Goal: Task Accomplishment & Management: Manage account settings

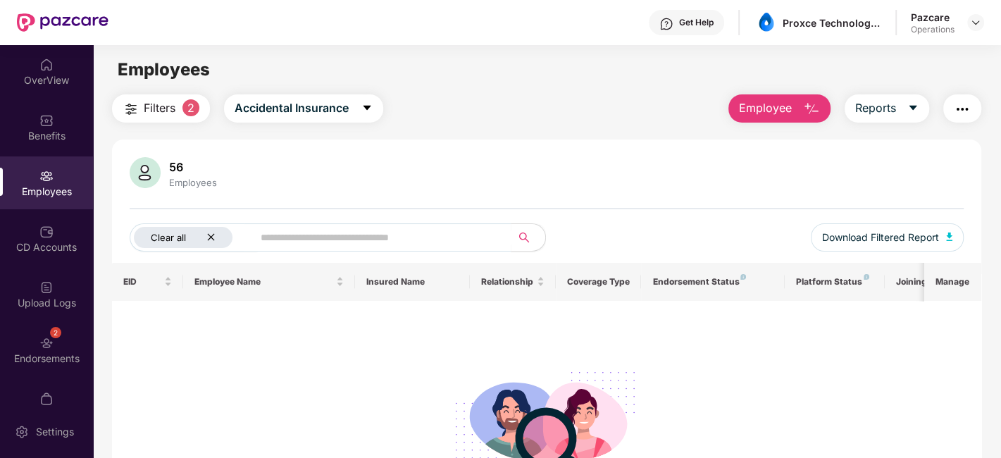
click at [208, 240] on icon "close" at bounding box center [210, 236] width 9 height 9
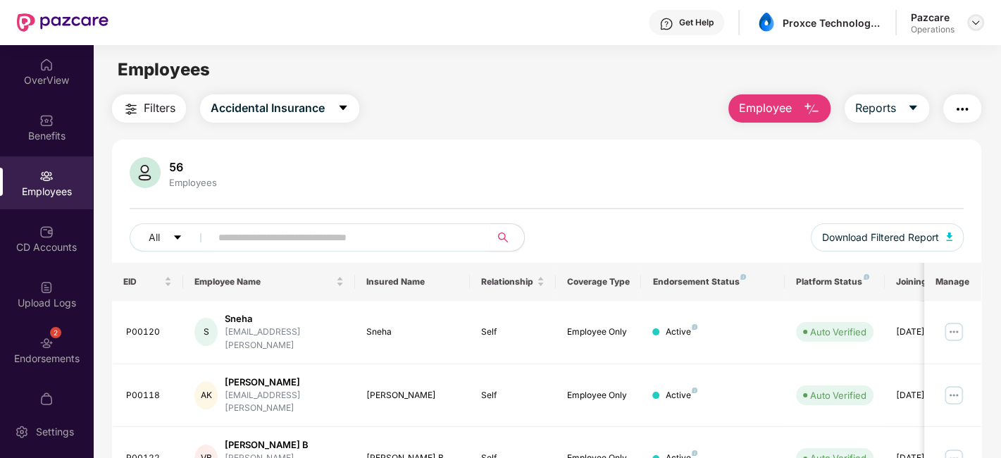
click at [979, 23] on img at bounding box center [975, 22] width 11 height 11
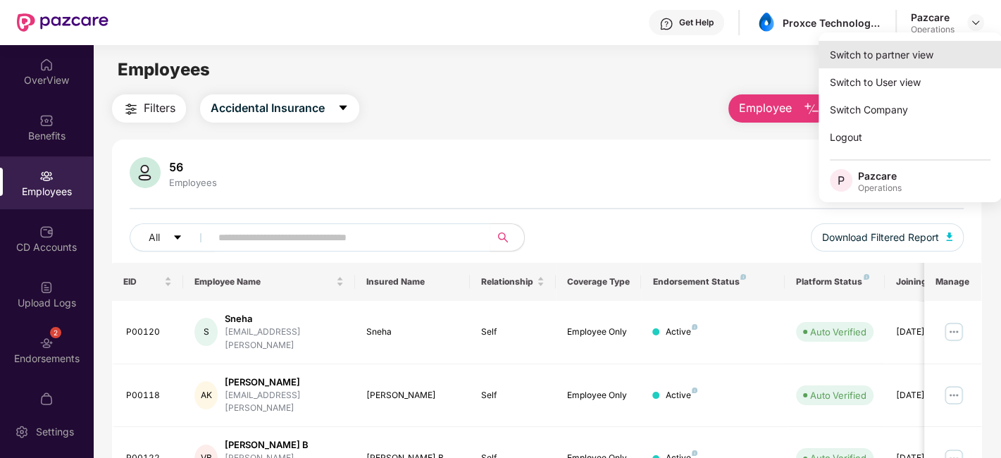
click at [889, 56] on div "Switch to partner view" at bounding box center [909, 54] width 183 height 27
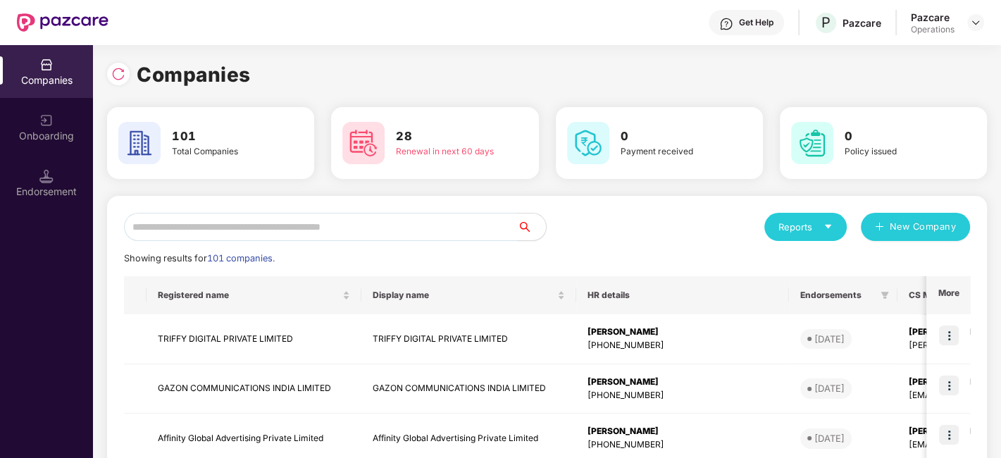
click at [403, 224] on input "text" at bounding box center [321, 227] width 394 height 28
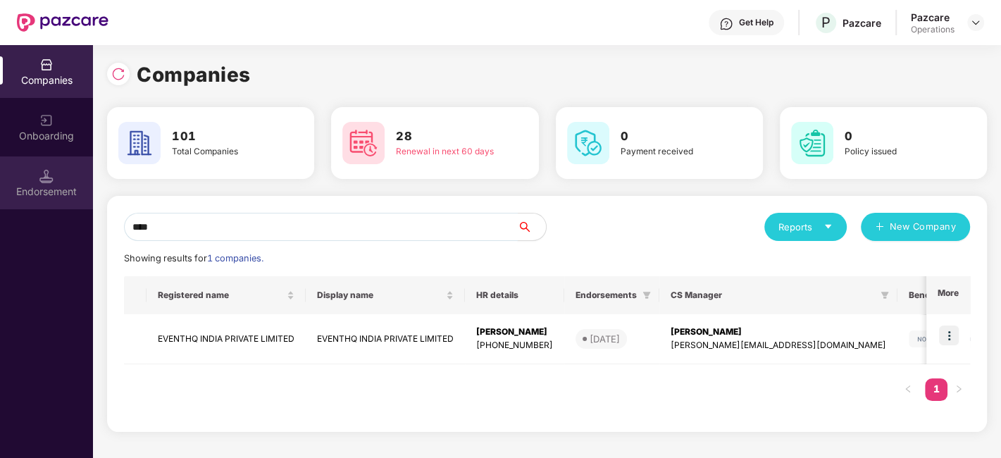
type input "****"
click at [49, 193] on div "Endorsement" at bounding box center [46, 192] width 93 height 14
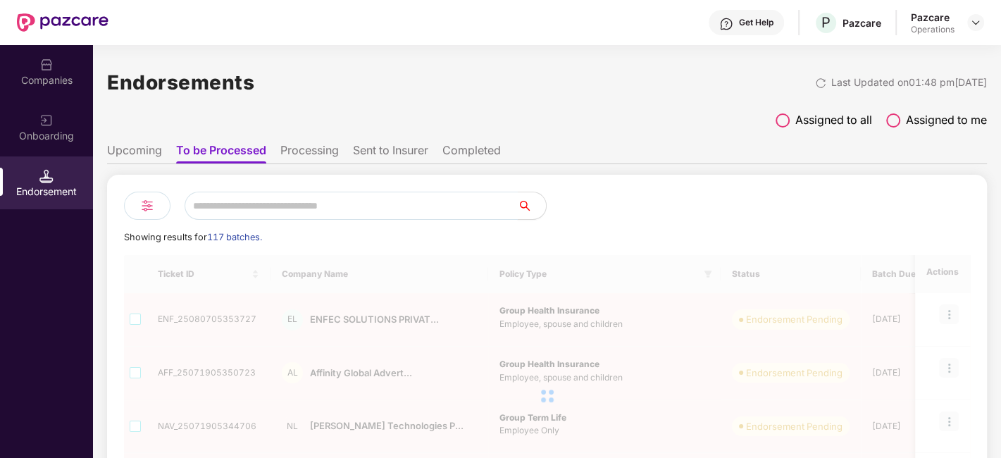
click at [244, 209] on input "text" at bounding box center [351, 206] width 333 height 28
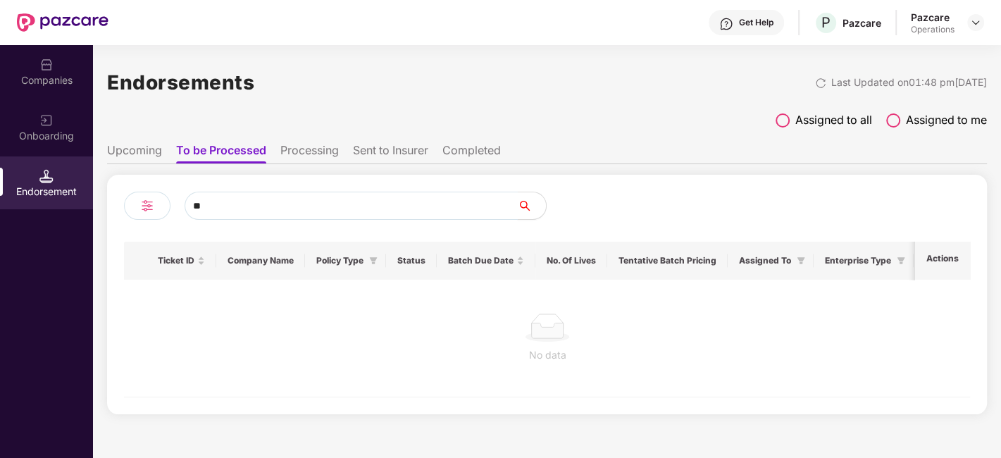
type input "*"
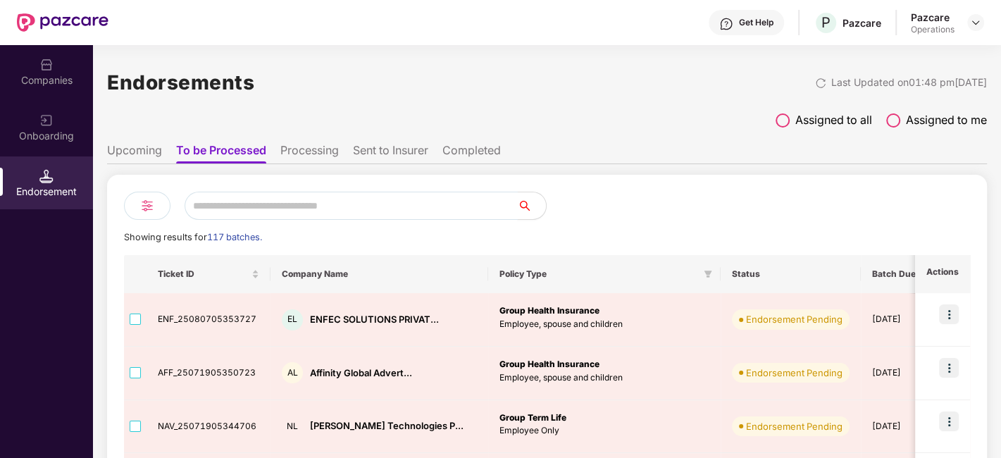
click at [401, 213] on input "text" at bounding box center [351, 206] width 333 height 28
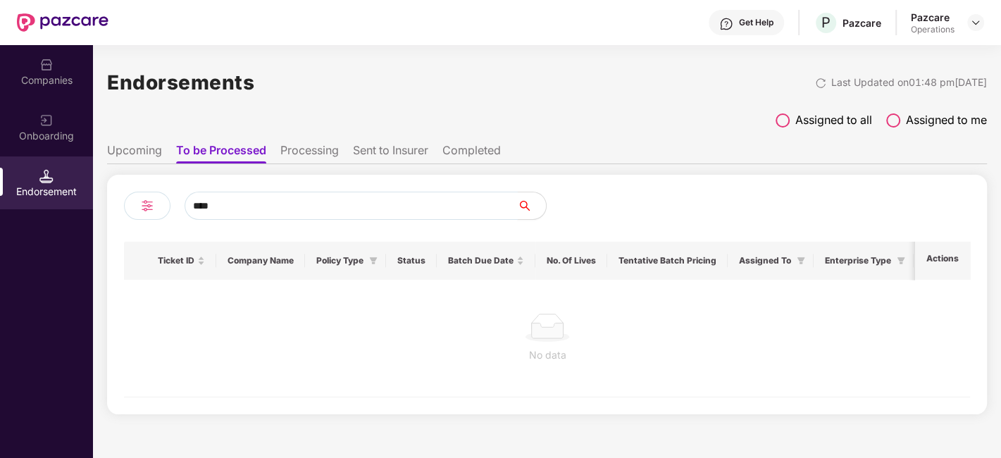
type input "****"
click at [129, 149] on li "Upcoming" at bounding box center [134, 153] width 55 height 20
click at [220, 151] on li "To be Processed" at bounding box center [221, 153] width 88 height 20
click at [225, 203] on input "****" at bounding box center [351, 206] width 333 height 28
type input "*"
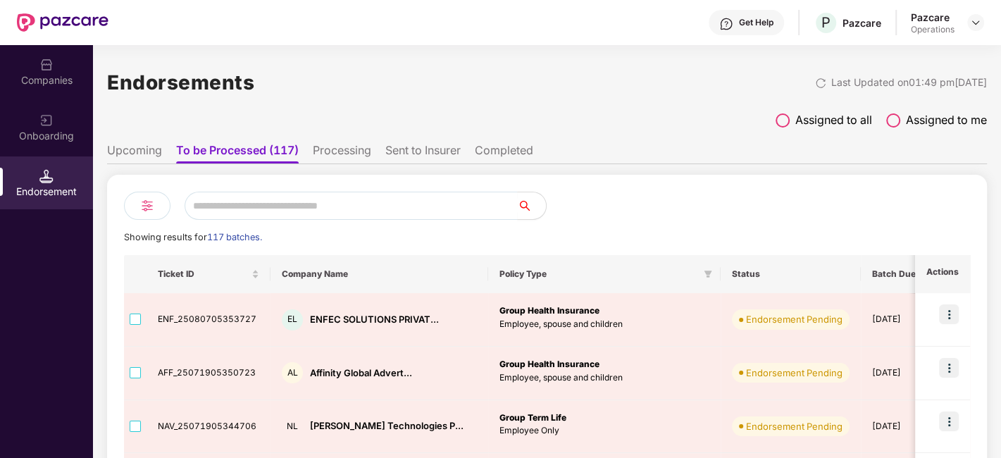
click at [136, 150] on li "Upcoming" at bounding box center [134, 153] width 55 height 20
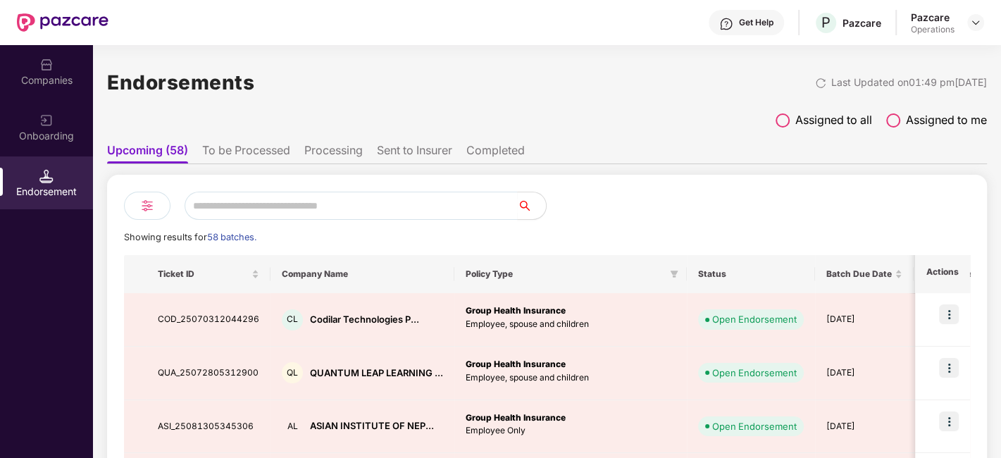
click at [228, 148] on li "To be Processed" at bounding box center [246, 153] width 88 height 20
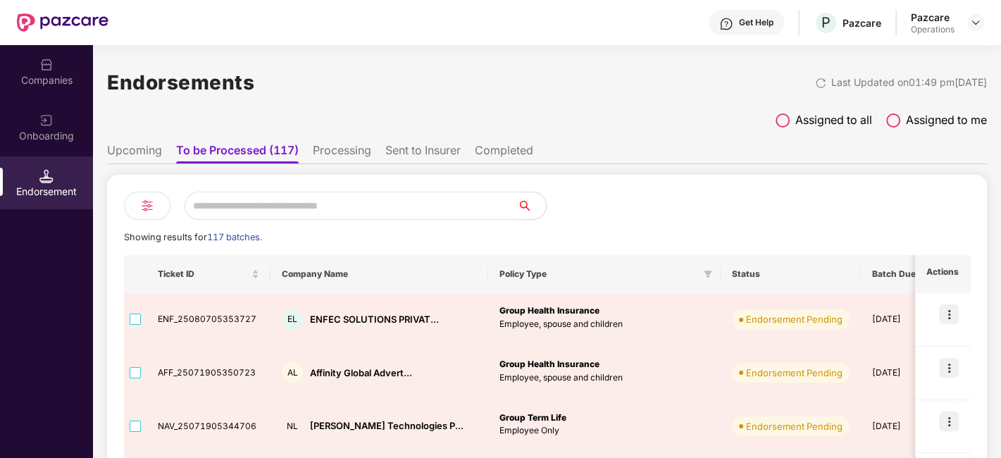
click at [259, 209] on input "text" at bounding box center [351, 206] width 333 height 28
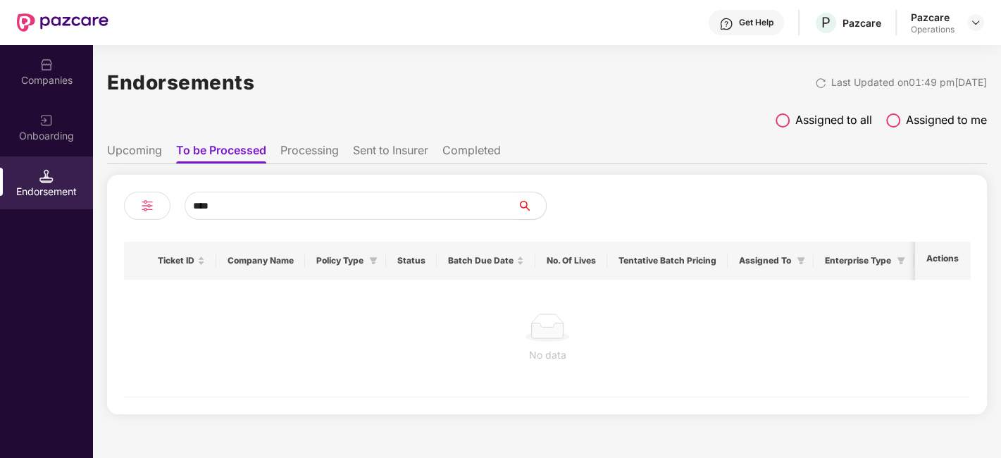
type input "****"
click at [311, 154] on li "Processing" at bounding box center [309, 153] width 58 height 20
click at [42, 53] on div "Companies" at bounding box center [46, 71] width 93 height 53
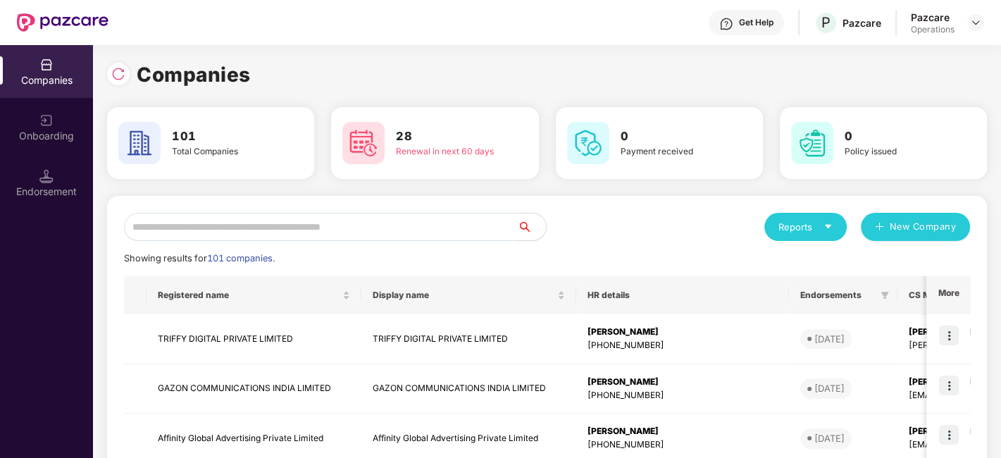
click at [259, 213] on input "text" at bounding box center [321, 227] width 394 height 28
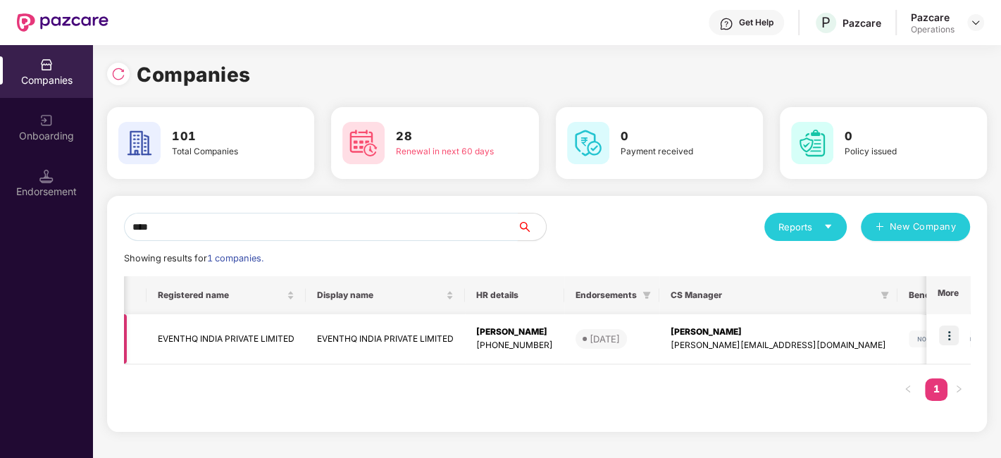
scroll to position [0, 14]
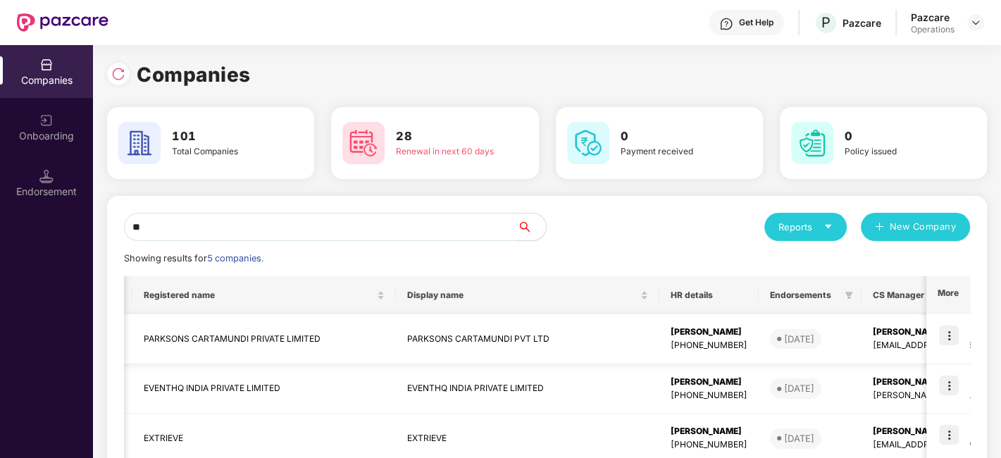
type input "*"
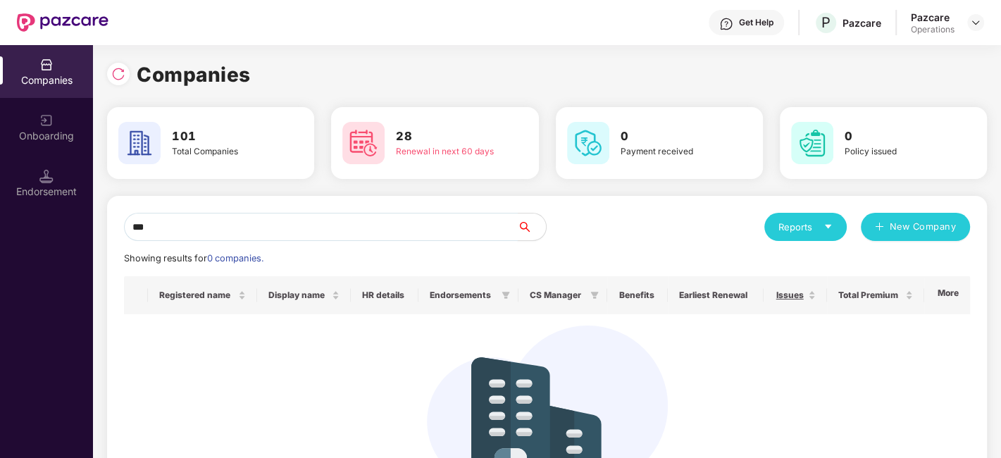
scroll to position [0, 0]
type input "*"
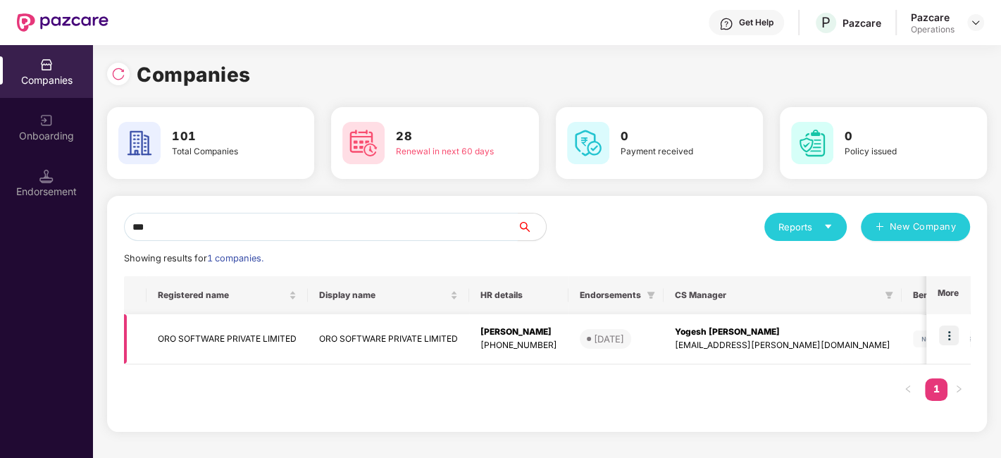
type input "***"
click at [53, 193] on div "Endorsement" at bounding box center [46, 192] width 93 height 14
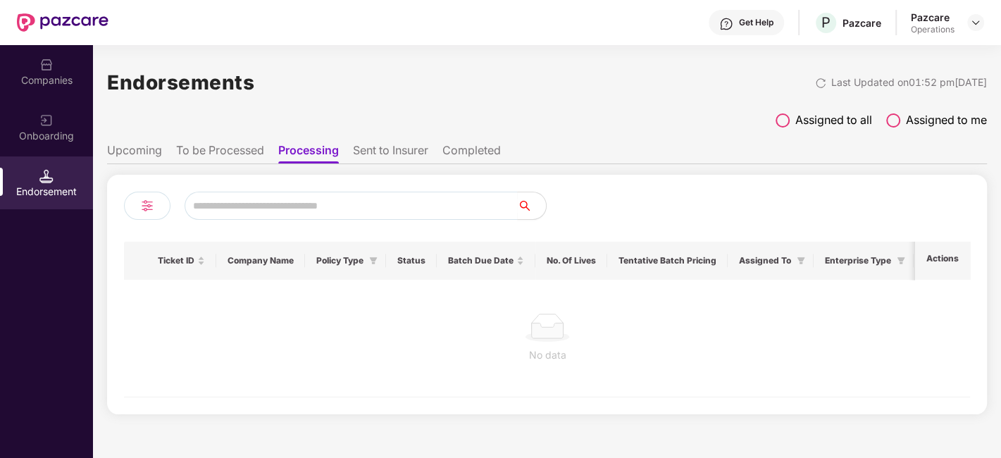
click at [216, 152] on li "To be Processed" at bounding box center [220, 153] width 88 height 20
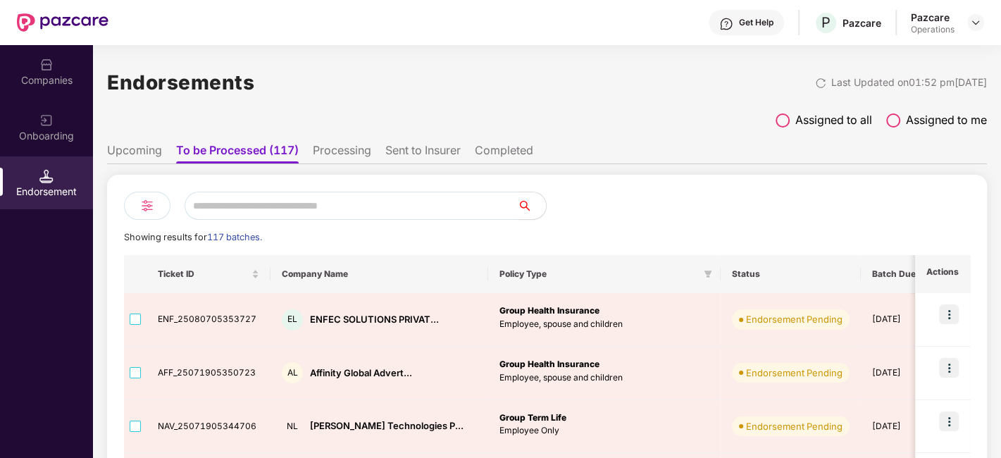
click at [254, 201] on input "text" at bounding box center [351, 206] width 333 height 28
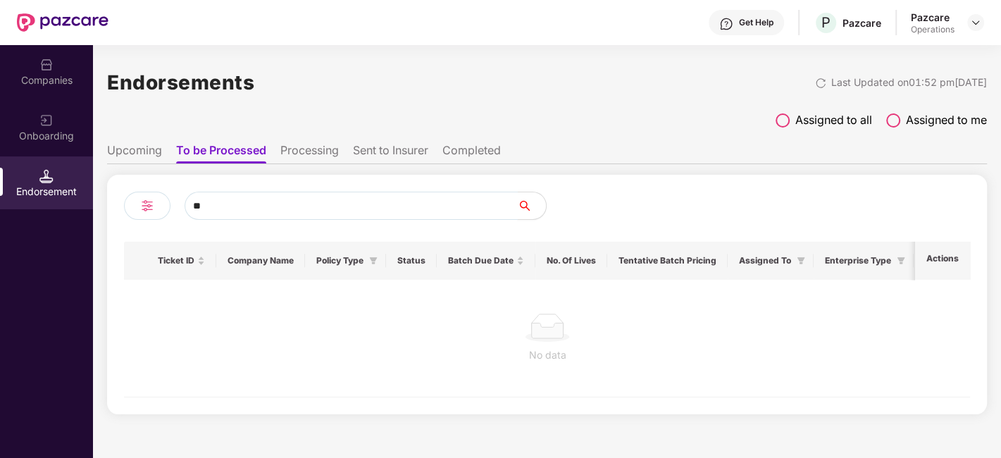
type input "*"
paste input "**********"
type input "**********"
click at [306, 147] on li "Processing" at bounding box center [309, 153] width 58 height 20
click at [241, 142] on ul "Upcoming To be Processed Processing Sent to Insurer Completed" at bounding box center [547, 150] width 880 height 28
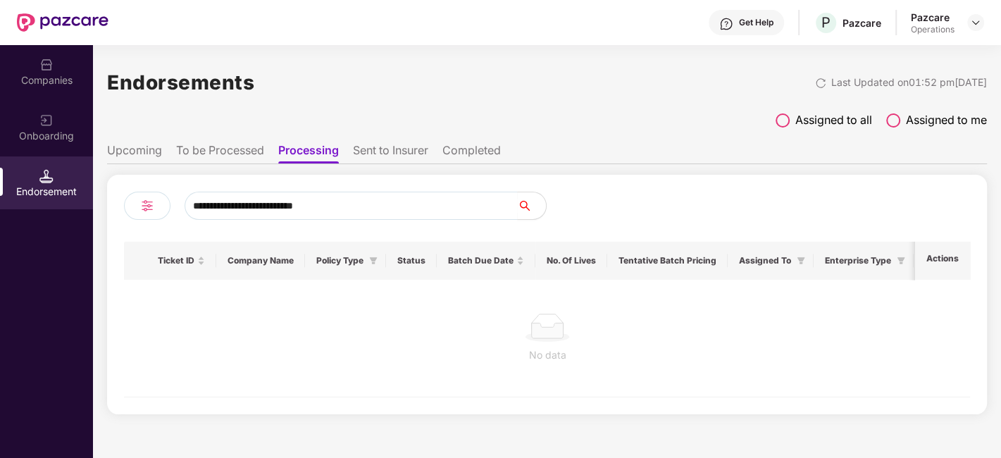
click at [229, 150] on li "To be Processed" at bounding box center [220, 153] width 88 height 20
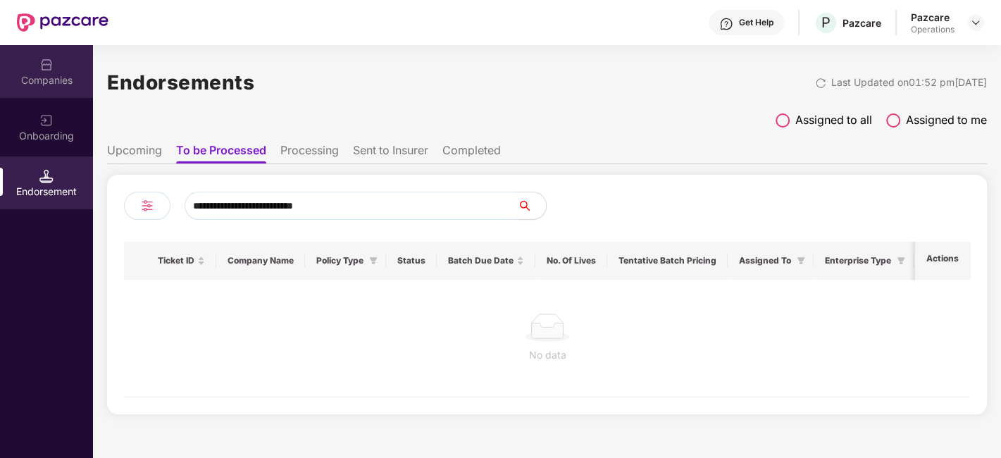
click at [54, 70] on div "Companies" at bounding box center [46, 71] width 93 height 53
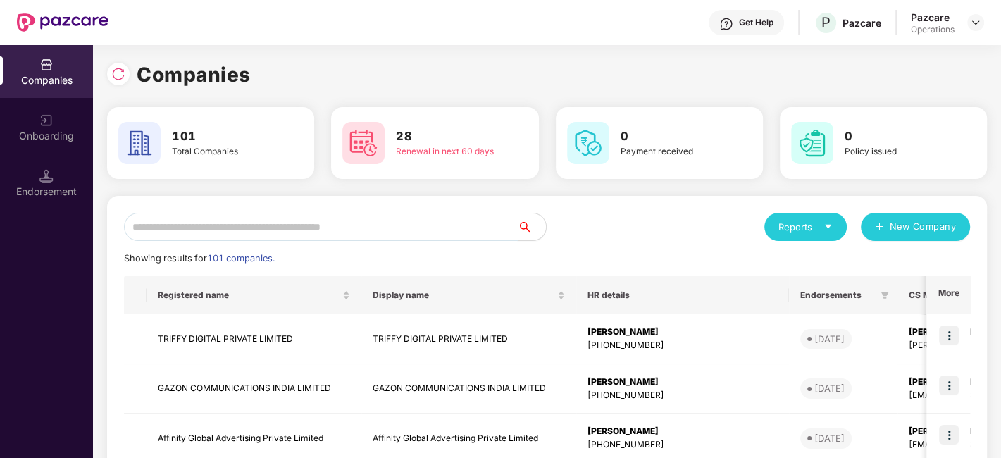
click at [254, 230] on input "text" at bounding box center [321, 227] width 394 height 28
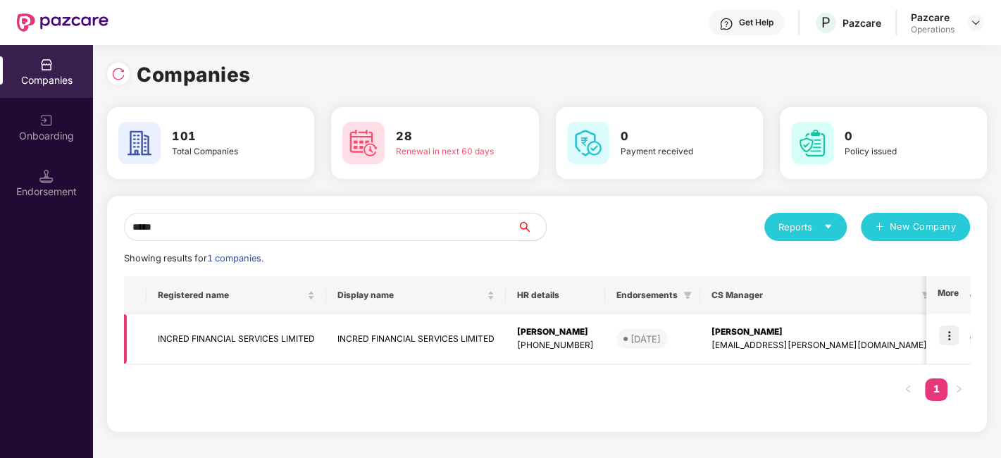
type input "*****"
click at [952, 331] on img at bounding box center [949, 335] width 20 height 20
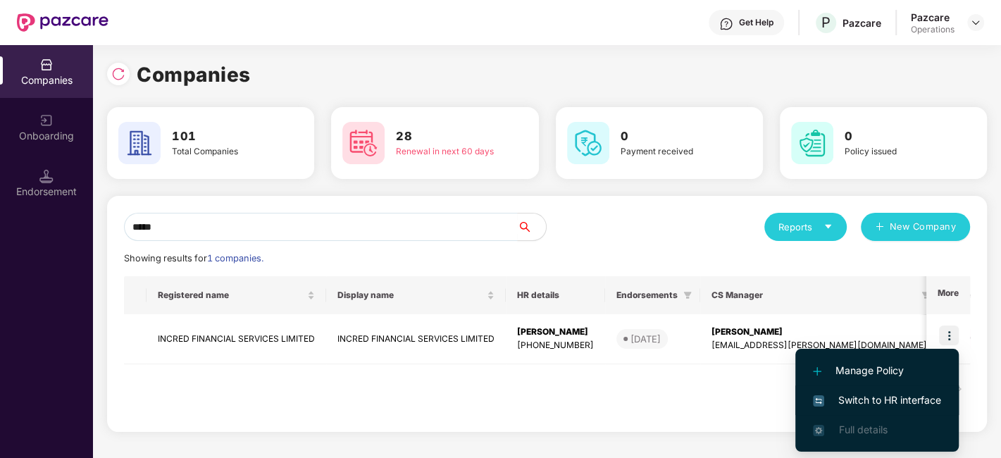
click at [863, 392] on span "Switch to HR interface" at bounding box center [877, 399] width 128 height 15
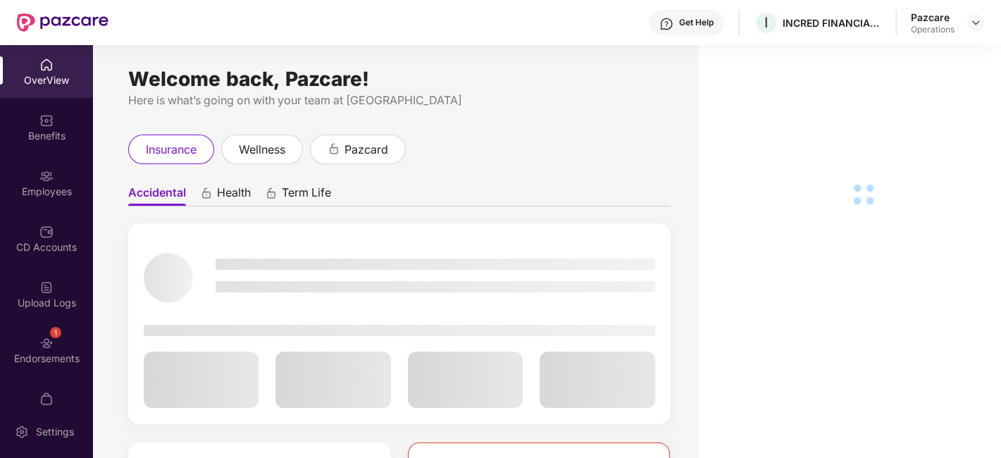
scroll to position [29, 0]
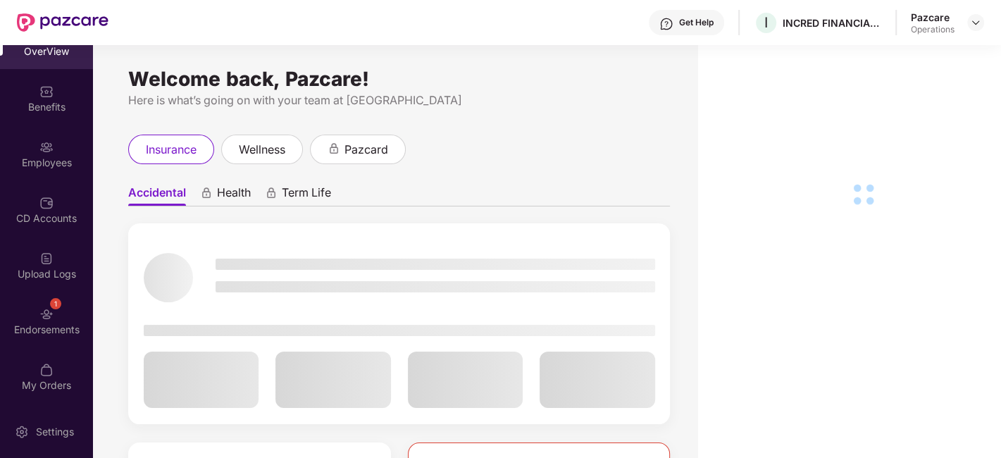
click at [22, 306] on div "1 Endorsements" at bounding box center [46, 320] width 93 height 53
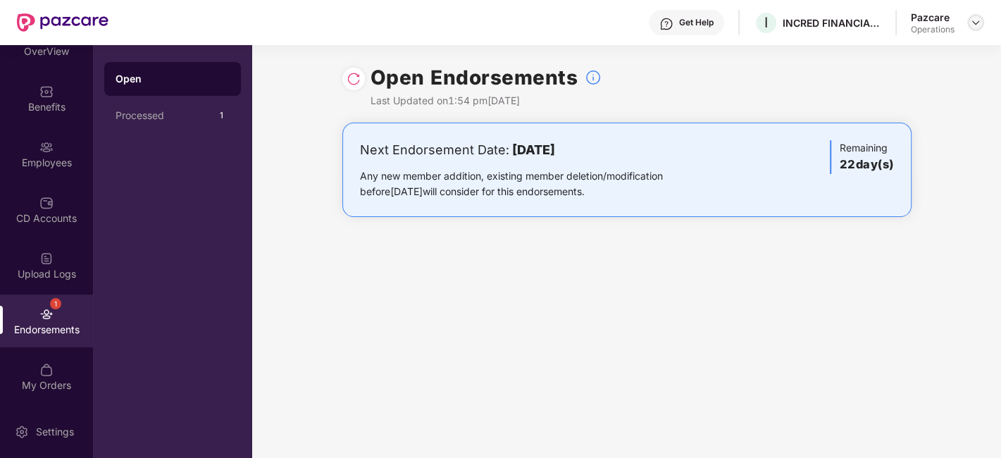
click at [976, 25] on img at bounding box center [975, 22] width 11 height 11
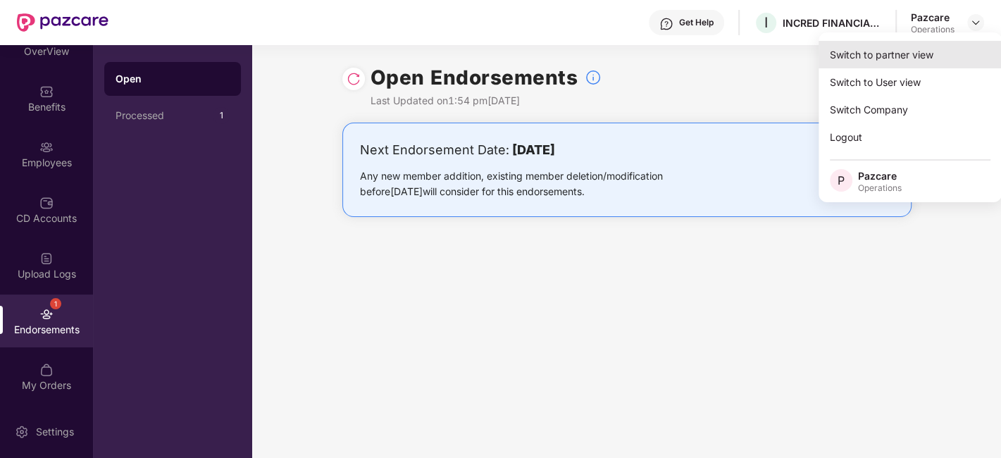
click at [897, 61] on div "Switch to partner view" at bounding box center [909, 54] width 183 height 27
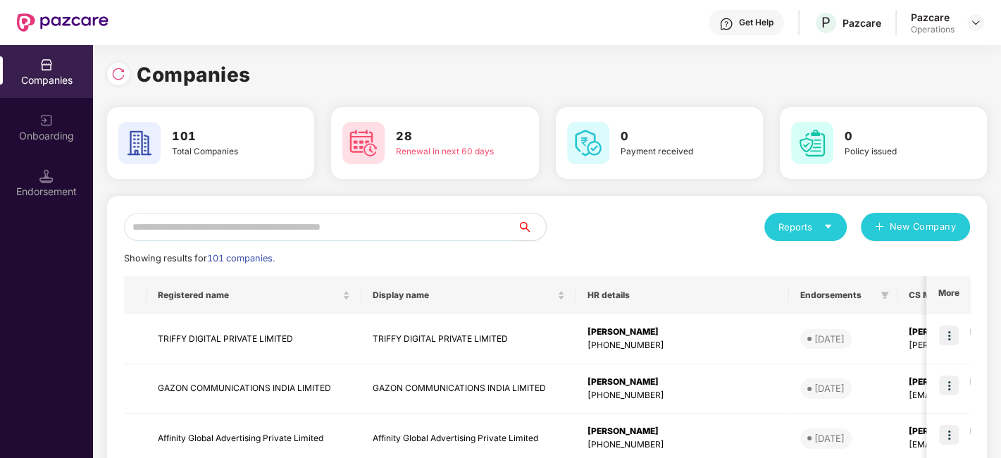
click at [468, 232] on input "text" at bounding box center [321, 227] width 394 height 28
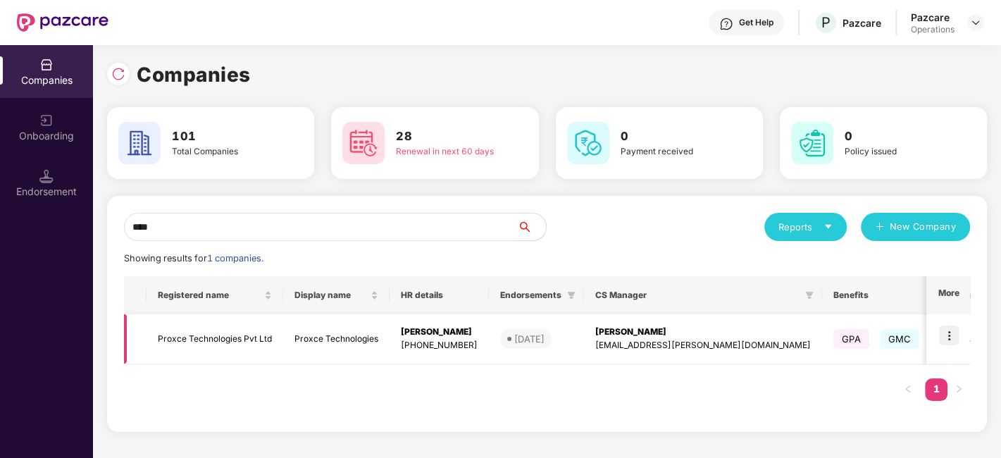
type input "****"
click at [945, 331] on img at bounding box center [949, 335] width 20 height 20
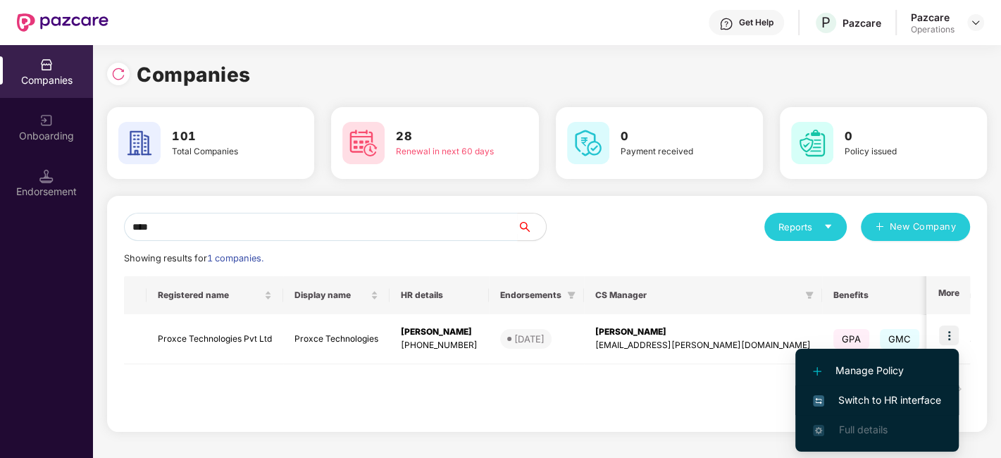
click at [869, 399] on span "Switch to HR interface" at bounding box center [877, 399] width 128 height 15
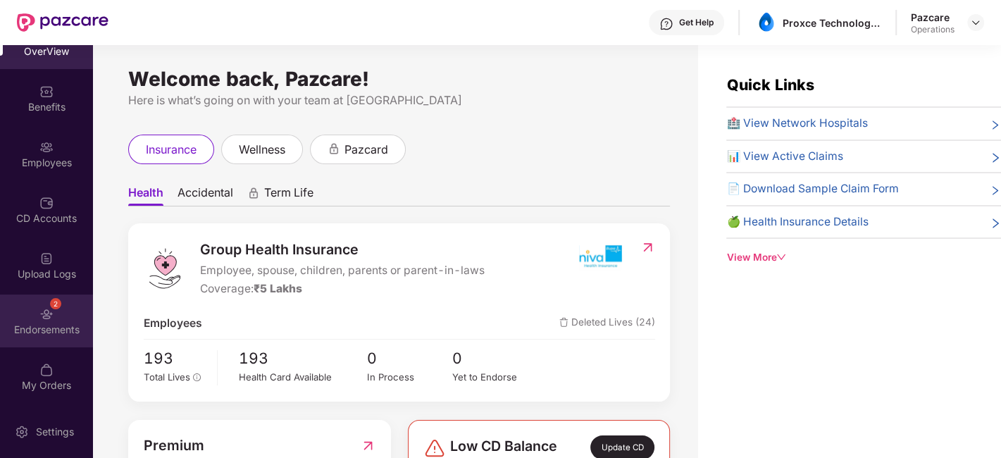
click at [30, 308] on div "2 Endorsements" at bounding box center [46, 320] width 93 height 53
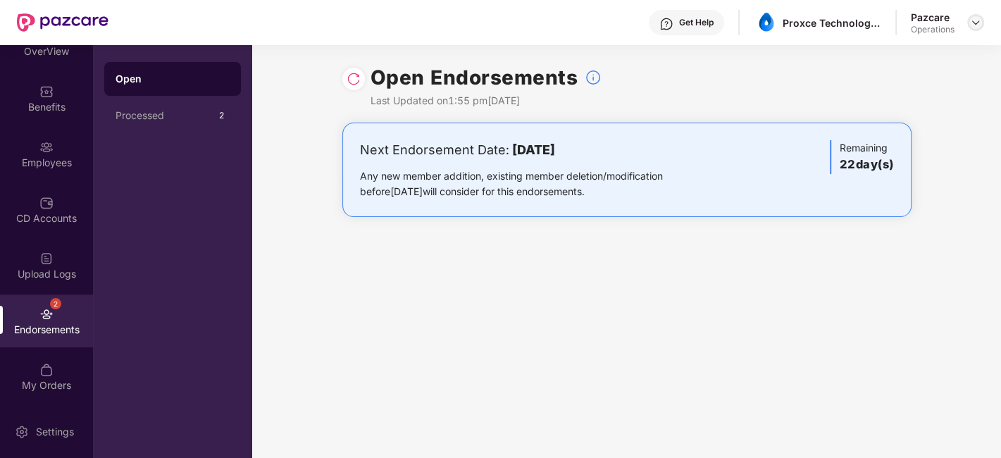
click at [973, 25] on img at bounding box center [975, 22] width 11 height 11
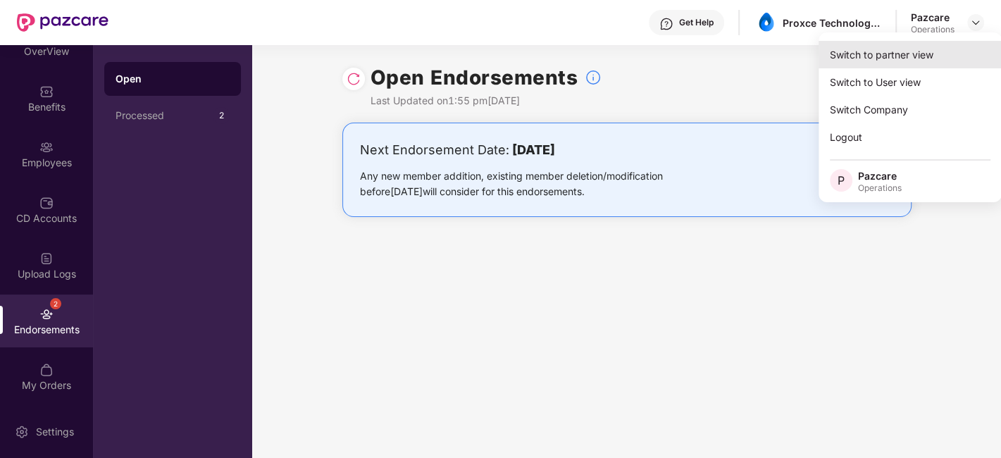
click at [898, 61] on div "Switch to partner view" at bounding box center [909, 54] width 183 height 27
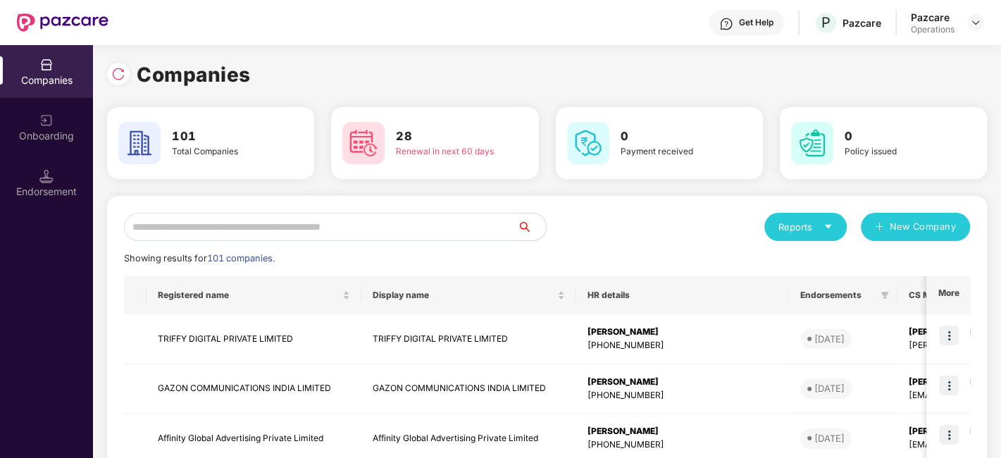
click at [430, 228] on input "text" at bounding box center [321, 227] width 394 height 28
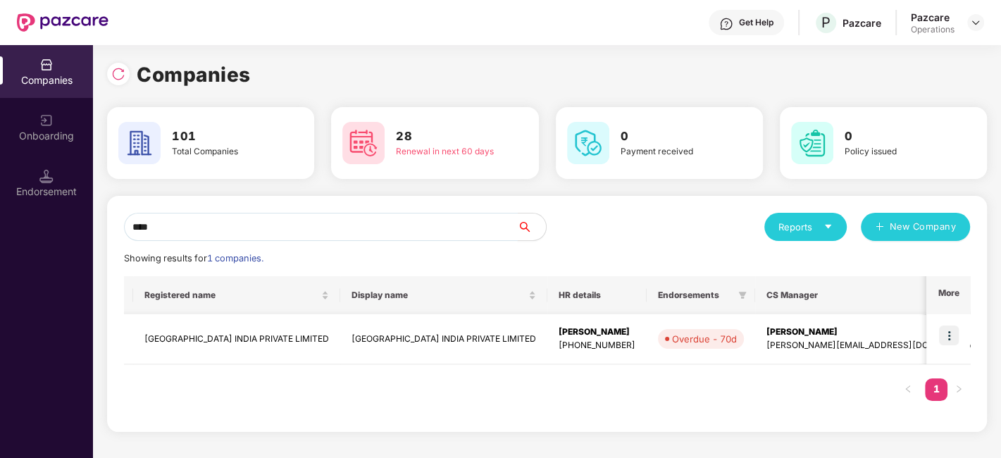
scroll to position [0, 0]
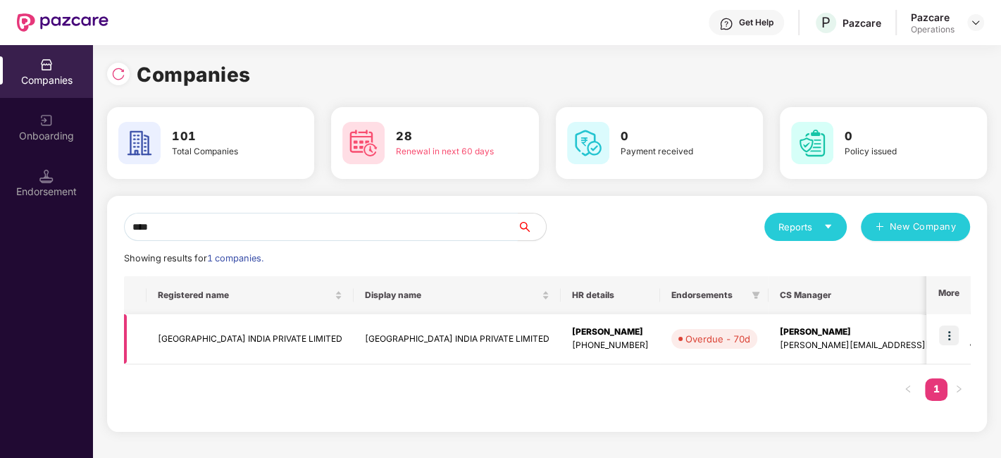
type input "****"
click at [947, 333] on img at bounding box center [949, 335] width 20 height 20
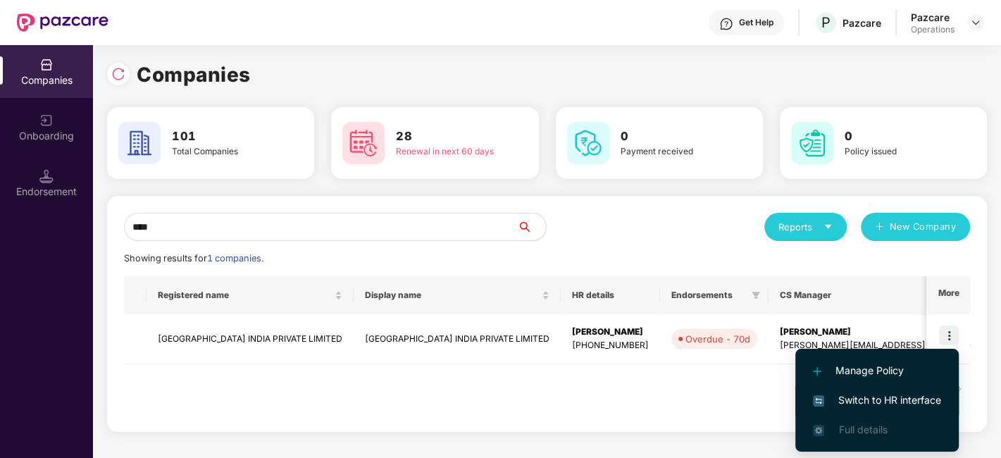
click at [879, 395] on span "Switch to HR interface" at bounding box center [877, 399] width 128 height 15
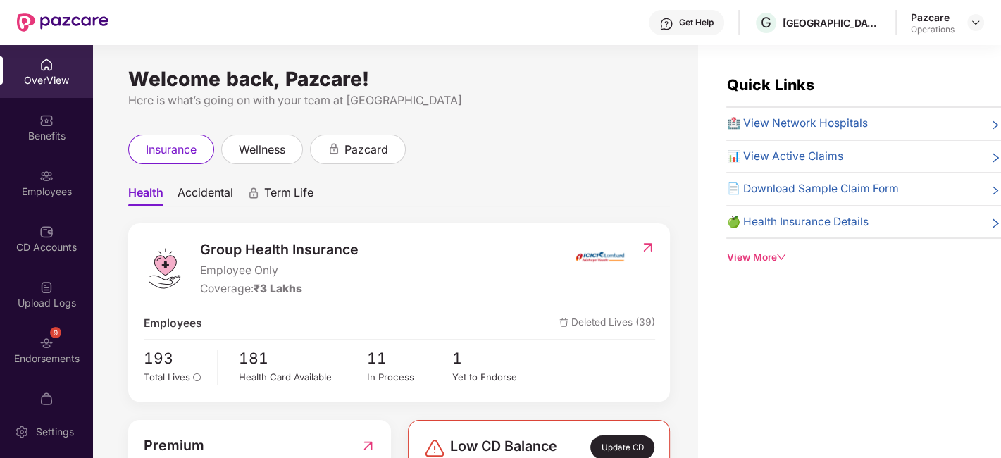
scroll to position [29, 0]
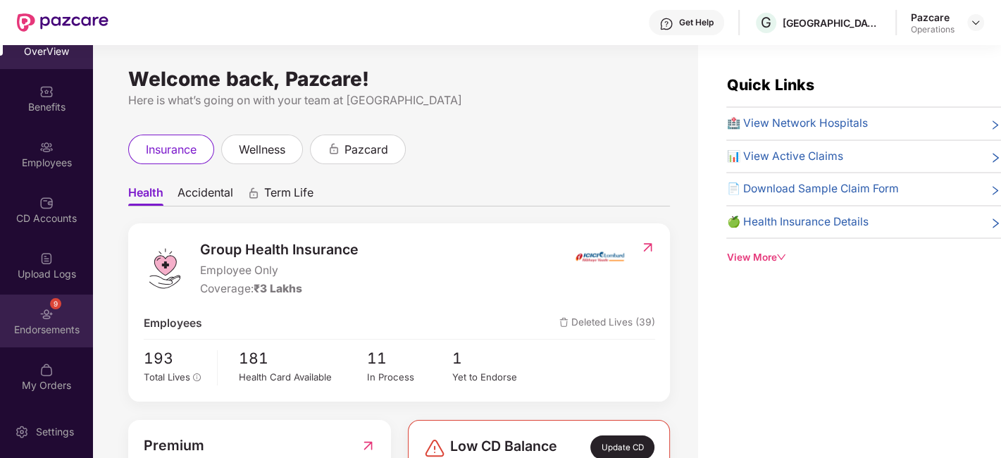
click at [31, 323] on div "Endorsements" at bounding box center [46, 330] width 93 height 14
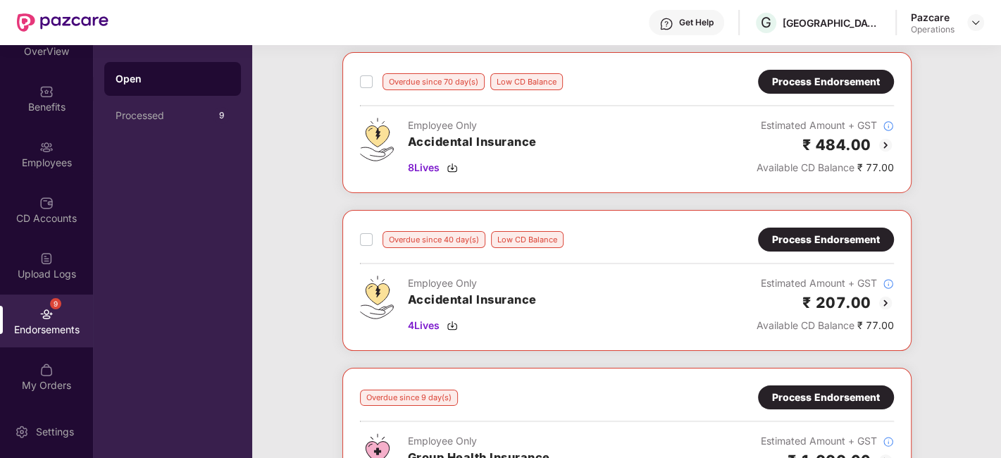
scroll to position [68, 0]
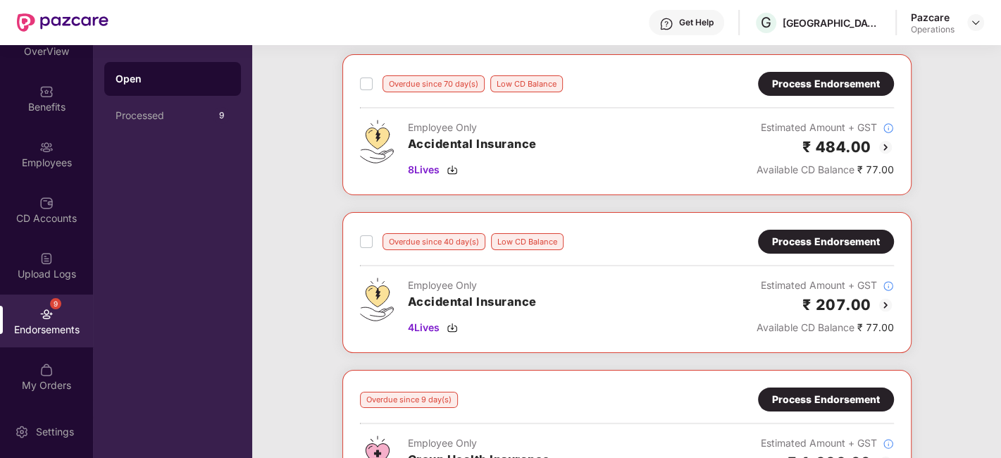
drag, startPoint x: 583, startPoint y: 240, endPoint x: 313, endPoint y: 238, distance: 269.8
click at [313, 238] on div "Overdue since 70 day(s) Low CD Balance Process Endorsement Employee Only Accide…" at bounding box center [626, 370] width 749 height 633
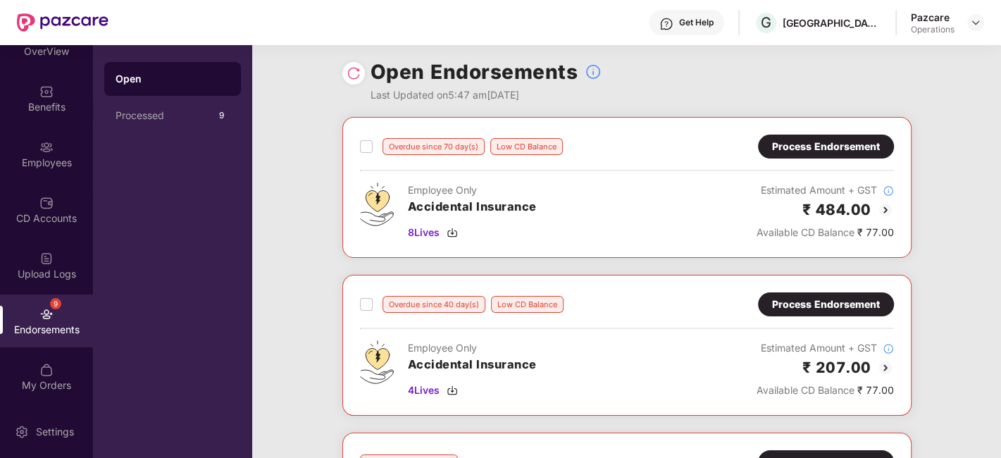
scroll to position [20, 0]
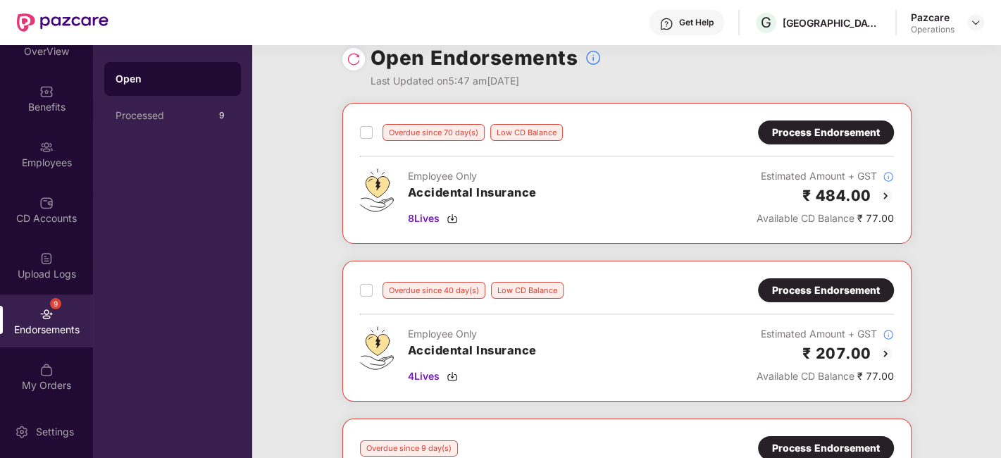
click at [808, 137] on div "Process Endorsement" at bounding box center [826, 132] width 108 height 15
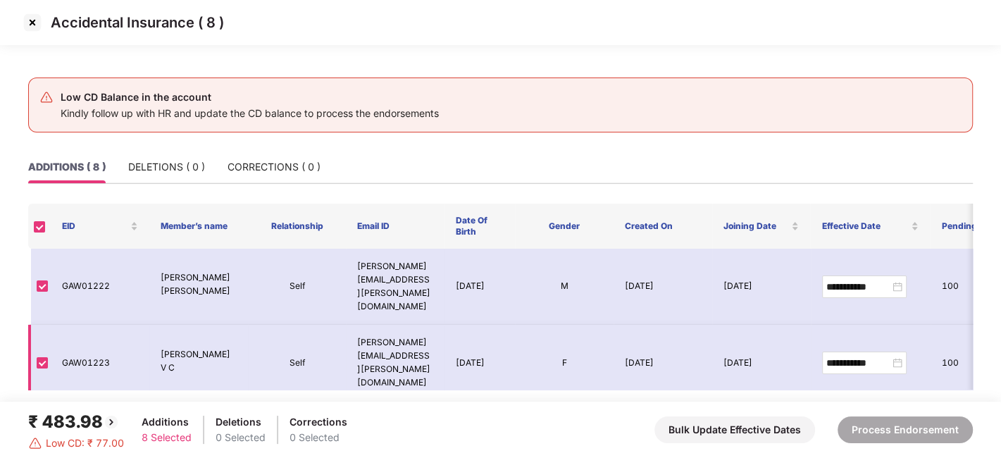
scroll to position [275, 0]
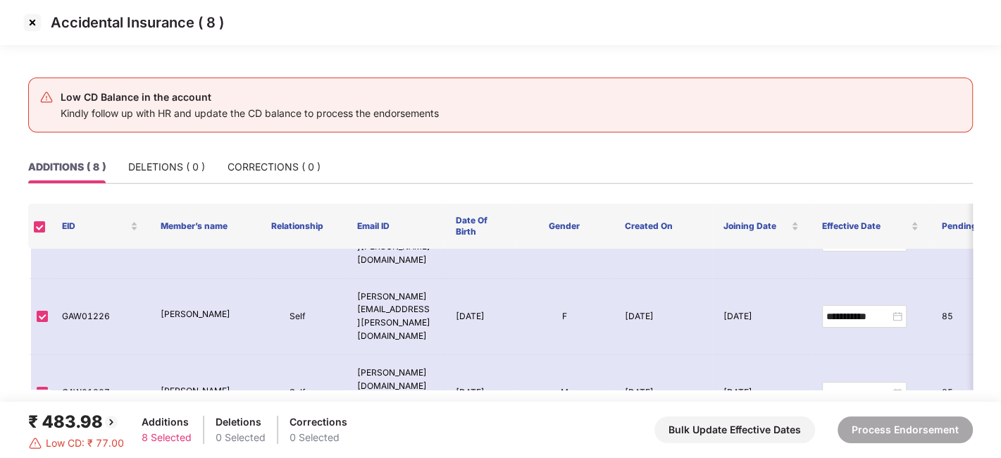
click at [29, 24] on img at bounding box center [32, 22] width 23 height 23
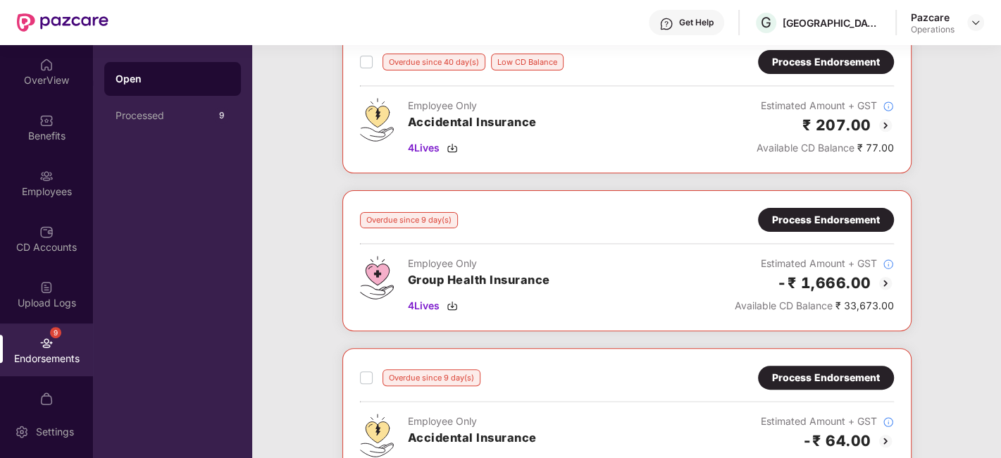
scroll to position [247, 0]
click at [804, 222] on div "Process Endorsement" at bounding box center [826, 220] width 108 height 15
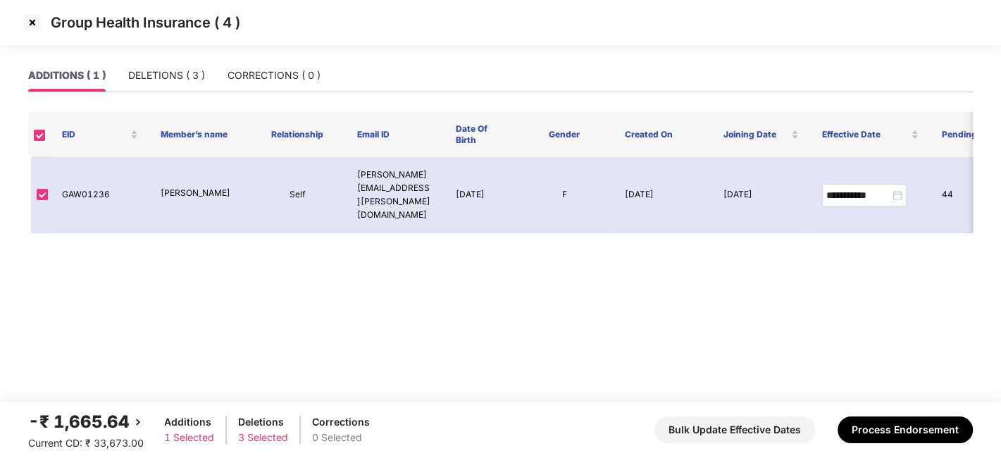
click at [31, 21] on img at bounding box center [32, 22] width 23 height 23
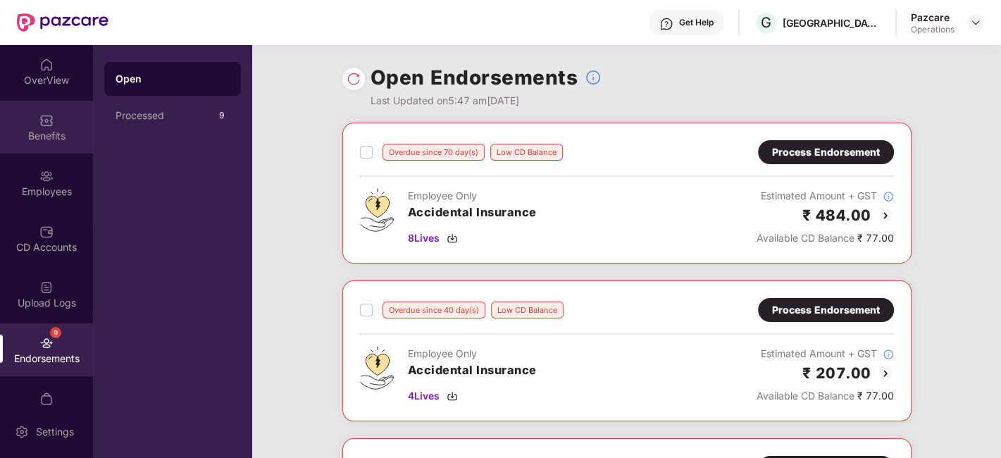
click at [49, 129] on div "Benefits" at bounding box center [46, 136] width 93 height 14
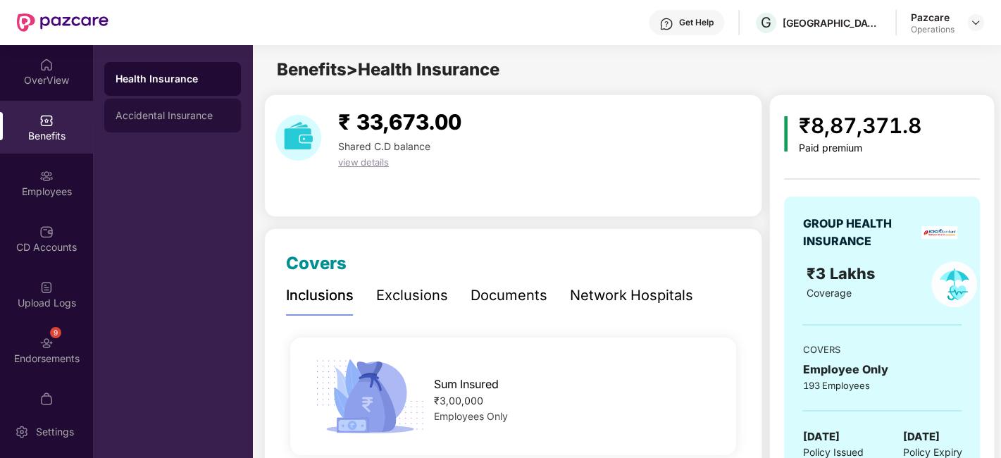
click at [175, 111] on div "Accidental Insurance" at bounding box center [173, 115] width 114 height 11
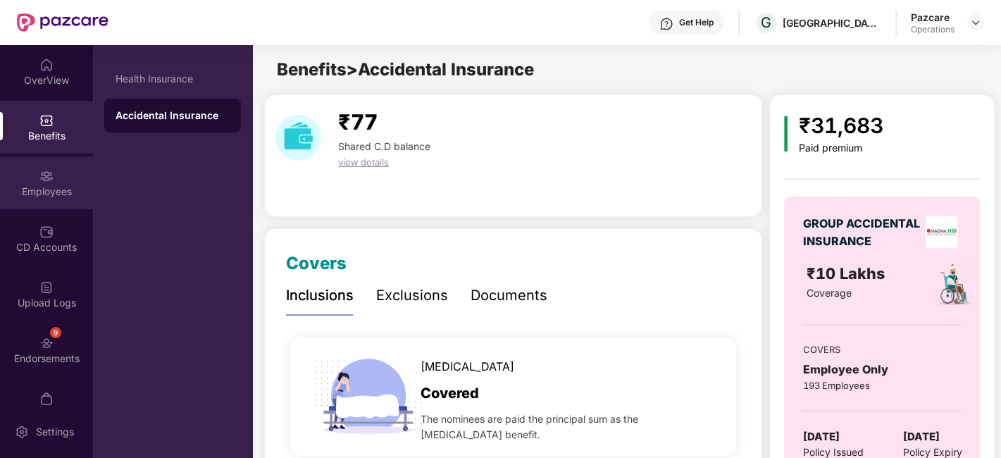
scroll to position [29, 0]
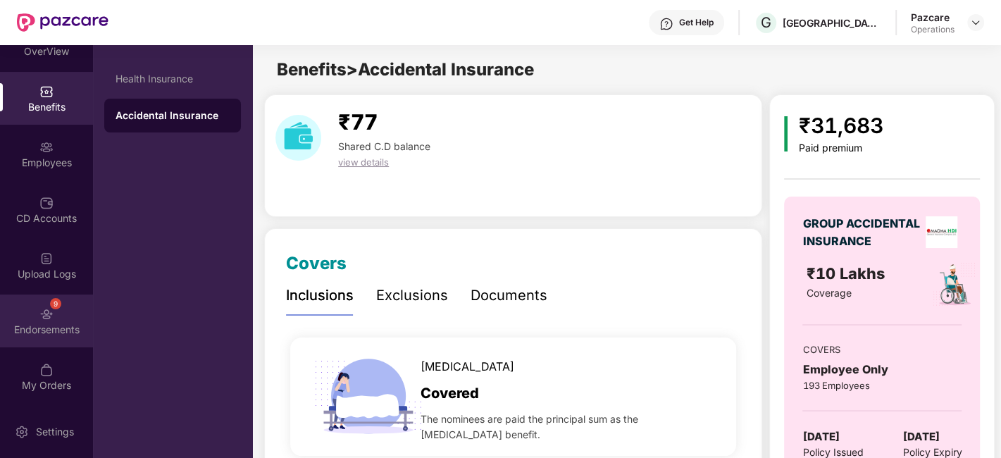
click at [34, 308] on div "9 Endorsements" at bounding box center [46, 320] width 93 height 53
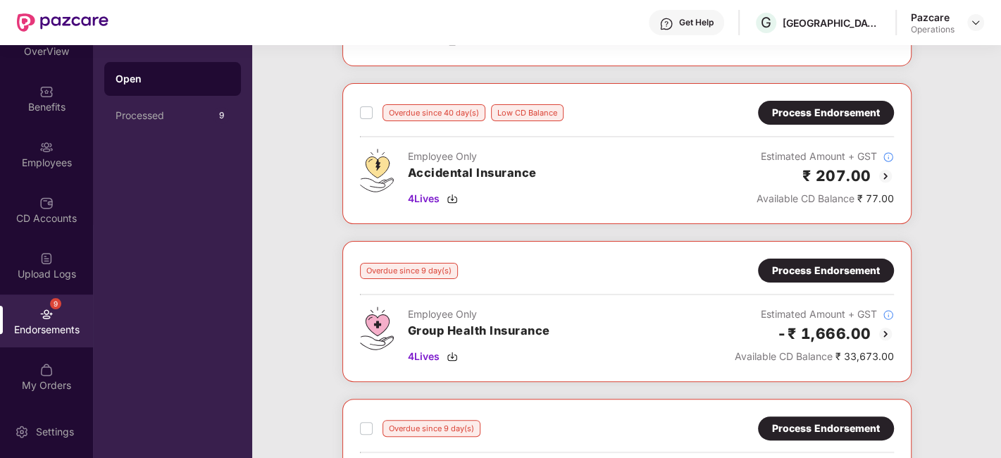
scroll to position [201, 0]
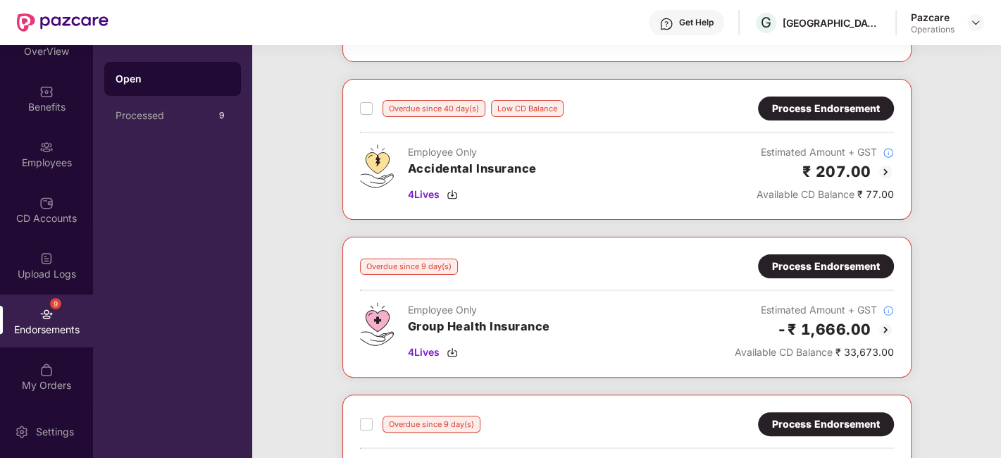
click at [804, 266] on div "Process Endorsement" at bounding box center [826, 266] width 108 height 15
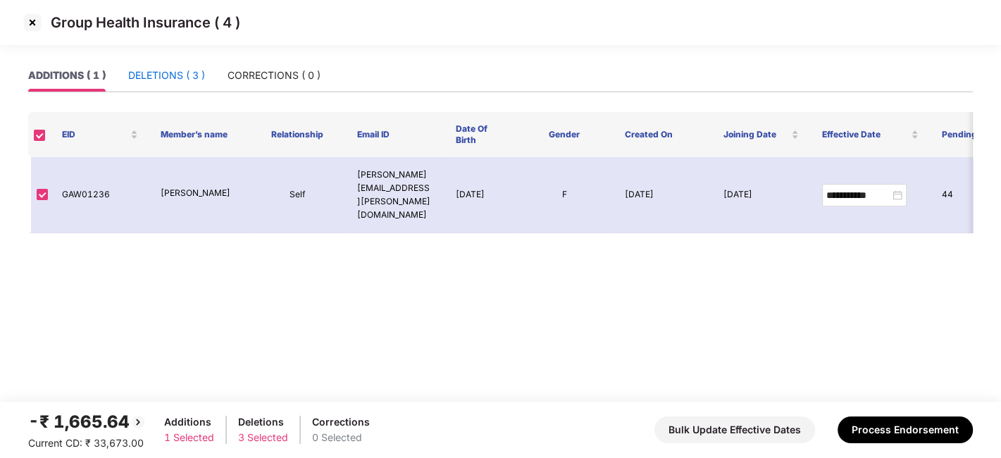
click at [152, 79] on div "DELETIONS ( 3 )" at bounding box center [166, 75] width 77 height 15
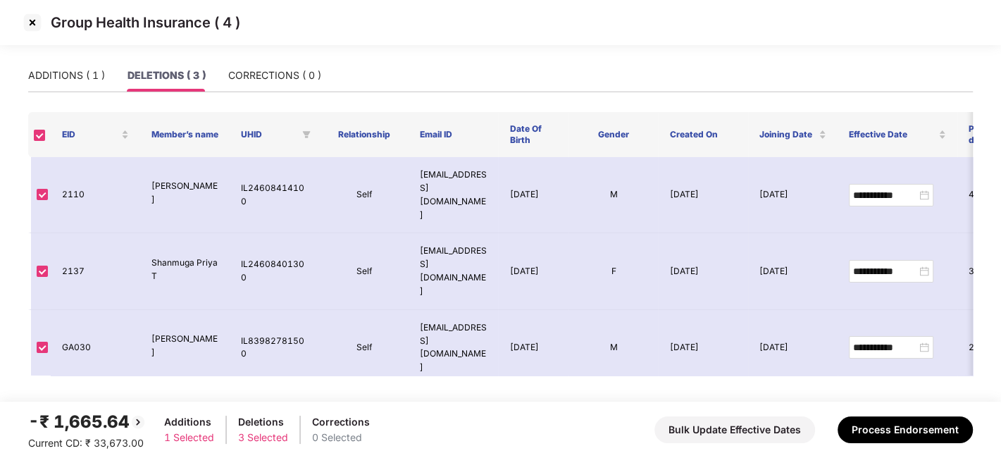
click at [33, 22] on img at bounding box center [32, 22] width 23 height 23
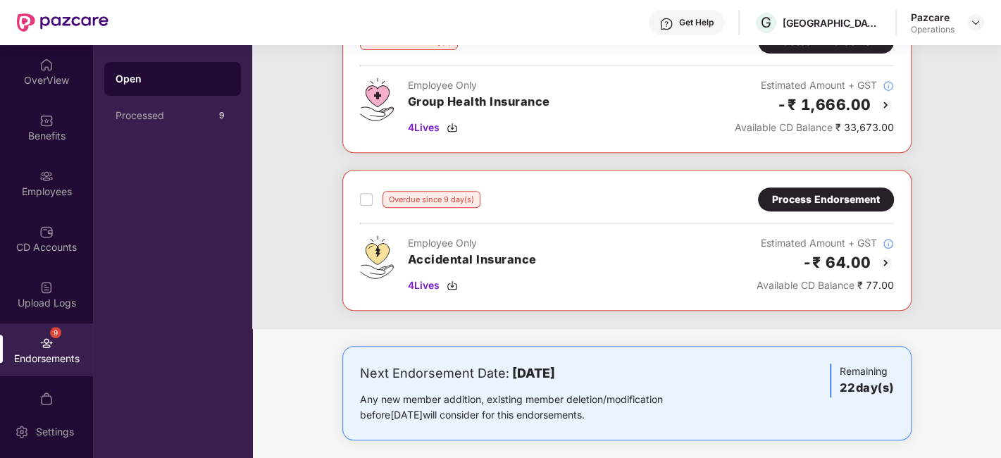
scroll to position [432, 0]
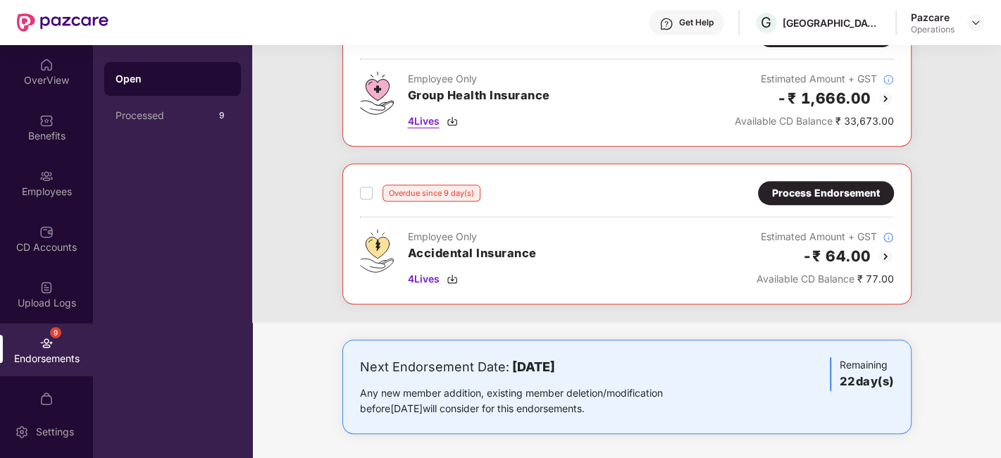
click at [423, 118] on span "4 Lives" at bounding box center [424, 120] width 32 height 15
click at [979, 28] on div at bounding box center [975, 22] width 17 height 17
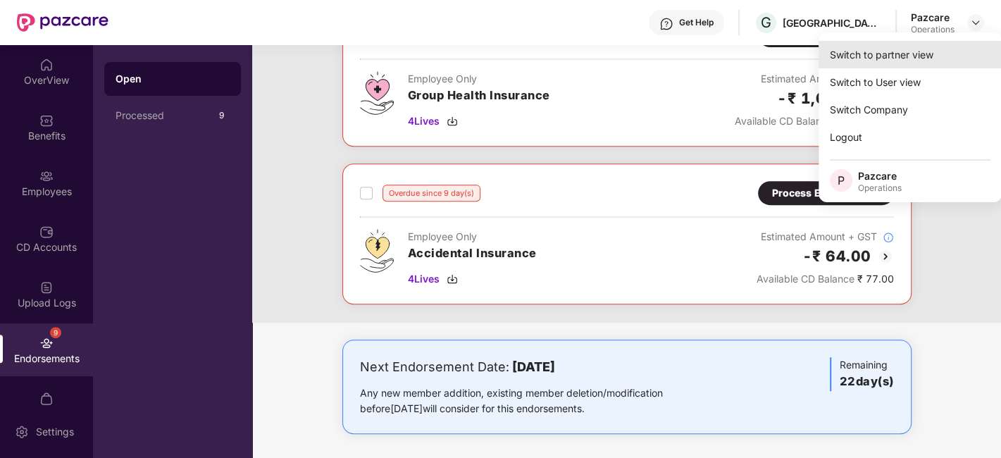
click at [880, 60] on div "Switch to partner view" at bounding box center [909, 54] width 183 height 27
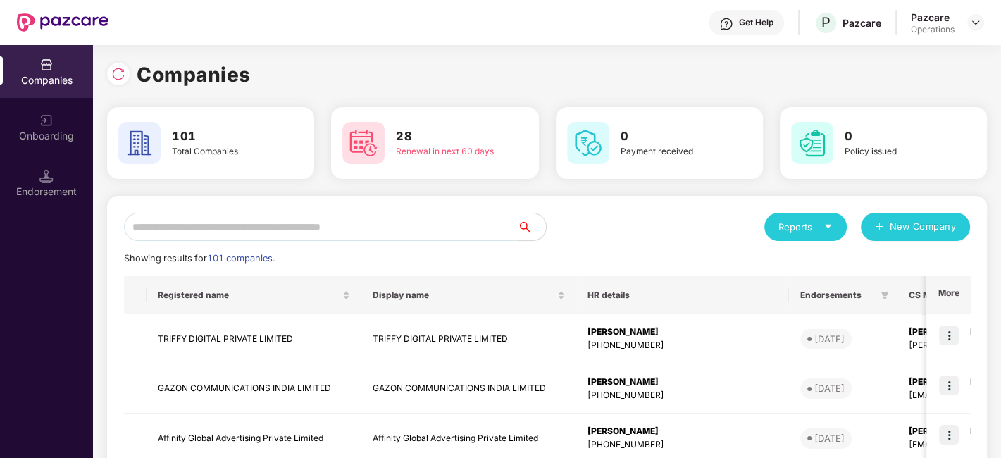
click at [423, 239] on input "text" at bounding box center [321, 227] width 394 height 28
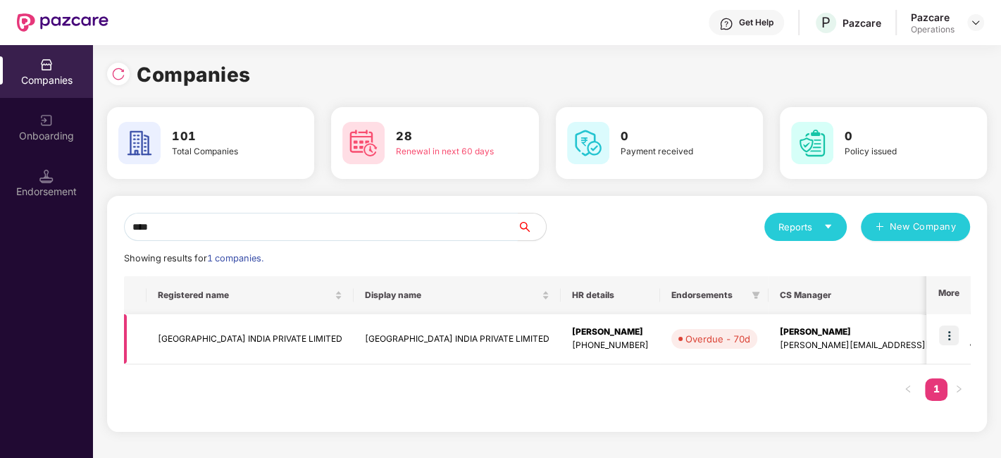
type input "****"
click at [274, 334] on td "[GEOGRAPHIC_DATA] INDIA PRIVATE LIMITED" at bounding box center [250, 339] width 207 height 50
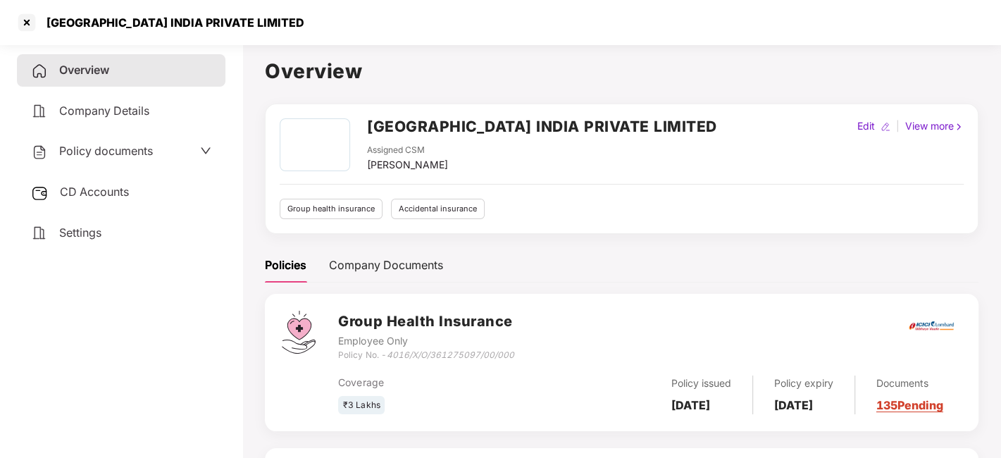
click at [86, 187] on span "CD Accounts" at bounding box center [94, 192] width 69 height 14
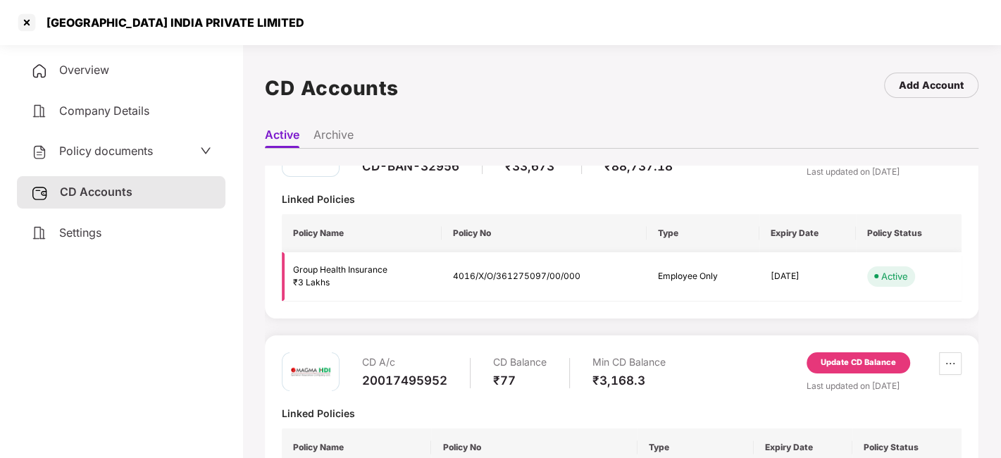
scroll to position [0, 0]
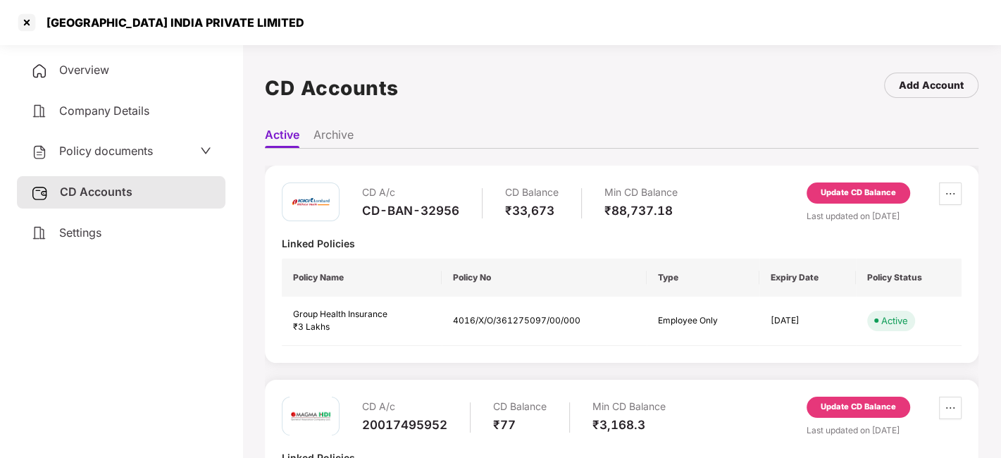
click at [859, 196] on div "Update CD Balance" at bounding box center [858, 193] width 75 height 13
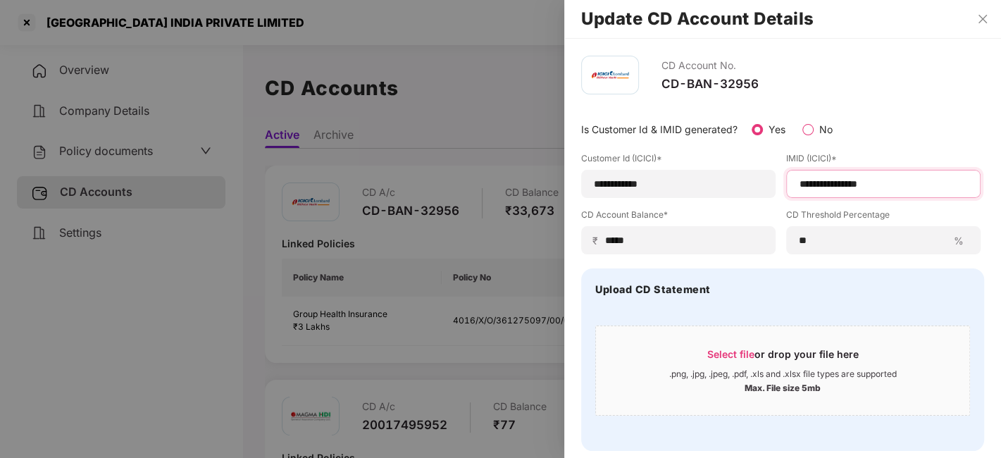
click at [827, 184] on input "**********" at bounding box center [883, 184] width 170 height 15
click at [620, 182] on input "**********" at bounding box center [678, 184] width 170 height 15
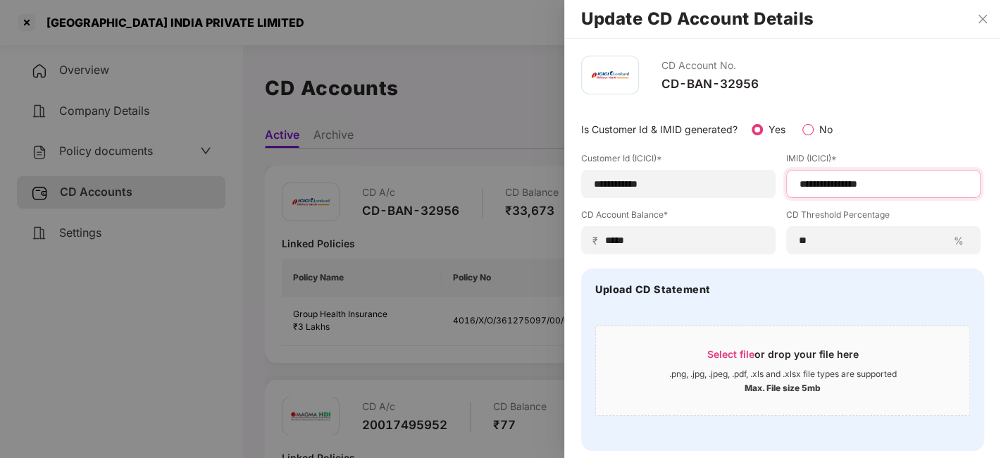
click at [845, 180] on input "**********" at bounding box center [883, 184] width 170 height 15
click at [618, 184] on input "**********" at bounding box center [678, 184] width 170 height 15
paste input "****"
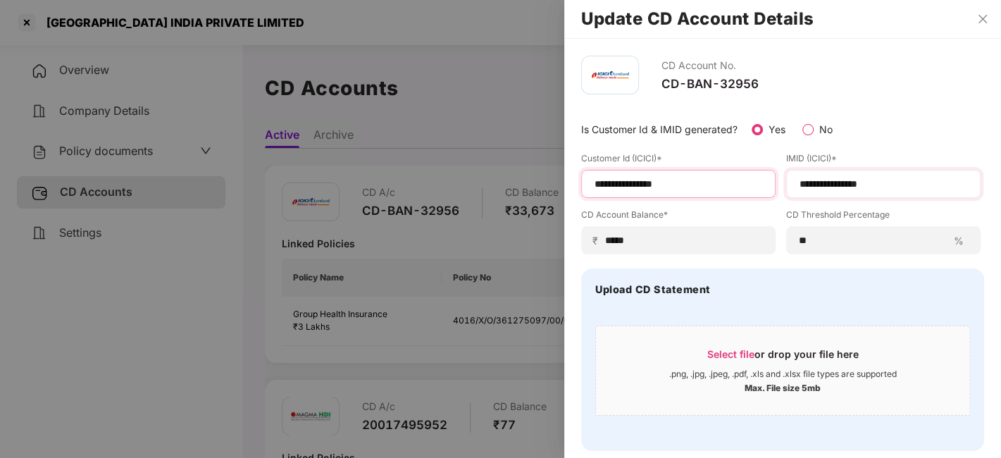
type input "**********"
click at [834, 189] on input "**********" at bounding box center [883, 184] width 170 height 15
click at [816, 178] on input "**********" at bounding box center [883, 184] width 170 height 15
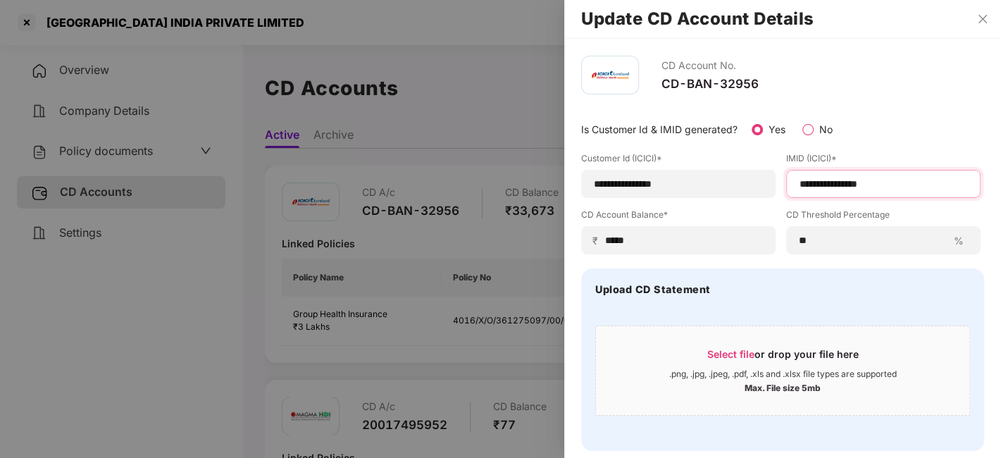
paste input
type input "**********"
click at [778, 160] on div "**********" at bounding box center [782, 203] width 403 height 102
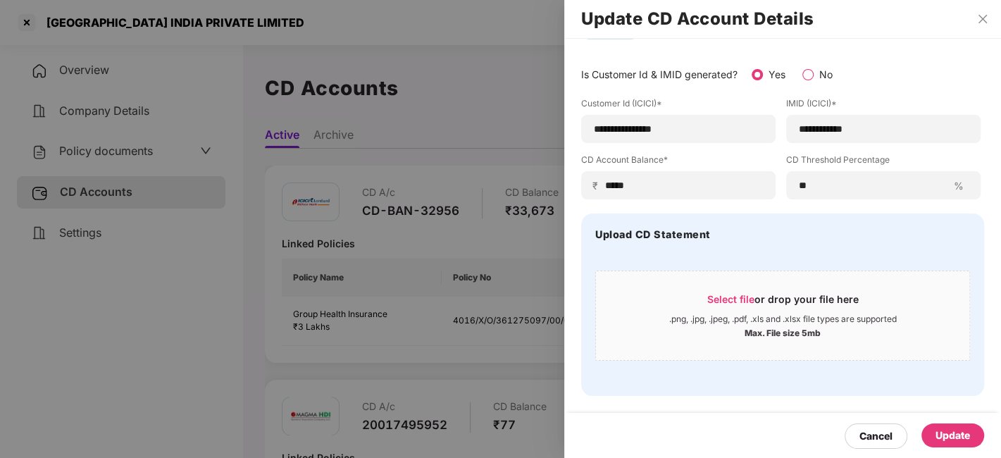
click at [951, 431] on div "Update" at bounding box center [952, 435] width 35 height 15
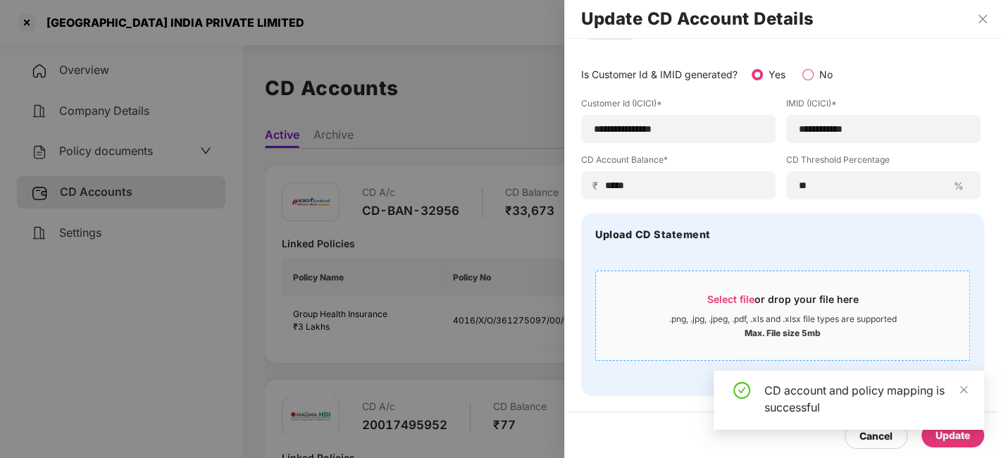
scroll to position [0, 0]
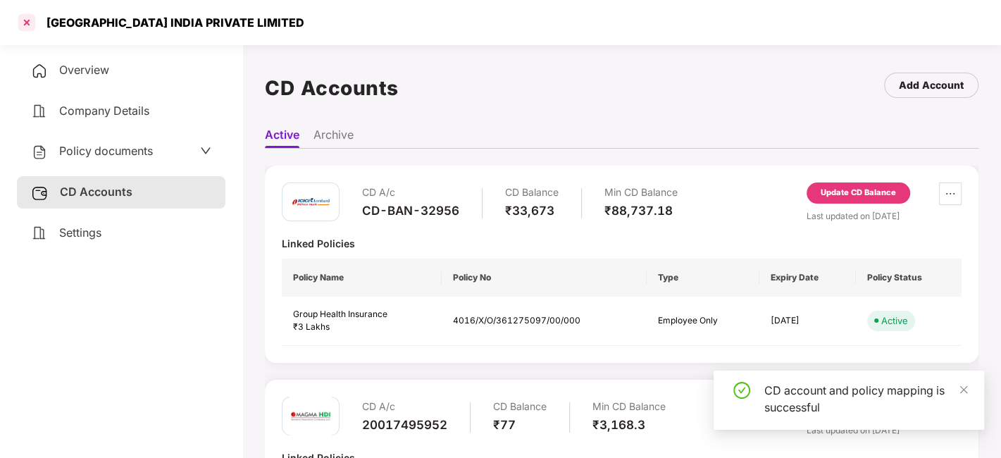
click at [23, 23] on div at bounding box center [26, 22] width 23 height 23
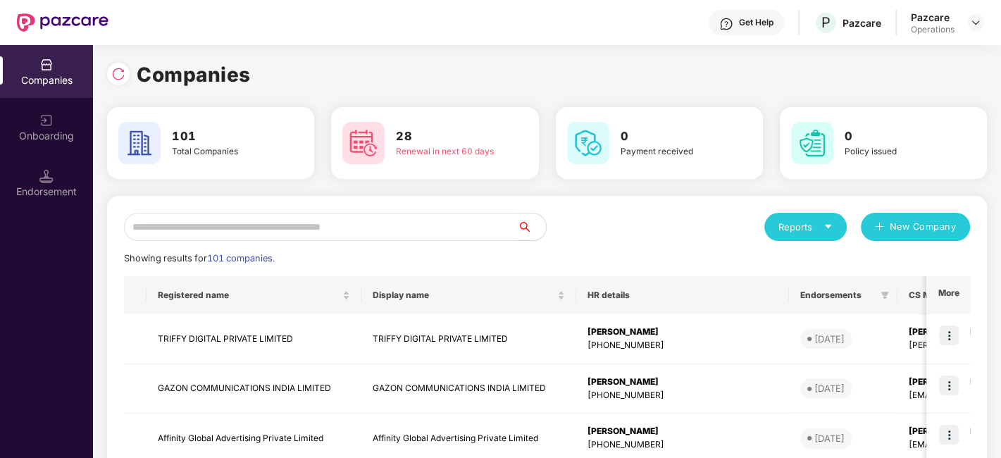
click at [213, 220] on input "text" at bounding box center [321, 227] width 394 height 28
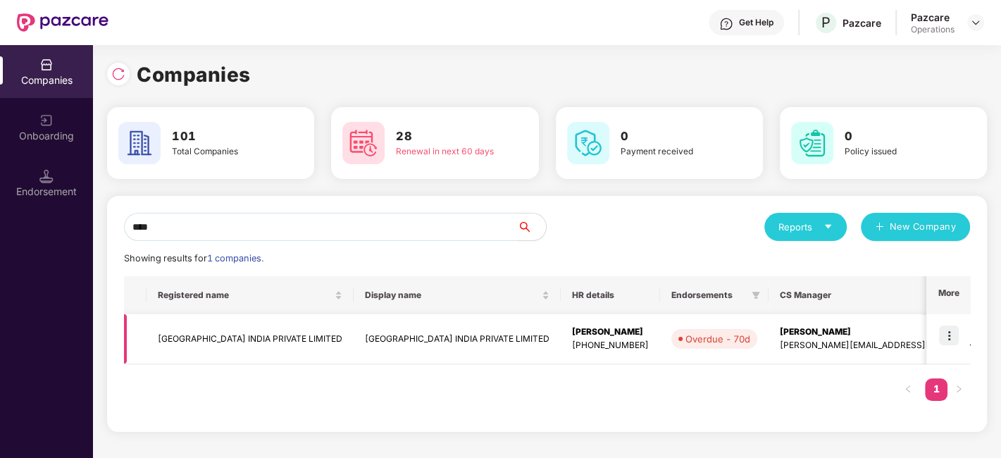
type input "****"
click at [950, 341] on img at bounding box center [949, 335] width 20 height 20
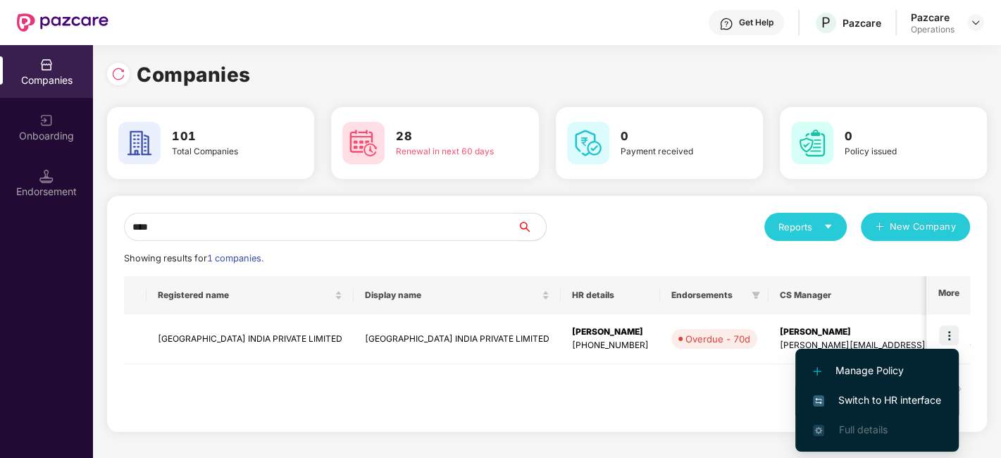
click at [865, 392] on span "Switch to HR interface" at bounding box center [877, 399] width 128 height 15
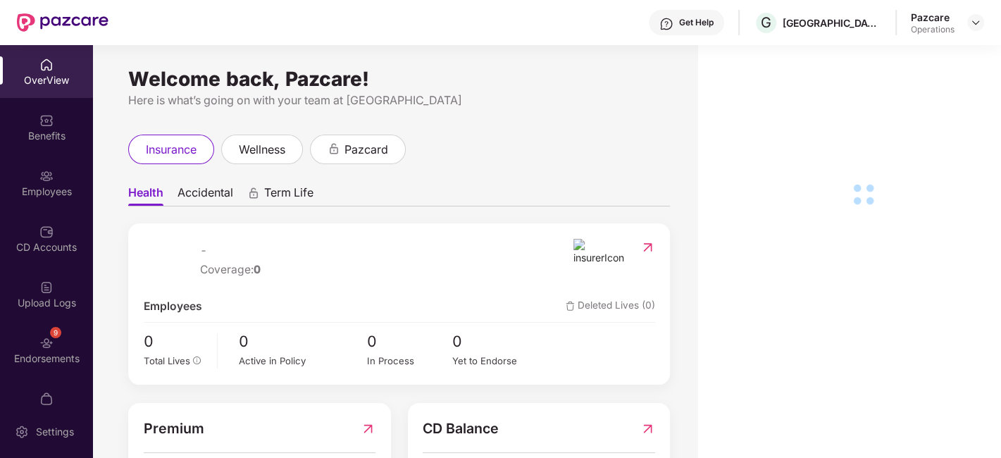
scroll to position [29, 0]
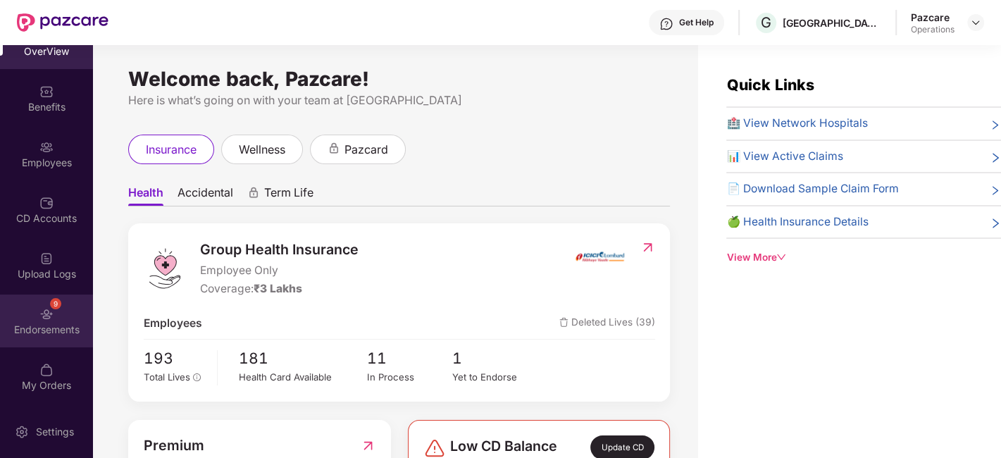
click at [26, 311] on div "9 Endorsements" at bounding box center [46, 320] width 93 height 53
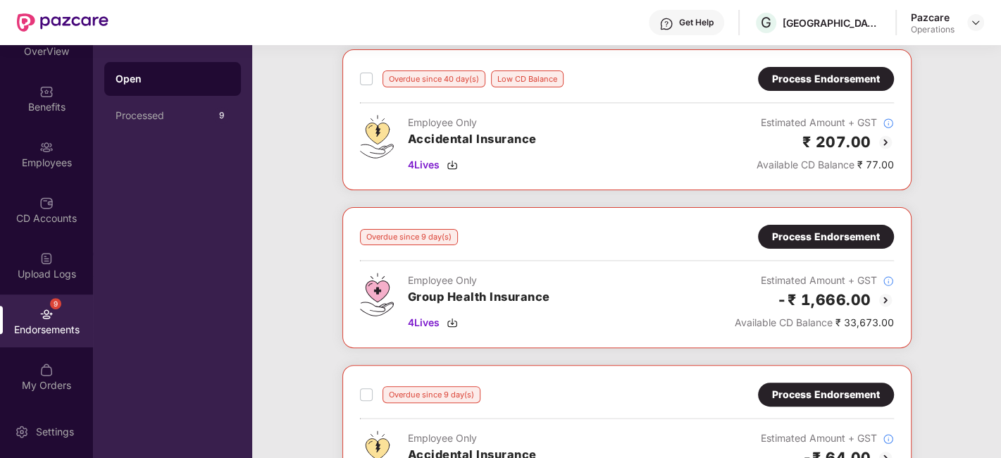
scroll to position [234, 0]
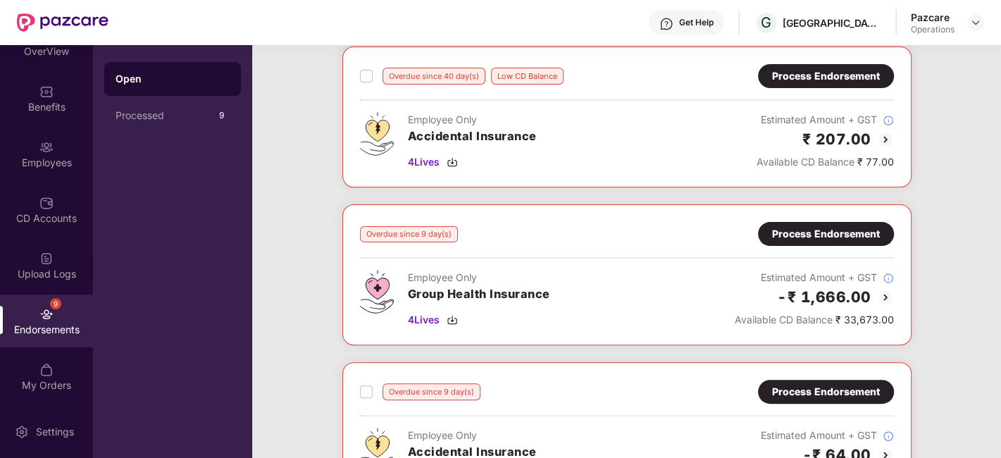
click at [813, 232] on div "Process Endorsement" at bounding box center [826, 233] width 108 height 15
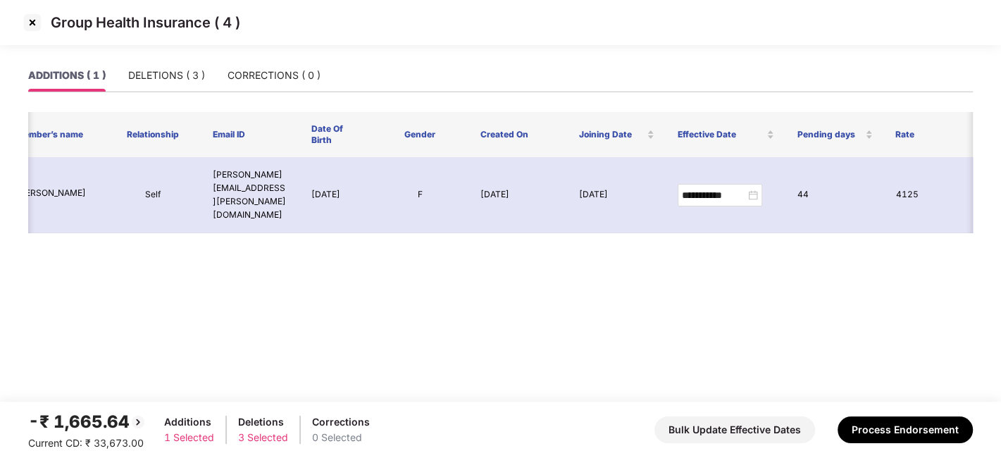
scroll to position [0, 147]
click at [147, 60] on div "DELETIONS ( 3 )" at bounding box center [166, 75] width 77 height 32
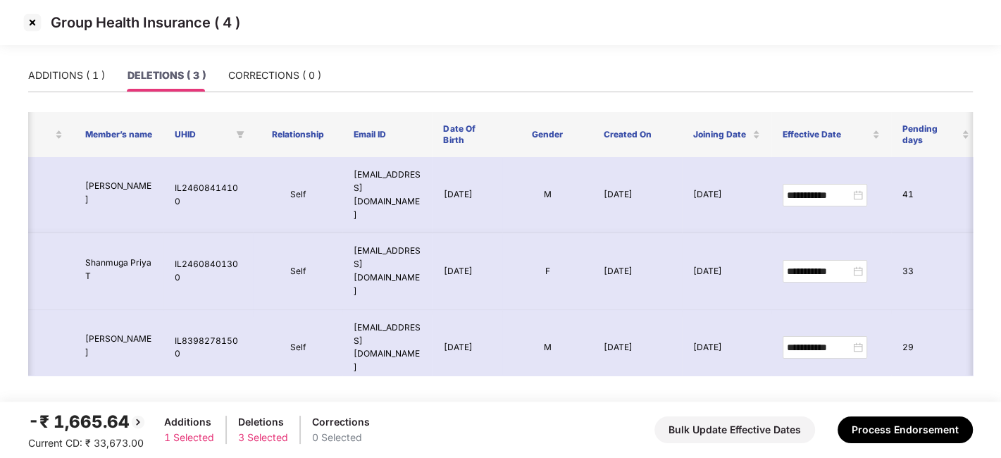
scroll to position [0, 254]
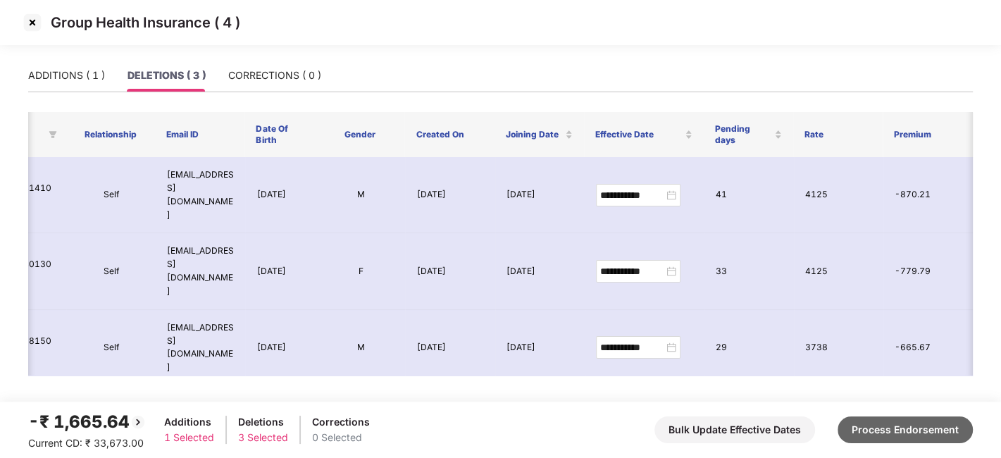
click at [900, 428] on button "Process Endorsement" at bounding box center [905, 429] width 135 height 27
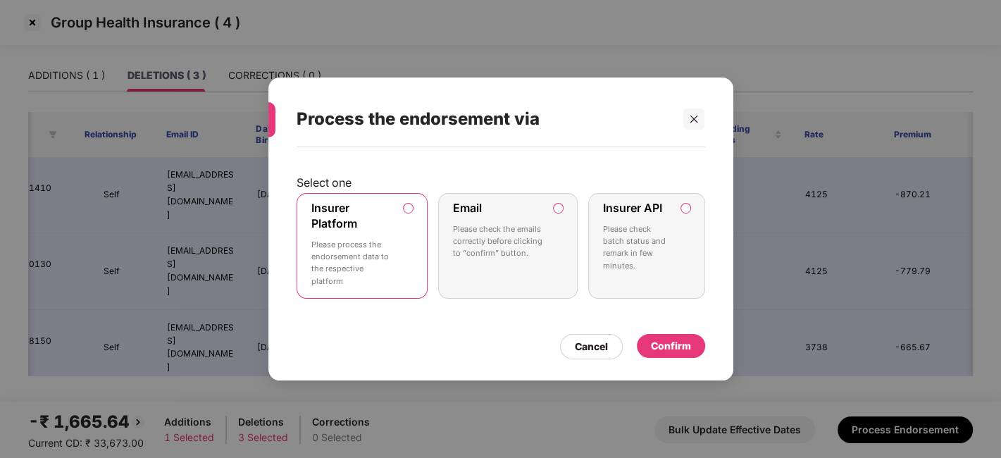
click at [662, 261] on p "Please check batch status and remark in few minutes." at bounding box center [636, 247] width 67 height 49
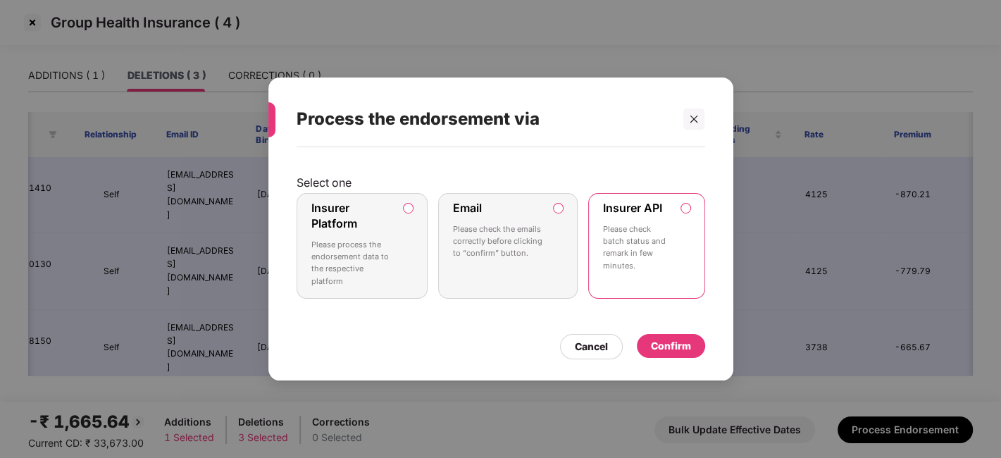
click at [678, 339] on div "Confirm" at bounding box center [671, 345] width 40 height 15
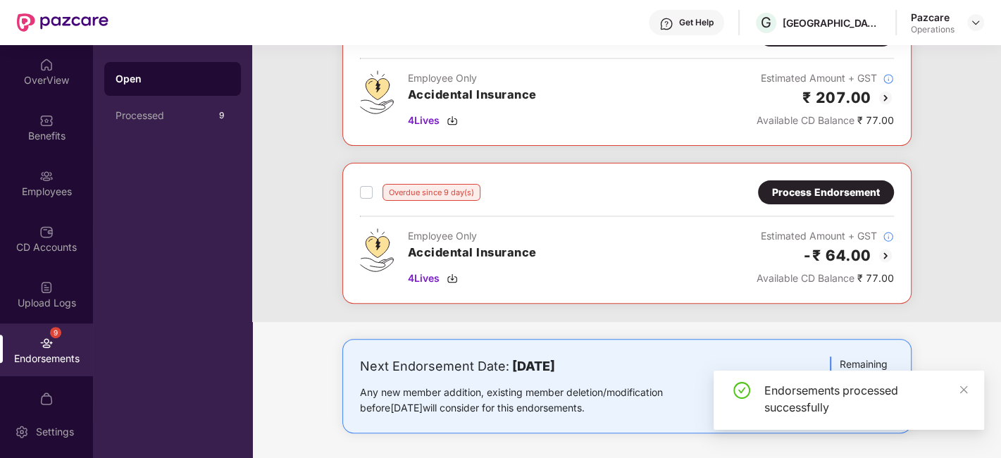
scroll to position [0, 0]
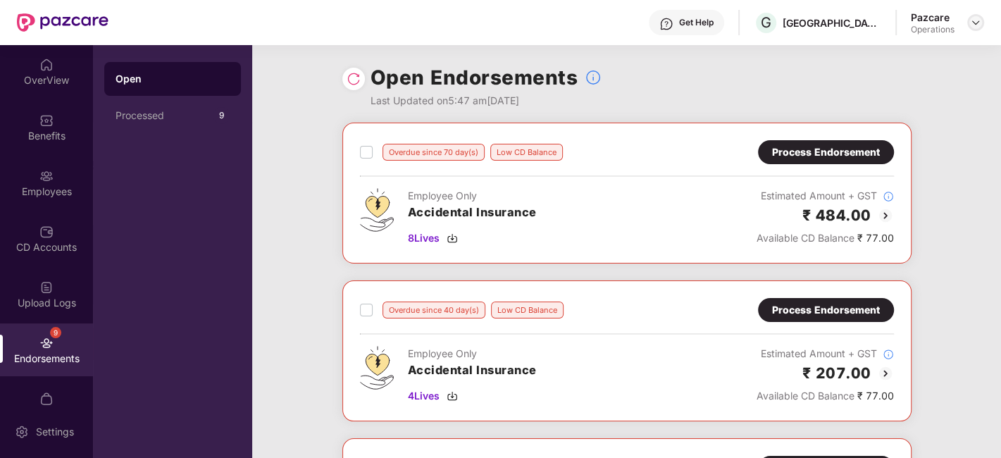
click at [980, 23] on img at bounding box center [975, 22] width 11 height 11
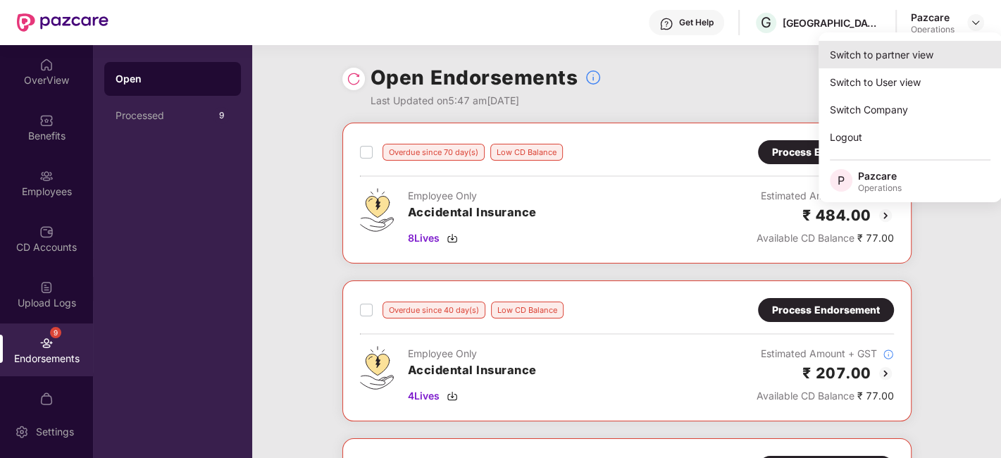
click at [855, 63] on div "Switch to partner view" at bounding box center [909, 54] width 183 height 27
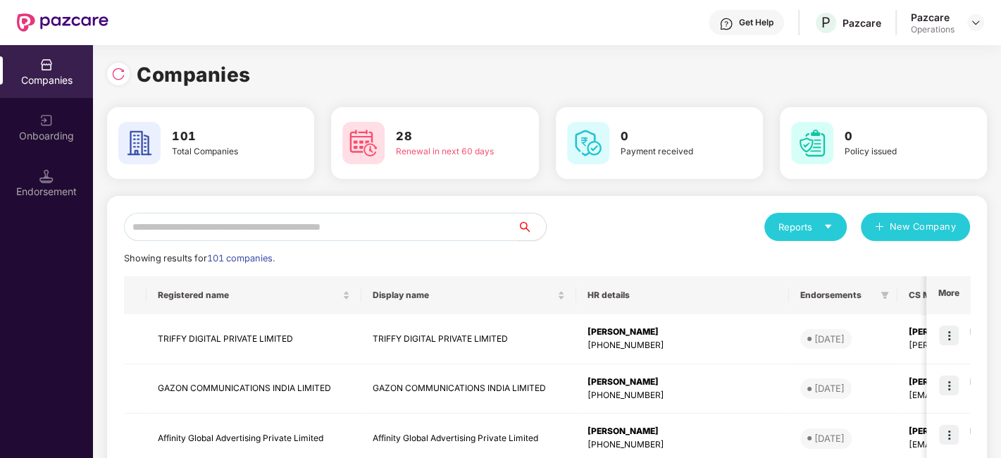
click at [376, 221] on input "text" at bounding box center [321, 227] width 394 height 28
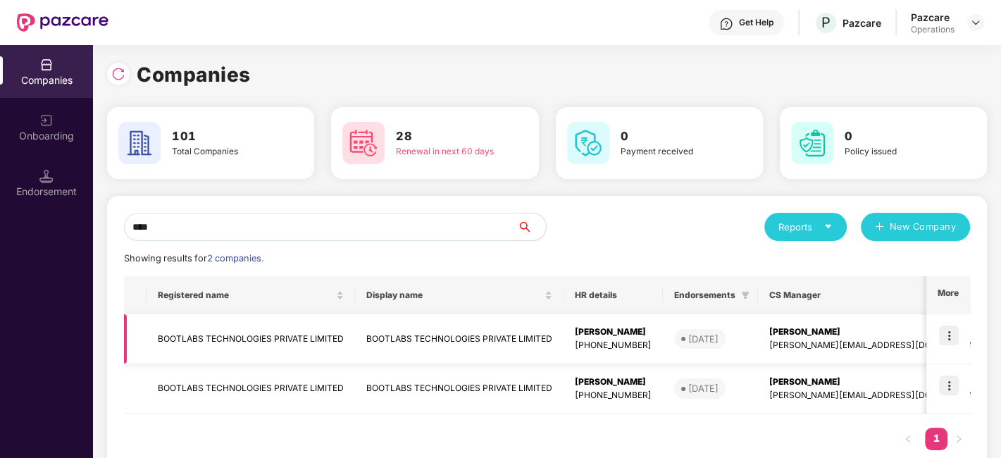
type input "****"
click at [241, 335] on td "BOOTLABS TECHNOLOGIES PRIVATE LIMITED" at bounding box center [251, 339] width 208 height 50
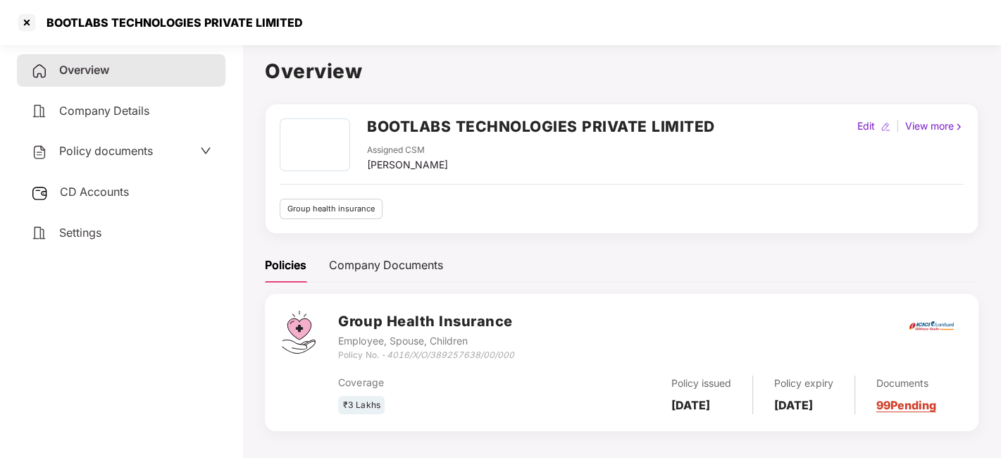
click at [90, 154] on span "Policy documents" at bounding box center [106, 151] width 94 height 14
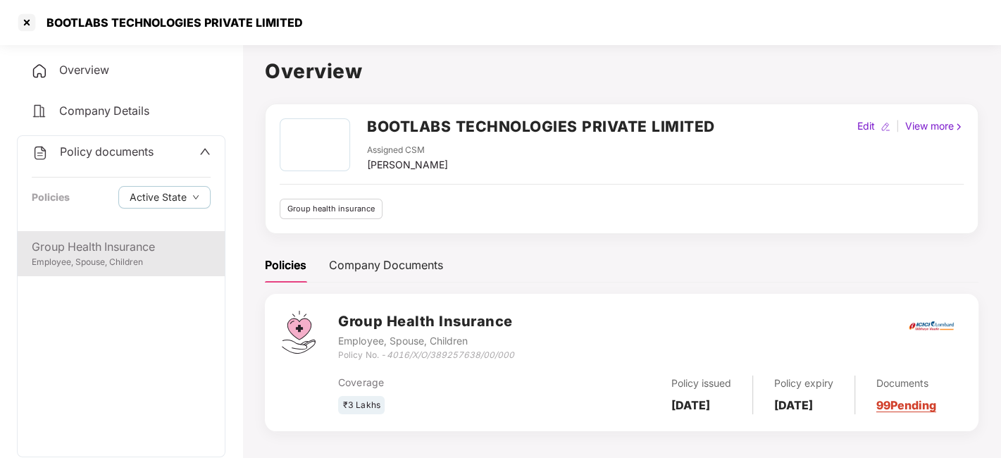
click at [95, 236] on div "Group Health Insurance Employee, Spouse, Children" at bounding box center [121, 253] width 207 height 45
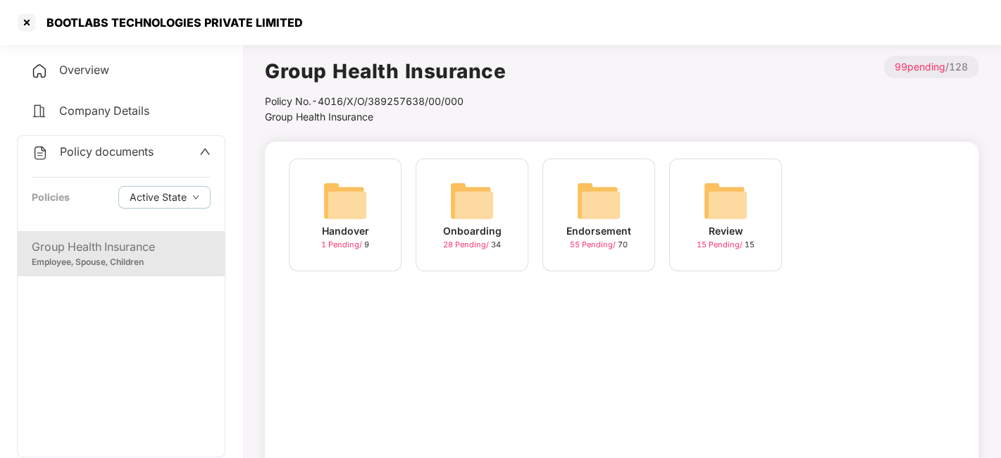
click at [583, 209] on img at bounding box center [598, 200] width 45 height 45
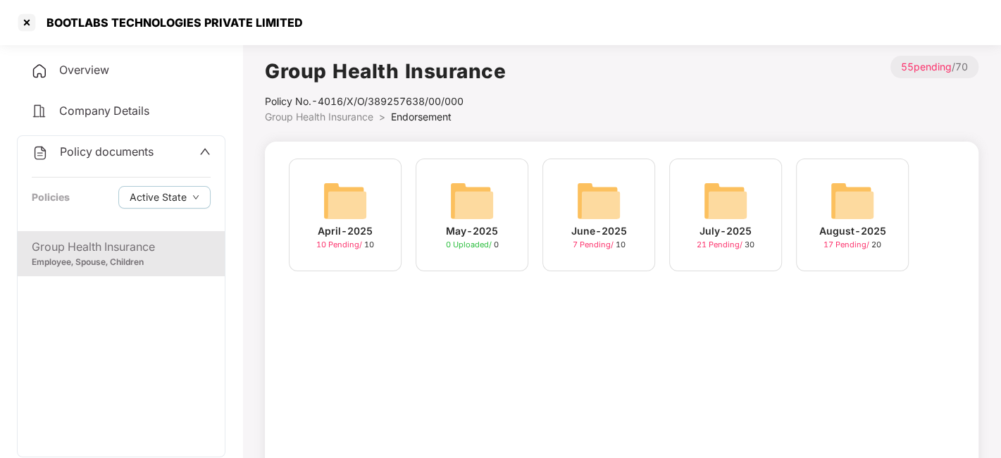
click at [583, 209] on img at bounding box center [598, 200] width 45 height 45
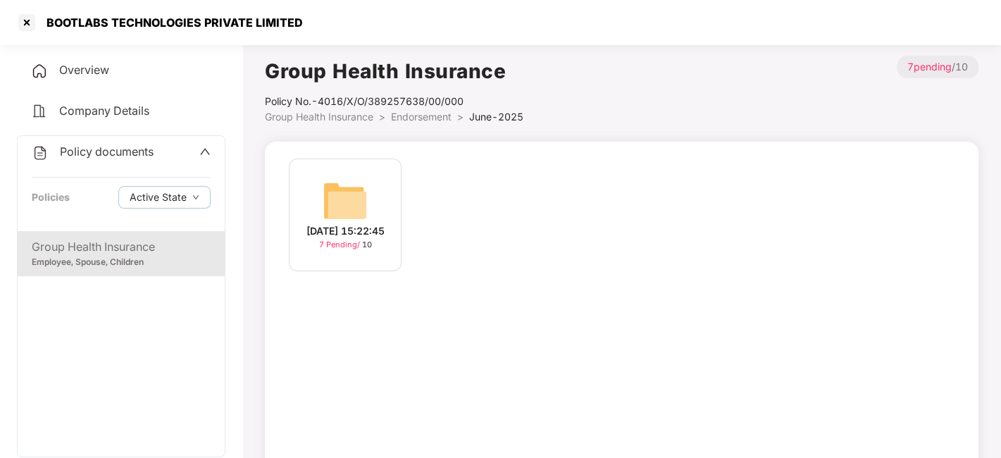
click at [413, 113] on span "Endorsement" at bounding box center [421, 117] width 61 height 12
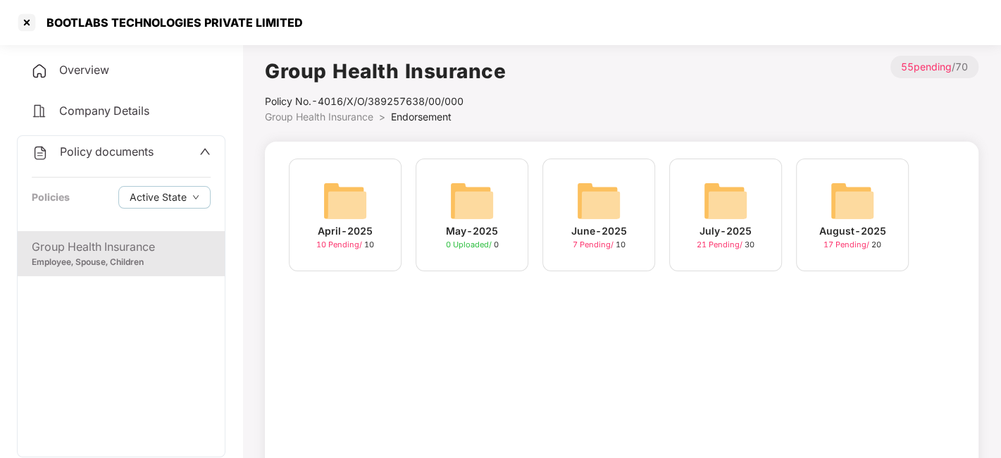
click at [813, 200] on div "August-2025 17 Pending / 20" at bounding box center [852, 214] width 113 height 113
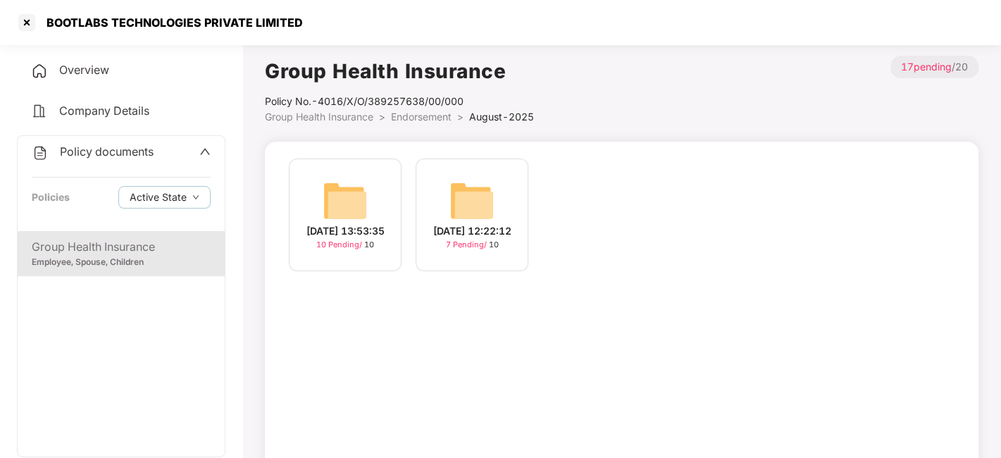
click at [347, 194] on img at bounding box center [345, 200] width 45 height 45
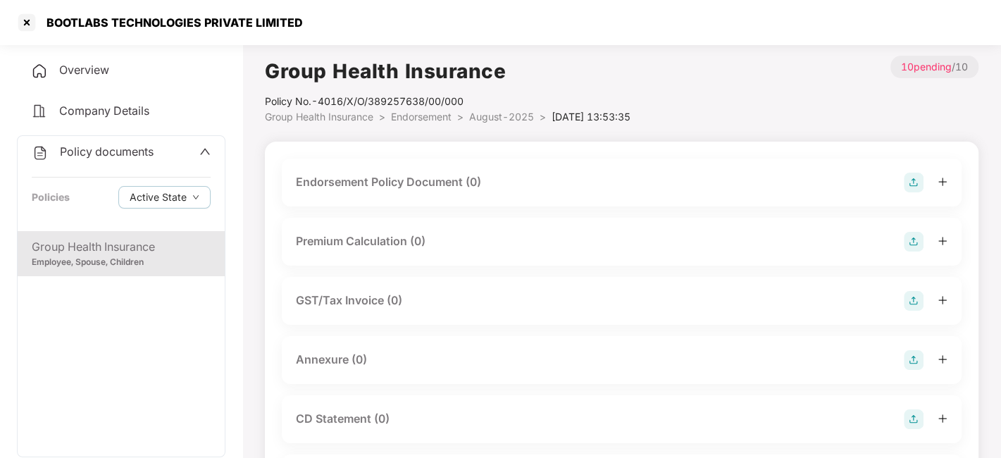
click at [503, 115] on span "August-2025" at bounding box center [501, 117] width 65 height 12
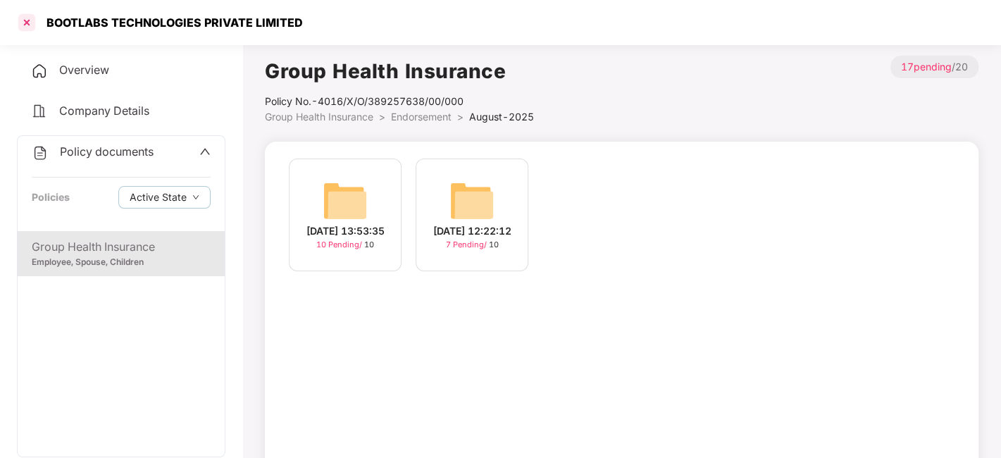
click at [26, 20] on div at bounding box center [26, 22] width 23 height 23
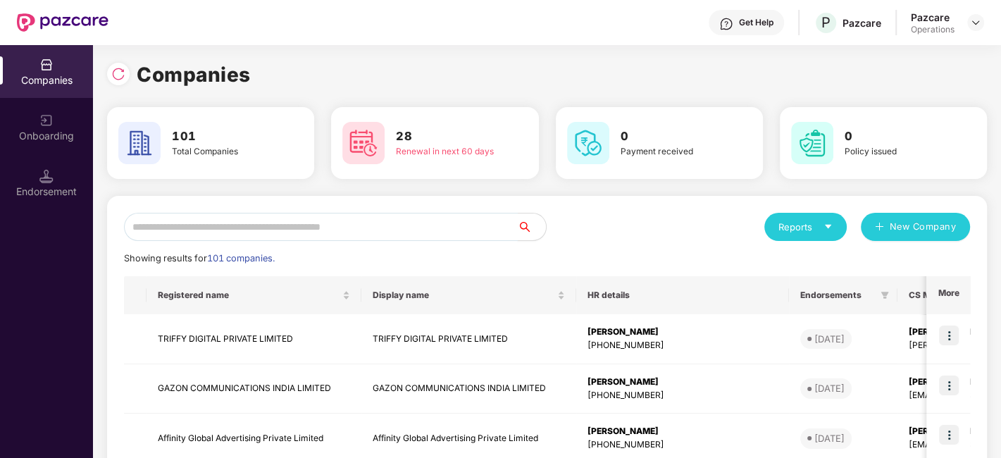
click at [263, 217] on input "text" at bounding box center [321, 227] width 394 height 28
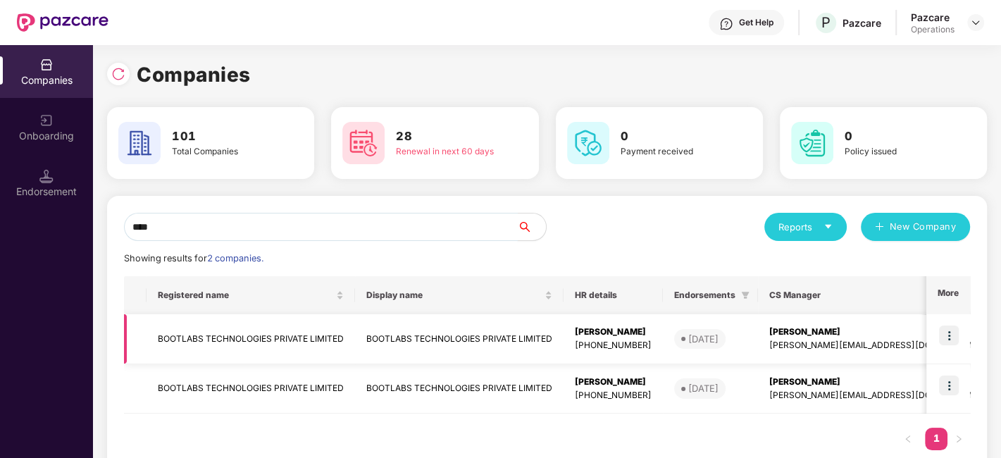
type input "****"
click at [952, 339] on img at bounding box center [949, 335] width 20 height 20
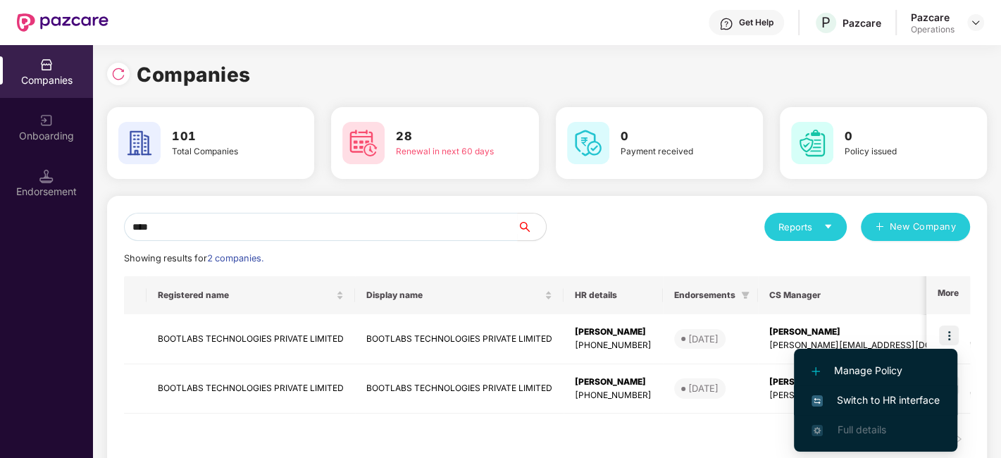
click at [871, 398] on span "Switch to HR interface" at bounding box center [875, 399] width 128 height 15
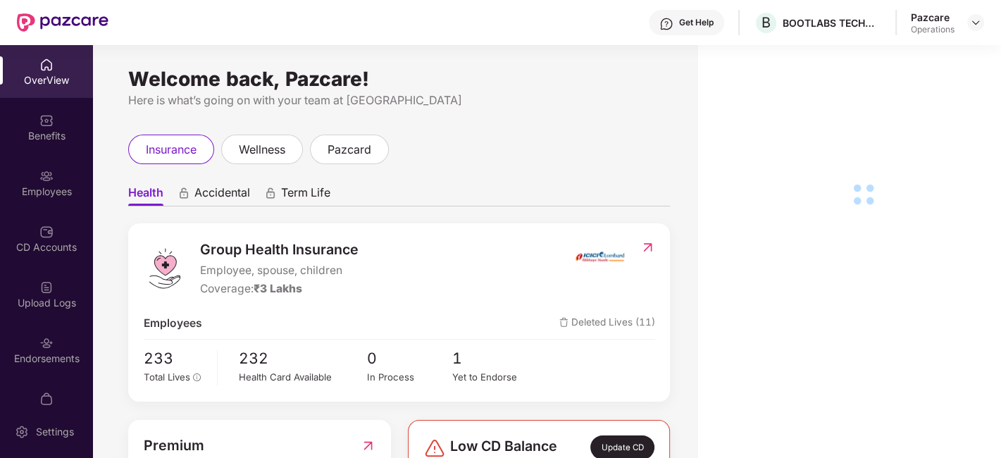
scroll to position [85, 0]
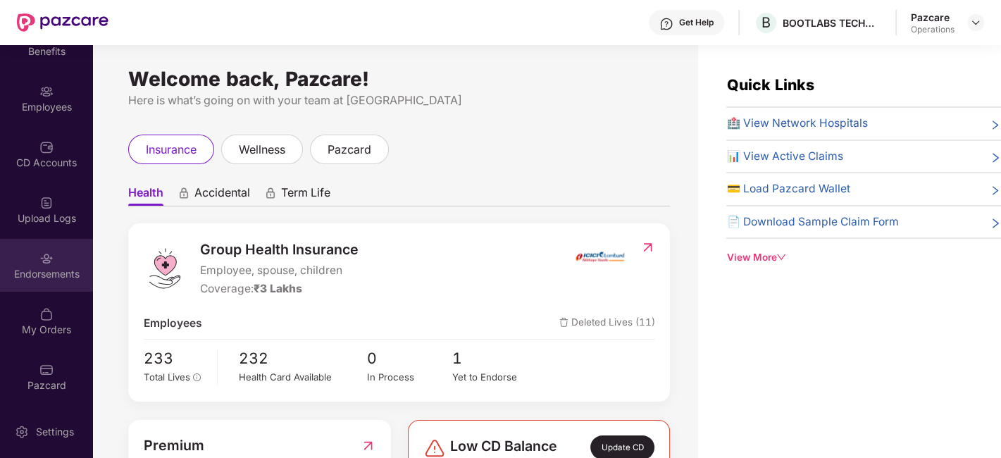
click at [33, 273] on div "Endorsements" at bounding box center [46, 274] width 93 height 14
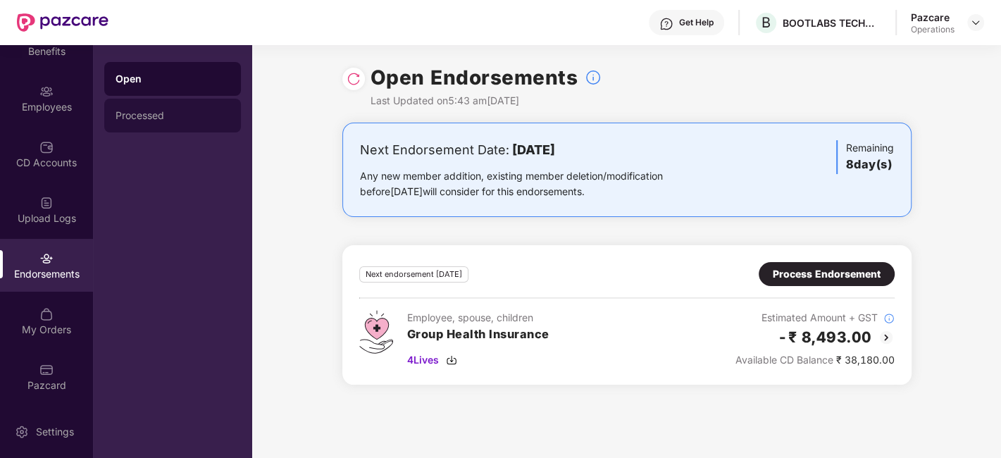
click at [145, 121] on div "Processed" at bounding box center [172, 116] width 137 height 34
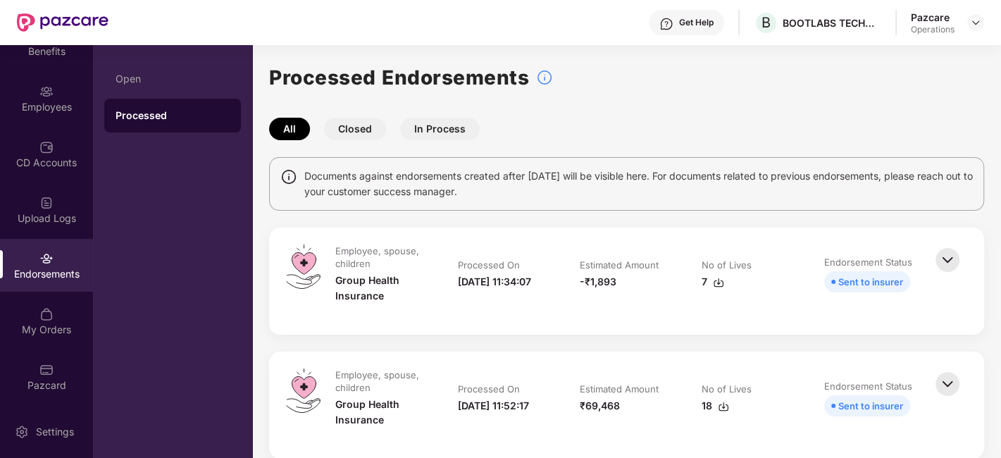
scroll to position [50, 0]
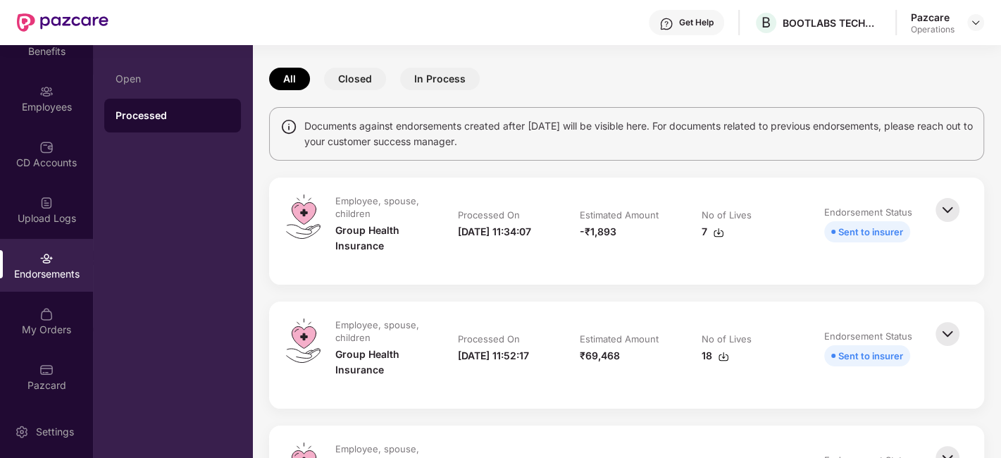
click at [351, 77] on button "Closed" at bounding box center [355, 79] width 62 height 23
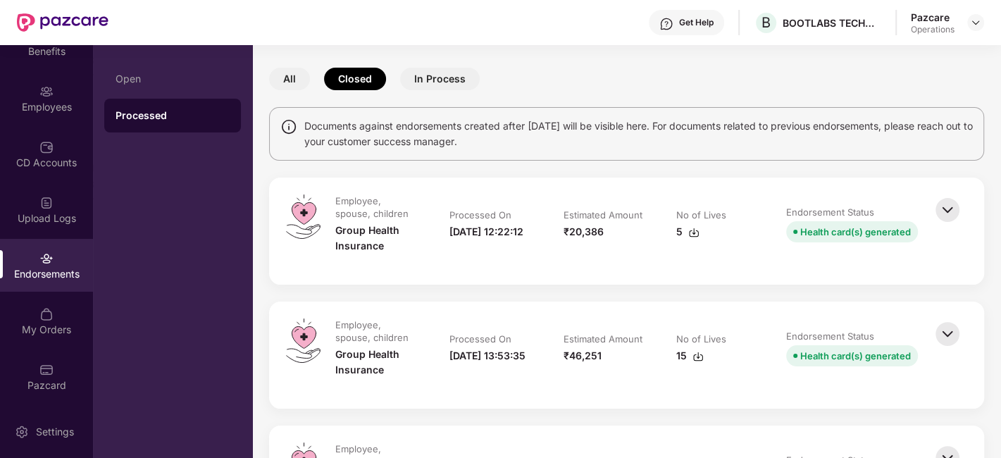
click at [421, 75] on button "In Process" at bounding box center [440, 79] width 80 height 23
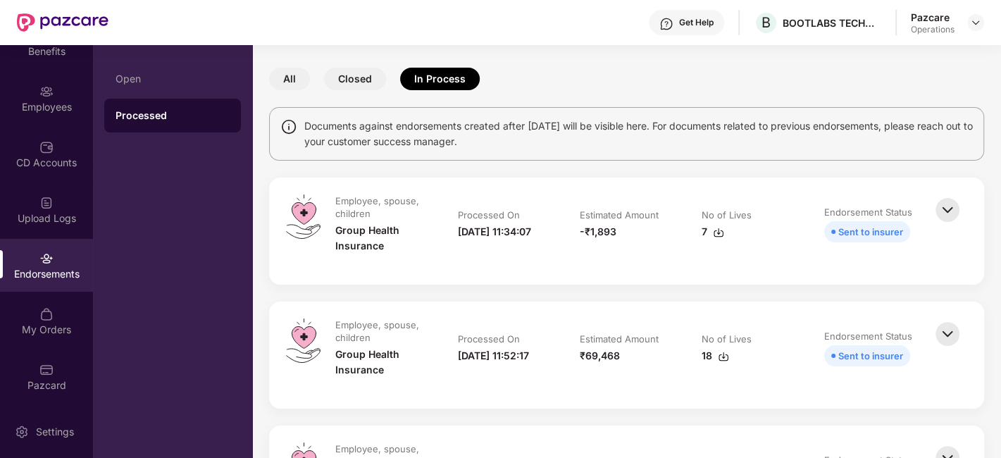
click at [364, 72] on button "Closed" at bounding box center [355, 79] width 62 height 23
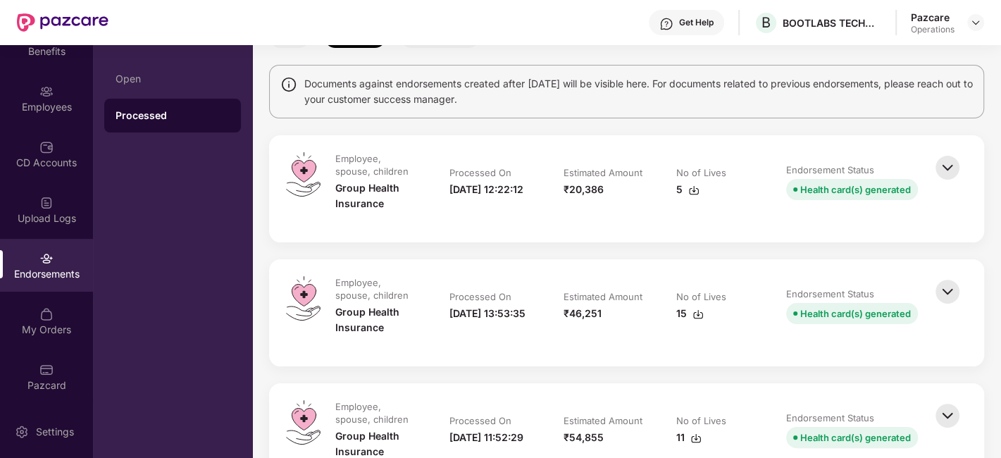
scroll to position [0, 0]
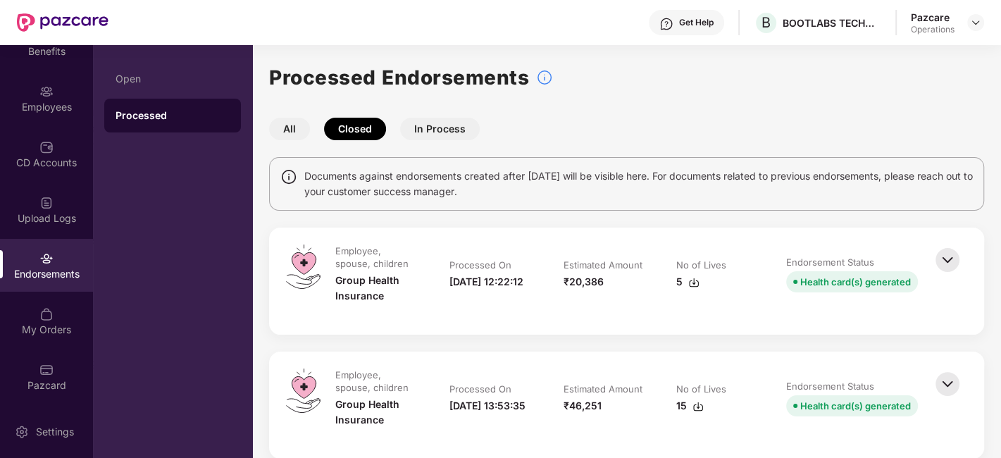
click at [287, 129] on button "All" at bounding box center [289, 129] width 41 height 23
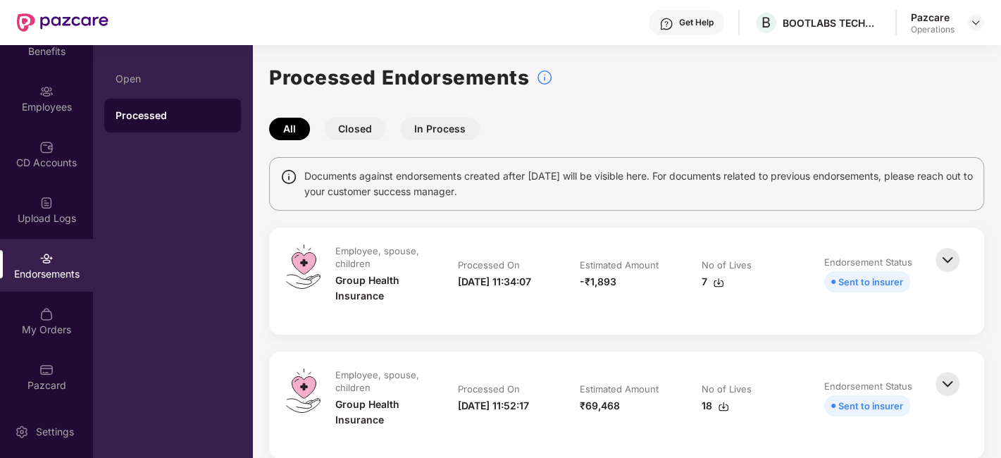
click at [350, 126] on button "Closed" at bounding box center [355, 129] width 62 height 23
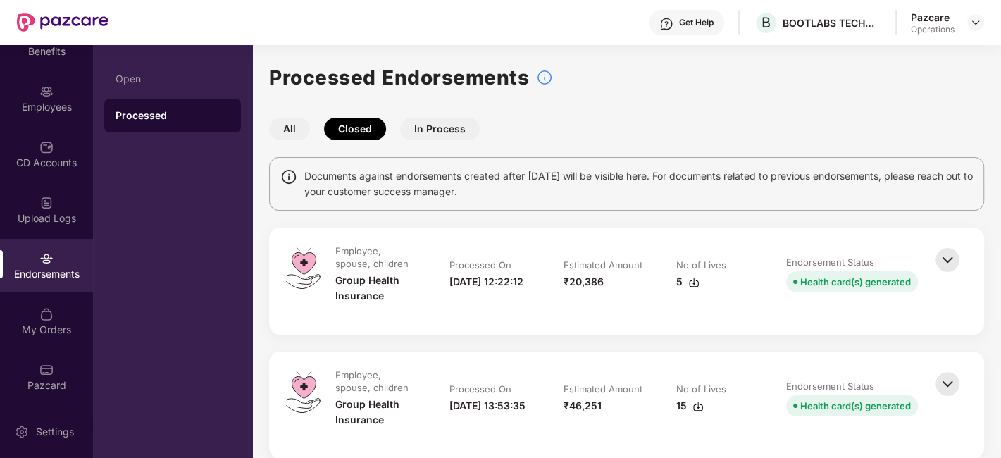
scroll to position [106, 0]
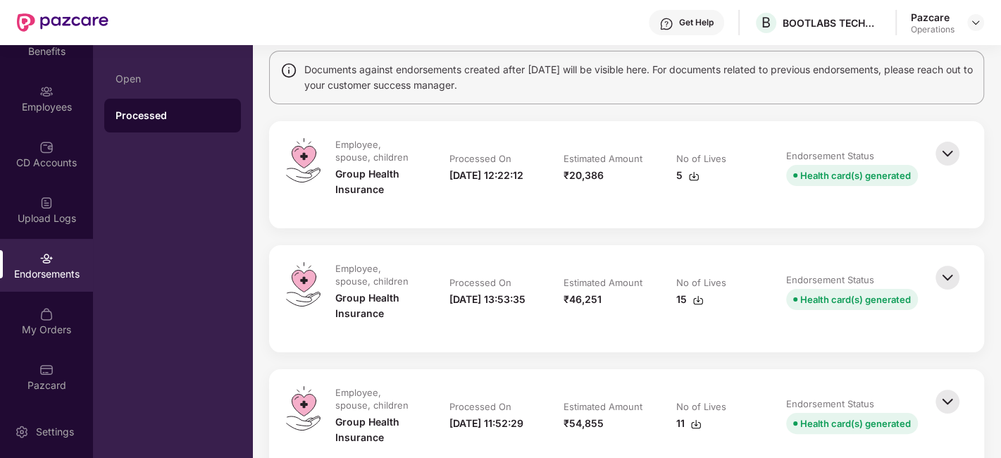
click at [950, 275] on img at bounding box center [947, 277] width 31 height 31
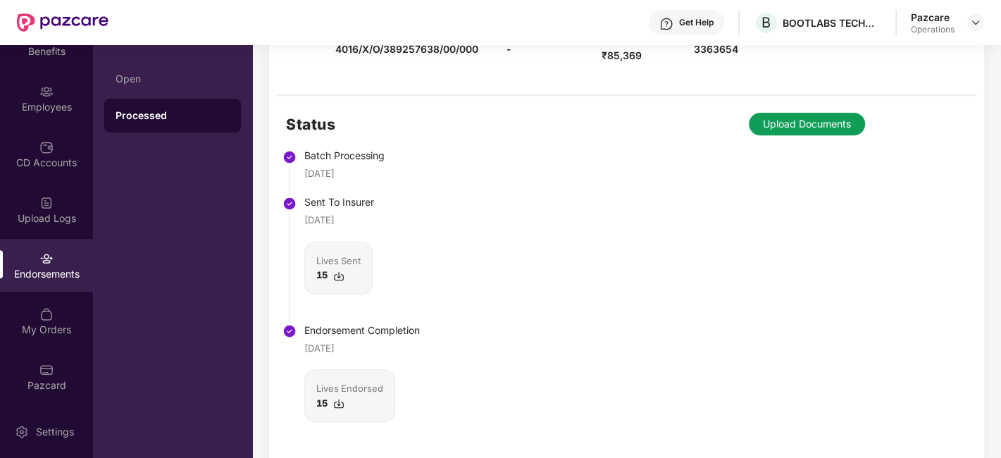
scroll to position [0, 0]
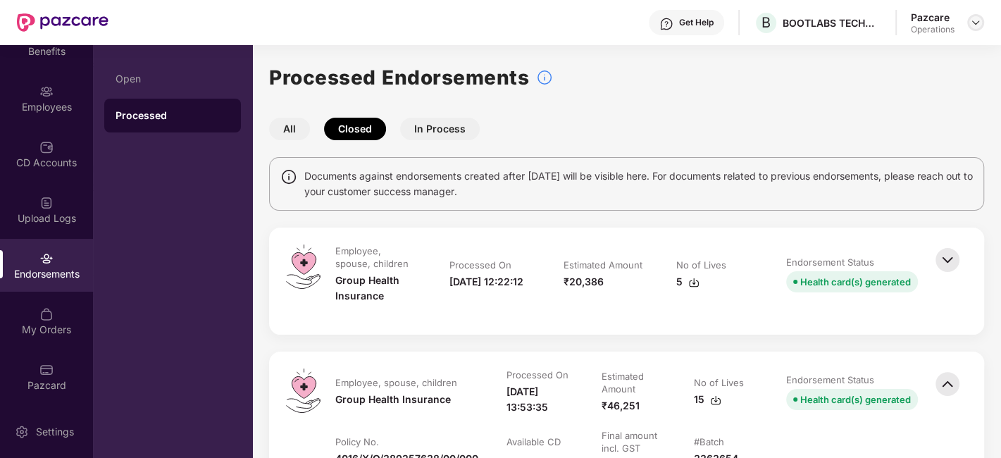
click at [975, 23] on img at bounding box center [975, 22] width 11 height 11
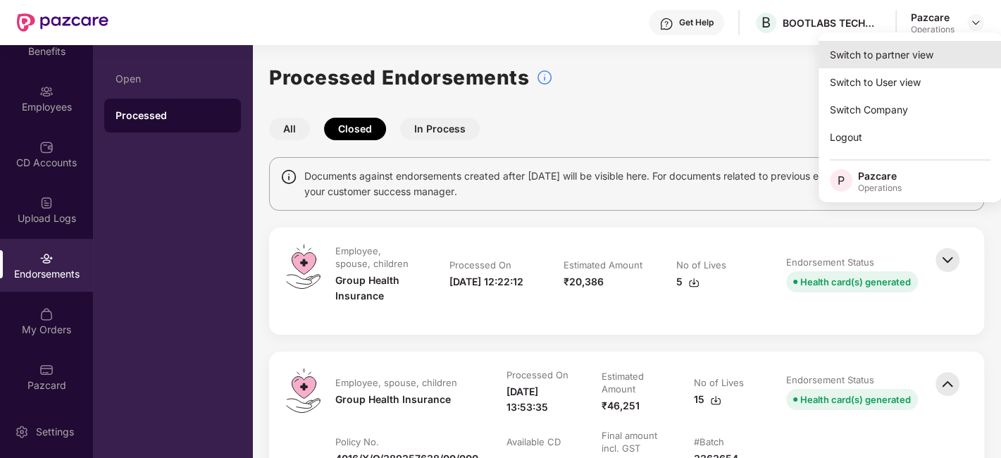
click at [868, 54] on div "Switch to partner view" at bounding box center [909, 54] width 183 height 27
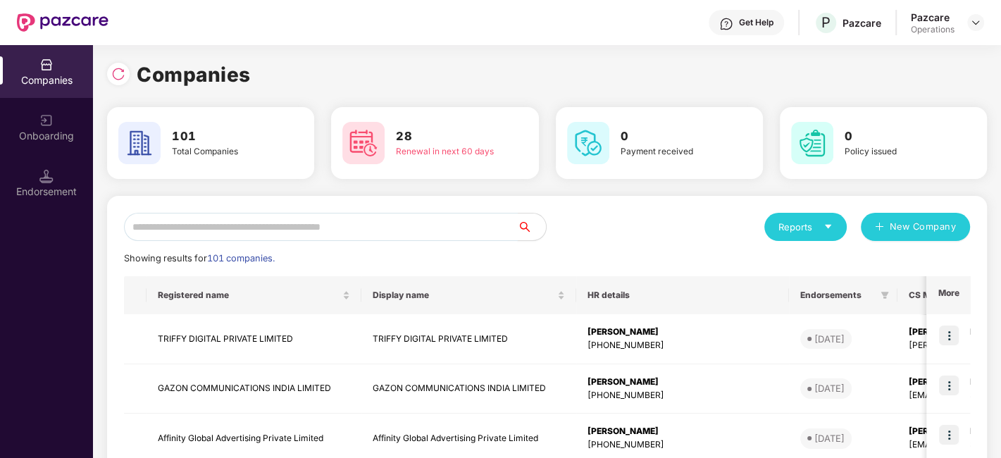
click at [433, 224] on input "text" at bounding box center [321, 227] width 394 height 28
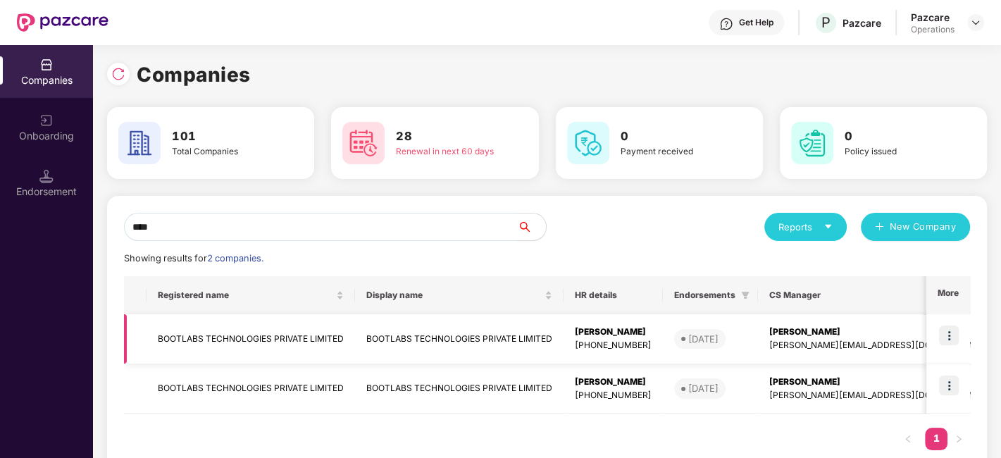
type input "****"
click at [211, 337] on td "BOOTLABS TECHNOLOGIES PRIVATE LIMITED" at bounding box center [251, 339] width 208 height 50
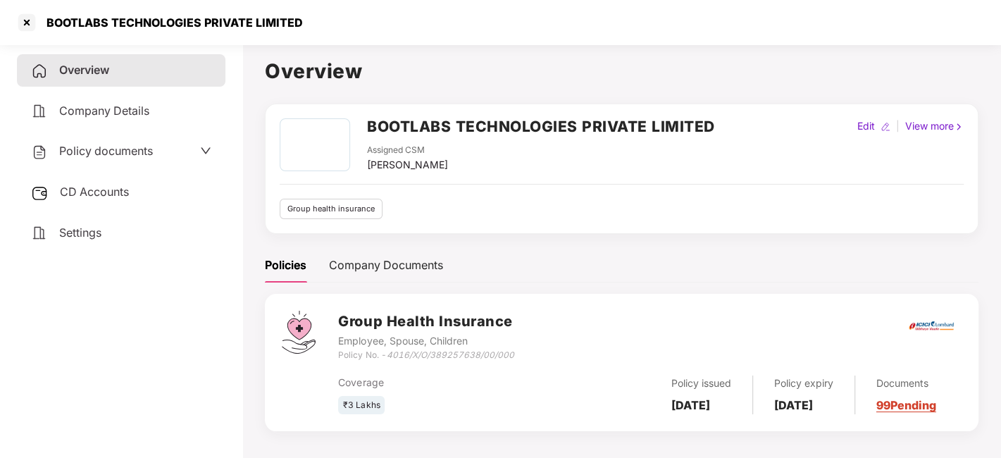
click at [104, 148] on span "Policy documents" at bounding box center [106, 151] width 94 height 14
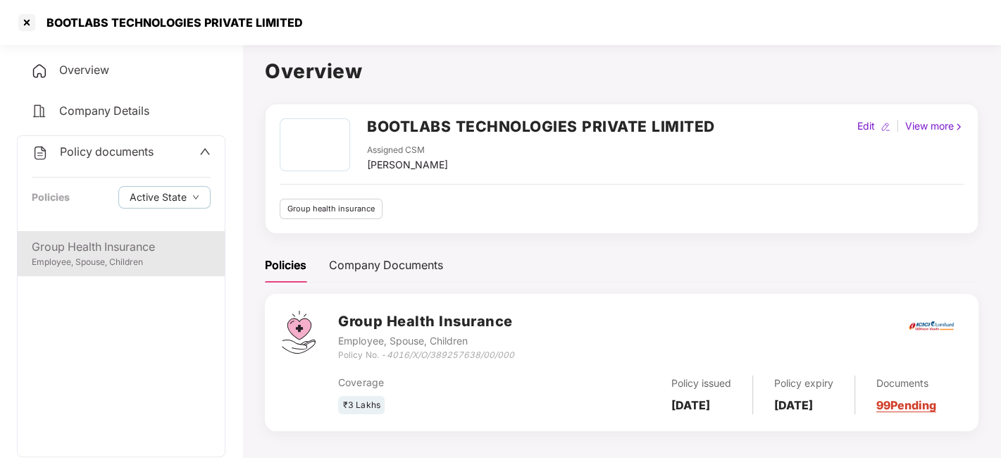
click at [109, 253] on div "Group Health Insurance" at bounding box center [121, 247] width 179 height 18
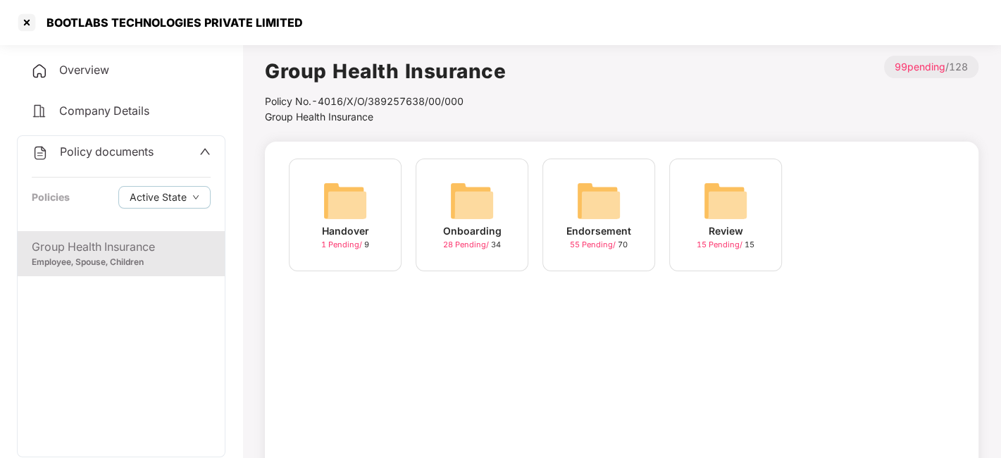
click at [578, 204] on img at bounding box center [598, 200] width 45 height 45
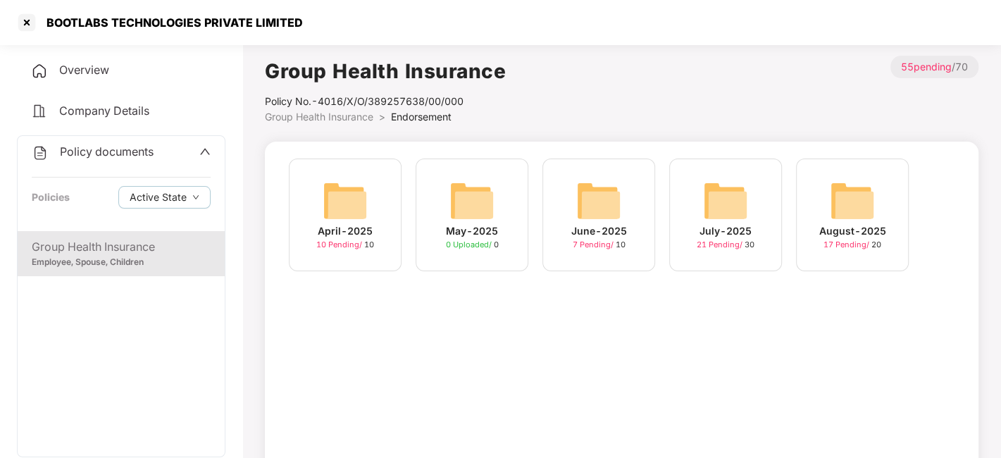
click at [830, 201] on img at bounding box center [852, 200] width 45 height 45
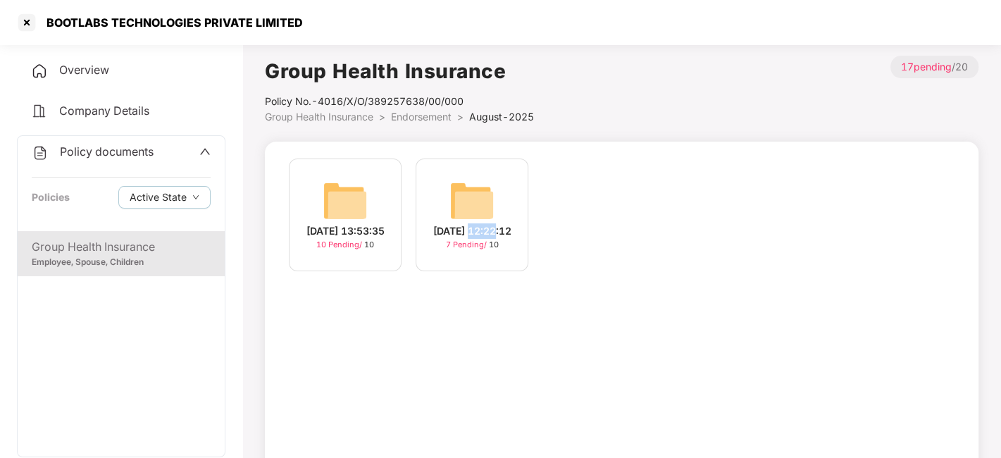
click at [830, 201] on div "[DATE] 13:53:35 10 Pending / 10 [DATE] 12:22:12 7 Pending / 10" at bounding box center [622, 221] width 680 height 127
click at [656, 261] on div "[DATE] 13:53:35 10 Pending / 10 [DATE] 12:22:12 7 Pending / 10" at bounding box center [622, 221] width 680 height 127
click at [349, 197] on img at bounding box center [345, 200] width 45 height 45
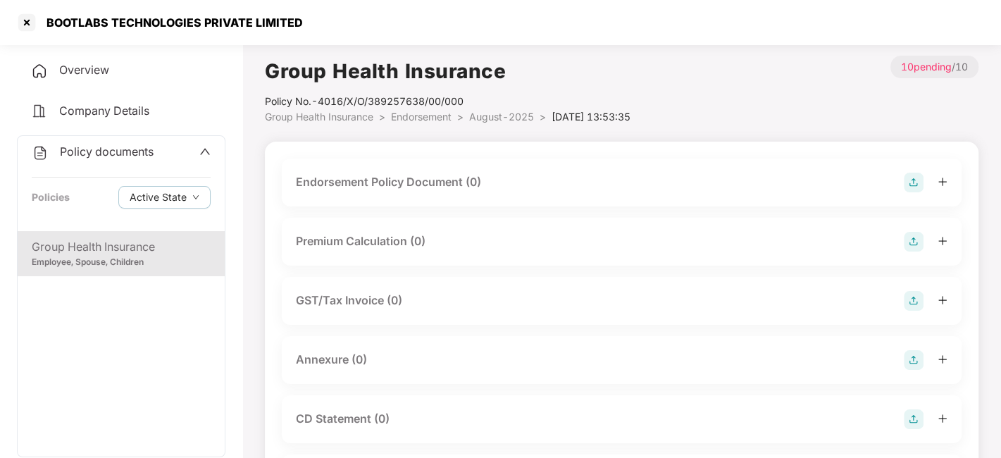
click at [349, 197] on div "Endorsement Policy Document (0)" at bounding box center [622, 182] width 680 height 48
click at [26, 23] on div at bounding box center [26, 22] width 23 height 23
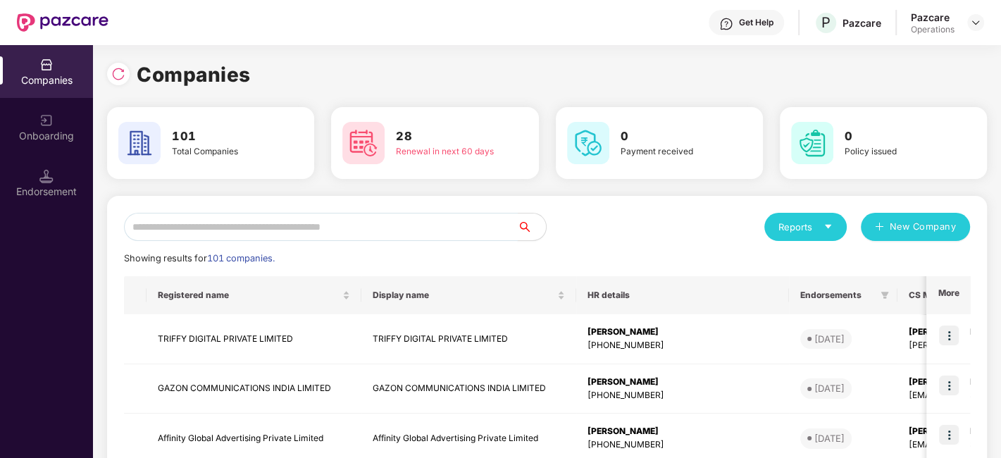
click at [317, 236] on input "text" at bounding box center [321, 227] width 394 height 28
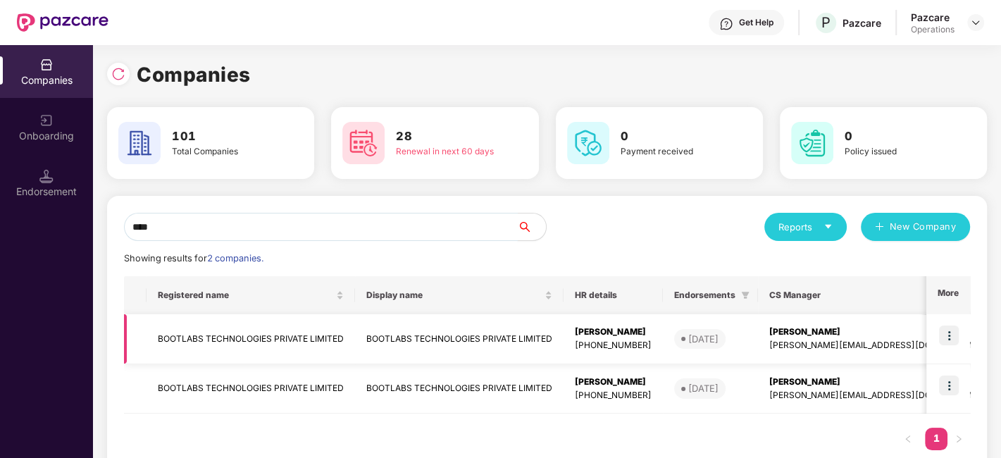
type input "****"
click at [952, 337] on img at bounding box center [949, 335] width 20 height 20
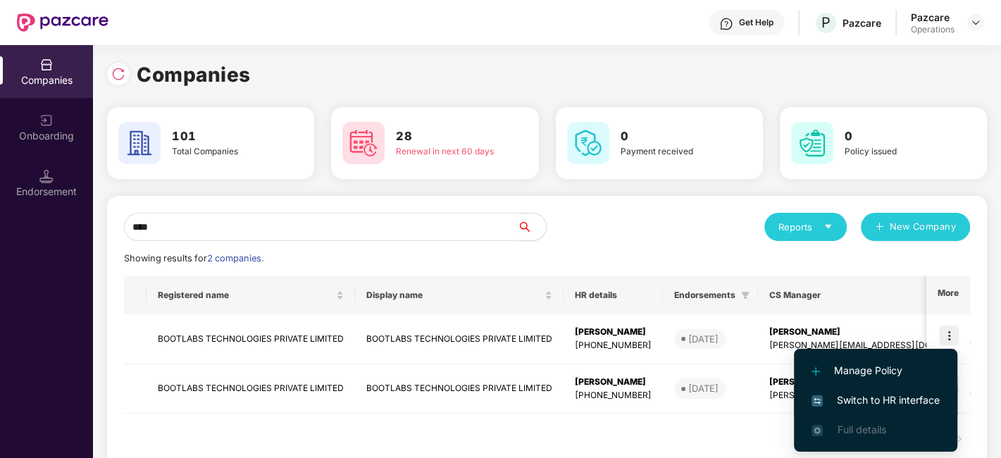
click at [898, 392] on span "Switch to HR interface" at bounding box center [875, 399] width 128 height 15
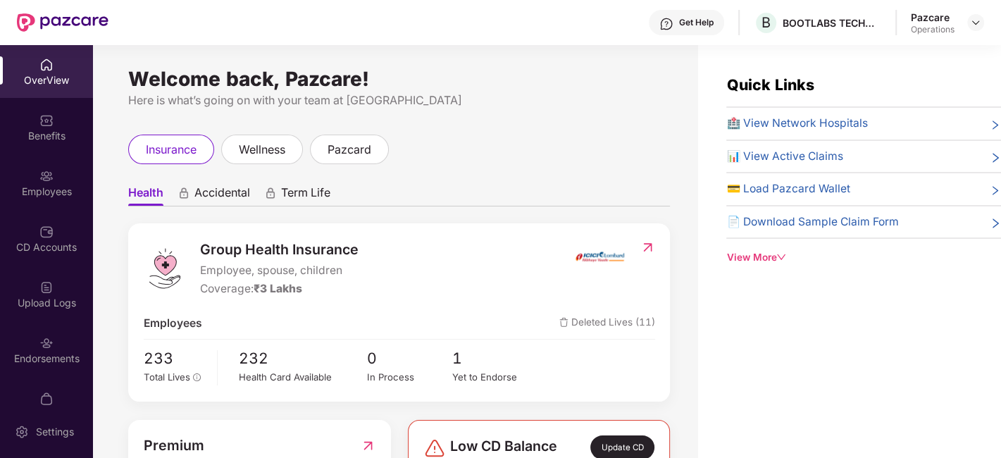
scroll to position [85, 0]
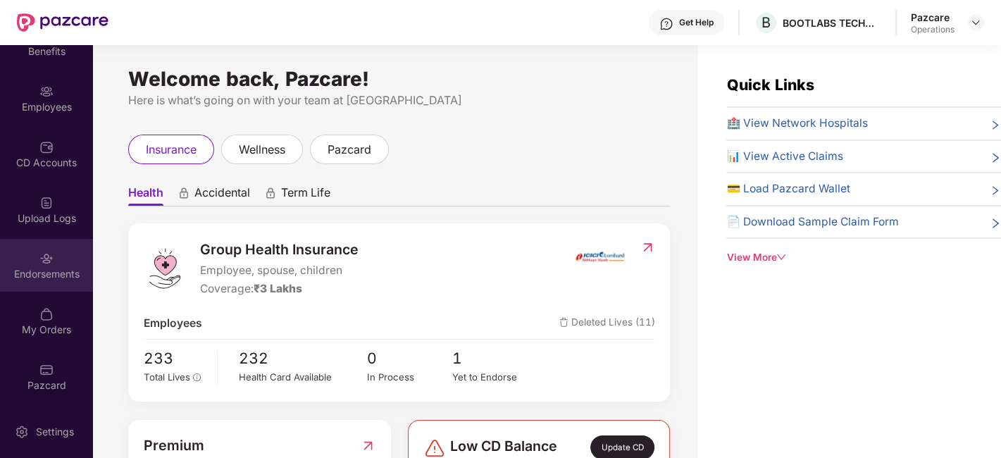
click at [46, 275] on div "Endorsements" at bounding box center [46, 274] width 93 height 14
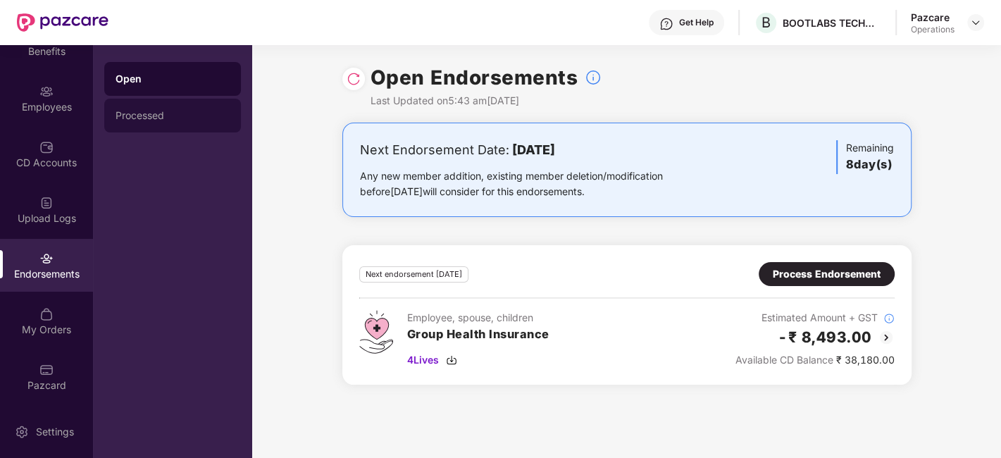
click at [137, 116] on div "Processed" at bounding box center [173, 115] width 114 height 11
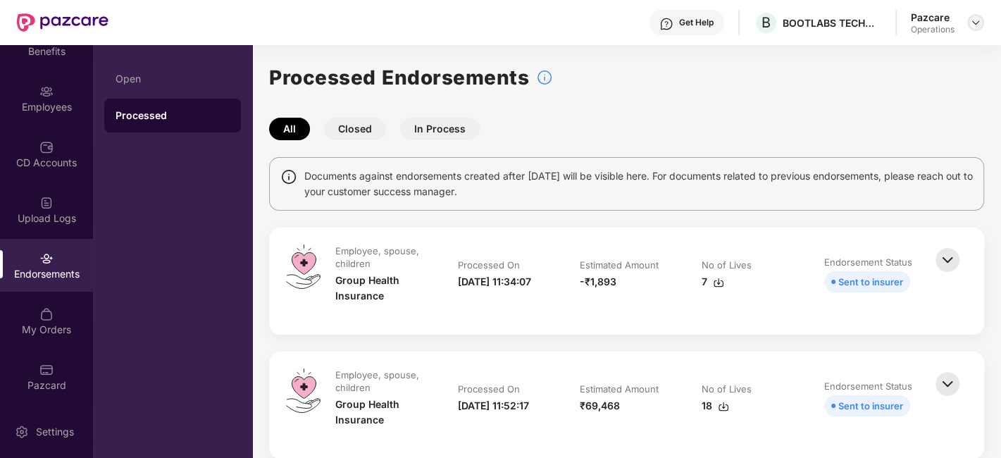
click at [967, 24] on div at bounding box center [975, 22] width 17 height 17
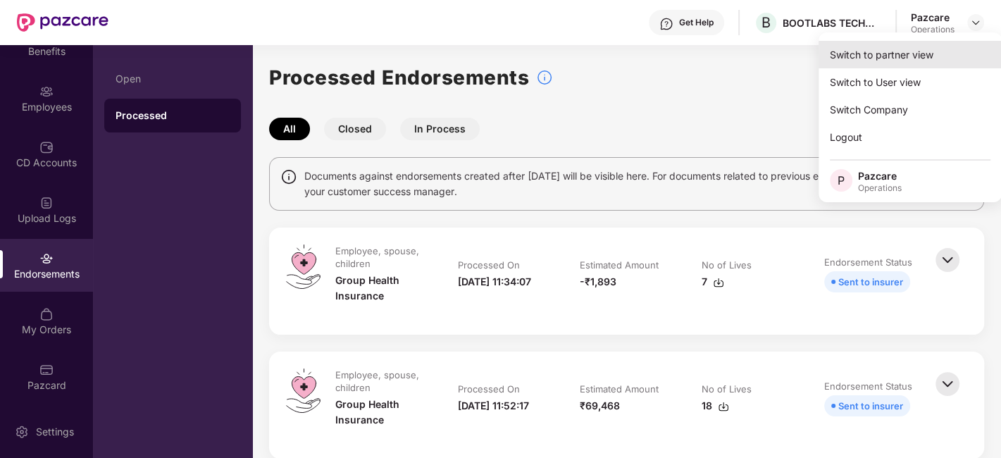
click at [902, 51] on div "Switch to partner view" at bounding box center [909, 54] width 183 height 27
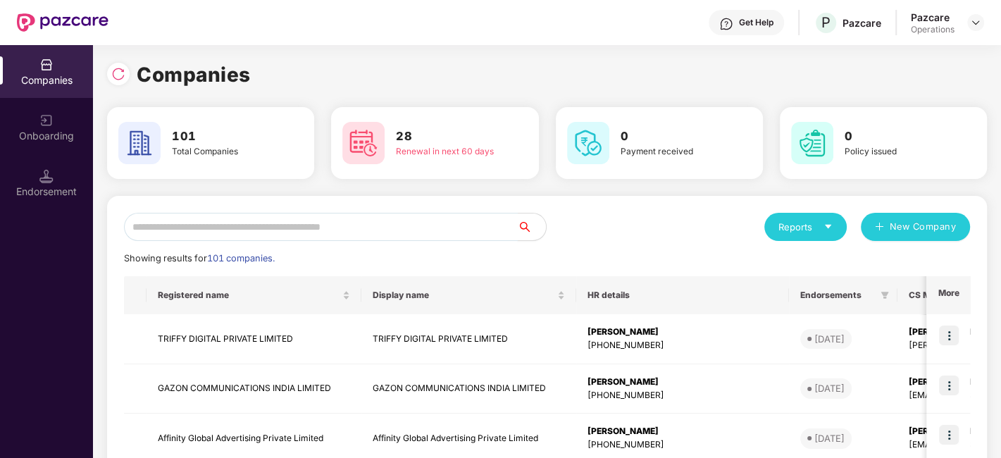
click at [382, 232] on input "text" at bounding box center [321, 227] width 394 height 28
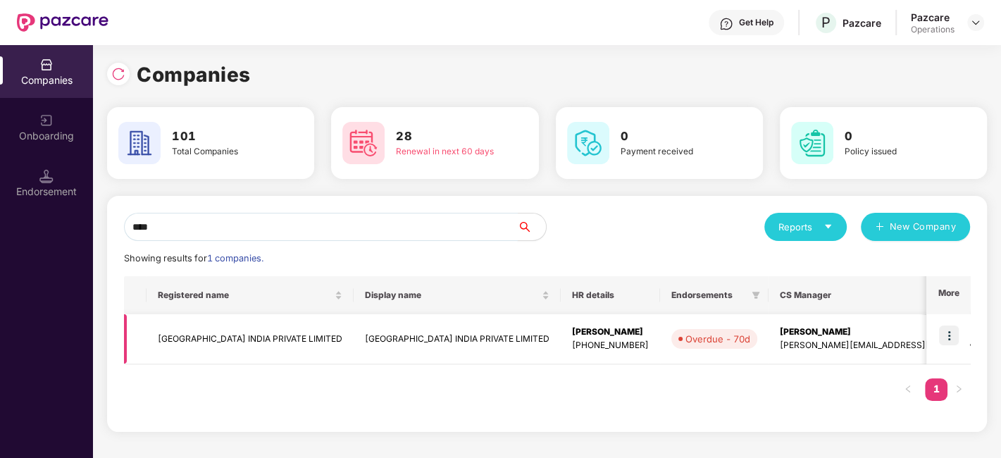
type input "****"
click at [947, 336] on img at bounding box center [949, 335] width 20 height 20
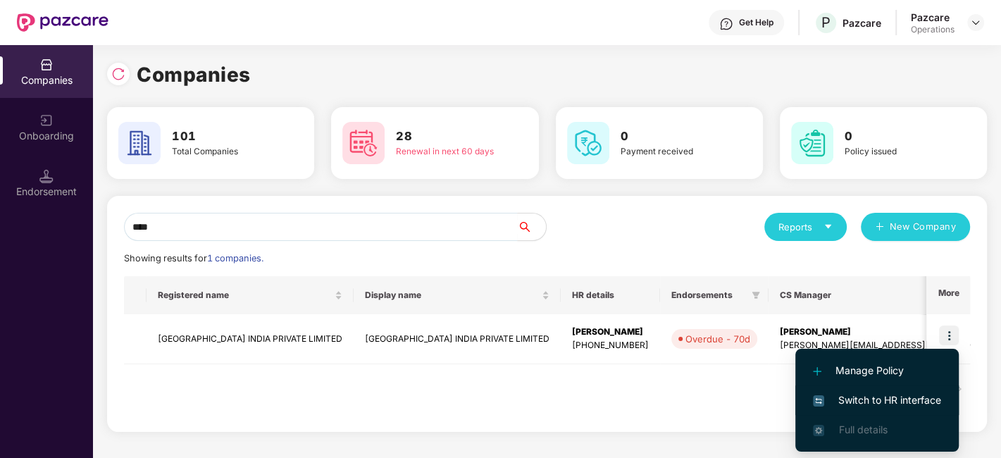
click at [863, 401] on span "Switch to HR interface" at bounding box center [877, 399] width 128 height 15
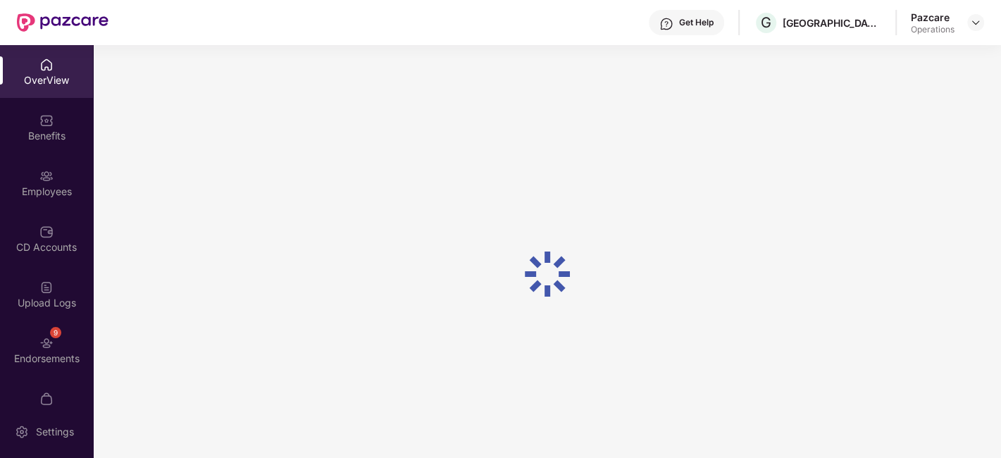
scroll to position [29, 0]
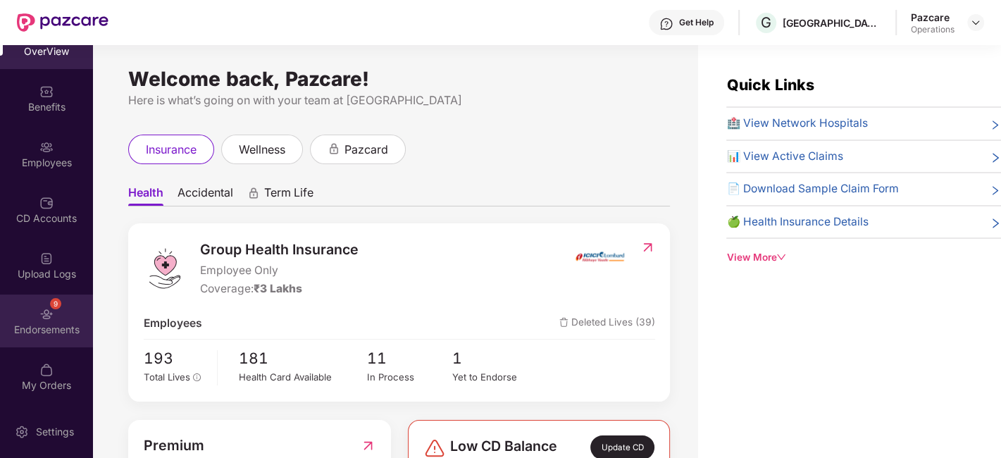
click at [24, 303] on div "9 Endorsements" at bounding box center [46, 320] width 93 height 53
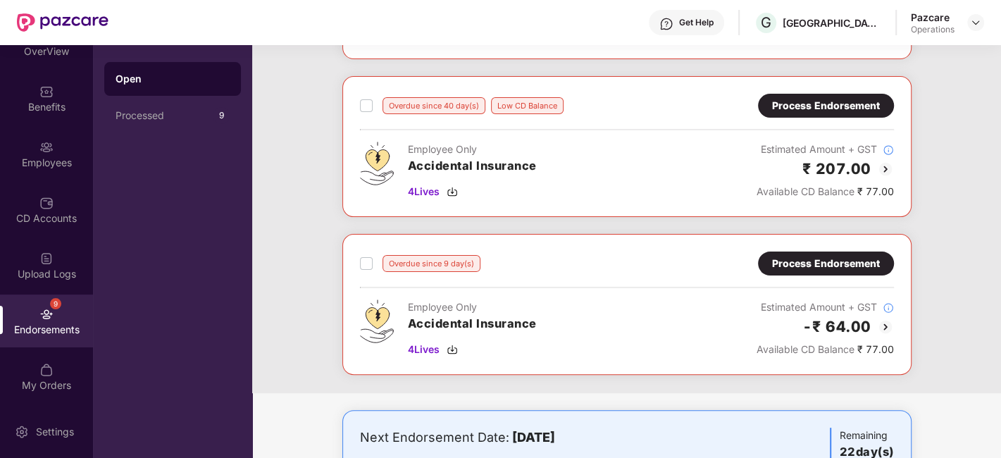
scroll to position [250, 0]
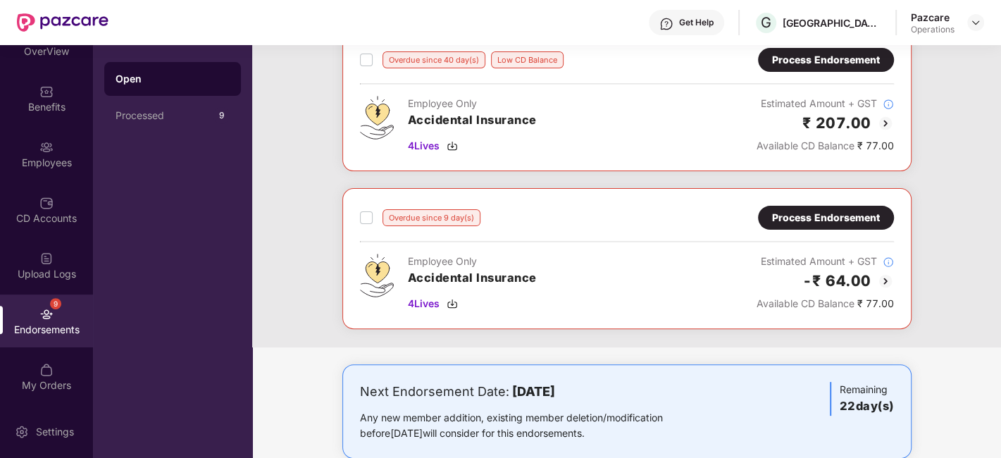
click at [797, 211] on div "Process Endorsement" at bounding box center [826, 217] width 108 height 15
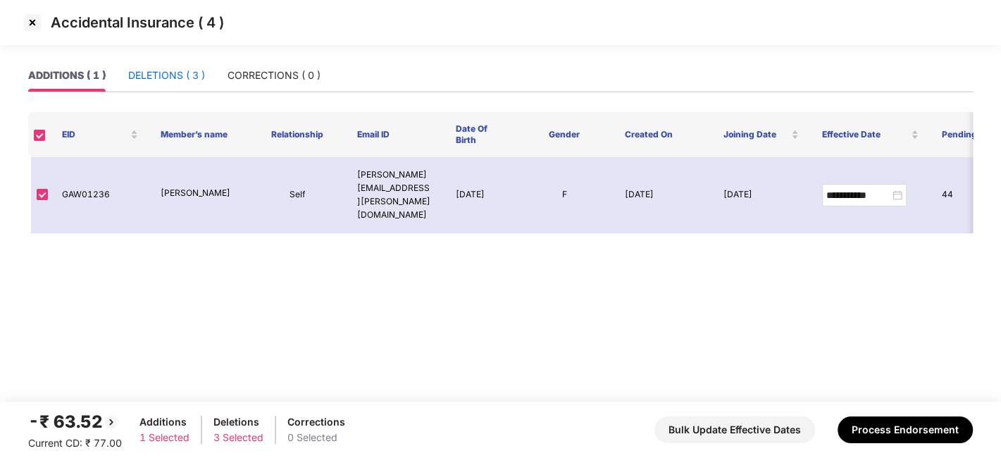
click at [165, 77] on div "DELETIONS ( 3 )" at bounding box center [166, 75] width 77 height 15
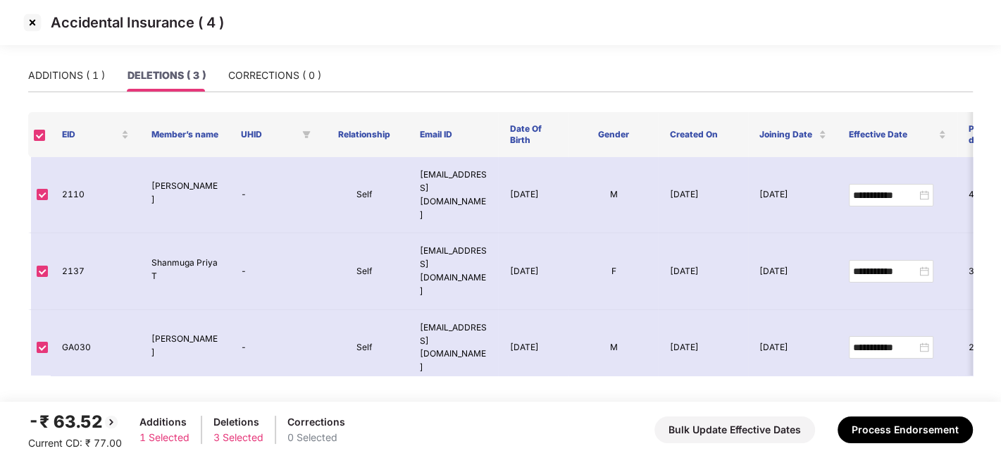
click at [31, 20] on img at bounding box center [32, 22] width 23 height 23
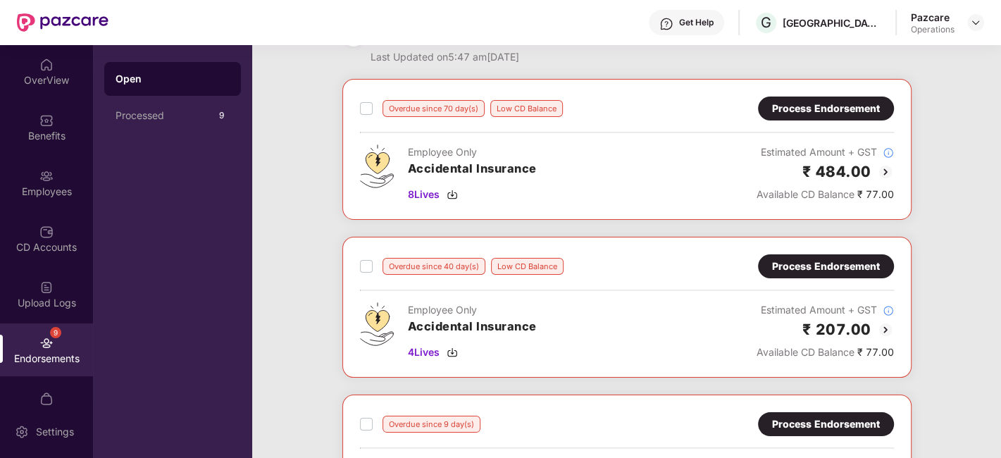
scroll to position [37, 0]
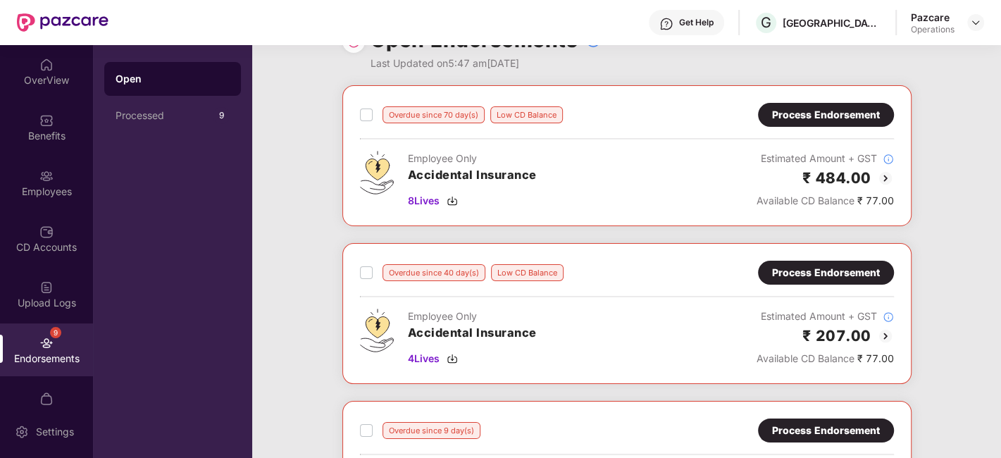
click at [820, 117] on div "Process Endorsement" at bounding box center [826, 114] width 108 height 15
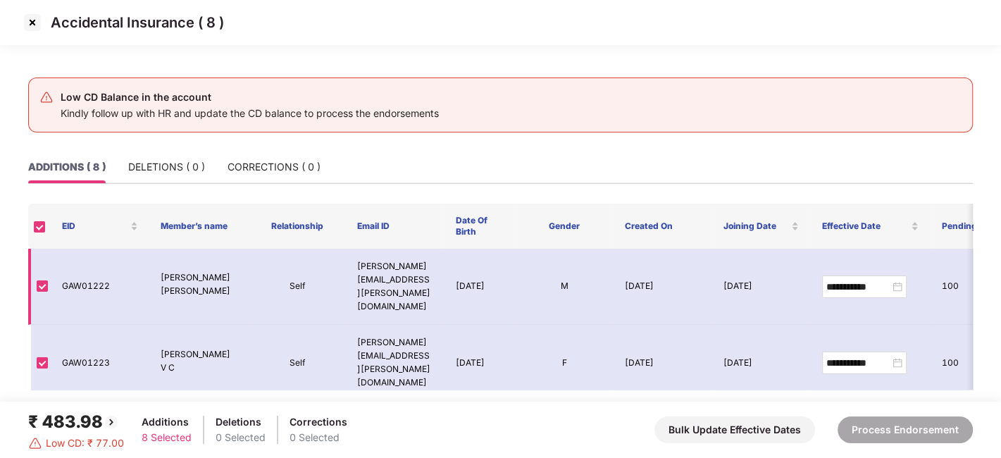
scroll to position [275, 0]
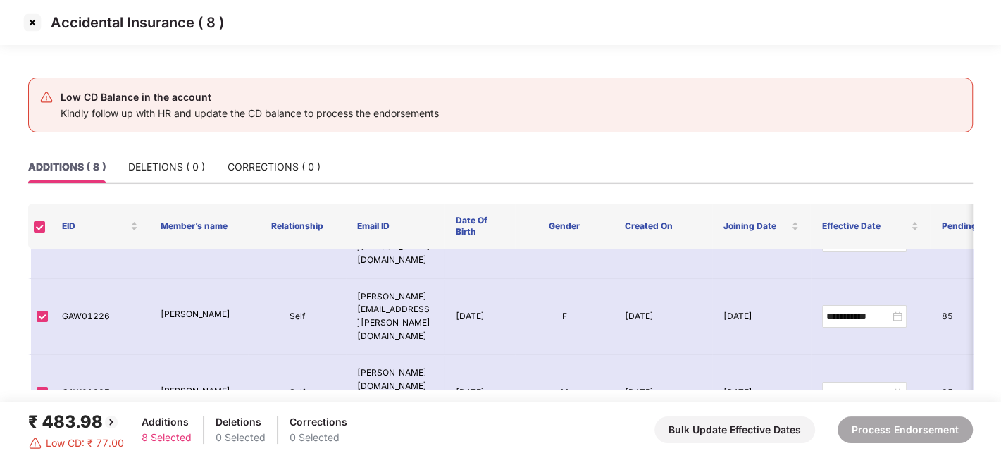
click at [33, 23] on img at bounding box center [32, 22] width 23 height 23
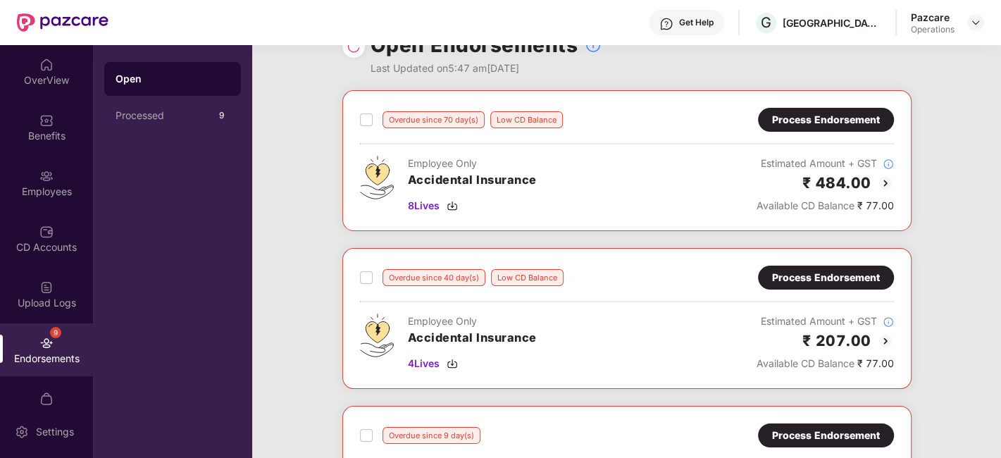
scroll to position [37, 0]
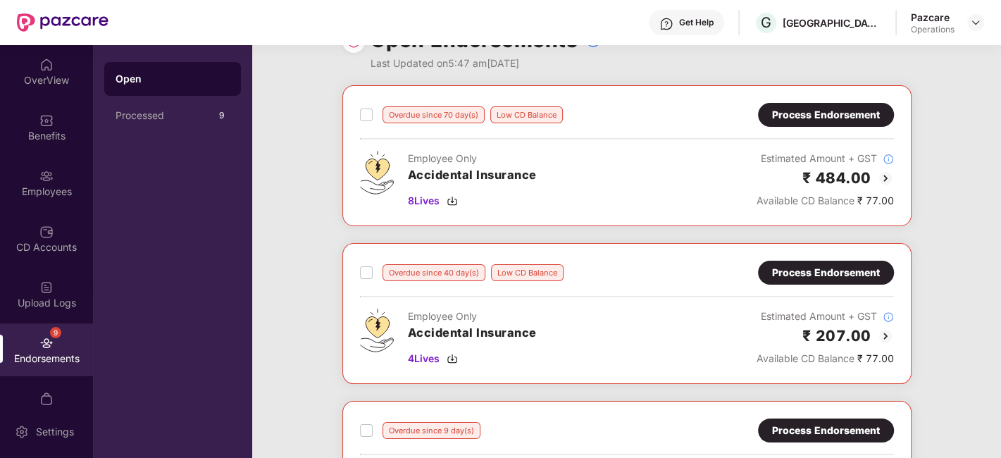
click at [833, 268] on div "Process Endorsement" at bounding box center [826, 272] width 108 height 15
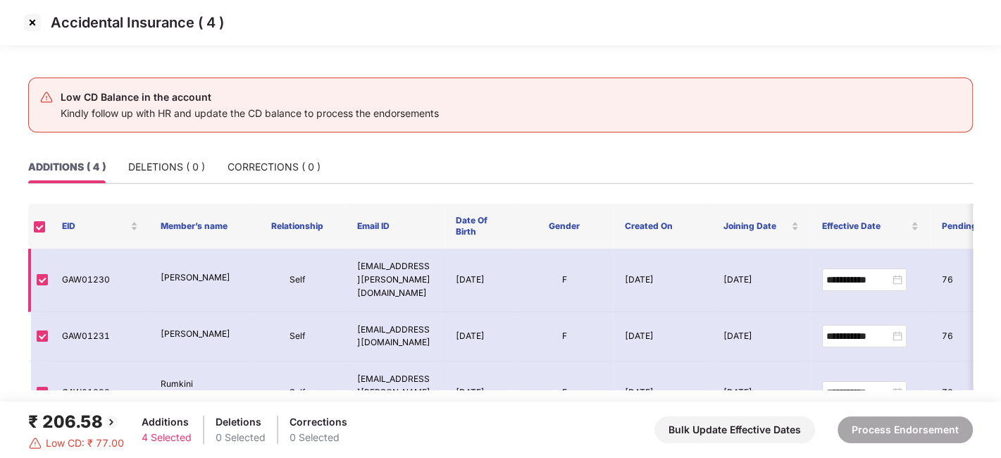
scroll to position [56, 0]
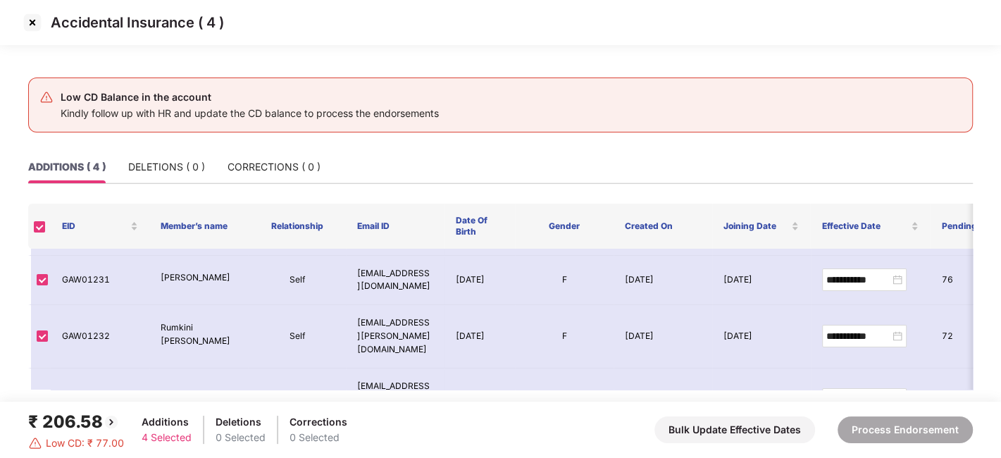
click at [31, 20] on img at bounding box center [32, 22] width 23 height 23
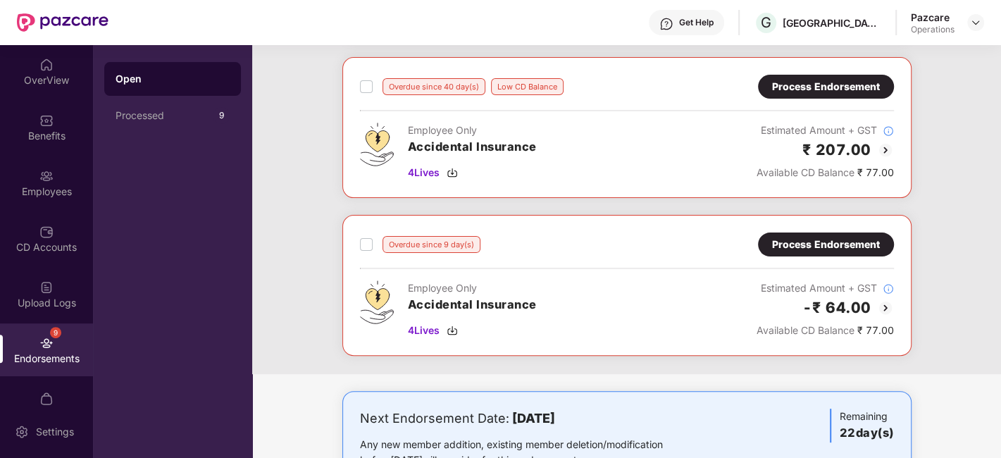
scroll to position [275, 0]
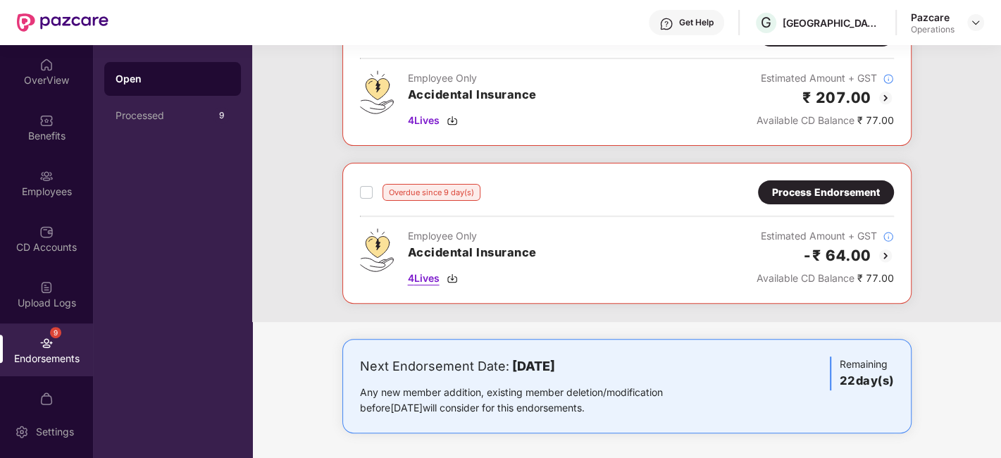
click at [429, 276] on span "4 Lives" at bounding box center [424, 277] width 32 height 15
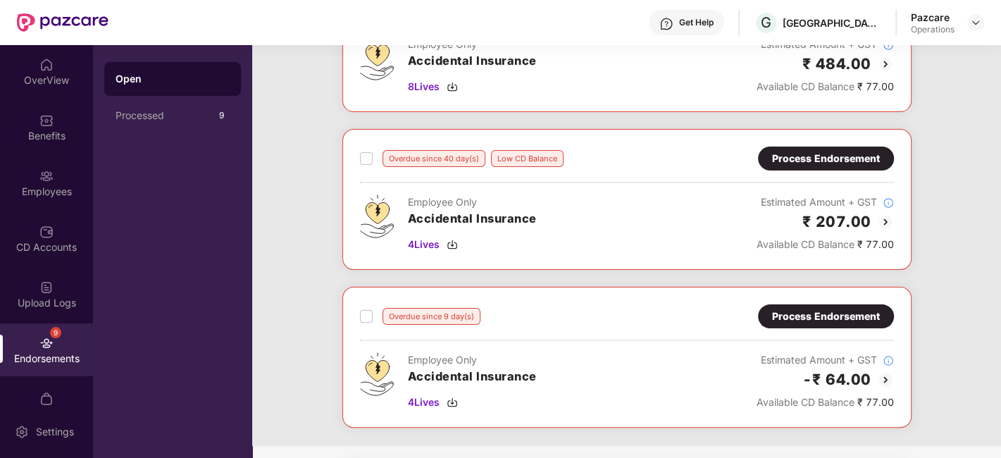
scroll to position [108, 0]
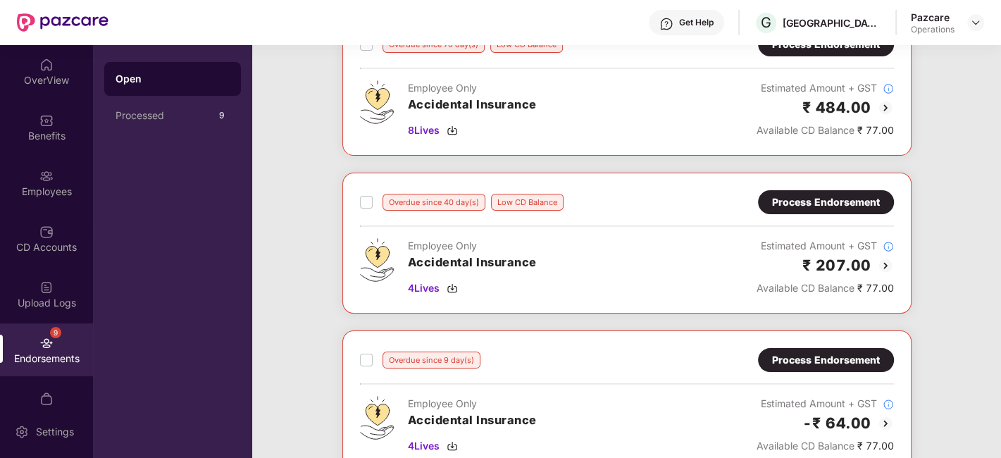
click at [788, 194] on div "Process Endorsement" at bounding box center [826, 201] width 108 height 15
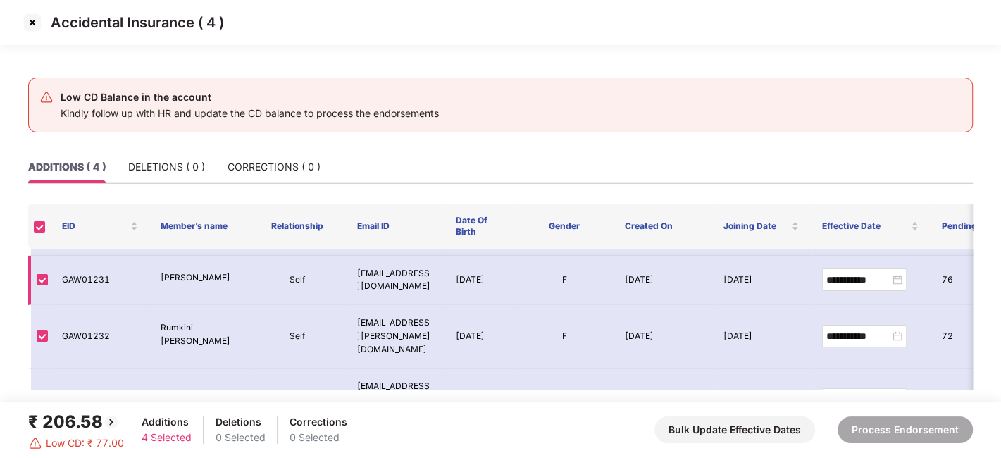
scroll to position [0, 0]
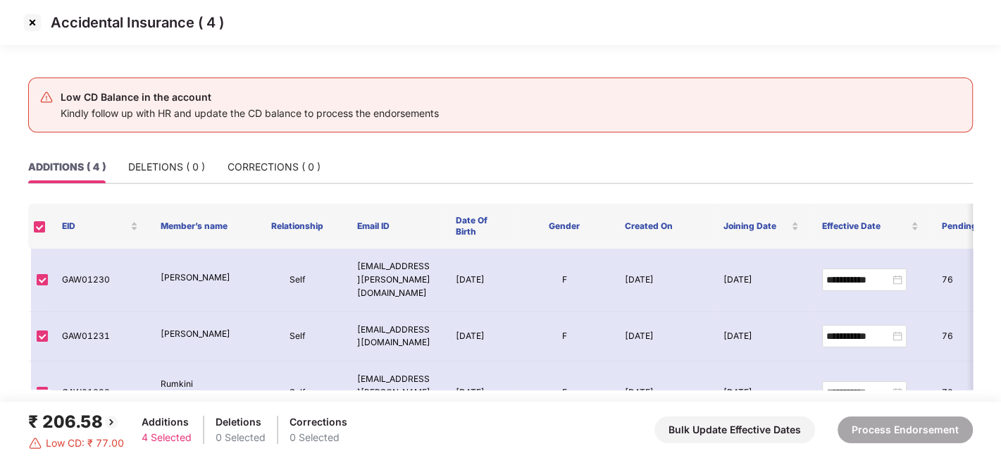
click at [30, 21] on img at bounding box center [32, 22] width 23 height 23
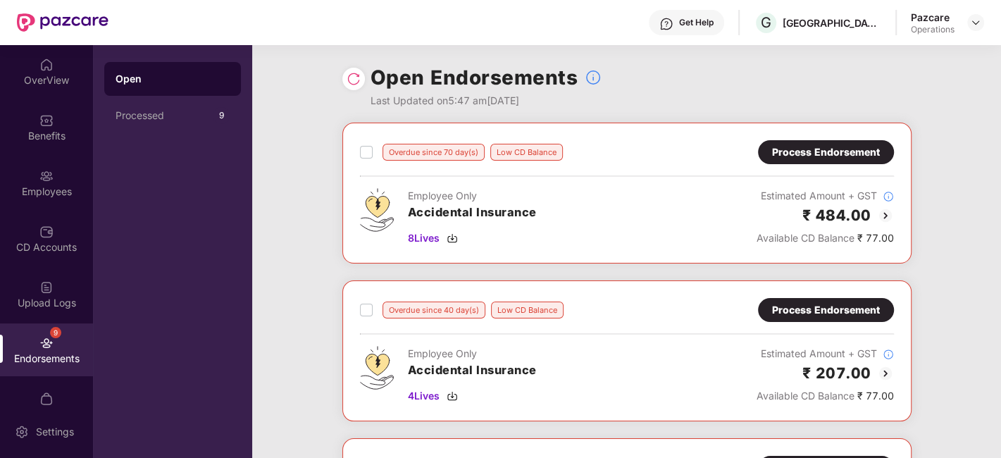
click at [796, 148] on div "Process Endorsement" at bounding box center [826, 151] width 108 height 15
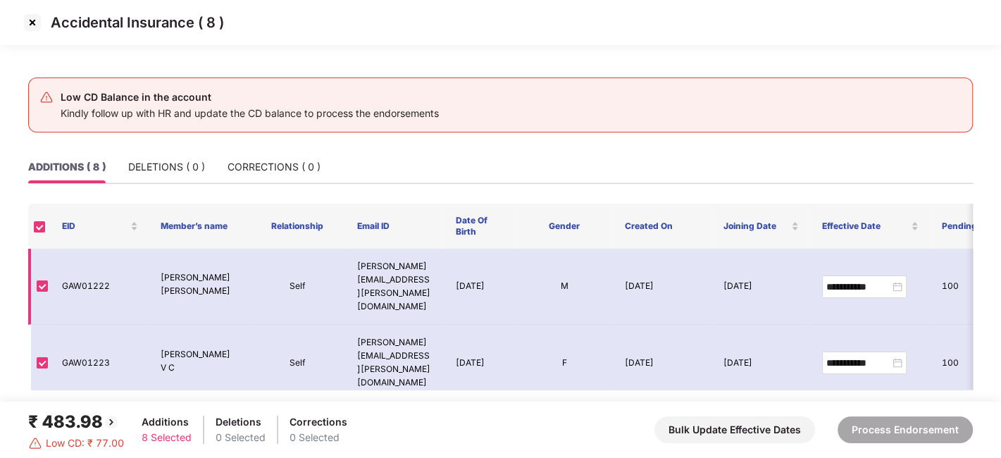
scroll to position [275, 0]
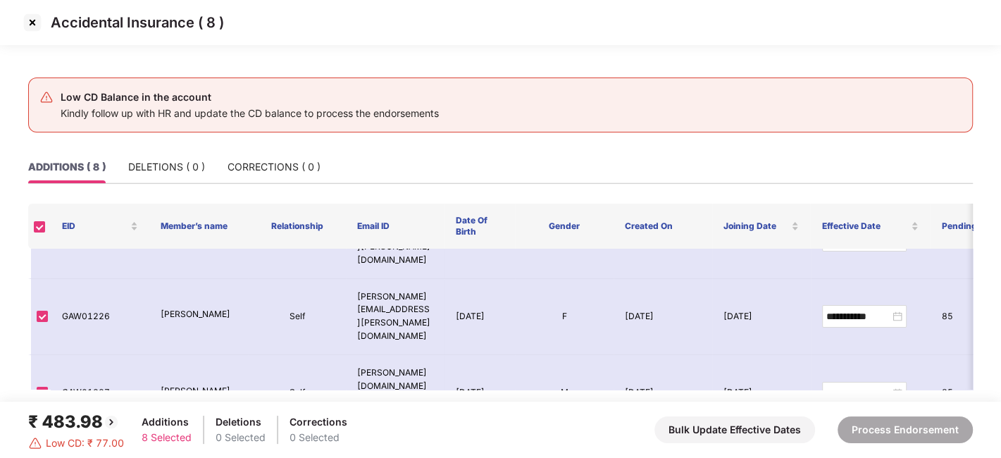
click at [30, 20] on img at bounding box center [32, 22] width 23 height 23
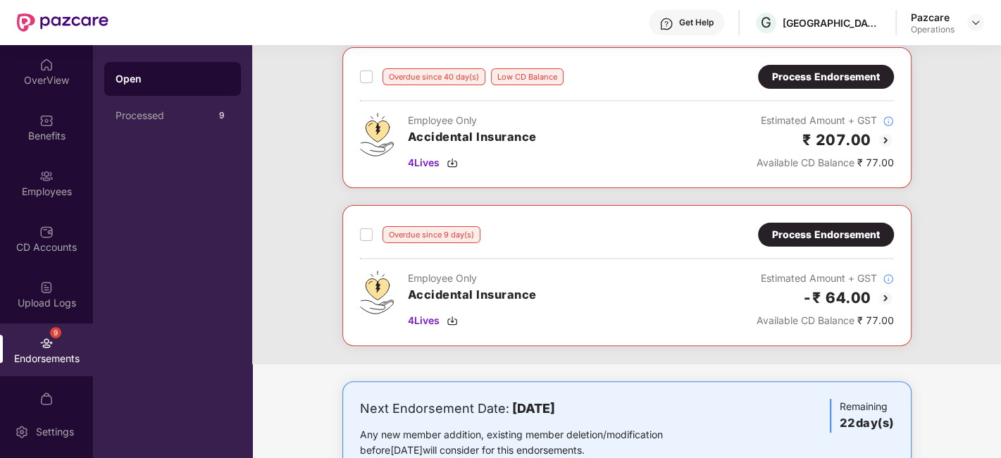
scroll to position [237, 0]
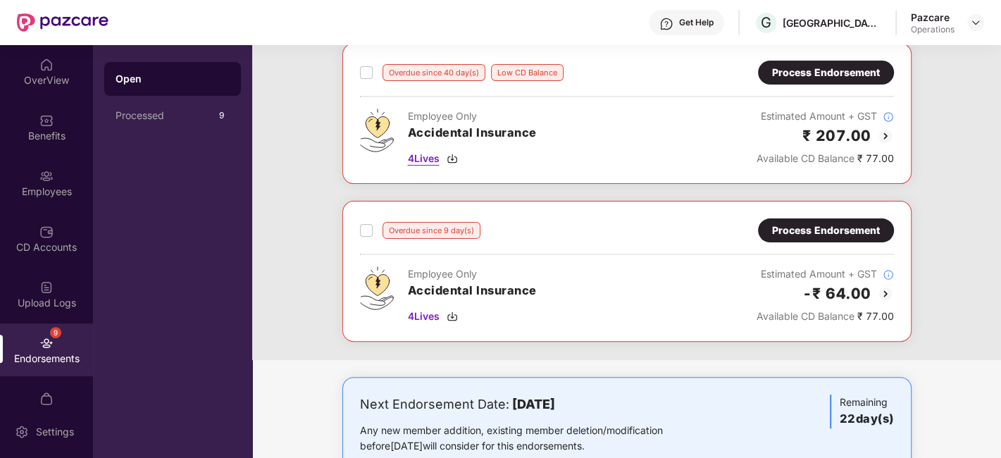
click at [422, 155] on span "4 Lives" at bounding box center [424, 158] width 32 height 15
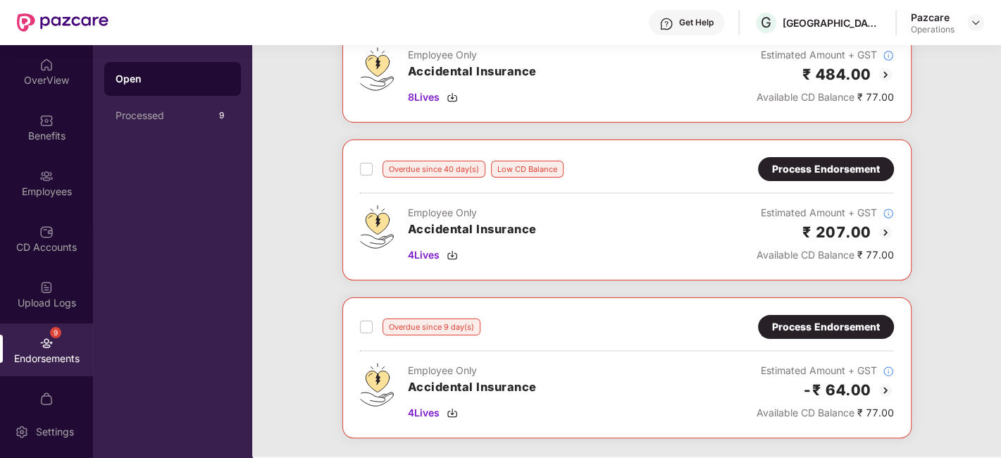
click at [789, 178] on div "Process Endorsement" at bounding box center [826, 169] width 136 height 24
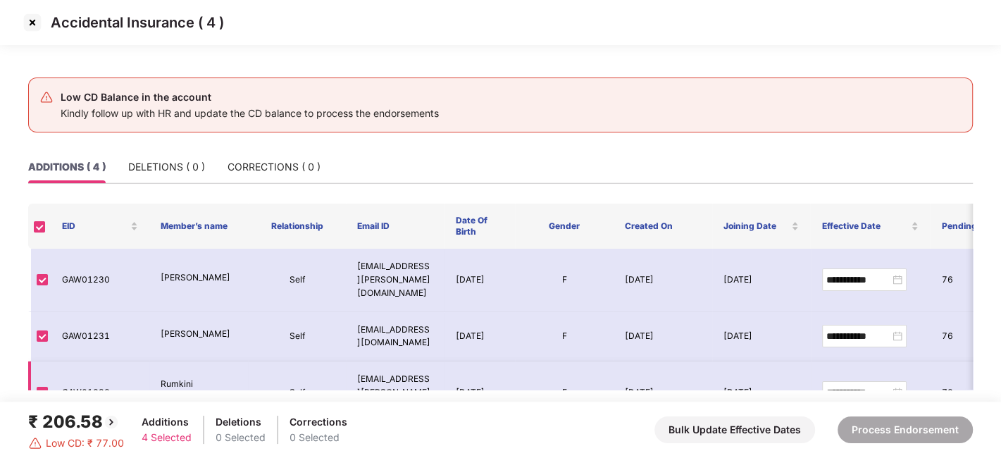
scroll to position [56, 0]
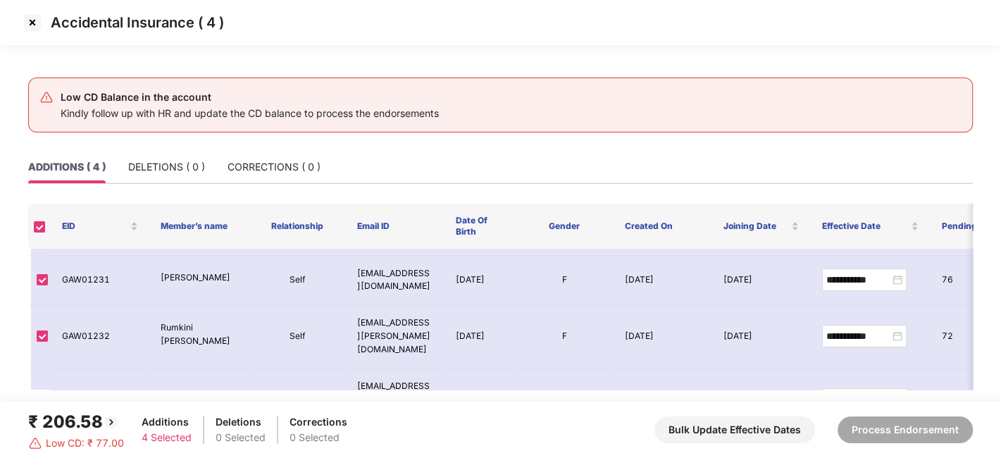
click at [32, 24] on img at bounding box center [32, 22] width 23 height 23
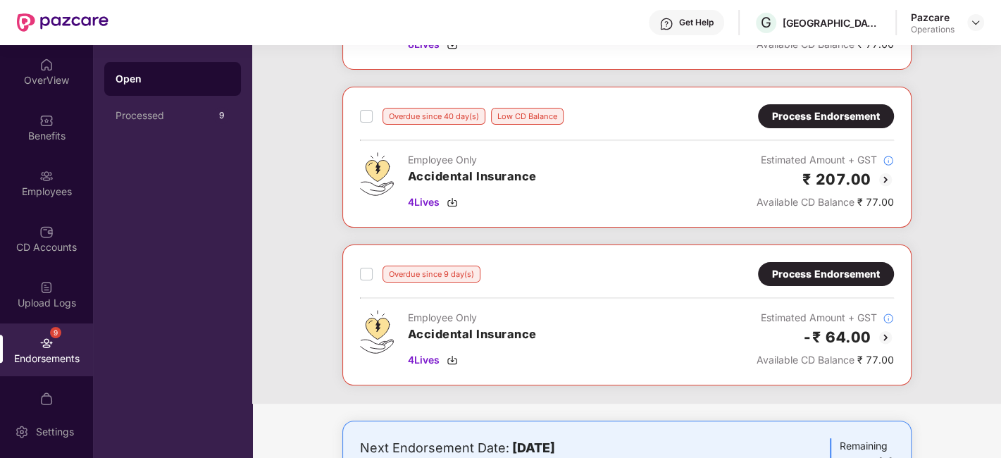
scroll to position [275, 0]
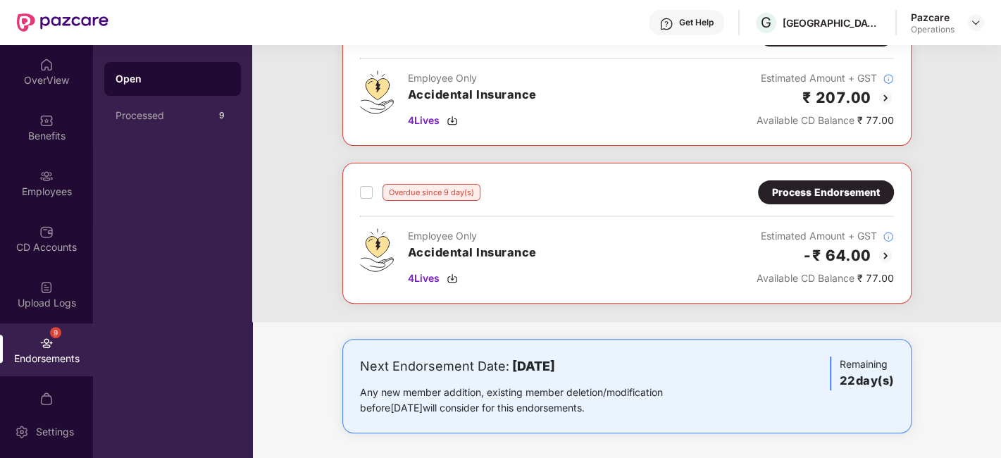
click at [790, 192] on div "Process Endorsement" at bounding box center [826, 192] width 108 height 15
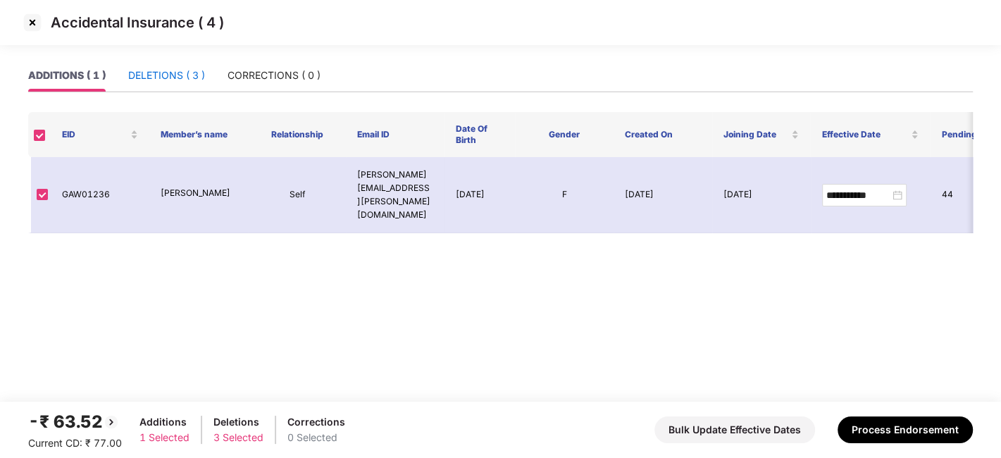
click at [158, 80] on div "DELETIONS ( 3 )" at bounding box center [166, 75] width 77 height 15
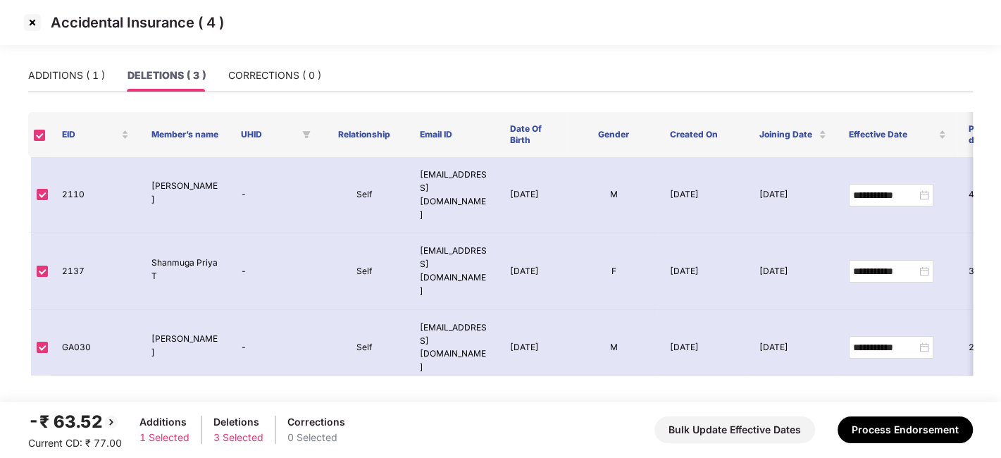
click at [32, 24] on img at bounding box center [32, 22] width 23 height 23
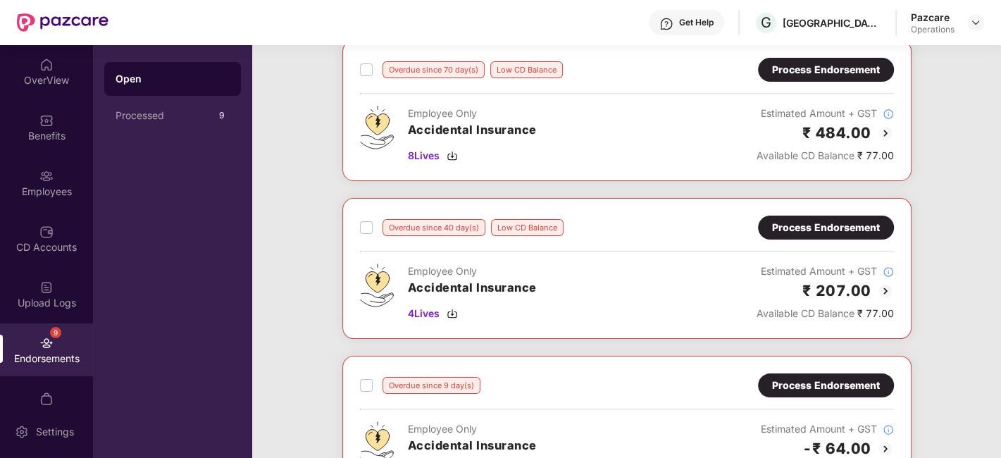
scroll to position [87, 0]
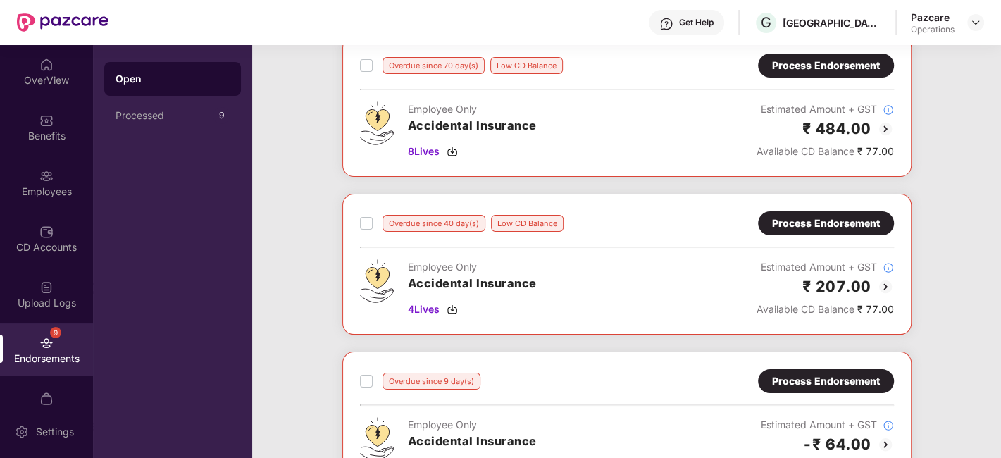
click at [774, 218] on div "Process Endorsement" at bounding box center [826, 223] width 108 height 15
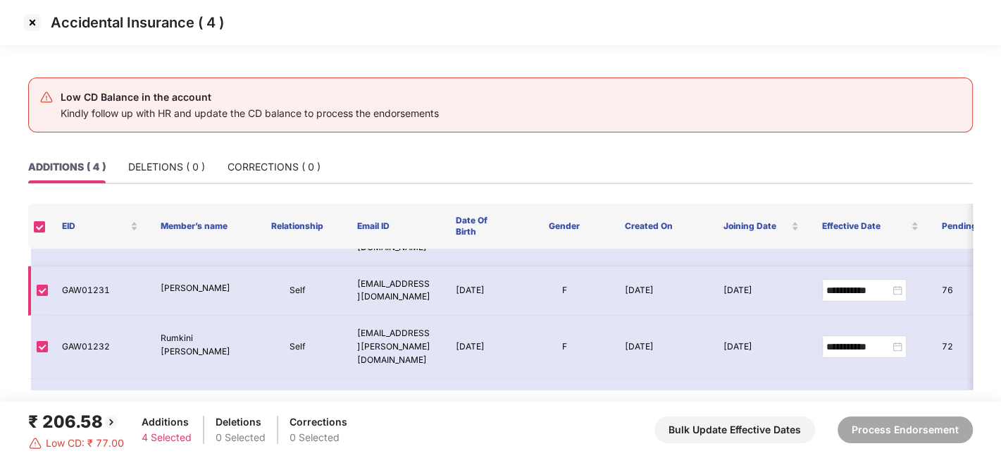
scroll to position [56, 0]
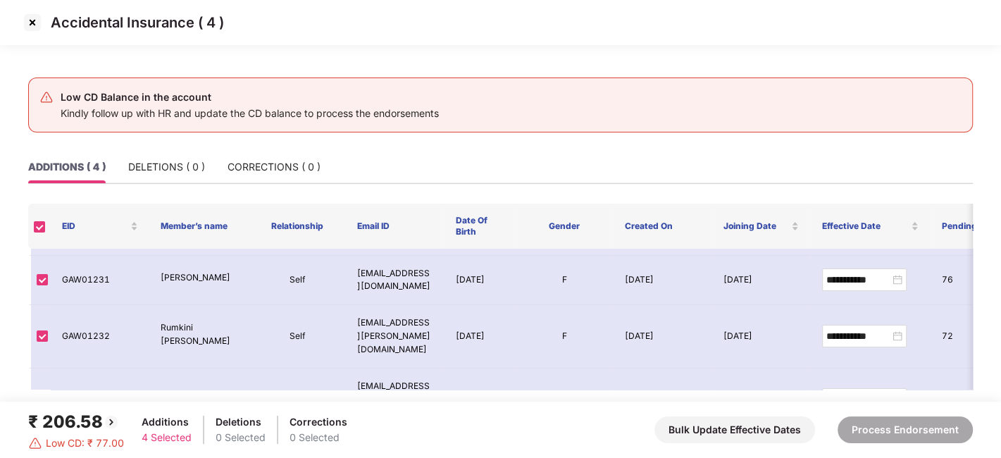
click at [33, 27] on img at bounding box center [32, 22] width 23 height 23
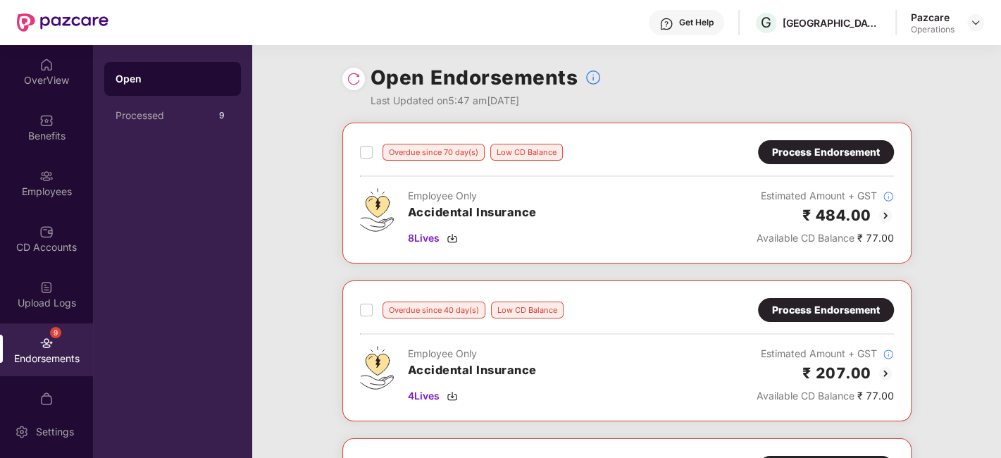
scroll to position [275, 0]
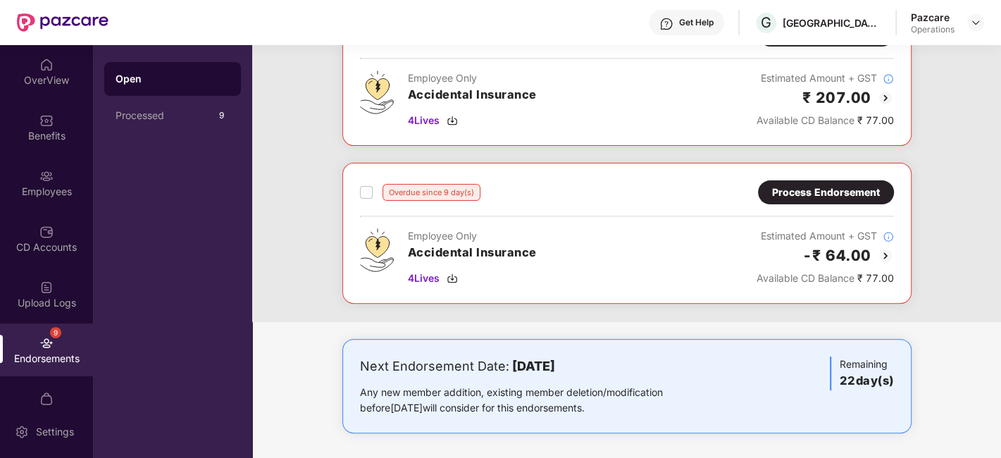
click at [801, 187] on div "Process Endorsement" at bounding box center [826, 192] width 108 height 15
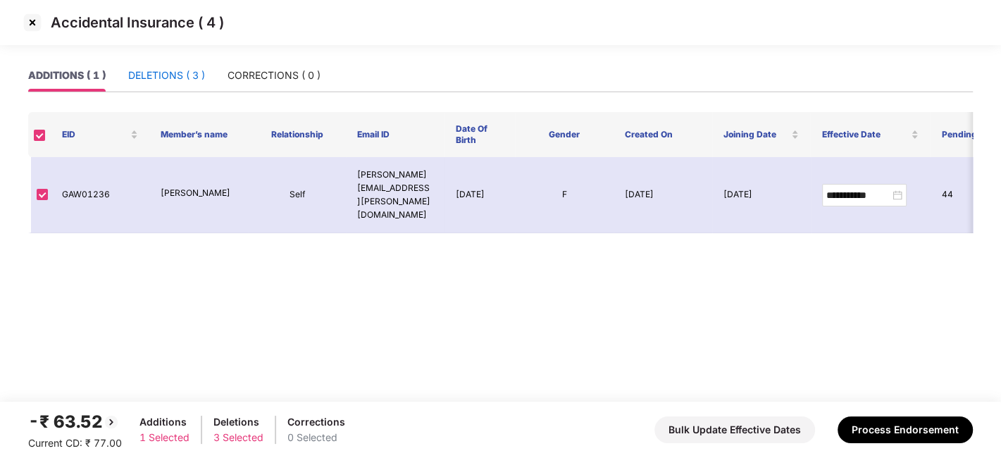
click at [156, 81] on div "DELETIONS ( 3 )" at bounding box center [166, 75] width 77 height 15
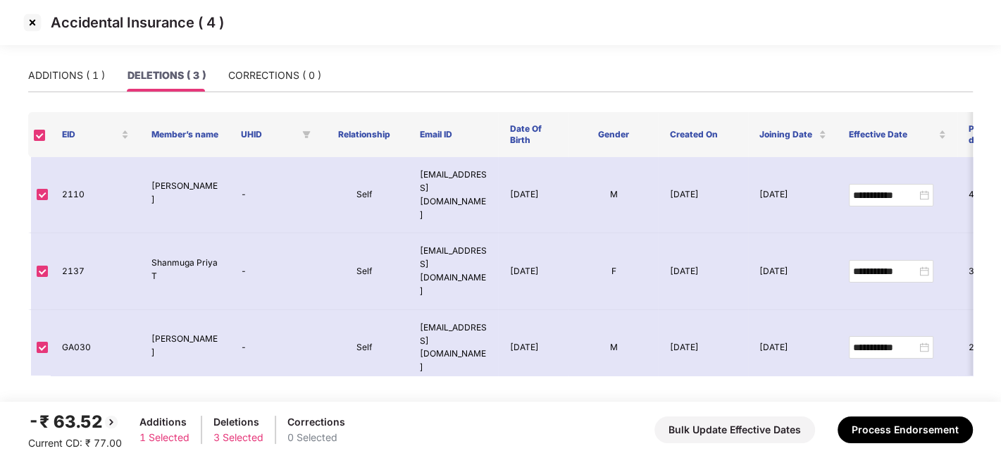
click at [34, 20] on img at bounding box center [32, 22] width 23 height 23
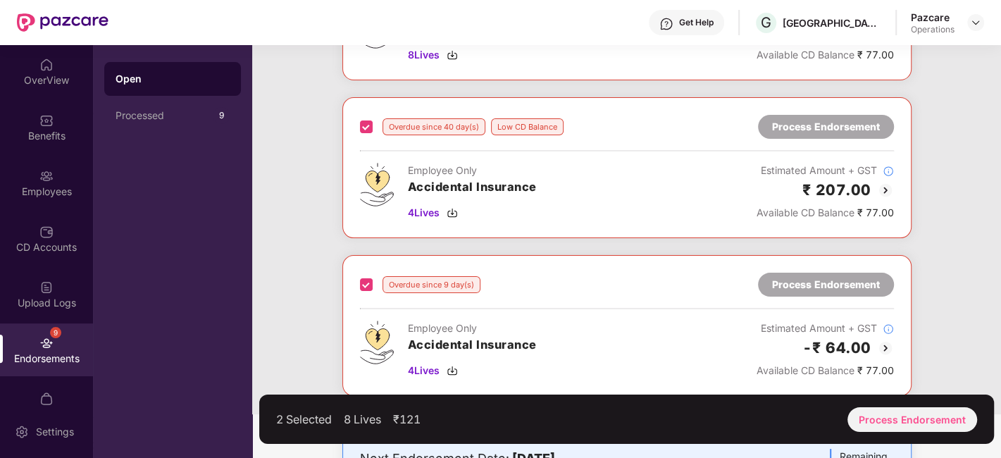
scroll to position [195, 0]
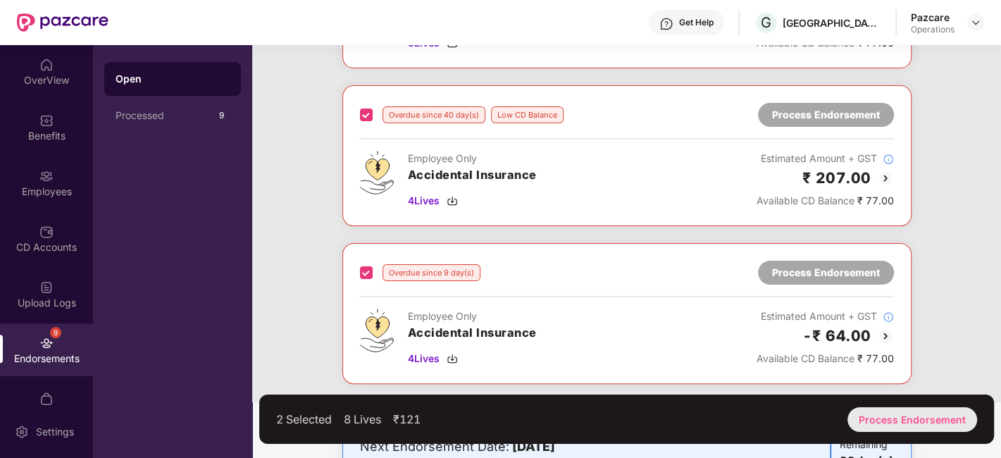
click at [888, 414] on div "Process Endorsement" at bounding box center [912, 419] width 130 height 25
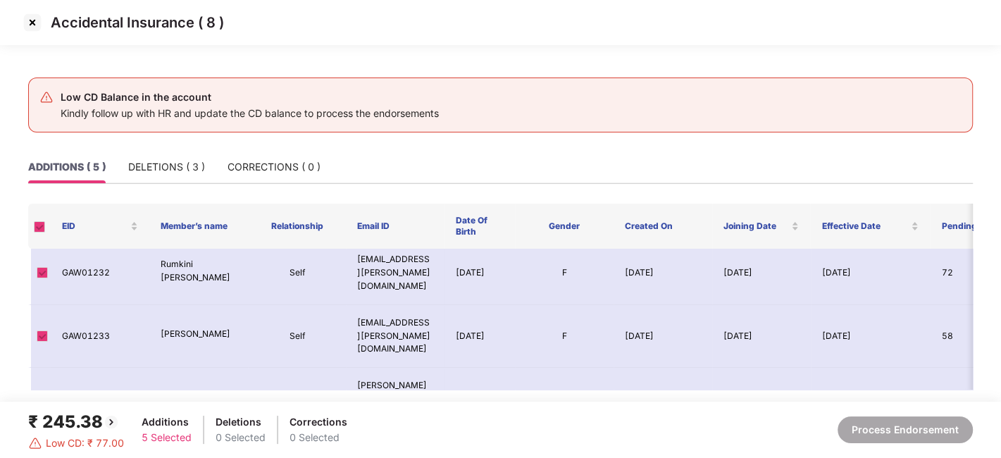
scroll to position [0, 0]
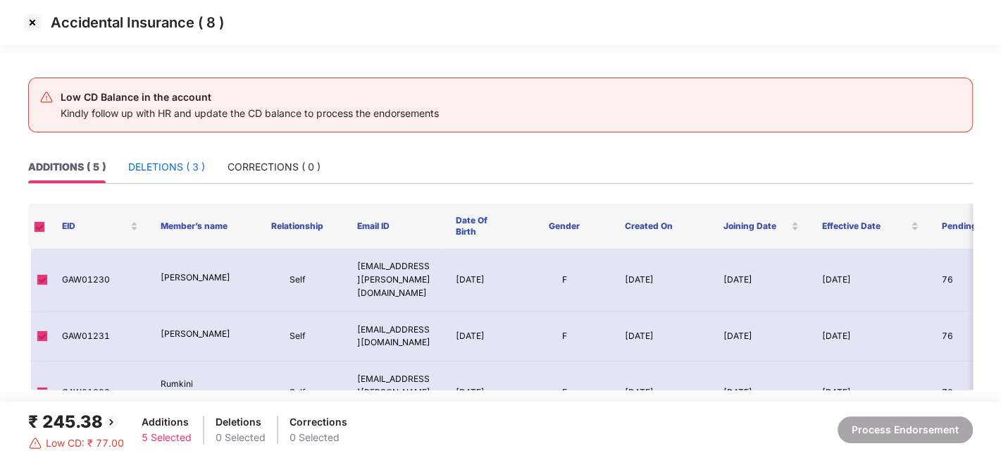
click at [163, 169] on div "DELETIONS ( 3 )" at bounding box center [166, 166] width 77 height 15
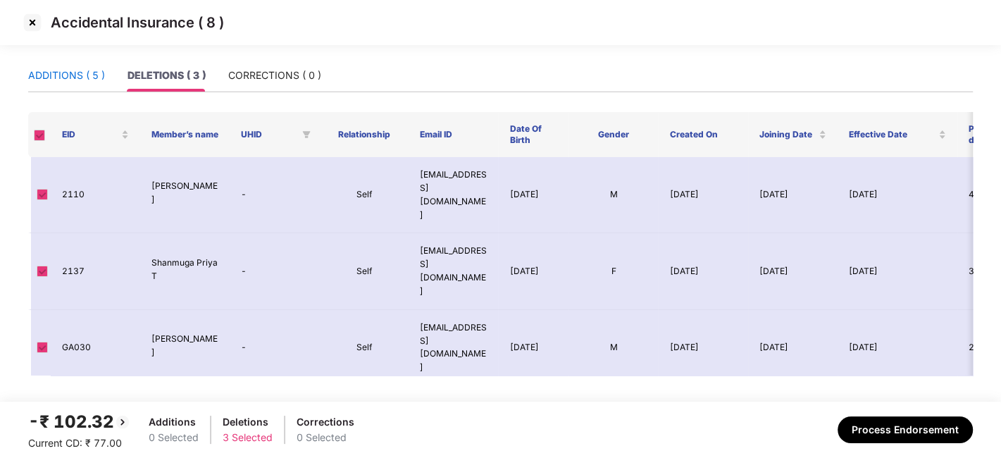
click at [66, 77] on div "ADDITIONS ( 5 )" at bounding box center [66, 75] width 77 height 15
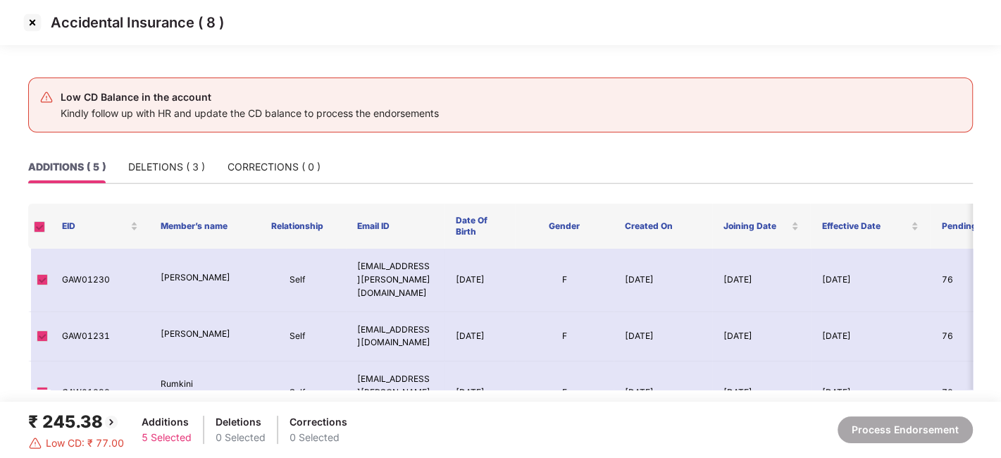
click at [27, 23] on img at bounding box center [32, 22] width 23 height 23
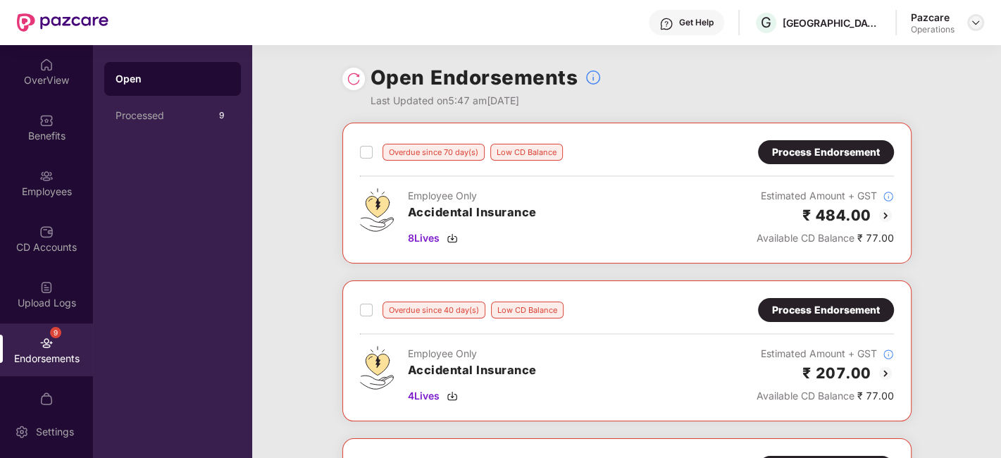
click at [973, 24] on img at bounding box center [975, 22] width 11 height 11
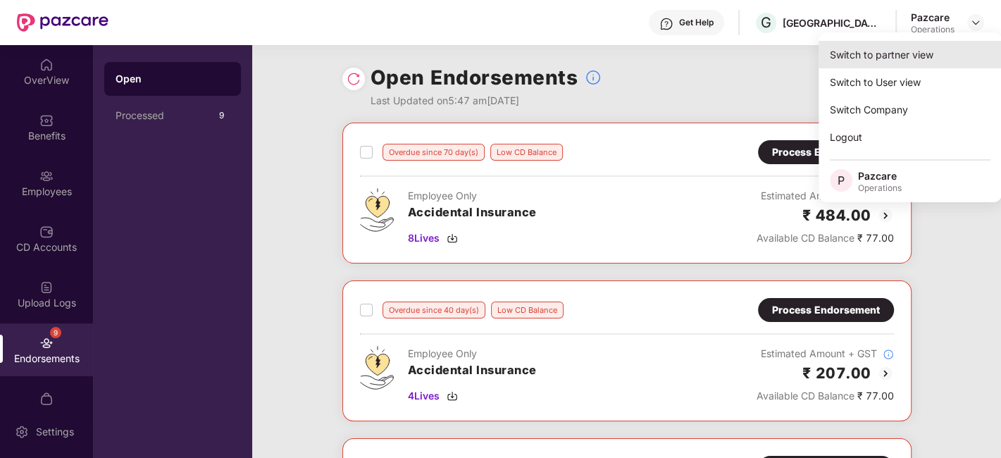
click at [899, 51] on div "Switch to partner view" at bounding box center [909, 54] width 183 height 27
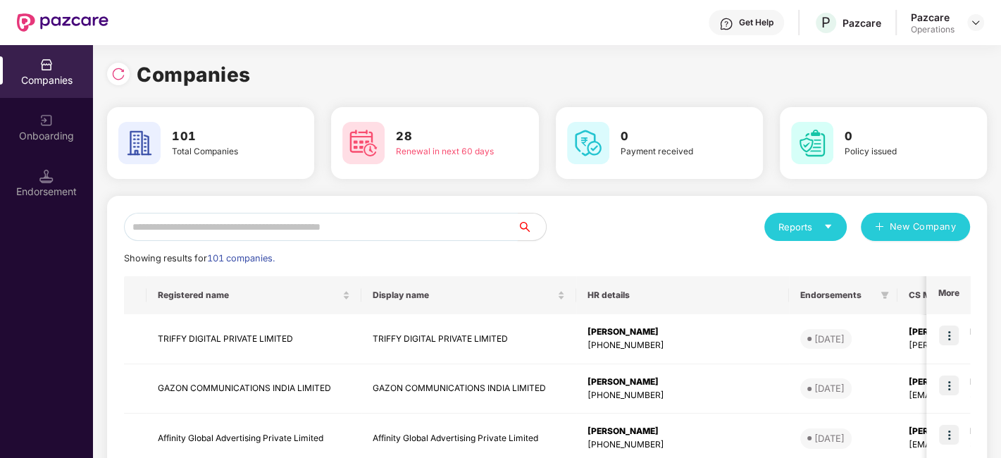
click at [424, 226] on input "text" at bounding box center [321, 227] width 394 height 28
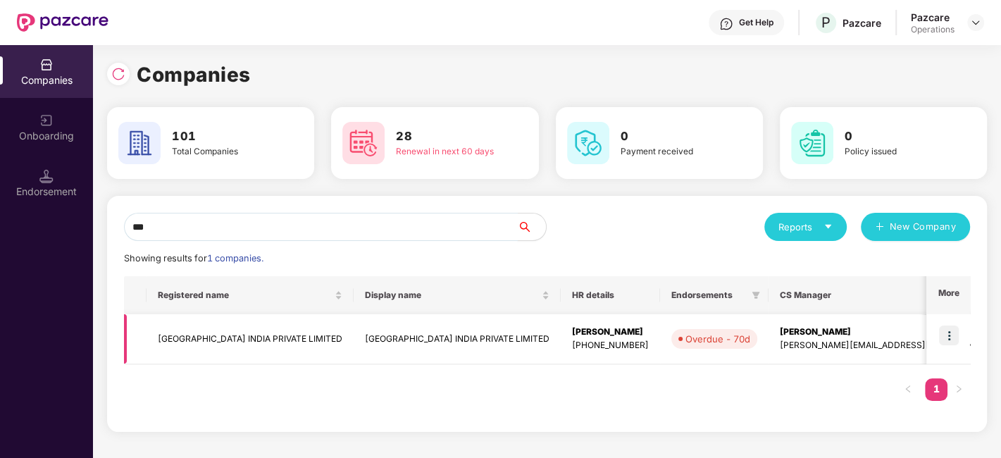
type input "***"
click at [290, 337] on td "[GEOGRAPHIC_DATA] INDIA PRIVATE LIMITED" at bounding box center [250, 339] width 207 height 50
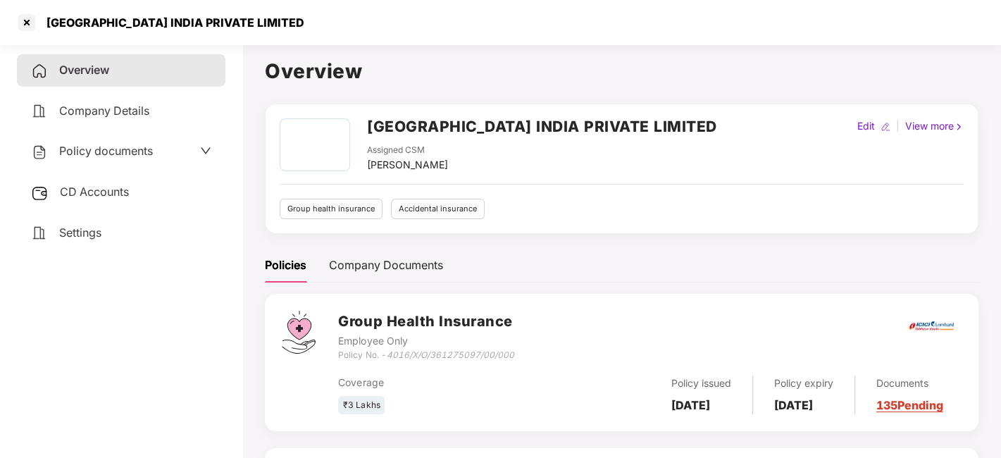
click at [94, 193] on span "CD Accounts" at bounding box center [94, 192] width 69 height 14
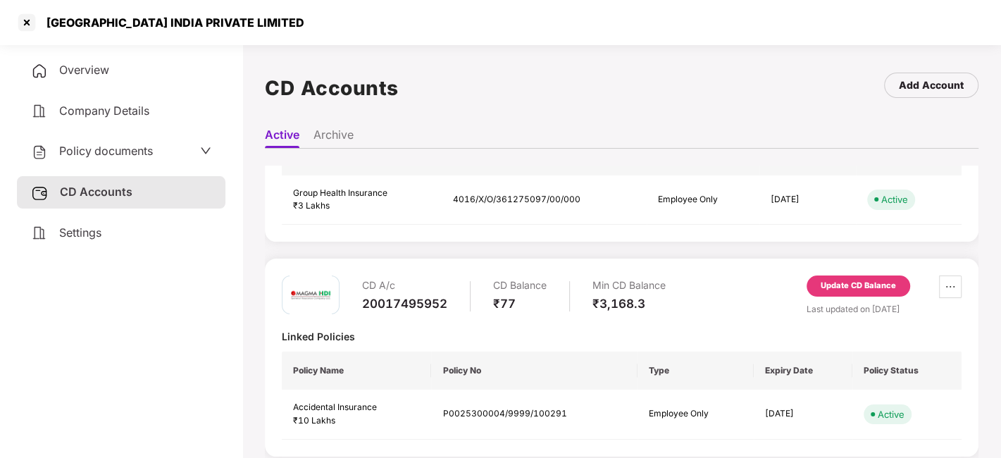
scroll to position [130, 0]
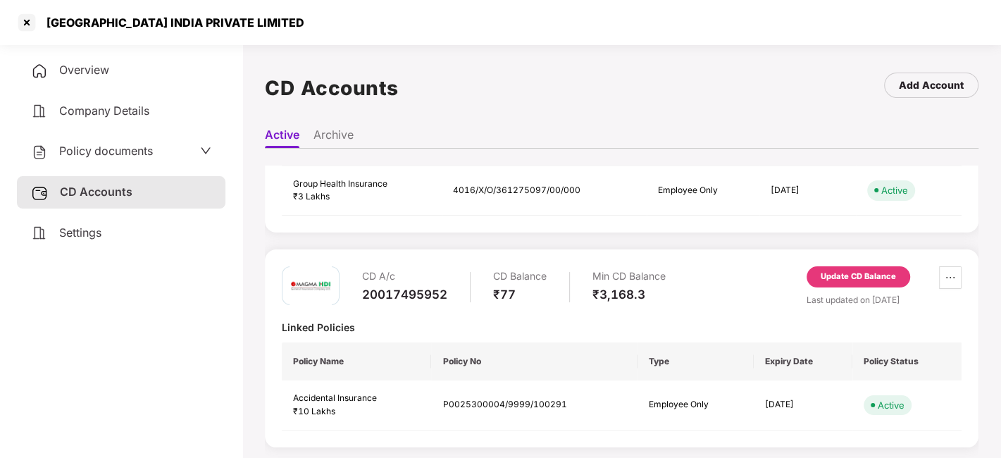
click at [858, 281] on div "Update CD Balance" at bounding box center [858, 276] width 75 height 13
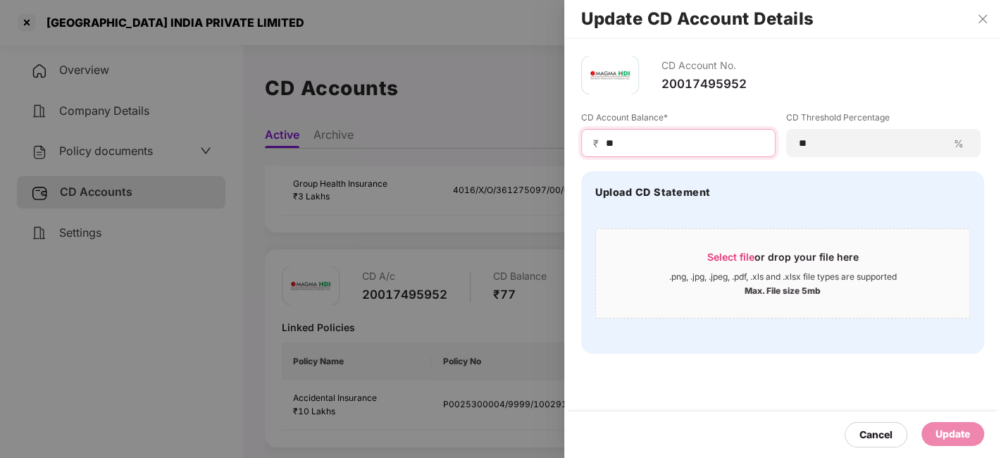
click at [640, 146] on input "**" at bounding box center [683, 143] width 159 height 15
type input "***"
click at [948, 426] on div "Update" at bounding box center [952, 433] width 35 height 15
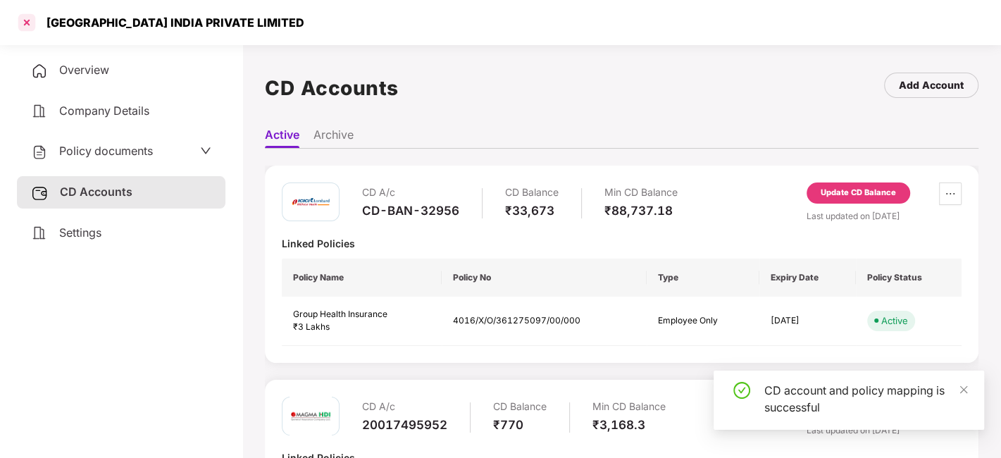
click at [26, 25] on div at bounding box center [26, 22] width 23 height 23
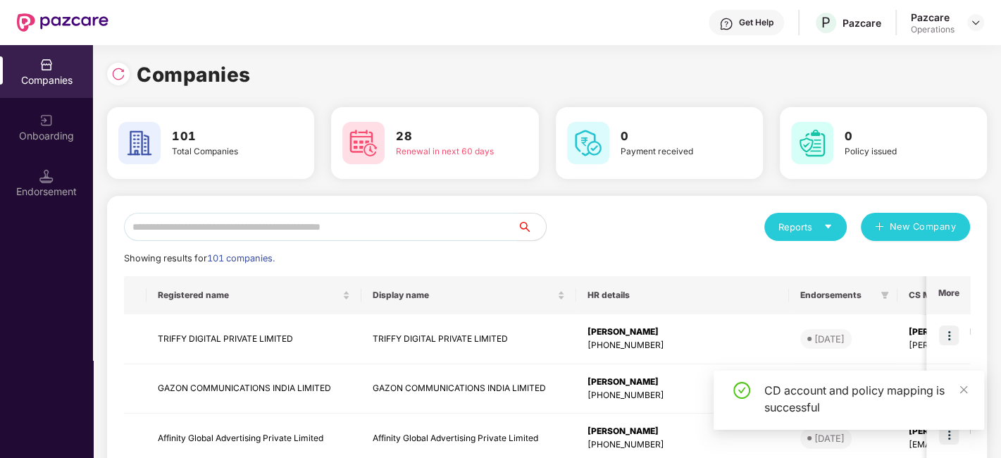
click at [313, 232] on input "text" at bounding box center [321, 227] width 394 height 28
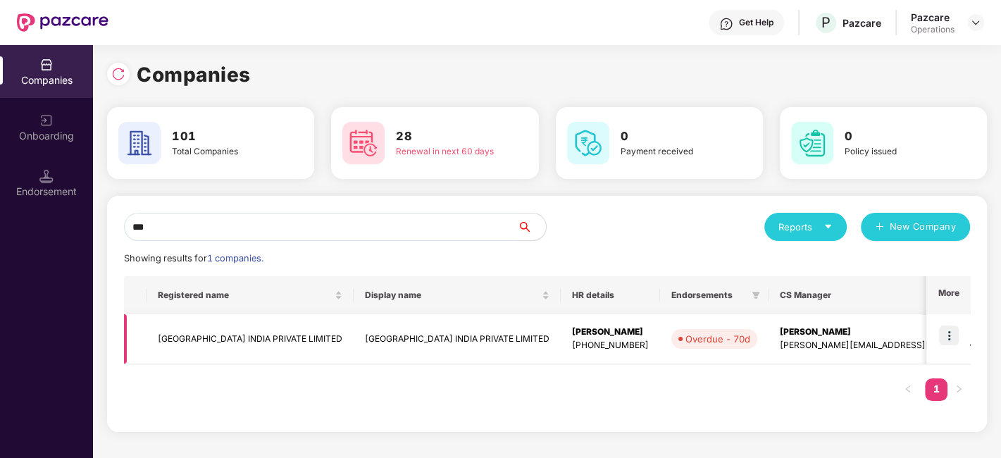
type input "***"
click at [945, 339] on img at bounding box center [949, 335] width 20 height 20
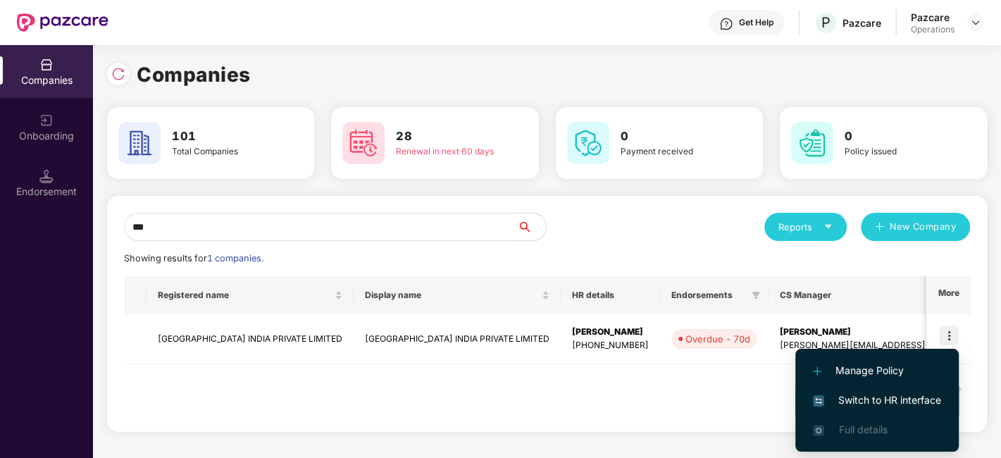
click at [899, 400] on span "Switch to HR interface" at bounding box center [877, 399] width 128 height 15
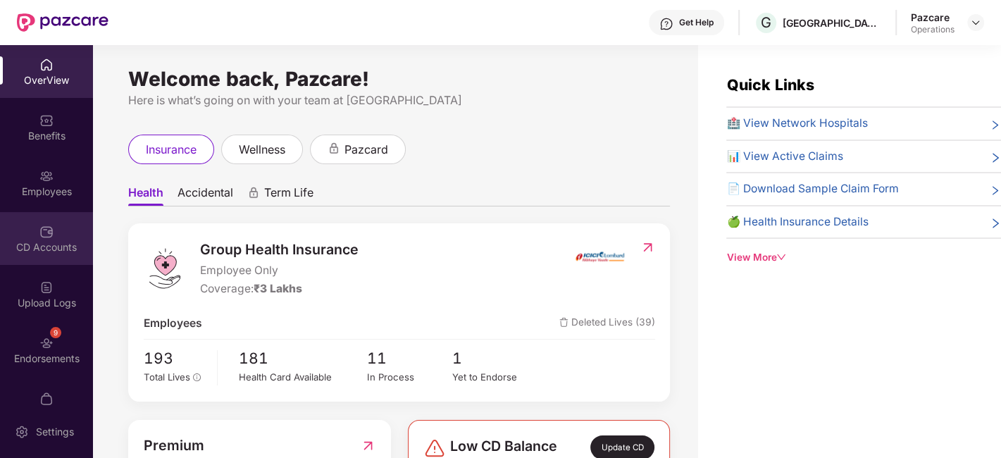
scroll to position [29, 0]
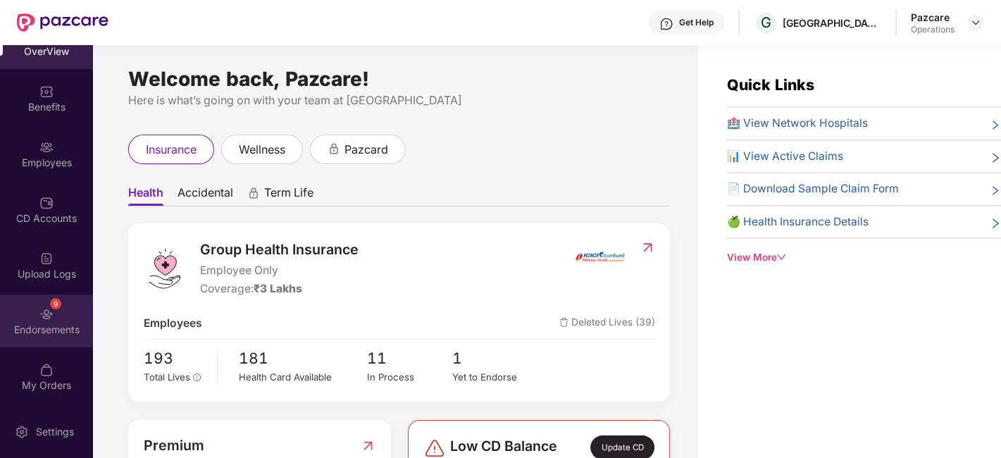
click at [39, 313] on img at bounding box center [46, 314] width 14 height 14
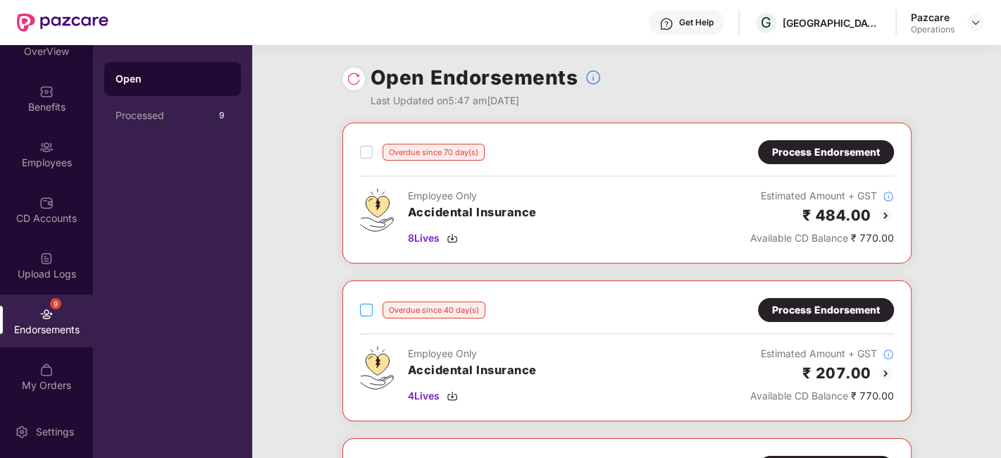
click at [594, 311] on div "Overdue since 40 day(s) Process Endorsement" at bounding box center [627, 310] width 534 height 24
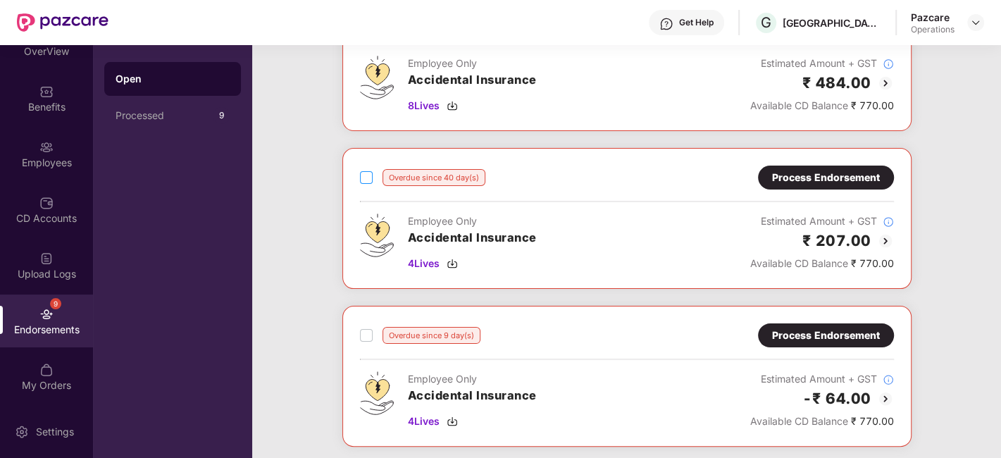
scroll to position [144, 0]
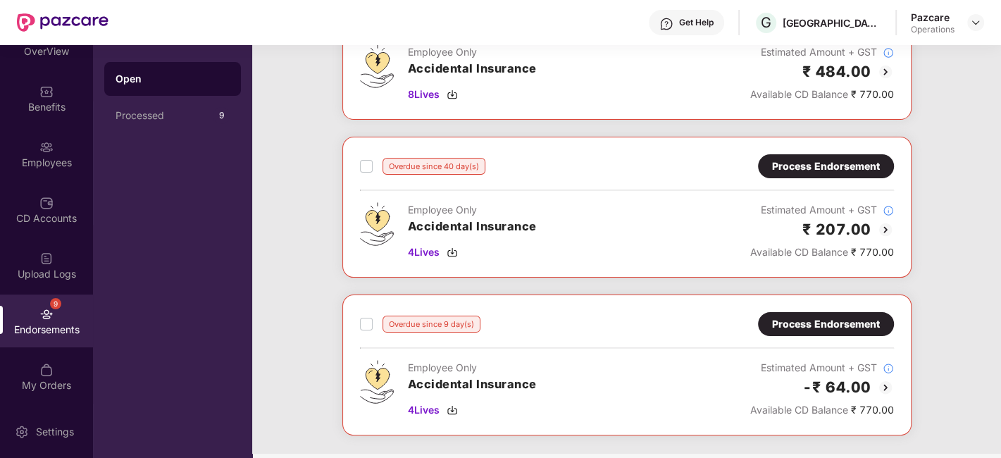
click at [356, 325] on div "Overdue since 9 day(s) Process Endorsement Employee Only Accidental Insurance 4…" at bounding box center [626, 364] width 569 height 141
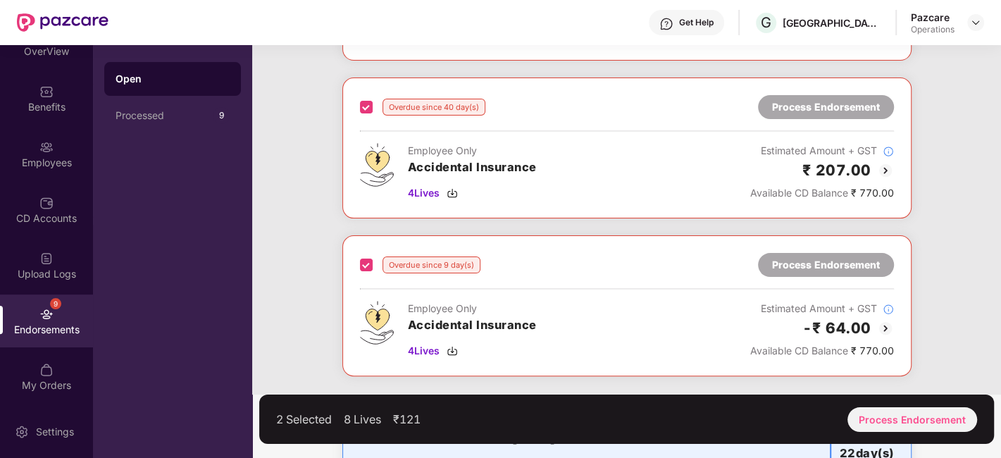
scroll to position [275, 0]
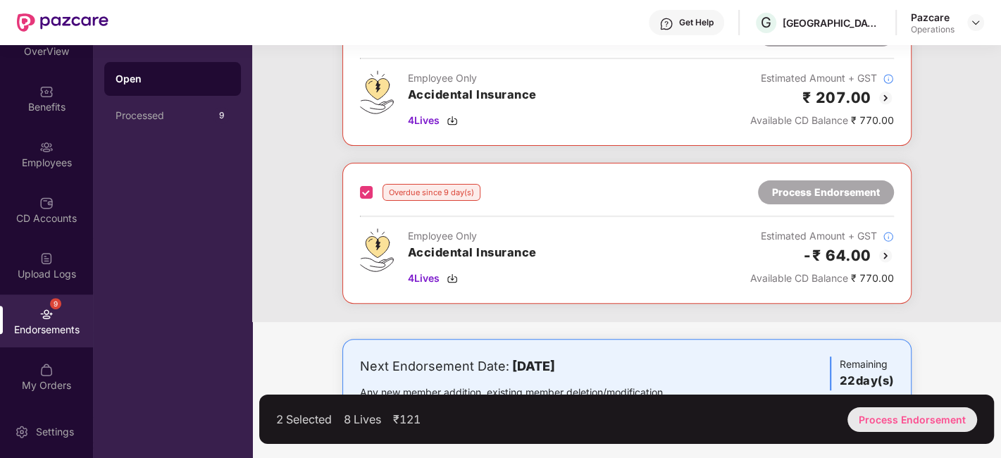
click at [889, 416] on div "Process Endorsement" at bounding box center [912, 419] width 130 height 25
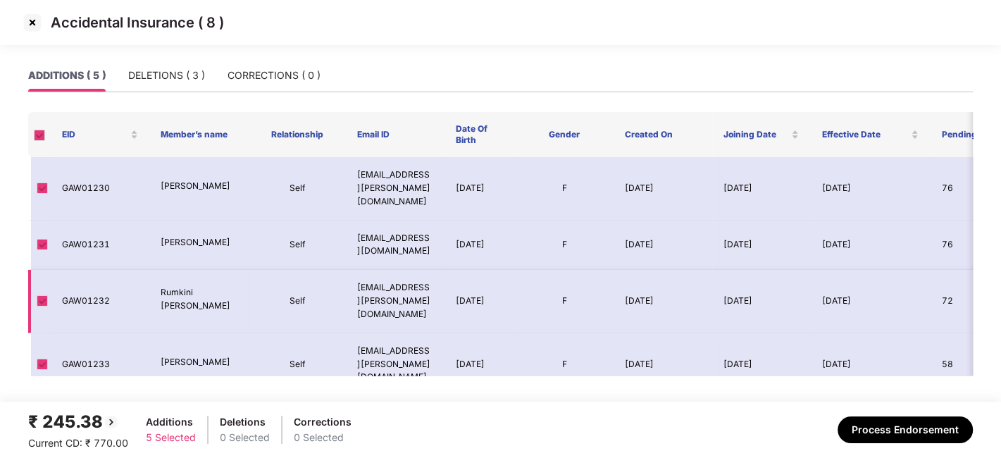
scroll to position [42, 0]
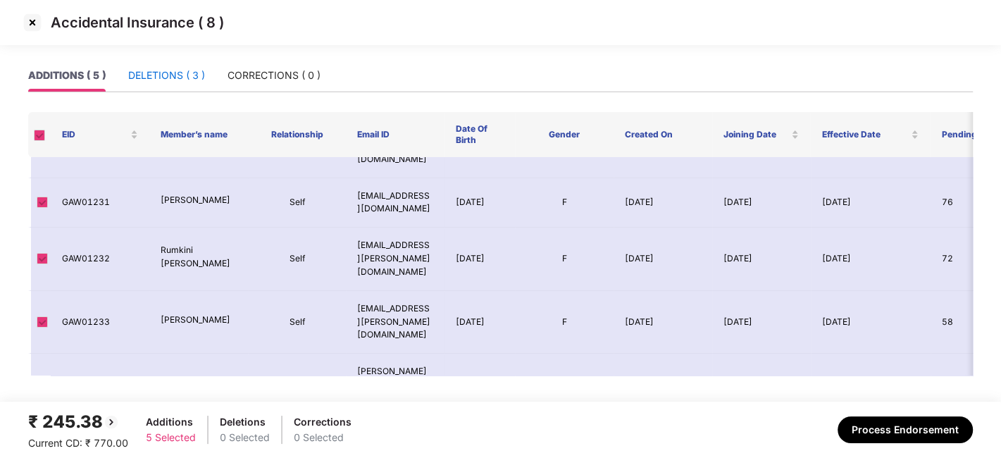
click at [163, 80] on div "DELETIONS ( 3 )" at bounding box center [166, 75] width 77 height 15
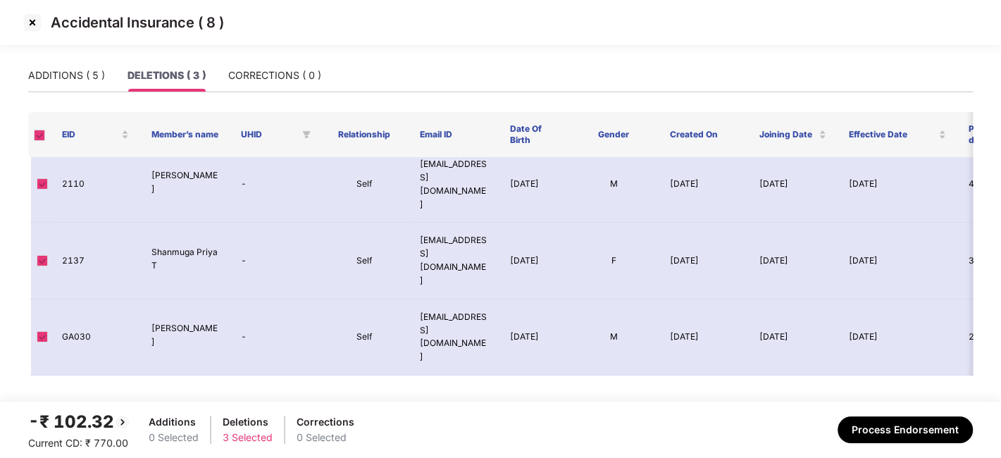
scroll to position [0, 0]
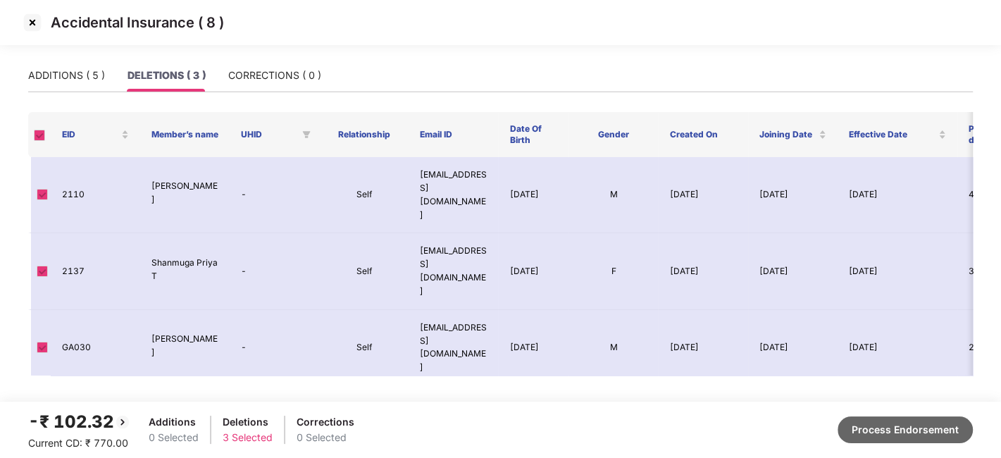
click at [891, 421] on button "Process Endorsement" at bounding box center [905, 429] width 135 height 27
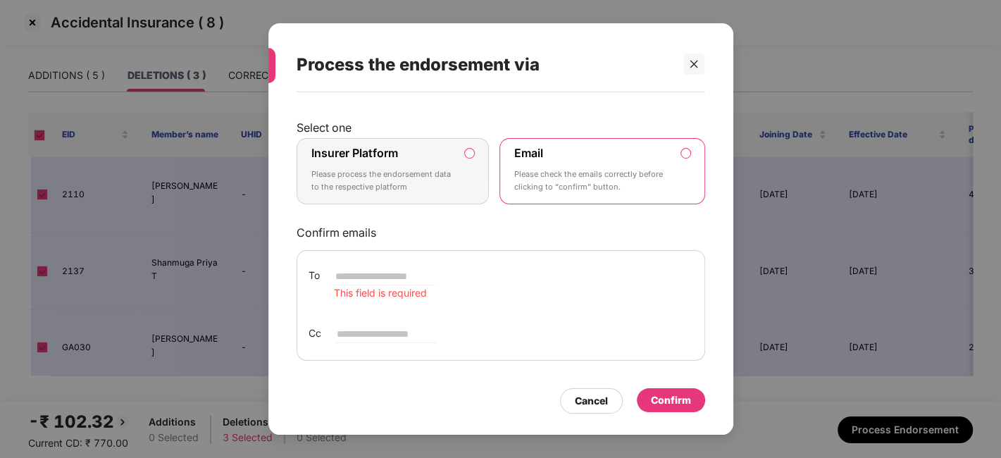
click at [435, 166] on div "Insurer Platform Please process the endorsement data to the respective platform" at bounding box center [383, 171] width 144 height 51
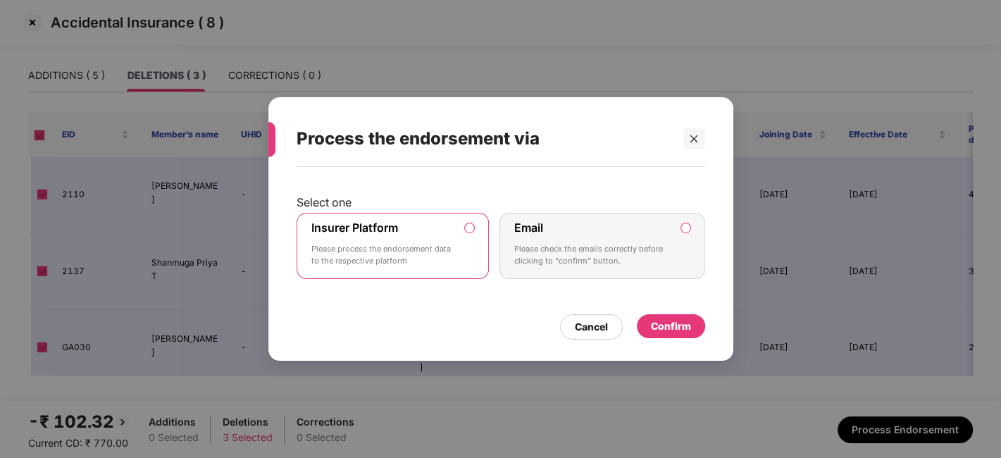
click at [683, 330] on div "Confirm" at bounding box center [671, 325] width 40 height 15
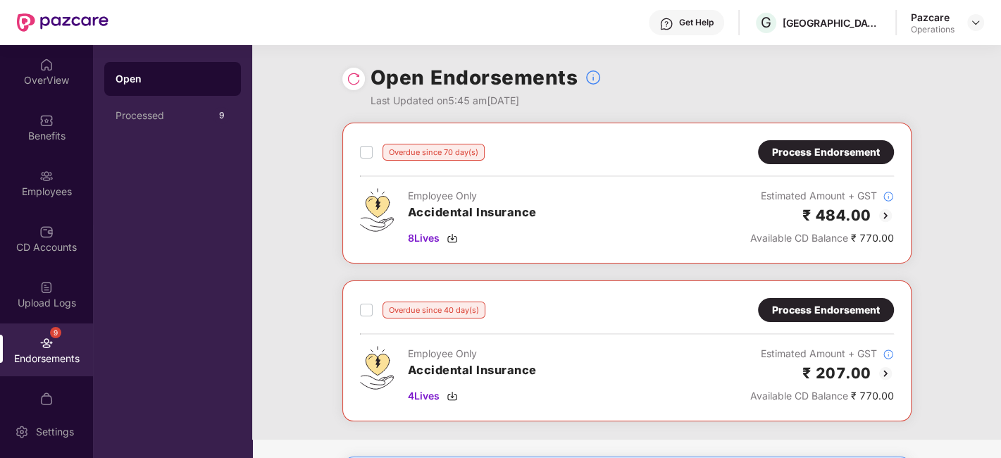
click at [350, 83] on img at bounding box center [354, 79] width 14 height 14
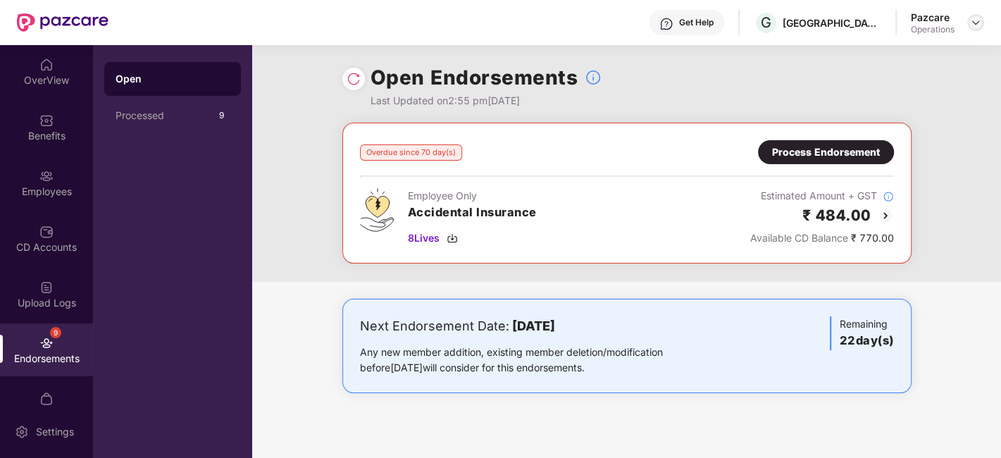
click at [971, 15] on div at bounding box center [975, 22] width 17 height 17
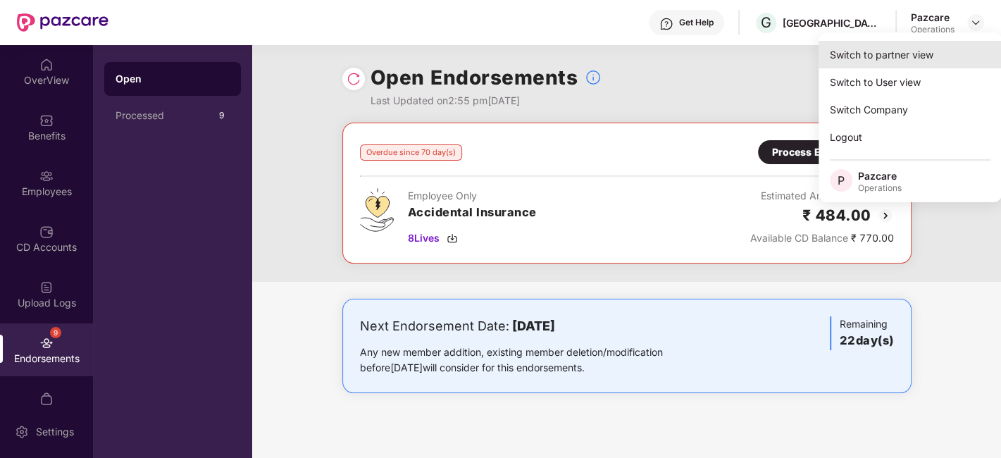
click at [892, 49] on div "Switch to partner view" at bounding box center [909, 54] width 183 height 27
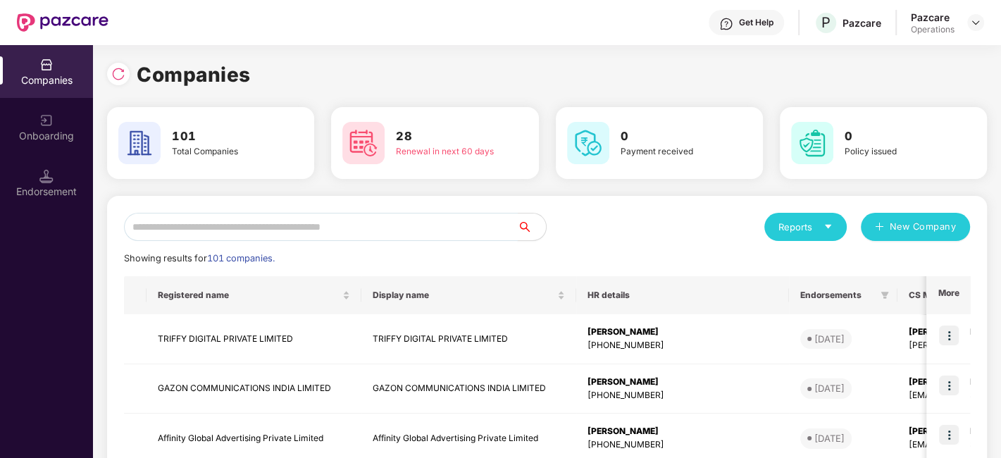
click at [336, 234] on input "text" at bounding box center [321, 227] width 394 height 28
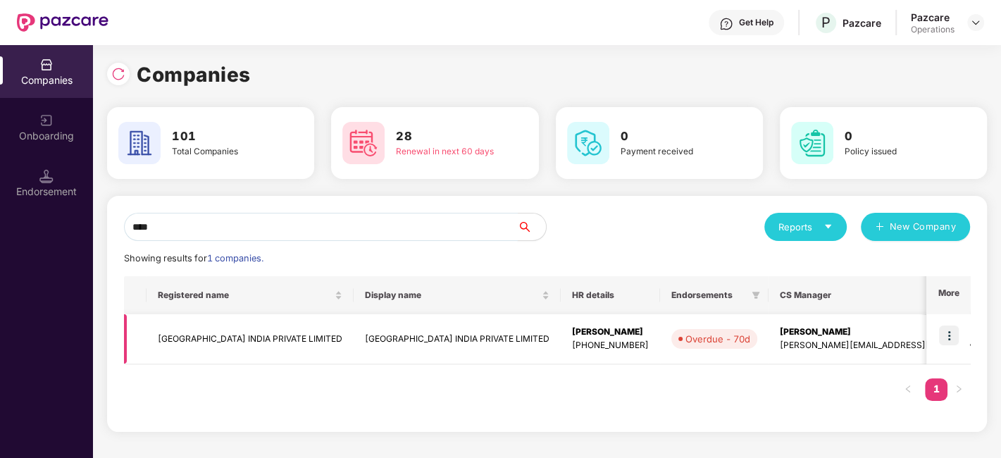
type input "****"
click at [947, 332] on img at bounding box center [949, 335] width 20 height 20
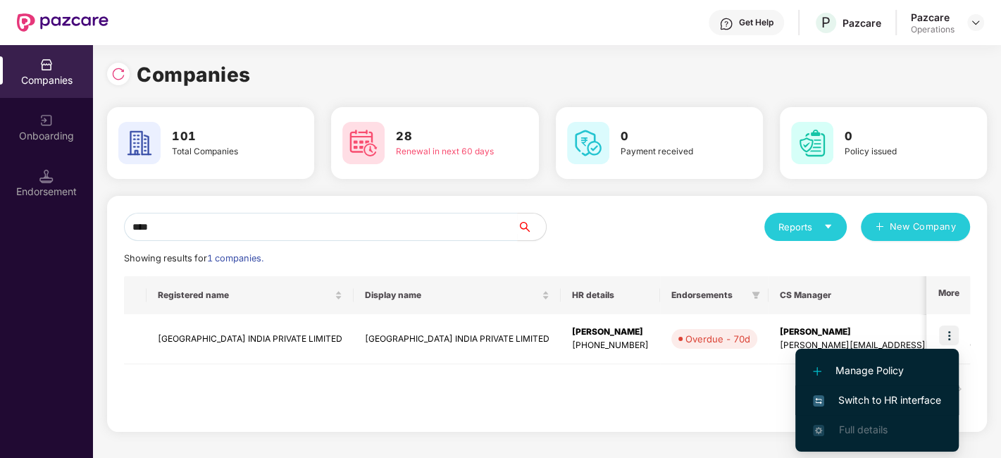
click at [867, 402] on span "Switch to HR interface" at bounding box center [877, 399] width 128 height 15
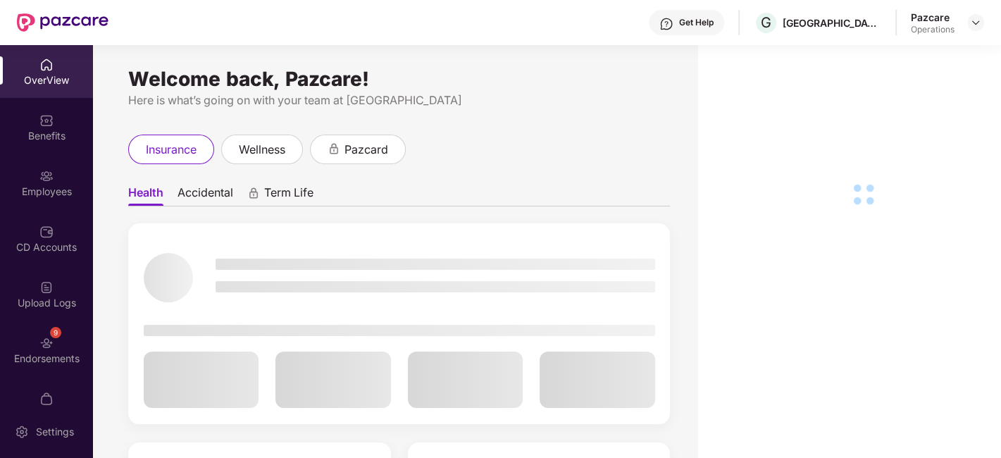
scroll to position [29, 0]
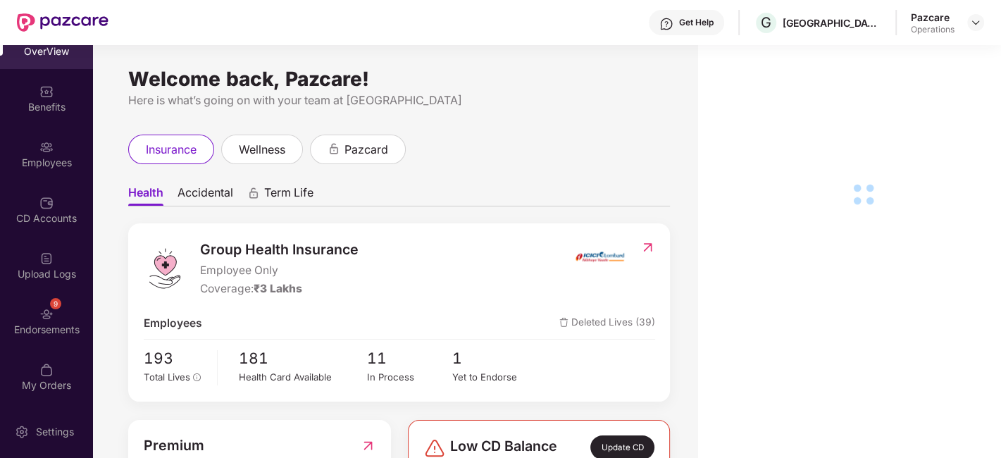
click at [12, 318] on div "9 Endorsements" at bounding box center [46, 320] width 93 height 53
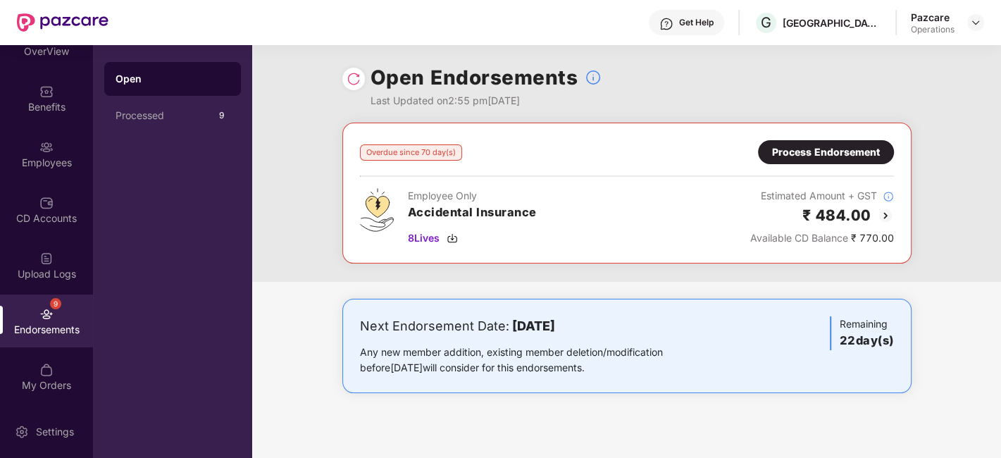
click at [973, 31] on div "Pazcare Operations" at bounding box center [947, 23] width 73 height 25
click at [975, 25] on img at bounding box center [975, 22] width 11 height 11
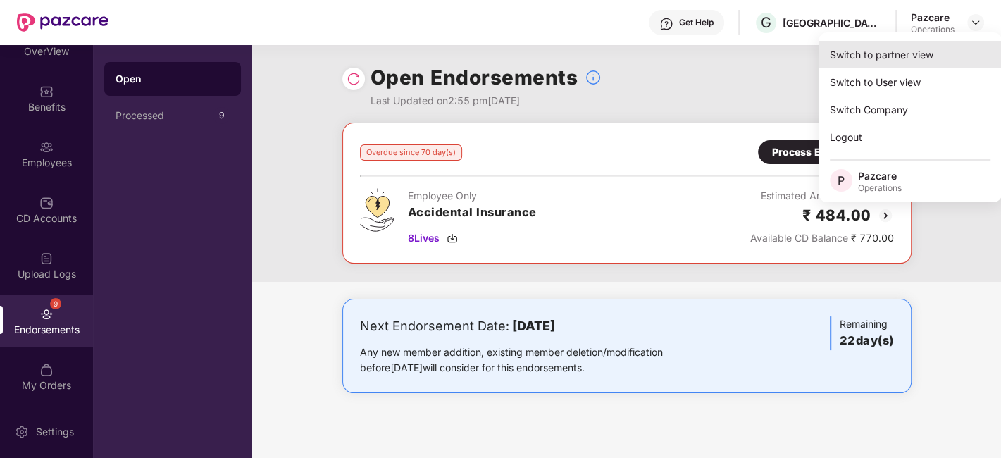
click at [885, 58] on div "Switch to partner view" at bounding box center [909, 54] width 183 height 27
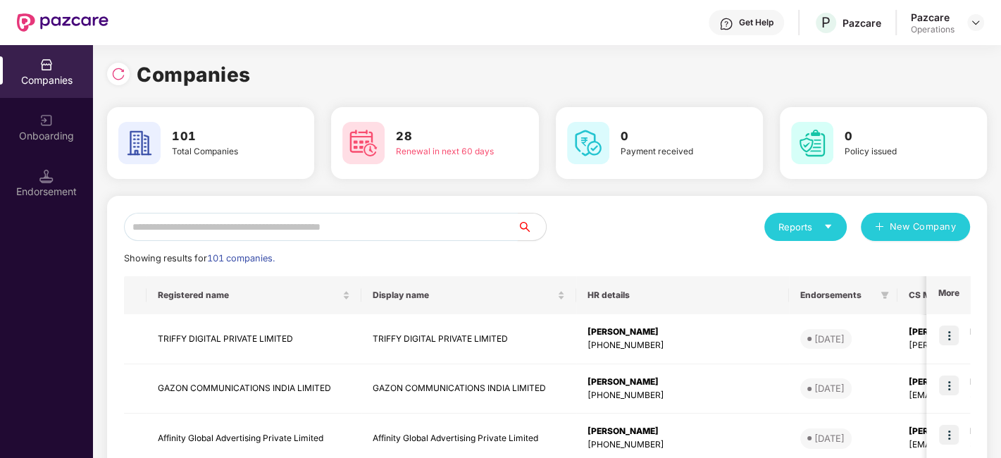
click at [393, 232] on input "text" at bounding box center [321, 227] width 394 height 28
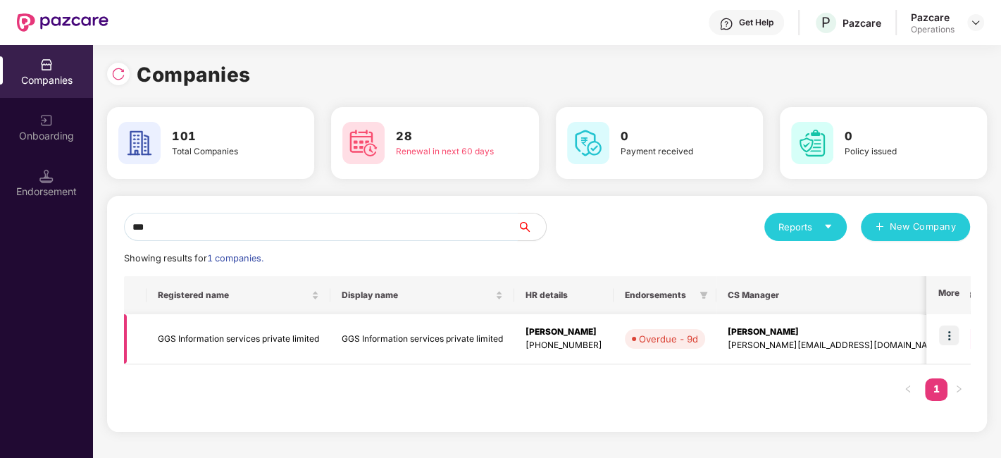
type input "***"
click at [952, 333] on img at bounding box center [949, 335] width 20 height 20
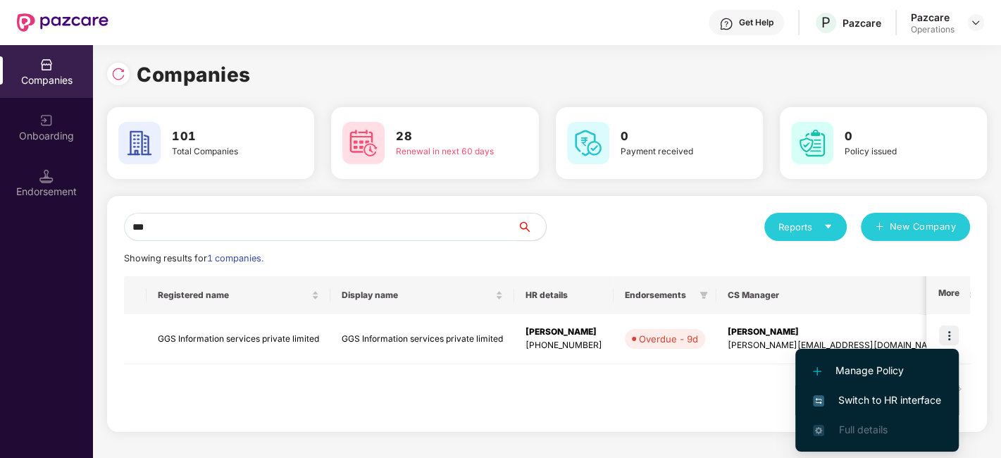
click at [873, 394] on span "Switch to HR interface" at bounding box center [877, 399] width 128 height 15
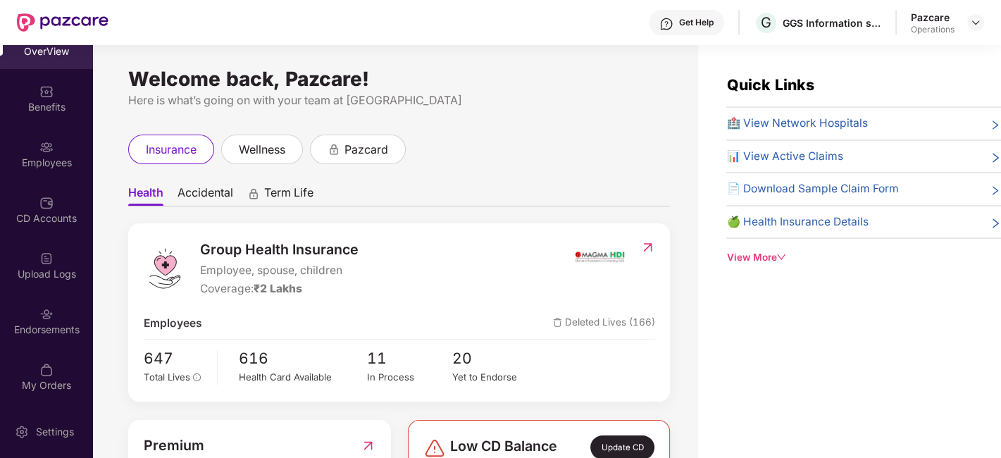
click at [34, 315] on div "Endorsements" at bounding box center [46, 320] width 93 height 53
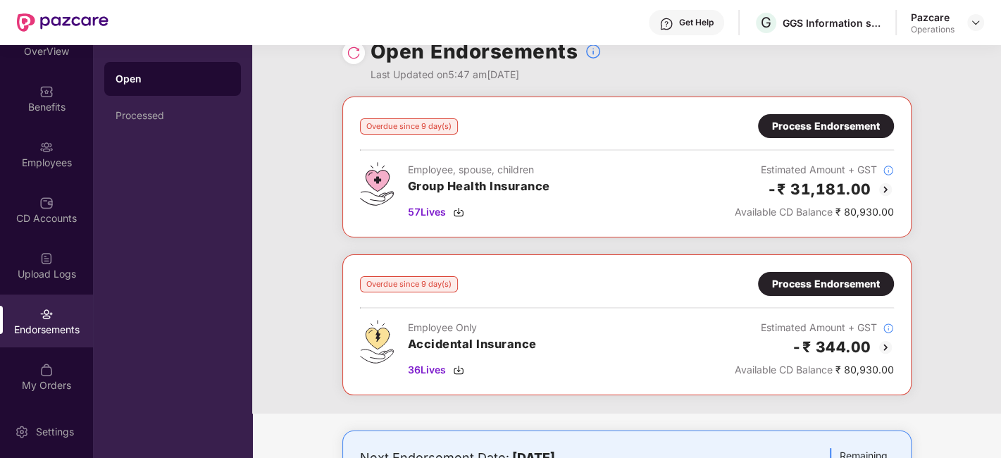
scroll to position [0, 0]
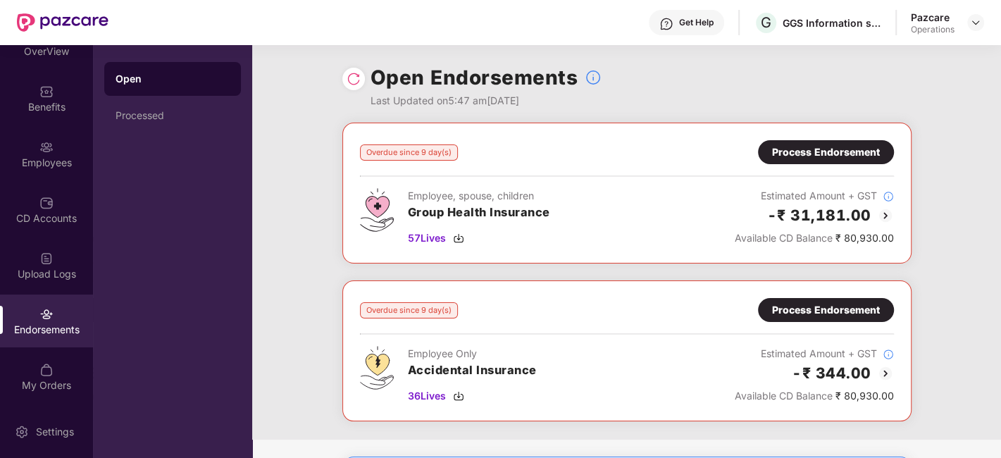
click at [815, 156] on div "Process Endorsement" at bounding box center [826, 151] width 108 height 15
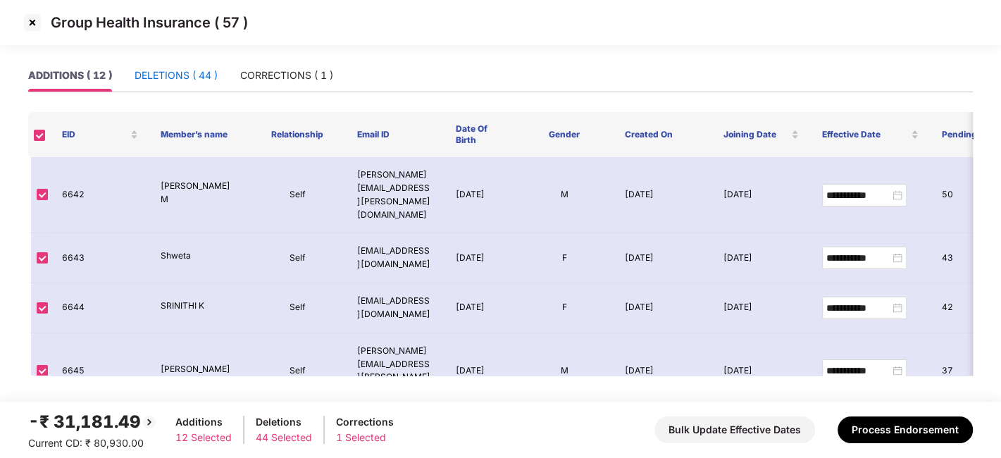
click at [175, 79] on div "DELETIONS ( 44 )" at bounding box center [176, 75] width 83 height 15
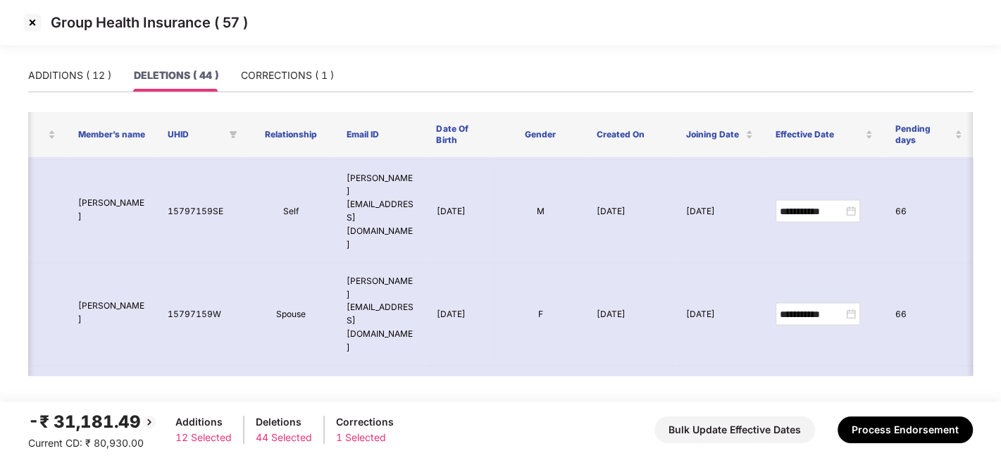
scroll to position [2181, 73]
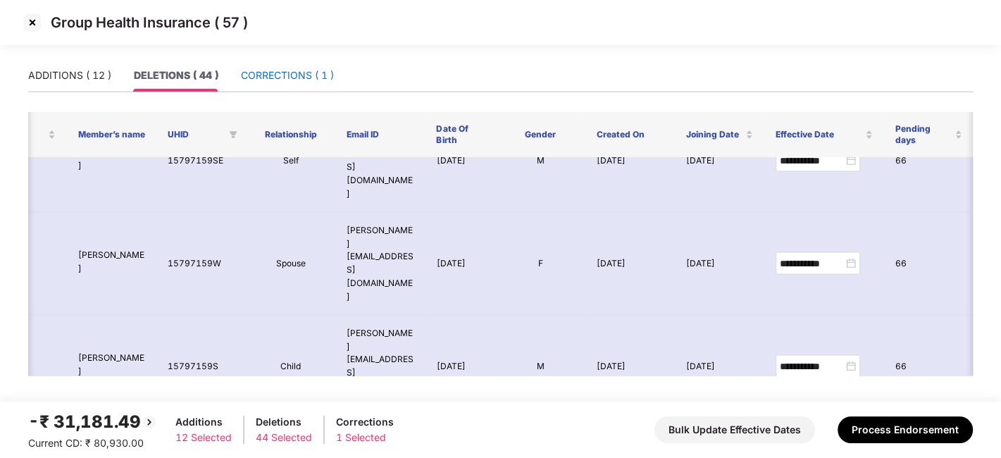
click at [287, 73] on div "CORRECTIONS ( 1 )" at bounding box center [287, 75] width 93 height 15
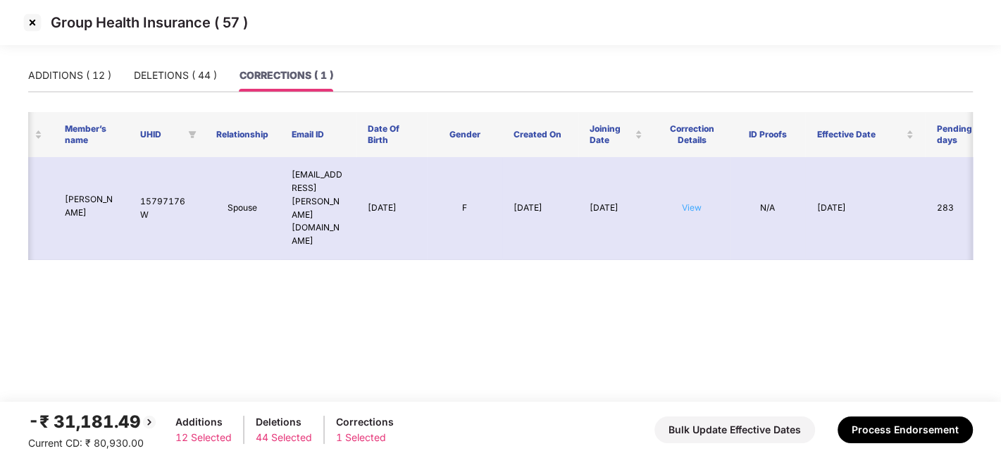
click at [688, 202] on link "View" at bounding box center [692, 207] width 20 height 11
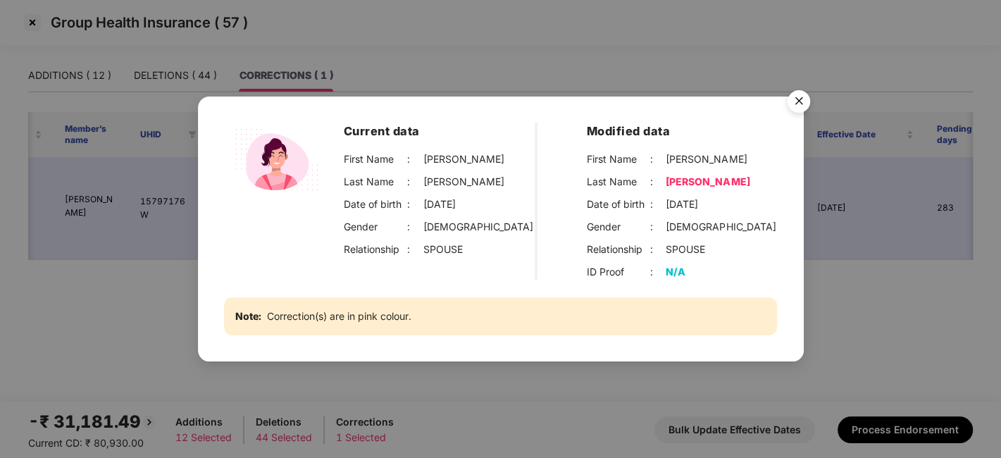
click at [797, 99] on img "Close" at bounding box center [798, 103] width 39 height 39
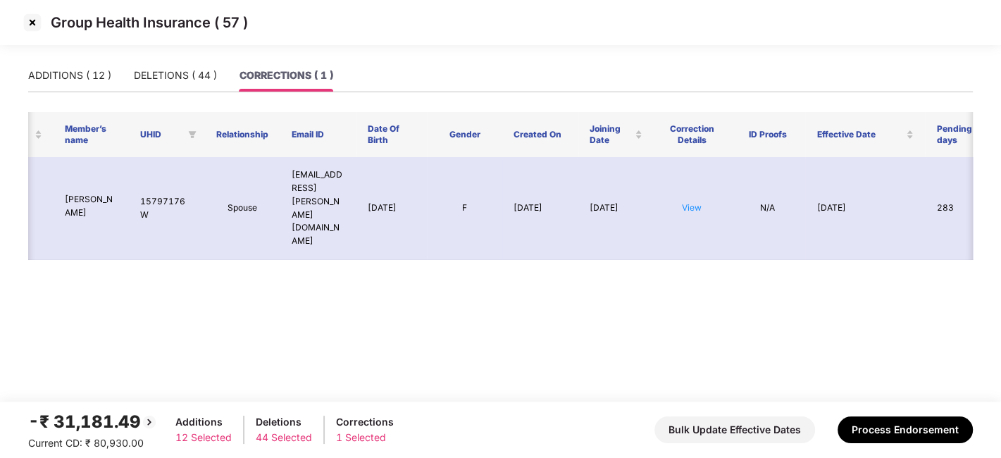
click at [26, 17] on img at bounding box center [32, 22] width 23 height 23
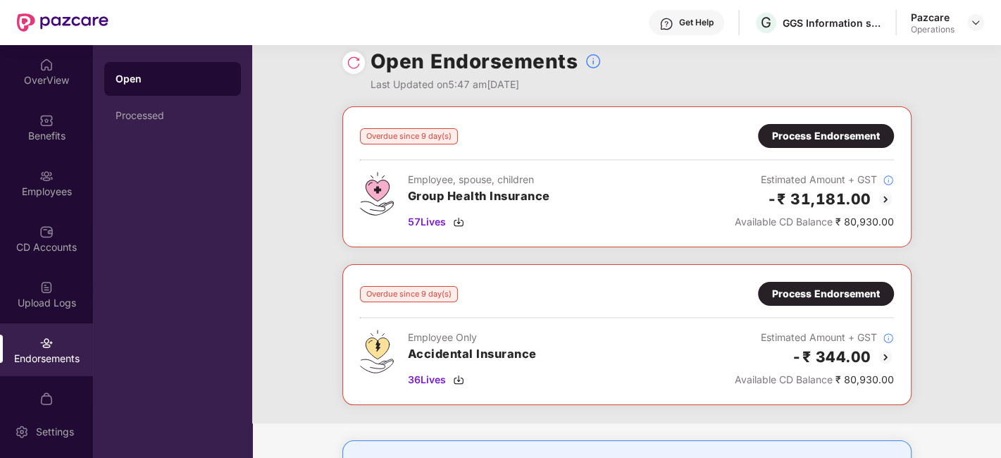
scroll to position [13, 0]
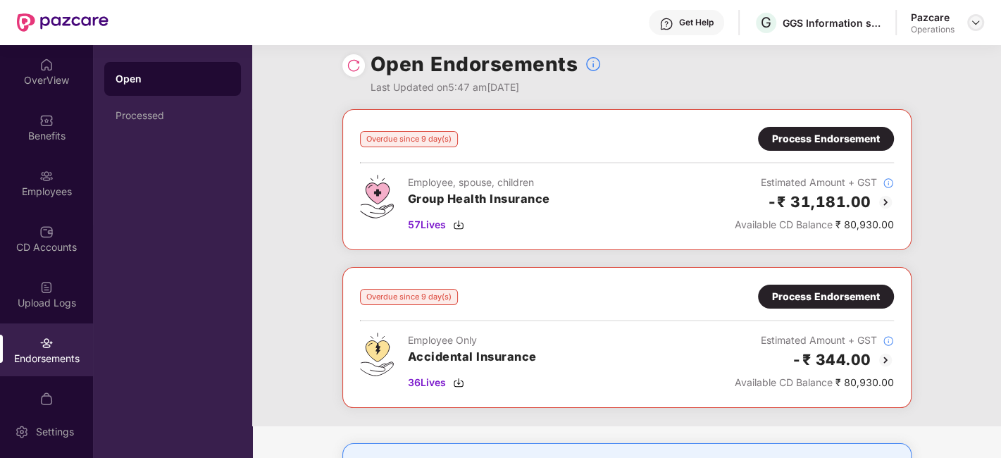
click at [974, 23] on img at bounding box center [975, 22] width 11 height 11
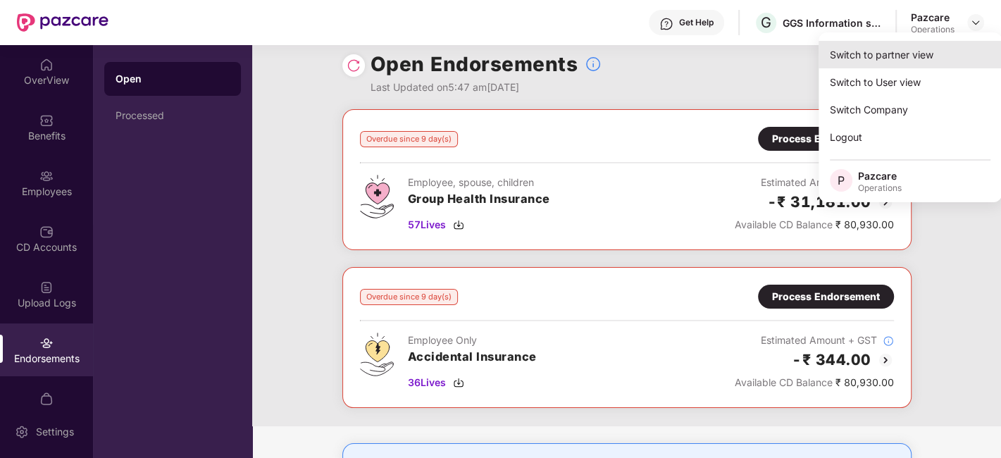
click at [907, 58] on div "Switch to partner view" at bounding box center [909, 54] width 183 height 27
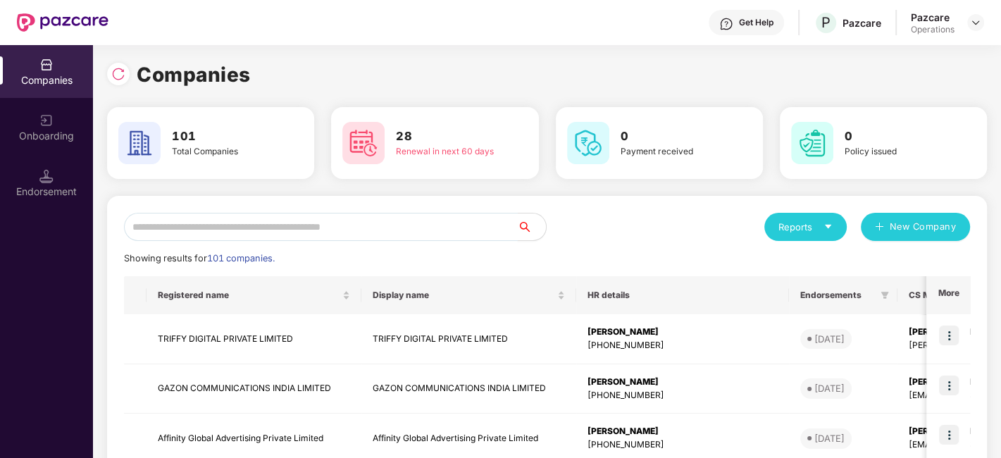
click at [438, 220] on input "text" at bounding box center [321, 227] width 394 height 28
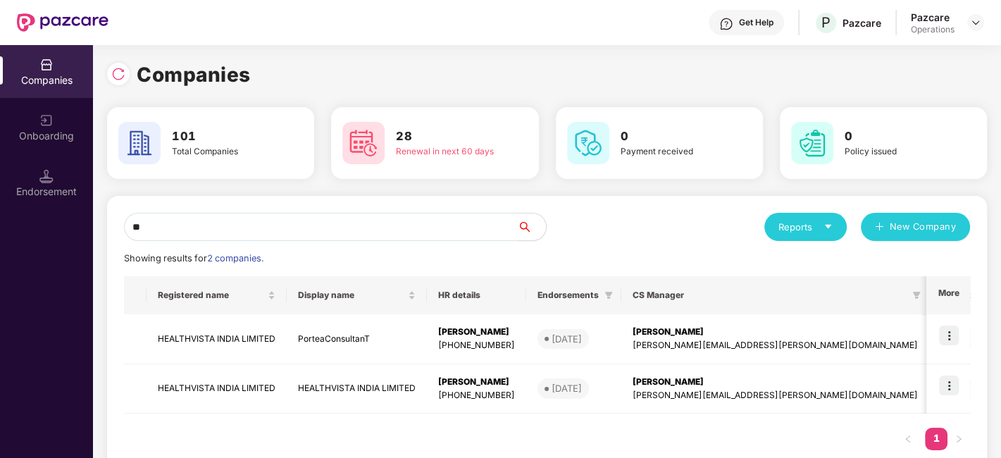
type input "*"
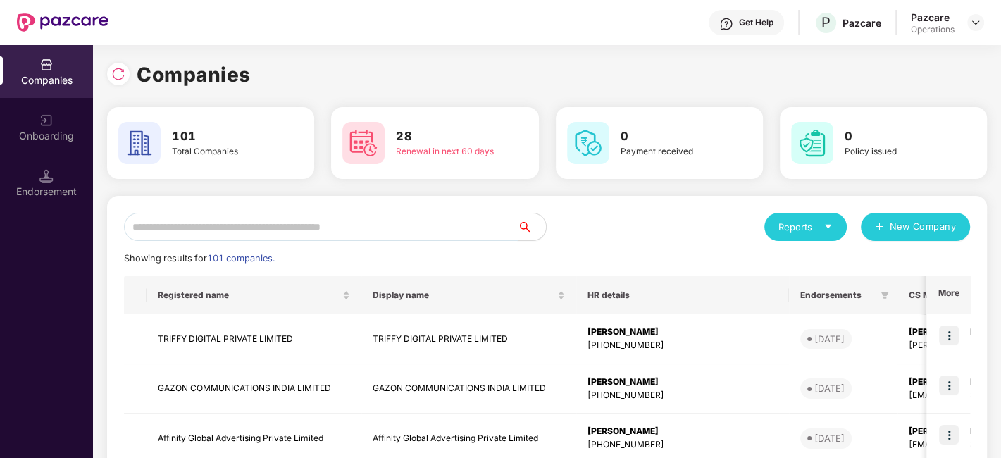
click at [394, 228] on input "text" at bounding box center [321, 227] width 394 height 28
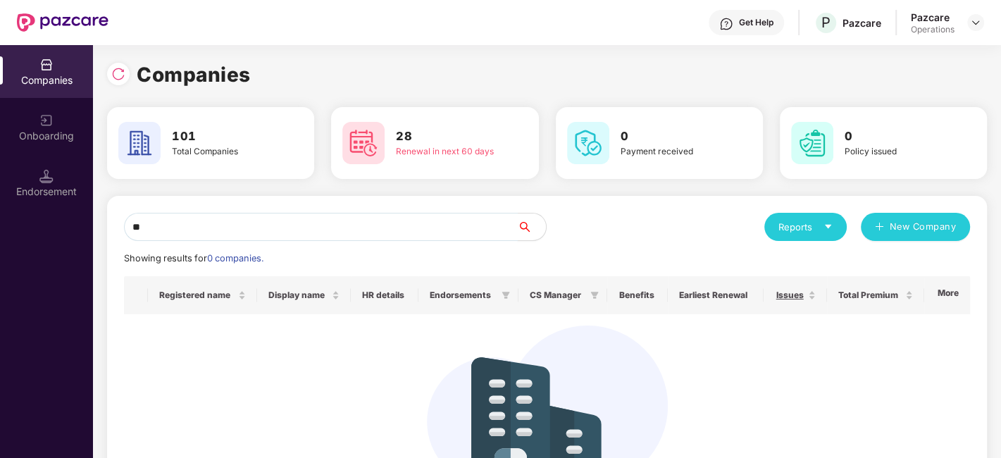
type input "*"
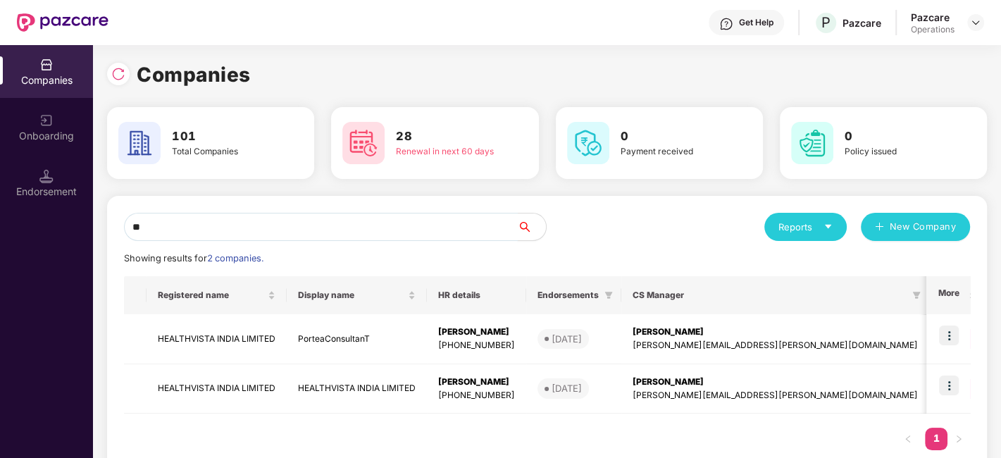
type input "*"
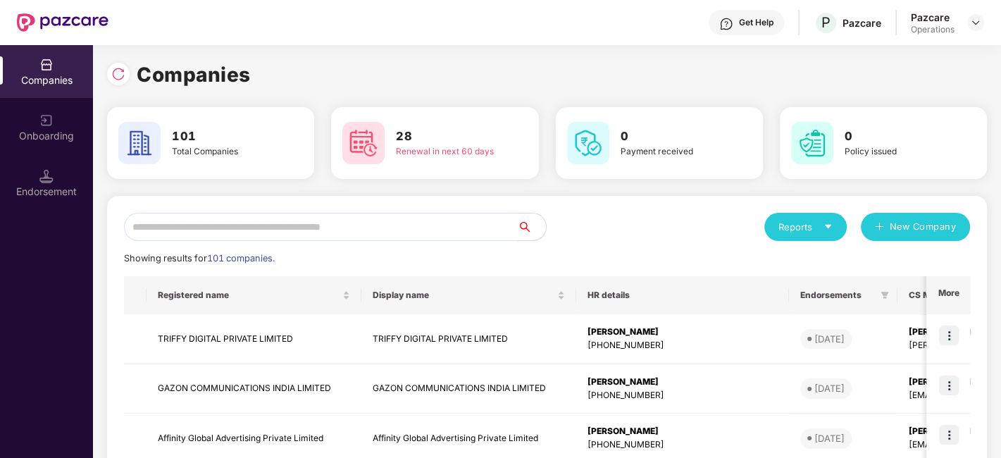
type input "*"
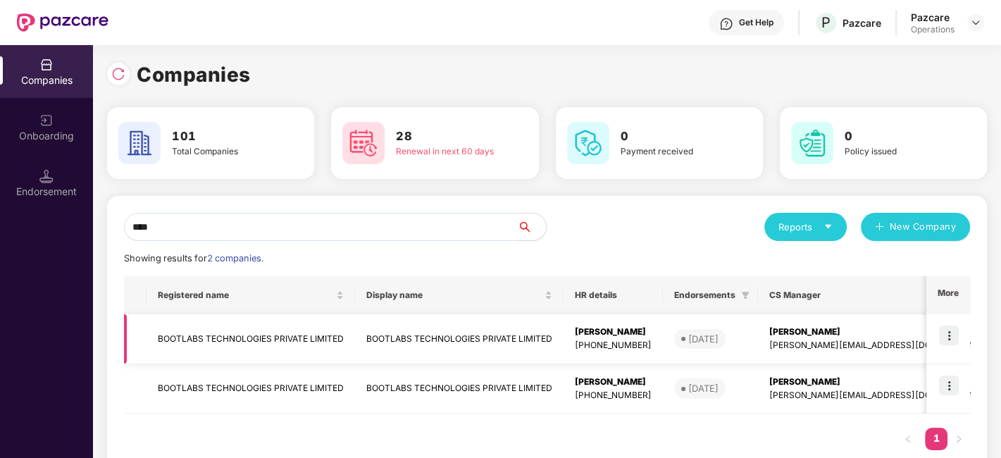
type input "****"
click at [494, 339] on td "BOOTLABS TECHNOLOGIES PRIVATE LIMITED" at bounding box center [459, 339] width 208 height 50
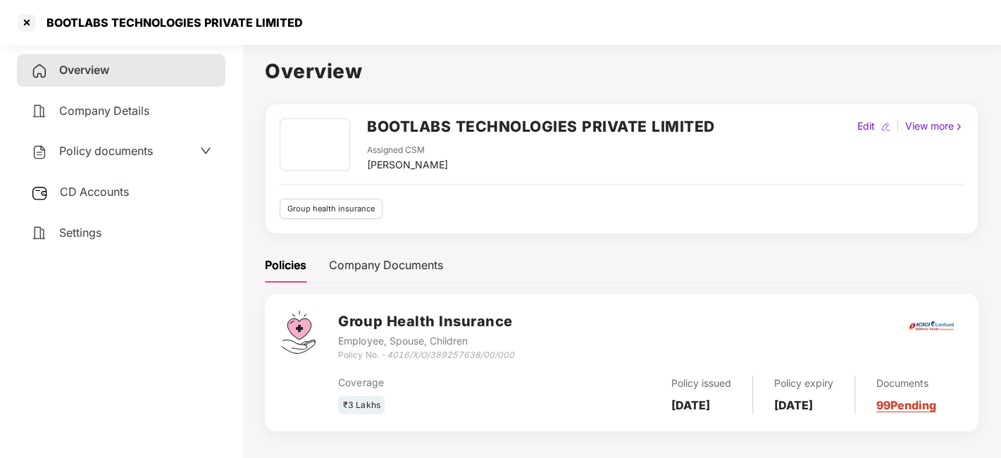
click at [86, 158] on div "Policy documents" at bounding box center [92, 151] width 122 height 18
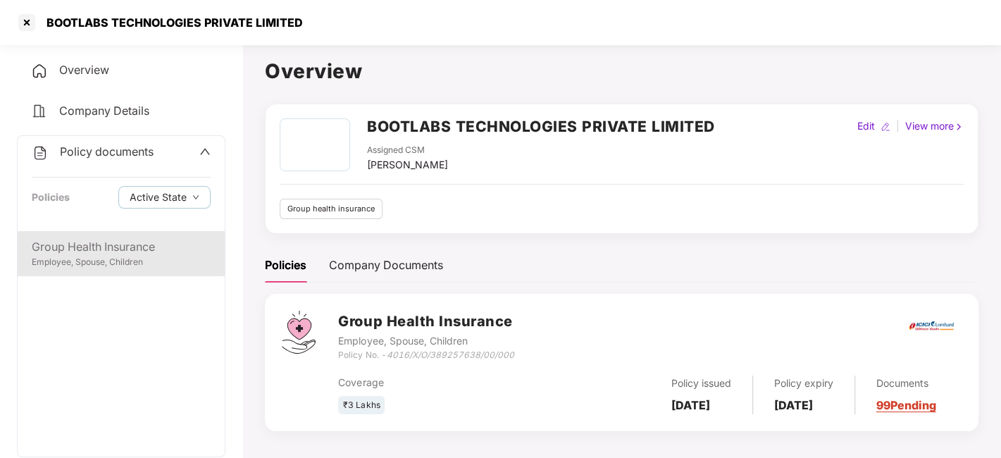
click at [156, 242] on div "Group Health Insurance" at bounding box center [121, 247] width 179 height 18
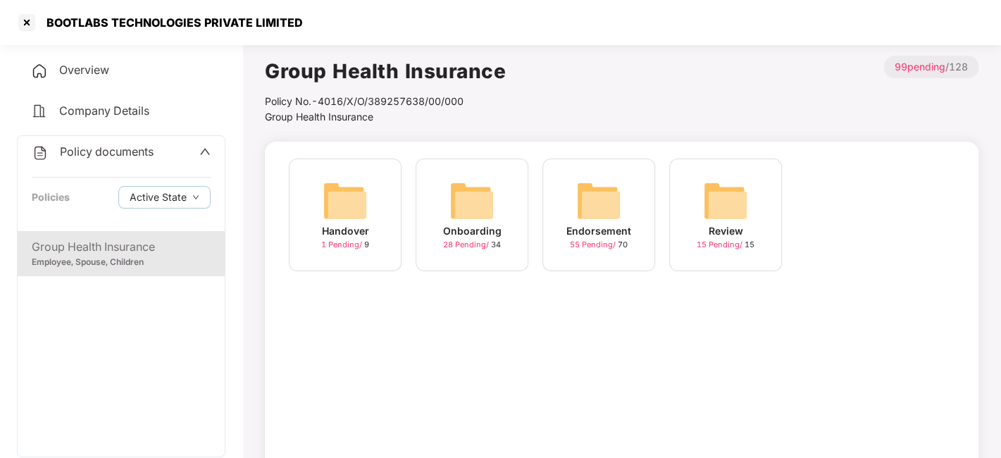
click at [595, 198] on img at bounding box center [598, 200] width 45 height 45
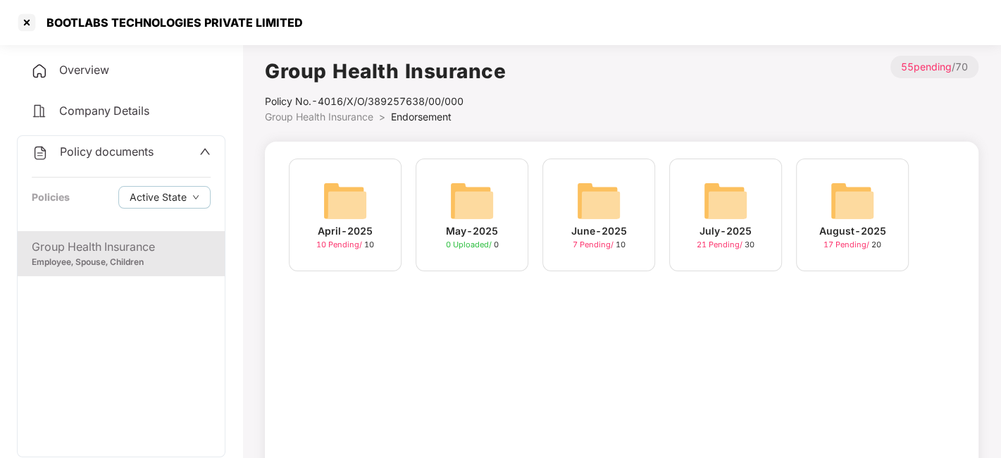
click at [827, 185] on div "August-2025 17 Pending / 20" at bounding box center [852, 214] width 113 height 113
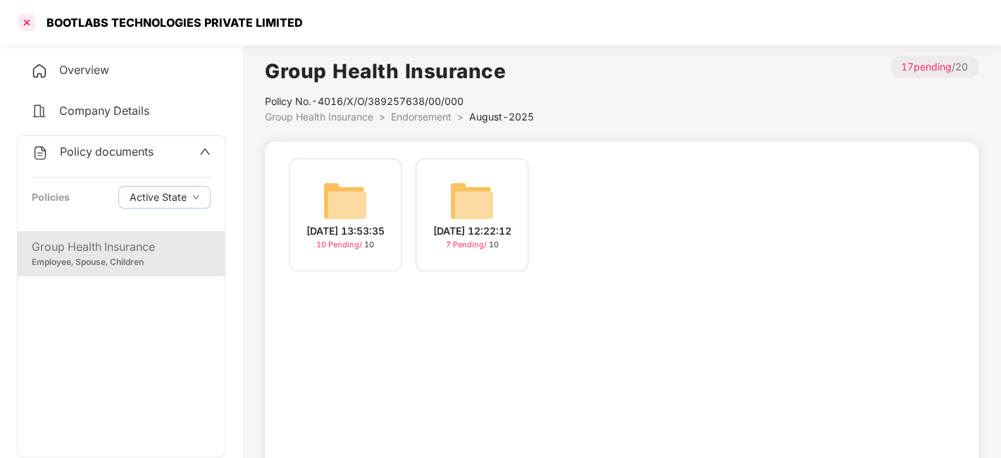
click at [24, 25] on div at bounding box center [26, 22] width 23 height 23
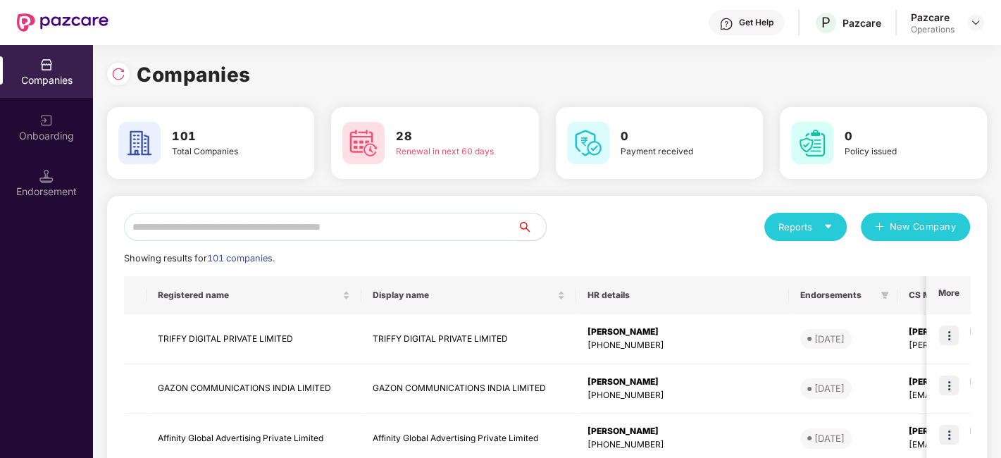
click at [303, 230] on input "text" at bounding box center [321, 227] width 394 height 28
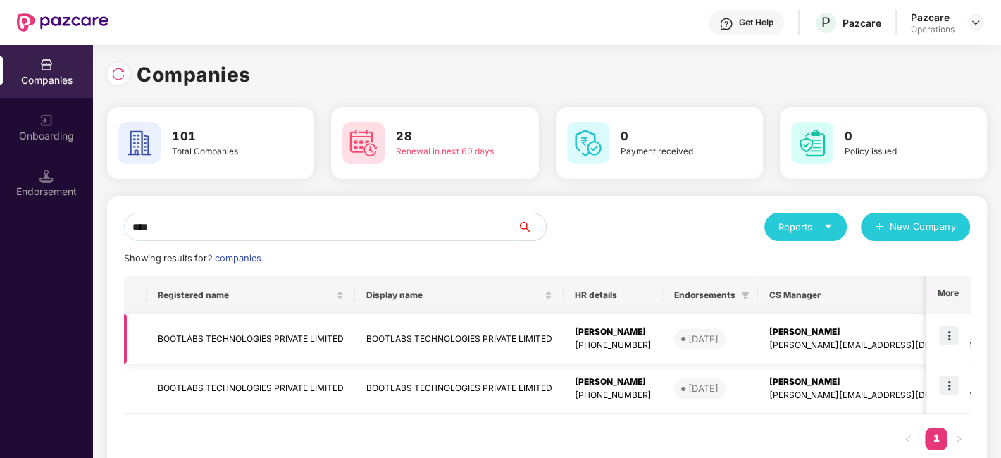
type input "****"
click at [950, 334] on img at bounding box center [949, 335] width 20 height 20
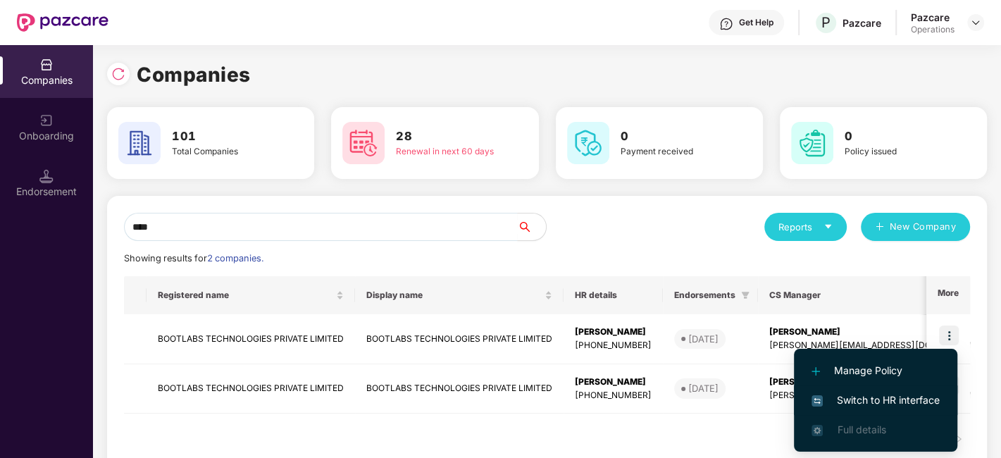
click at [871, 405] on span "Switch to HR interface" at bounding box center [875, 399] width 128 height 15
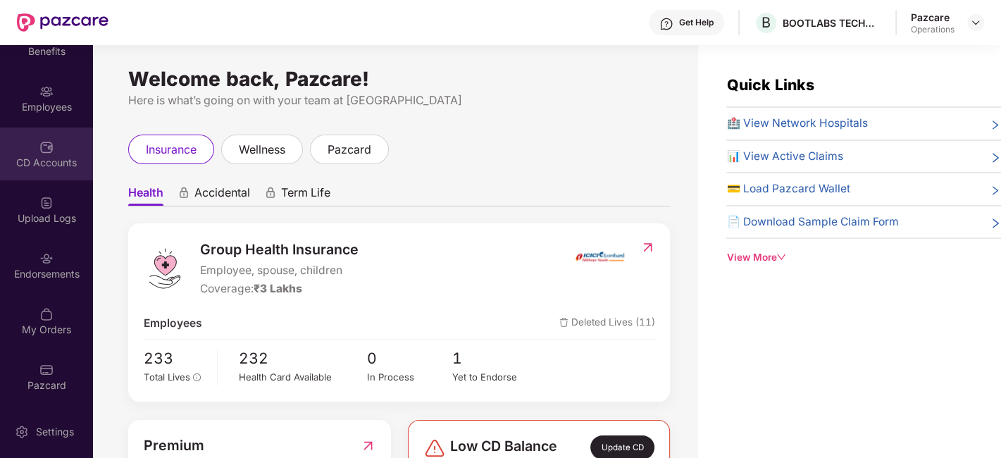
scroll to position [0, 0]
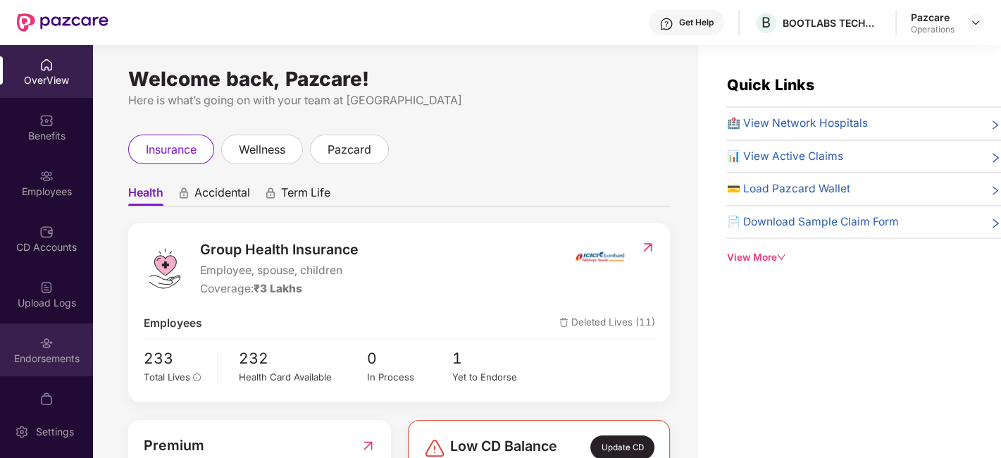
click at [30, 339] on div "Endorsements" at bounding box center [46, 349] width 93 height 53
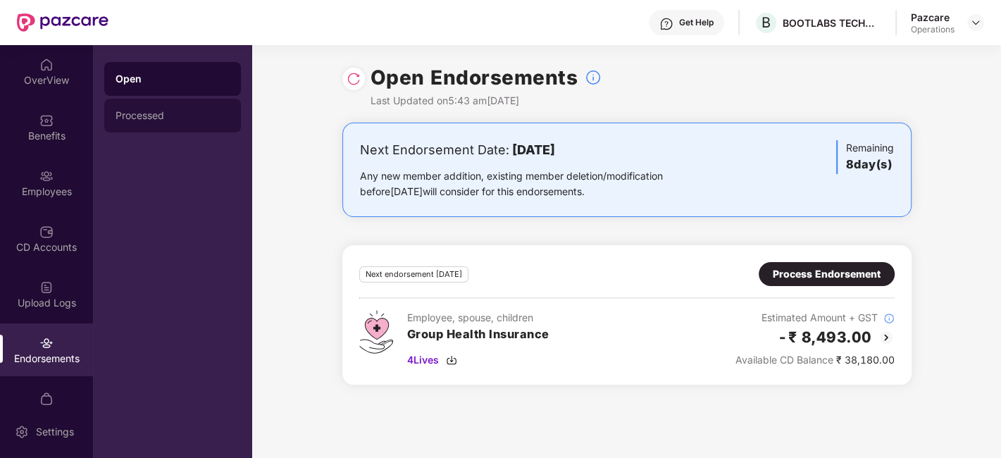
click at [155, 120] on div "Processed" at bounding box center [173, 115] width 114 height 11
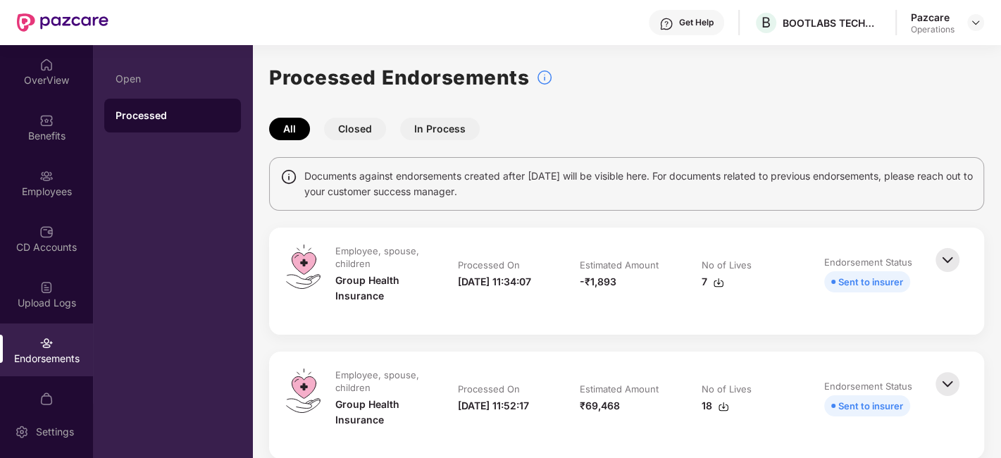
click at [354, 132] on button "Closed" at bounding box center [355, 129] width 62 height 23
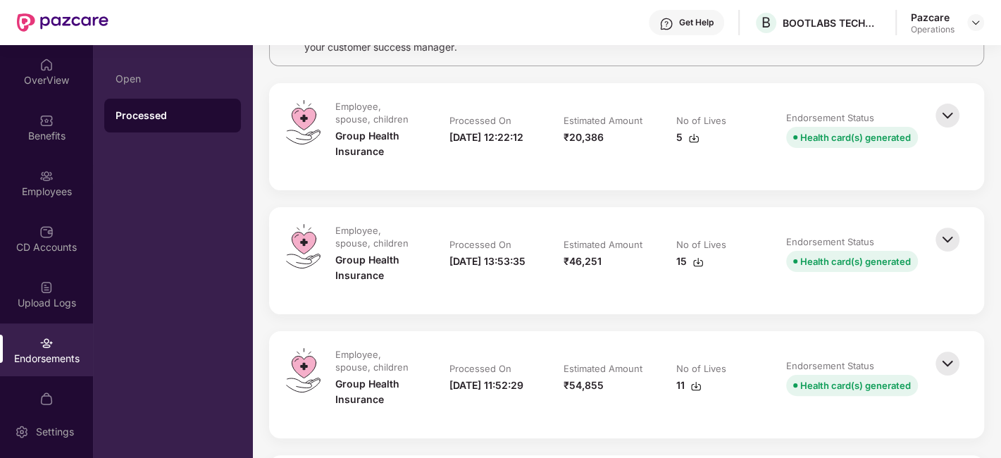
scroll to position [155, 0]
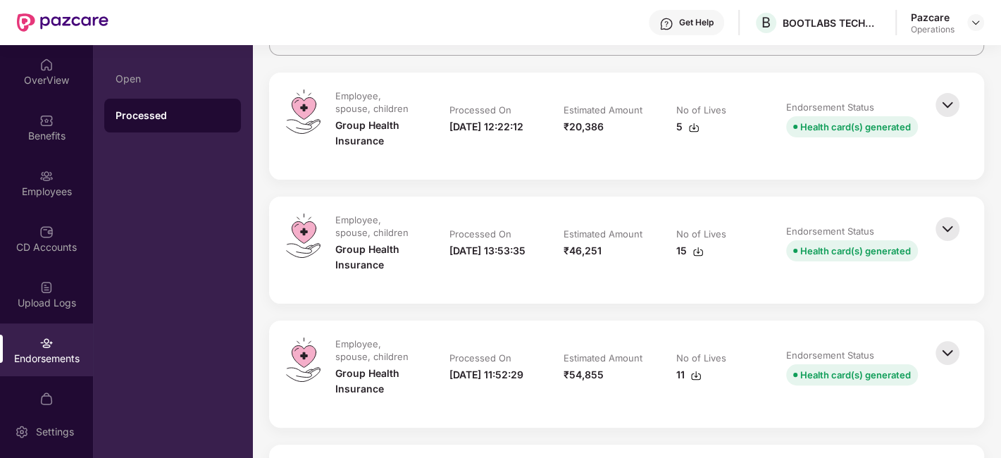
click at [945, 230] on img at bounding box center [947, 228] width 31 height 31
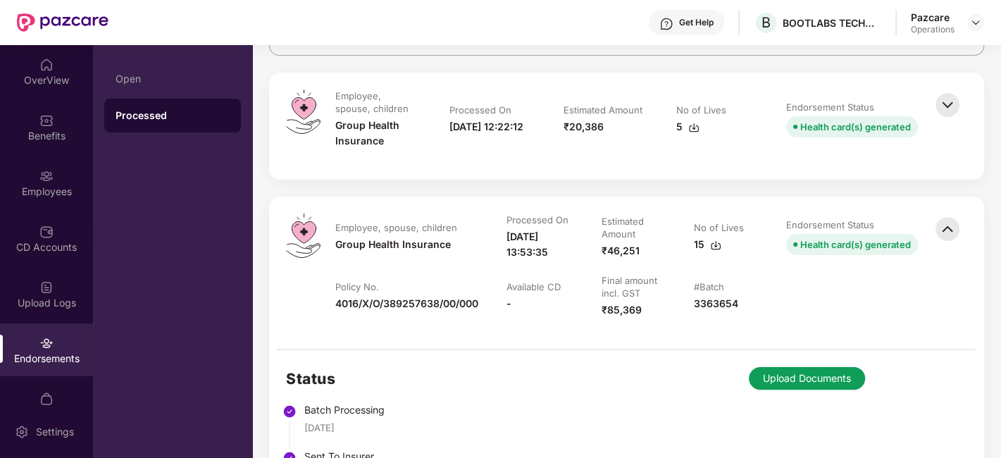
scroll to position [255, 0]
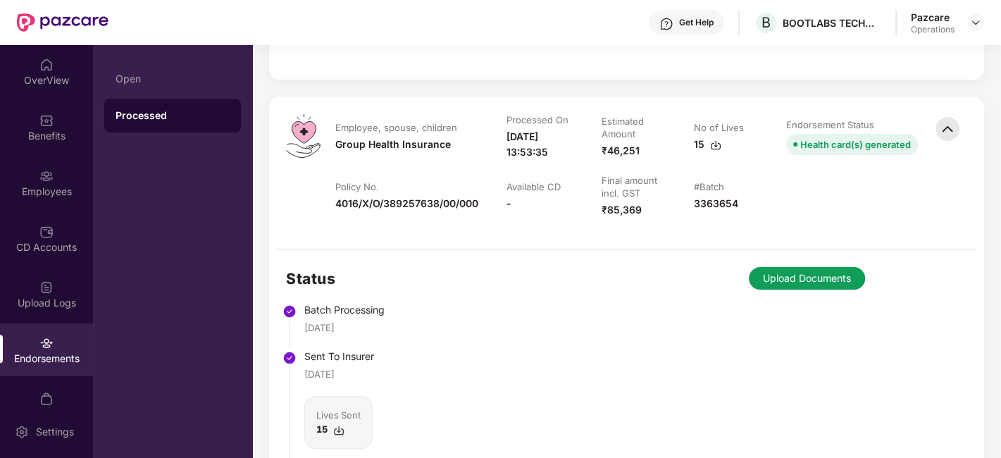
click at [804, 280] on button "Upload Documents" at bounding box center [807, 278] width 116 height 23
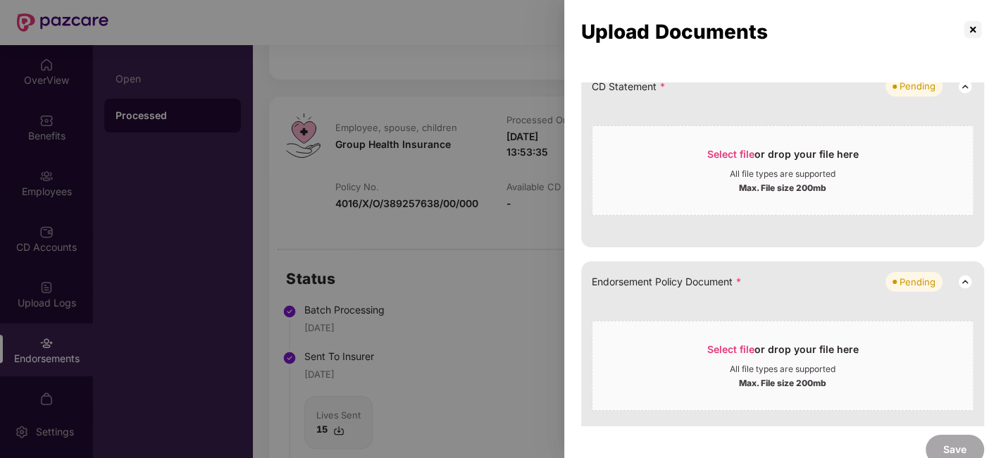
scroll to position [0, 0]
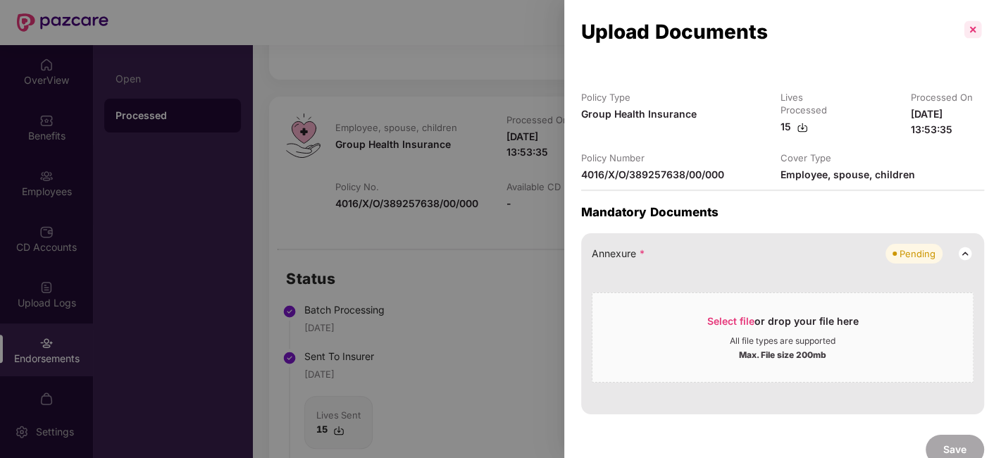
click at [972, 27] on p at bounding box center [972, 29] width 23 height 23
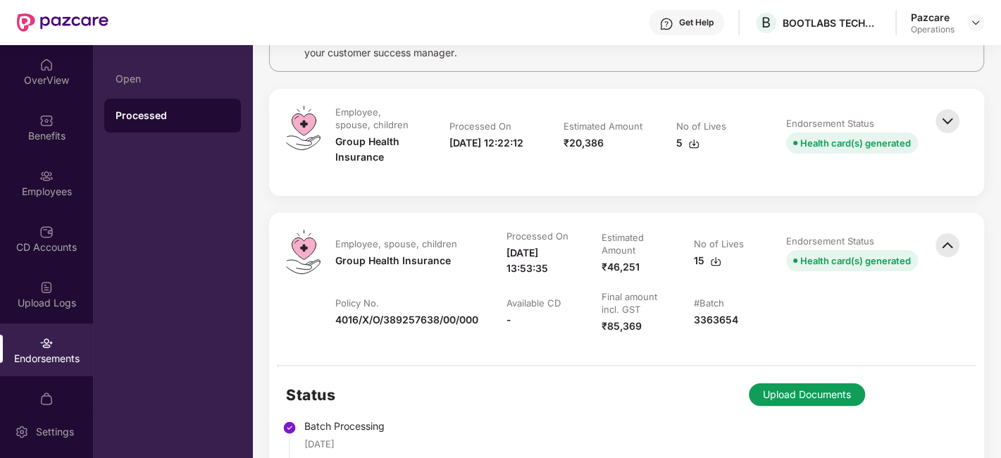
scroll to position [169, 0]
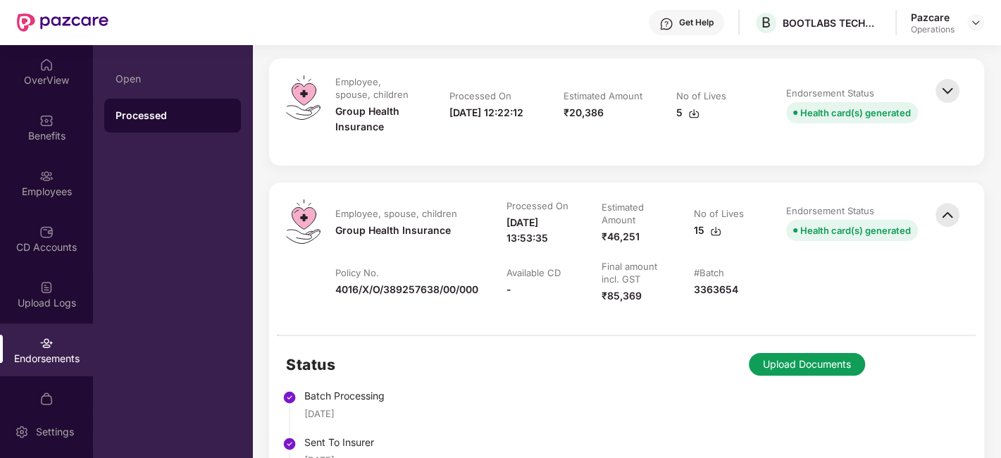
click at [945, 87] on img at bounding box center [947, 90] width 31 height 31
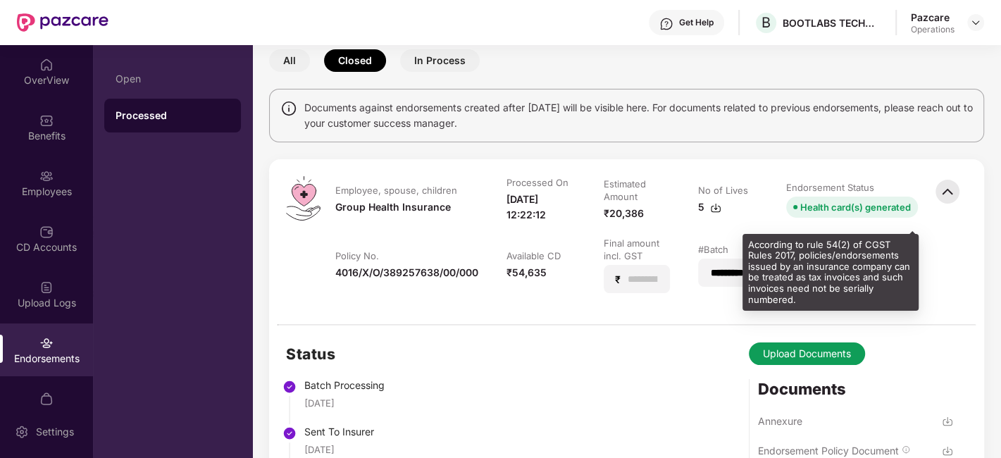
scroll to position [68, 0]
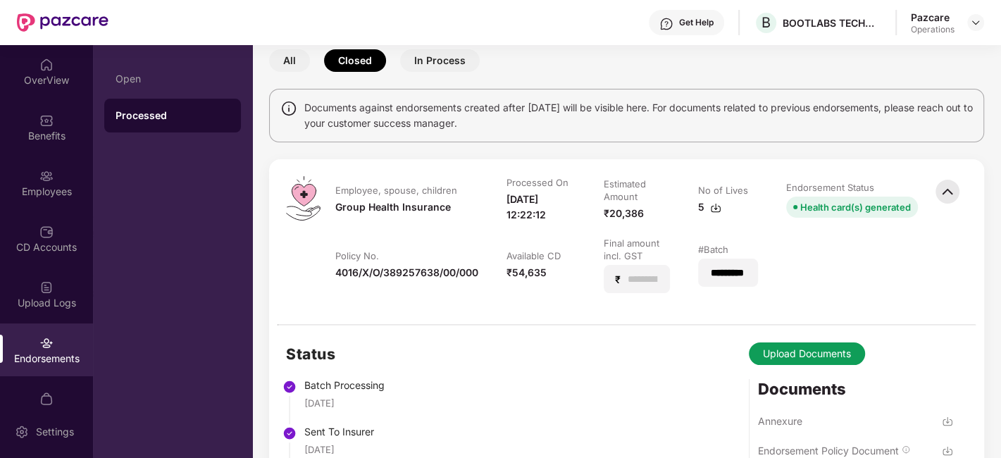
click at [947, 190] on img at bounding box center [947, 191] width 31 height 31
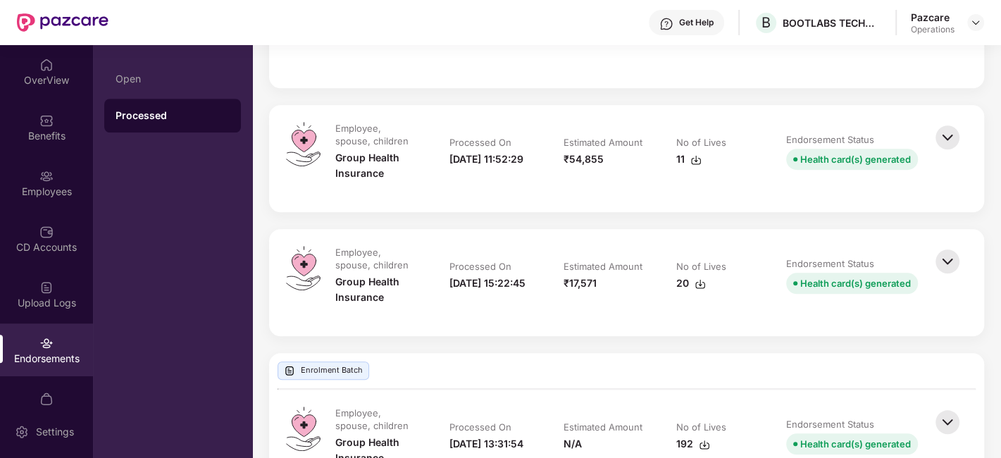
scroll to position [776, 0]
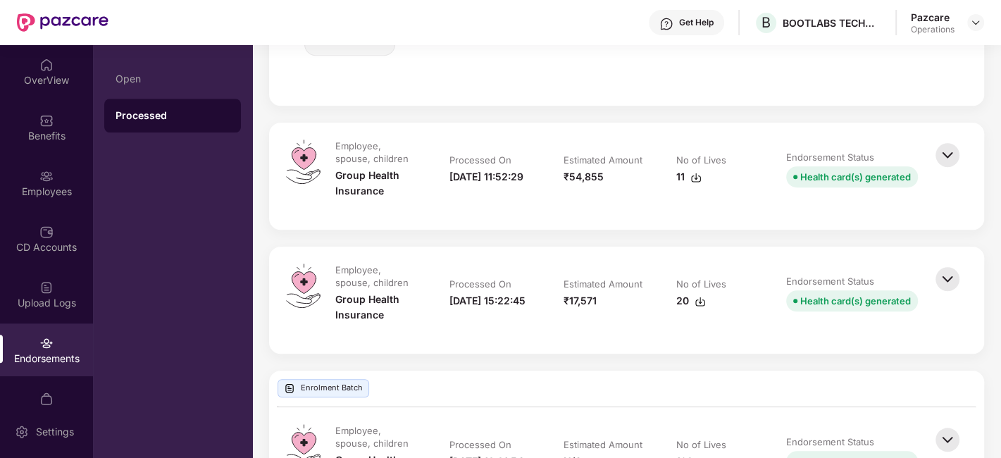
click at [946, 154] on img at bounding box center [947, 154] width 31 height 31
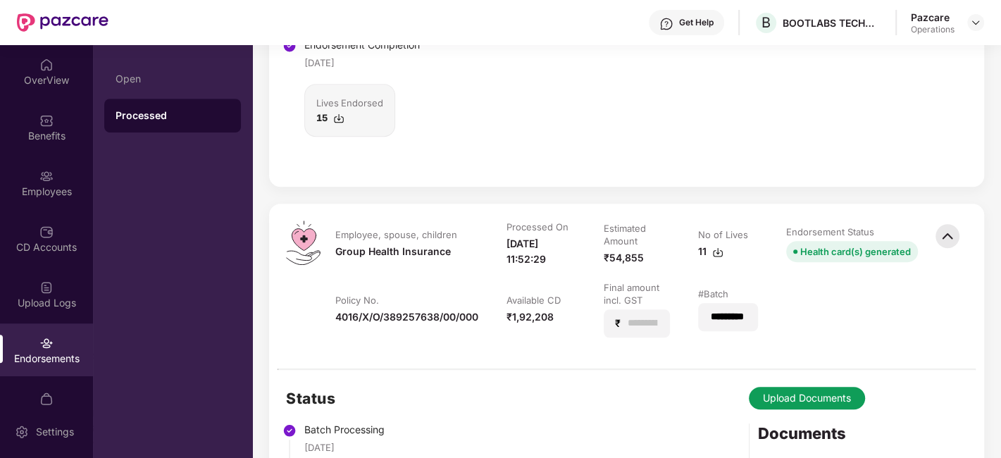
scroll to position [694, 0]
click at [943, 236] on img at bounding box center [947, 236] width 31 height 31
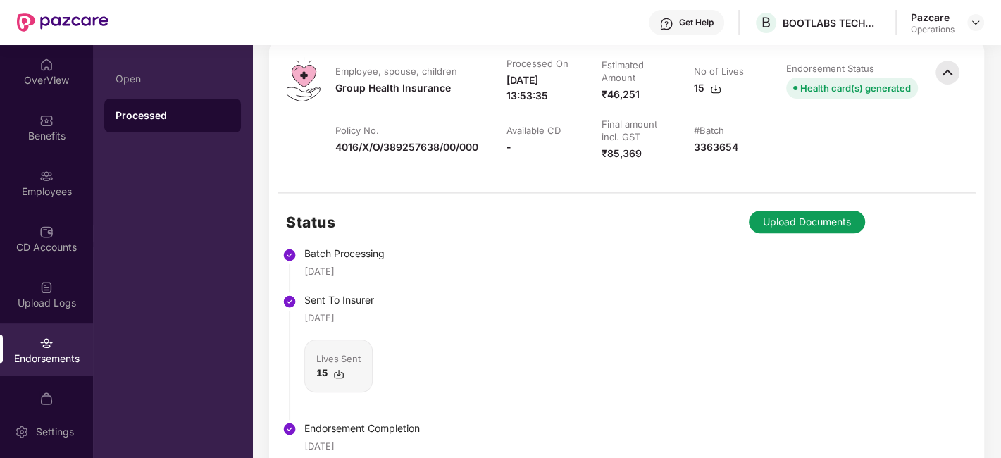
scroll to position [0, 0]
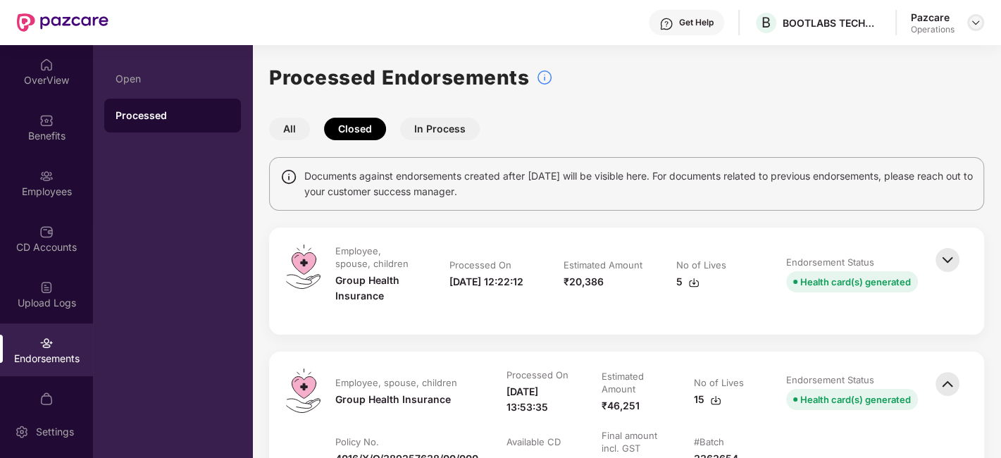
click at [976, 24] on img at bounding box center [975, 22] width 11 height 11
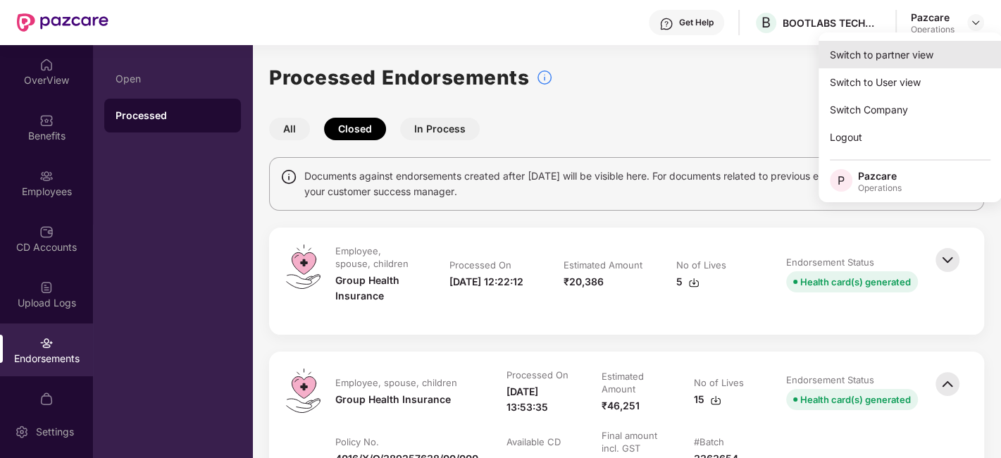
click at [893, 54] on div "Switch to partner view" at bounding box center [909, 54] width 183 height 27
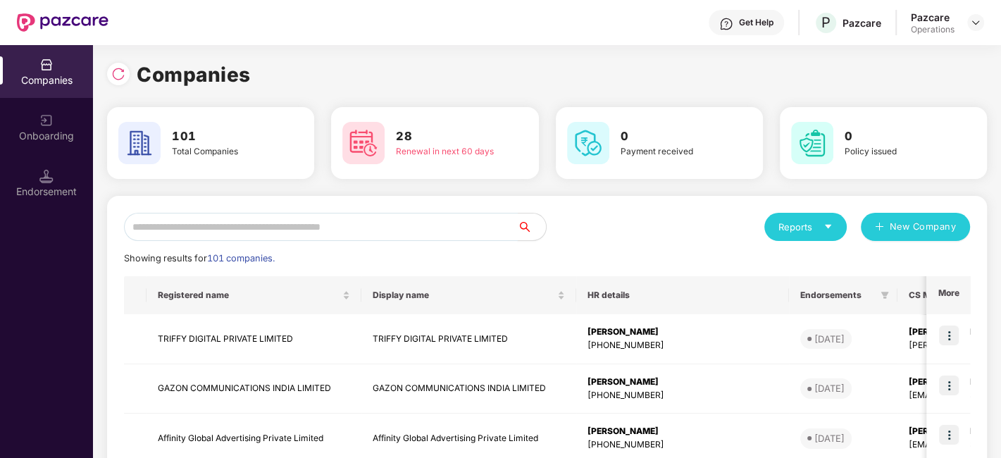
click at [443, 222] on input "text" at bounding box center [321, 227] width 394 height 28
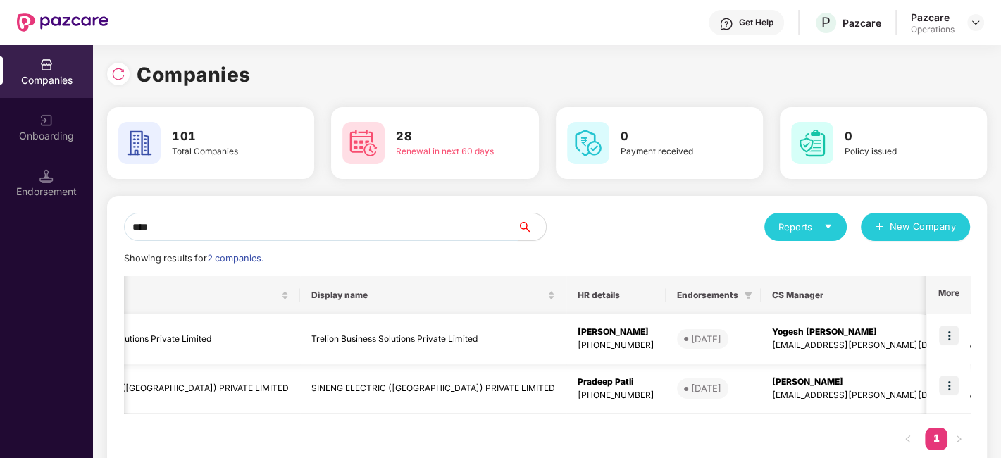
scroll to position [0, 122]
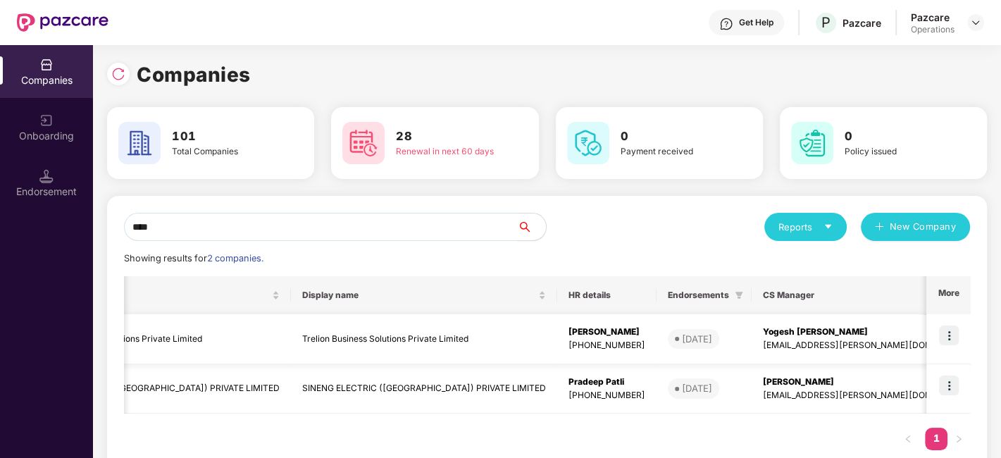
type input "****"
click at [752, 355] on td "Yogesh [PERSON_NAME] [PERSON_NAME][EMAIL_ADDRESS][PERSON_NAME][DOMAIN_NAME]" at bounding box center [871, 339] width 238 height 50
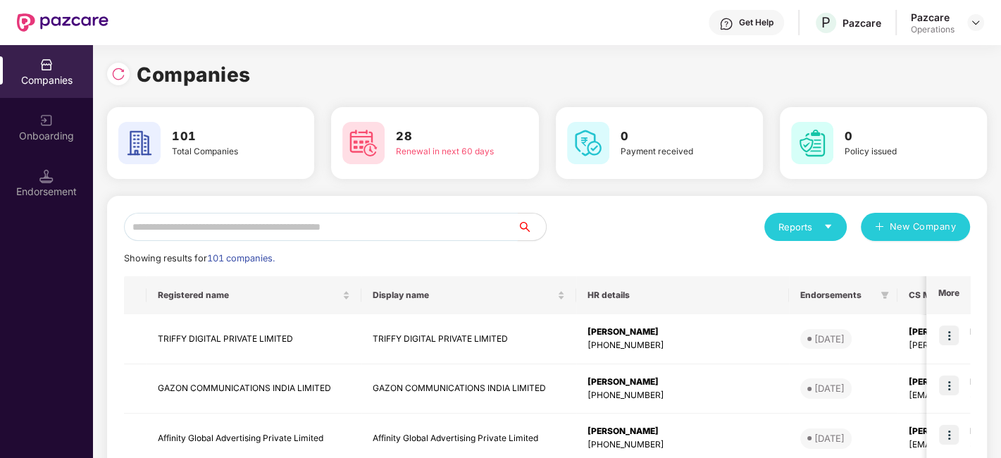
click at [336, 223] on input "text" at bounding box center [321, 227] width 394 height 28
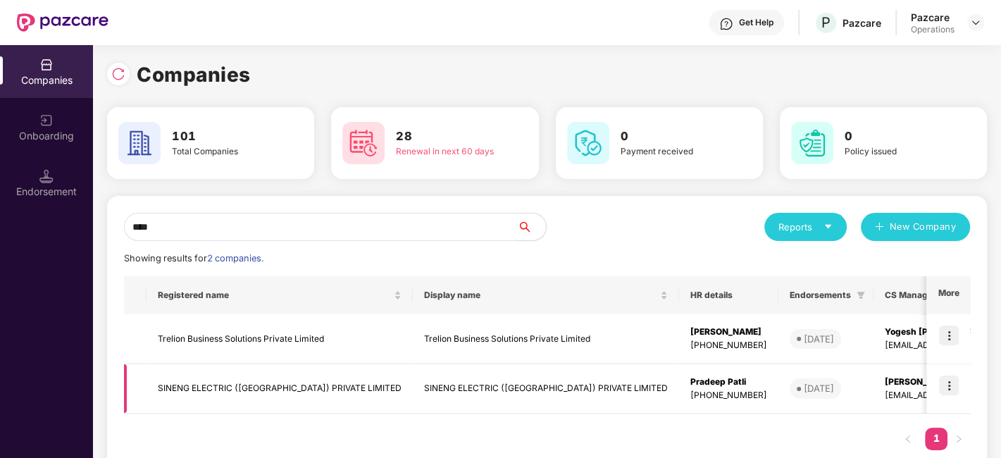
type input "****"
click at [947, 385] on img at bounding box center [949, 385] width 20 height 20
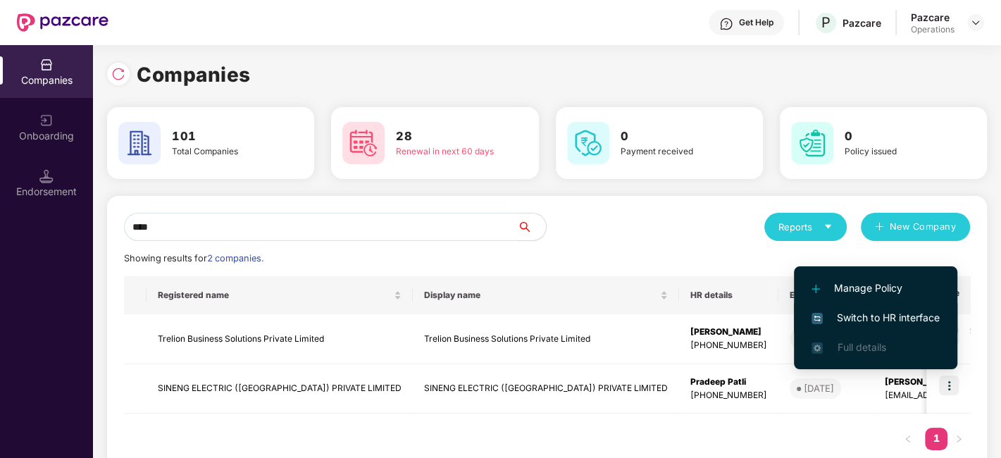
click at [848, 313] on span "Switch to HR interface" at bounding box center [875, 317] width 128 height 15
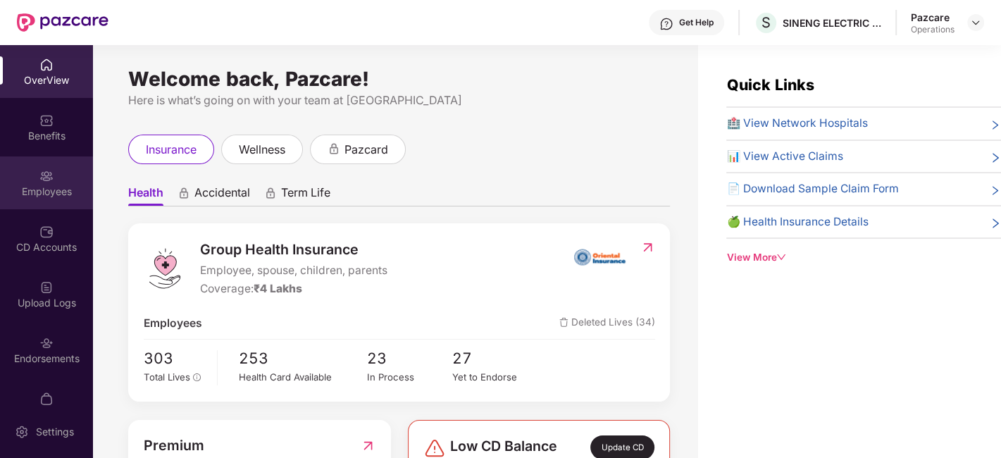
click at [80, 178] on div "Employees" at bounding box center [46, 182] width 93 height 53
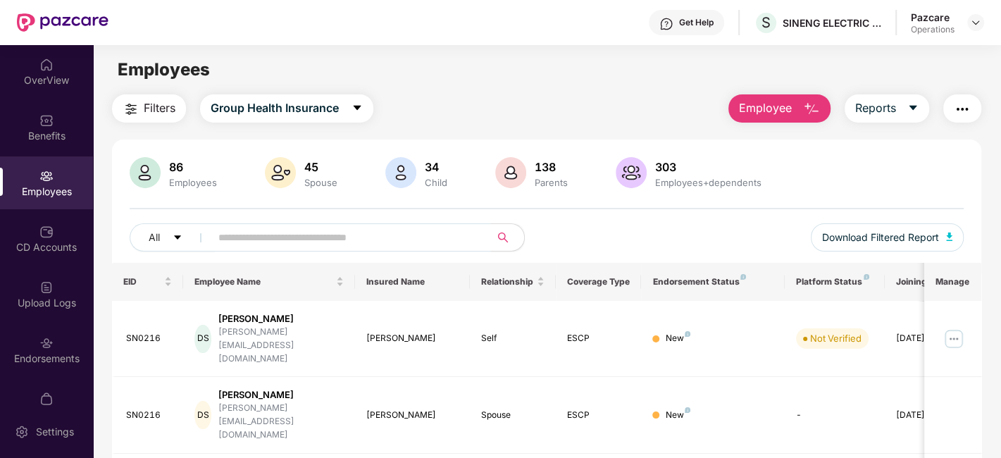
click at [309, 239] on input "text" at bounding box center [344, 237] width 253 height 21
paste input "**********"
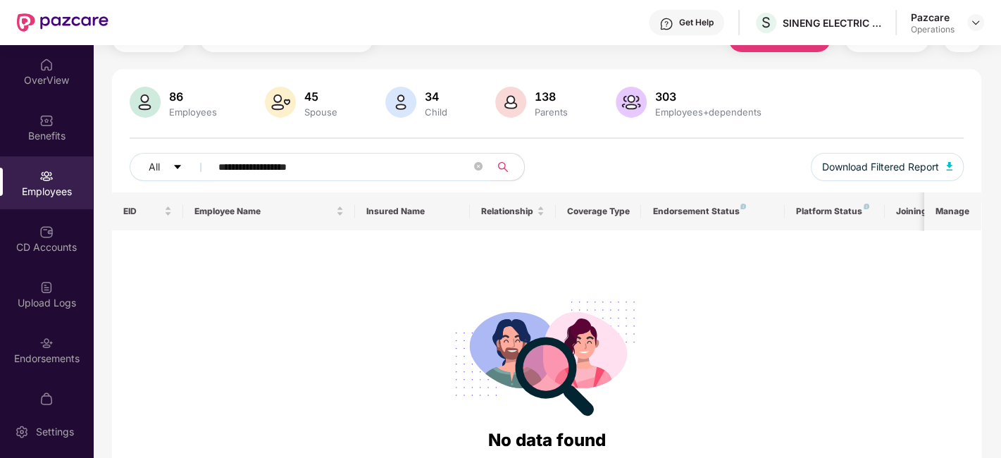
scroll to position [69, 0]
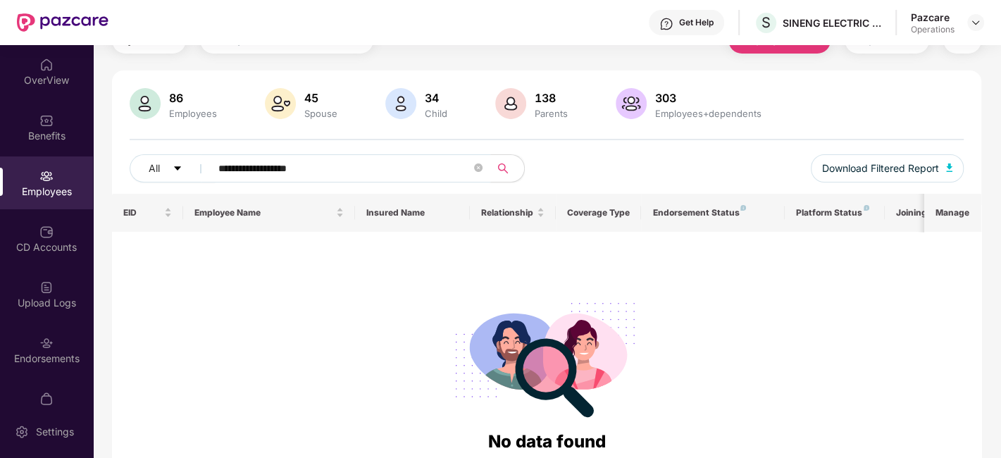
click at [217, 166] on span "**********" at bounding box center [345, 168] width 289 height 28
click at [362, 168] on input "**********" at bounding box center [344, 168] width 253 height 21
type input "*"
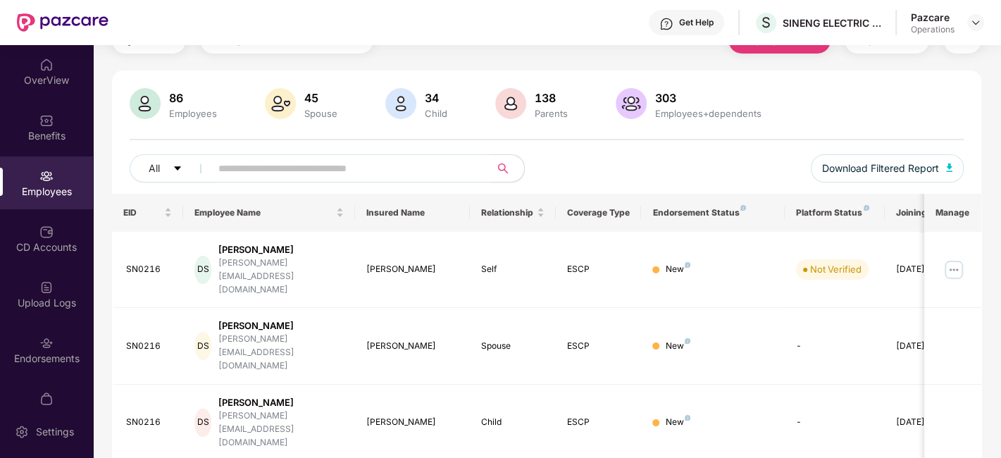
click at [288, 166] on input "text" at bounding box center [344, 168] width 253 height 21
paste input "******"
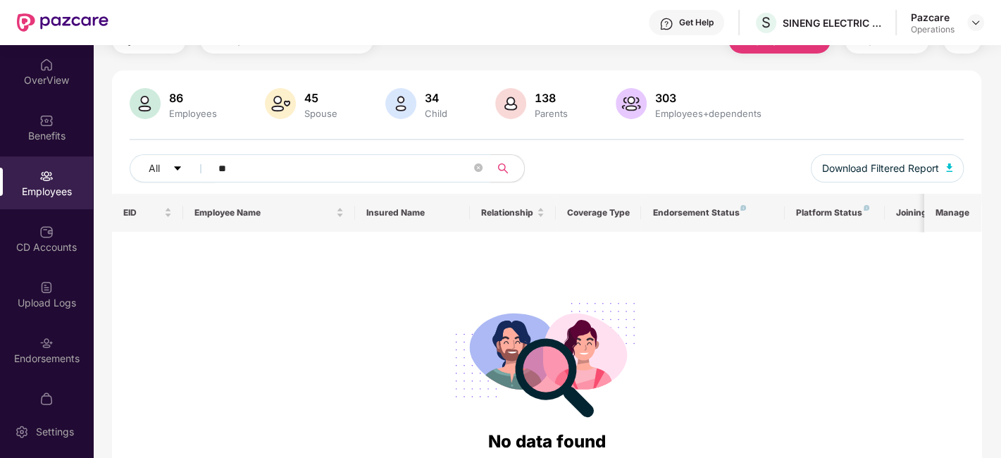
type input "*"
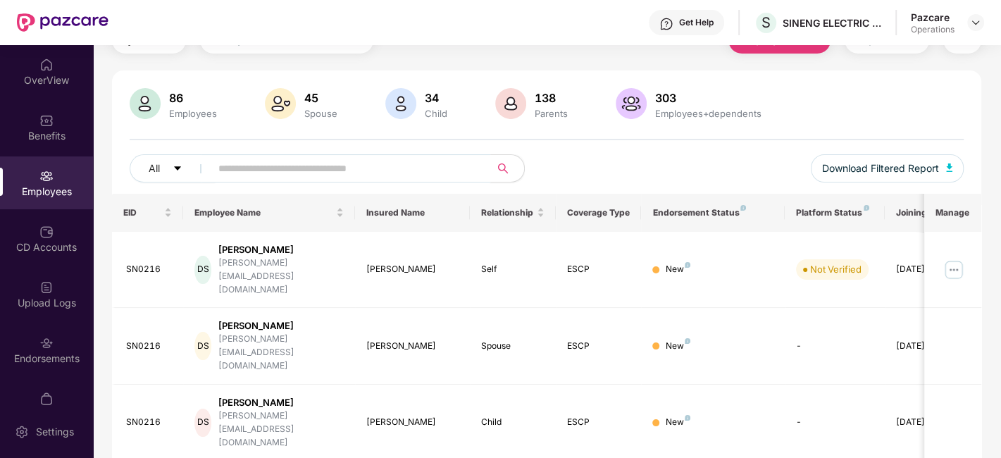
paste input "******"
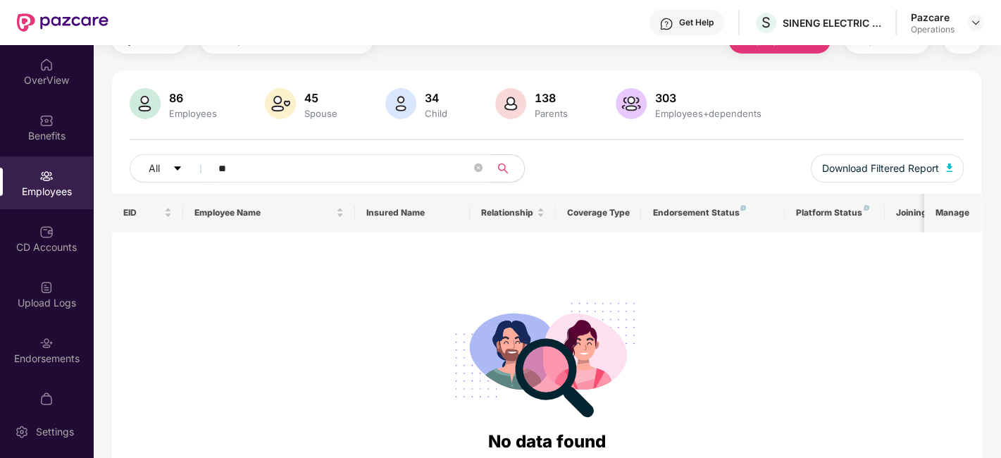
type input "*"
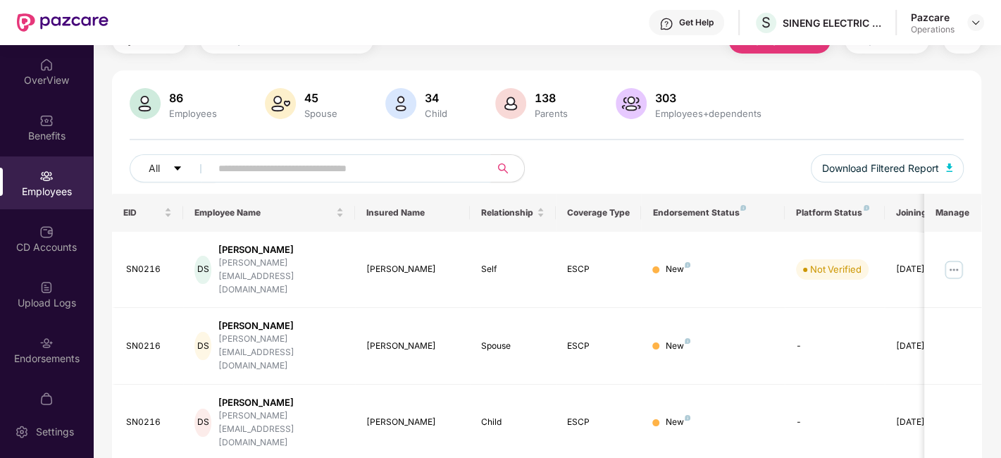
click at [285, 163] on input "text" at bounding box center [344, 168] width 253 height 21
paste input "*********"
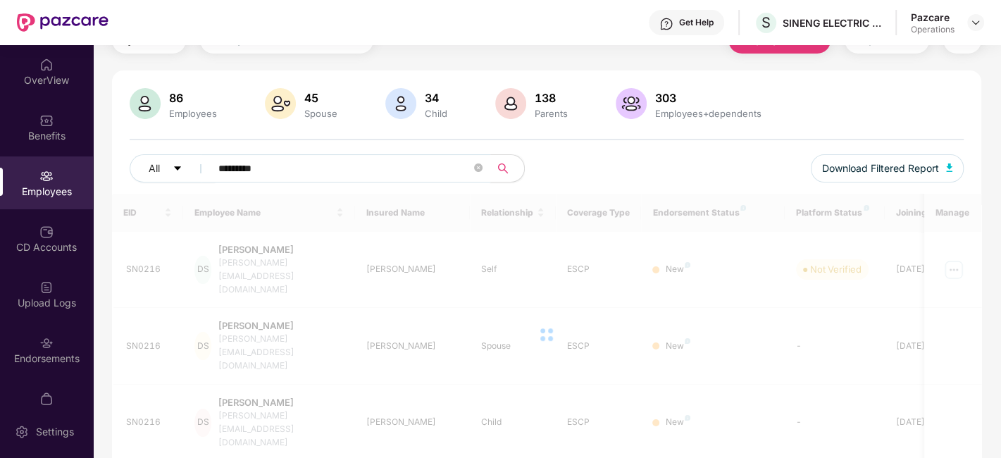
scroll to position [46, 0]
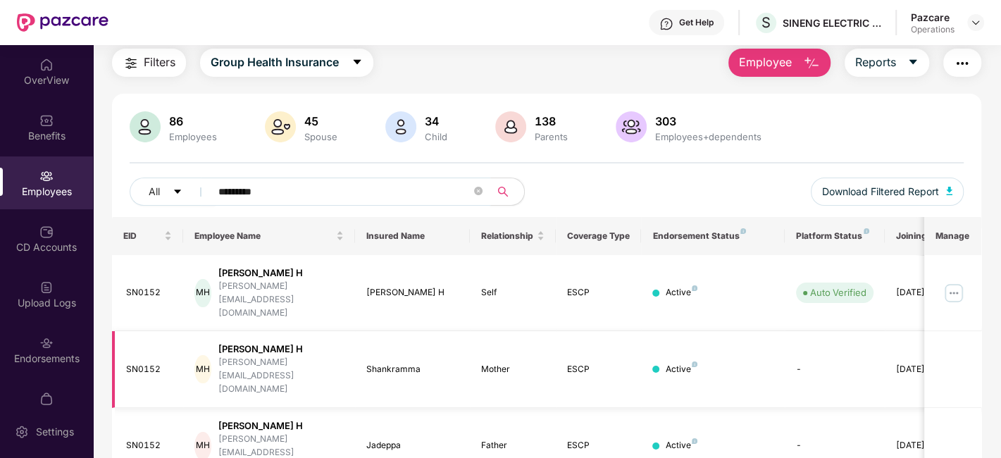
type input "*********"
click at [475, 194] on icon "close-circle" at bounding box center [478, 191] width 8 height 8
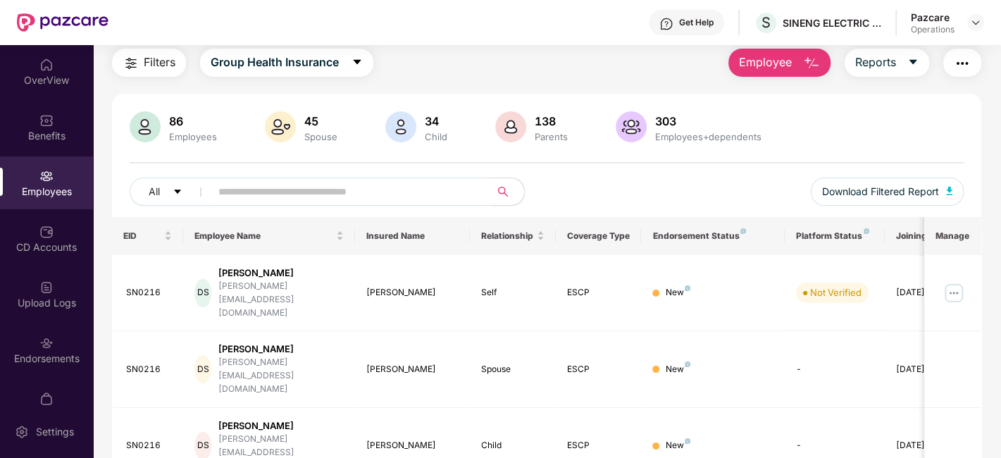
scroll to position [69, 0]
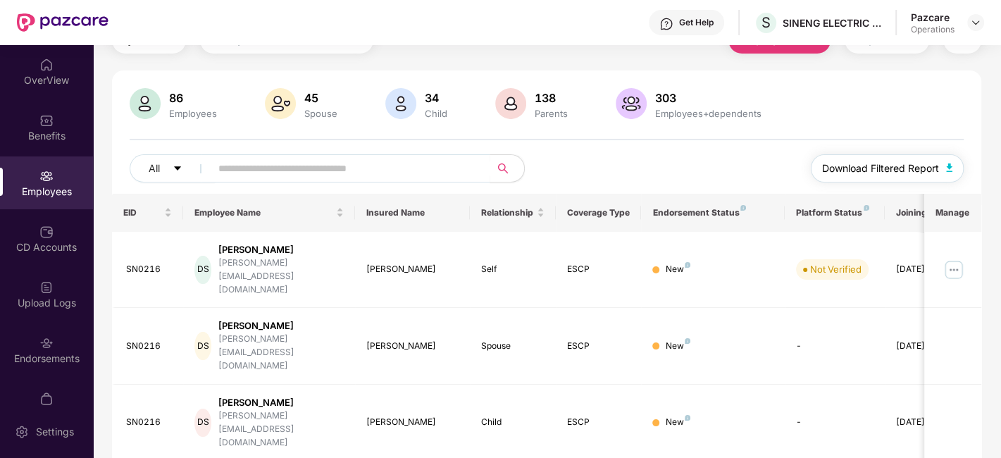
click at [881, 170] on span "Download Filtered Report" at bounding box center [880, 168] width 117 height 15
click at [24, 113] on div "Benefits" at bounding box center [46, 127] width 93 height 53
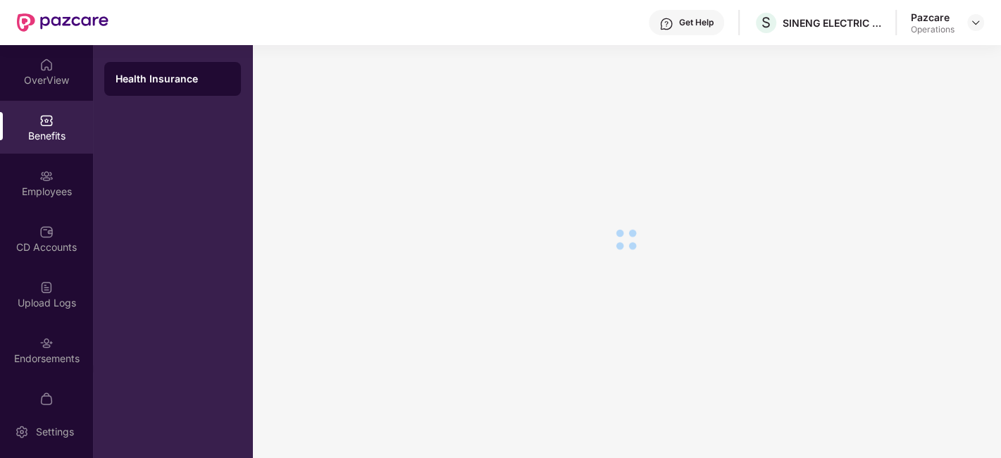
scroll to position [24, 0]
click at [23, 337] on div "Endorsements" at bounding box center [46, 349] width 93 height 53
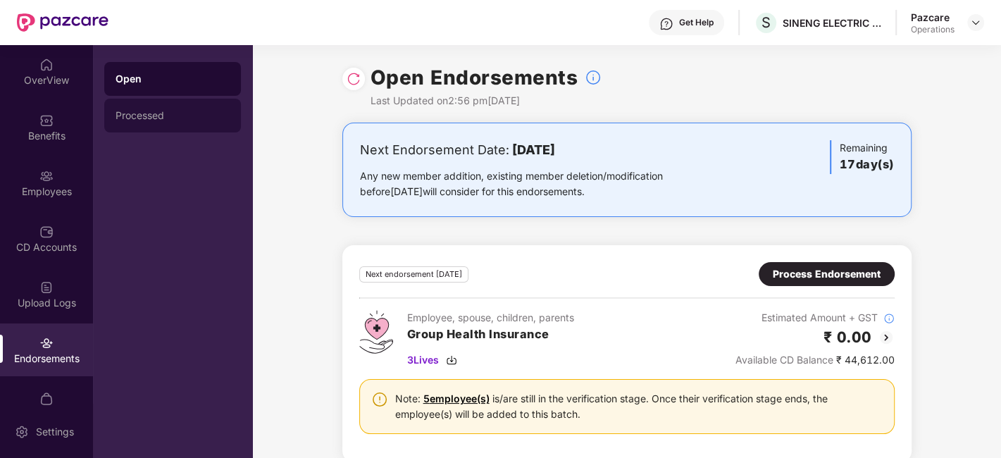
click at [154, 117] on div "Processed" at bounding box center [173, 115] width 114 height 11
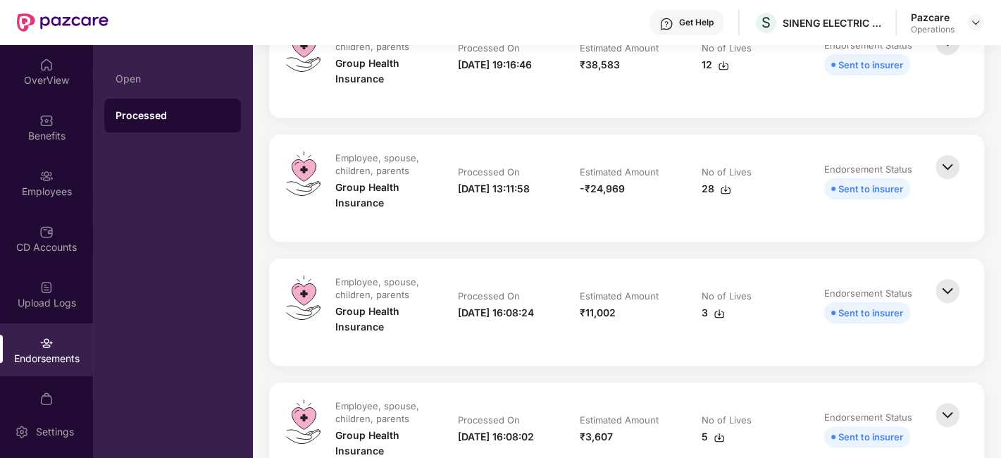
scroll to position [220, 0]
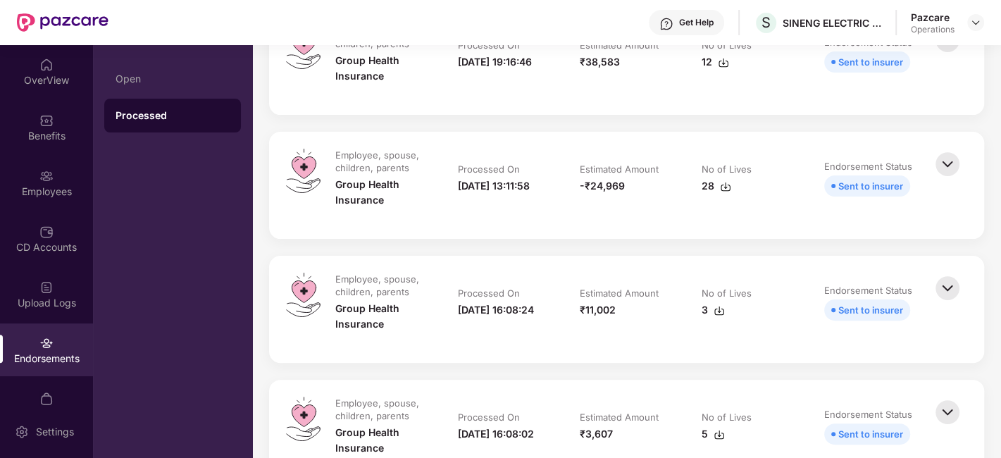
click at [725, 187] on img at bounding box center [725, 186] width 11 height 11
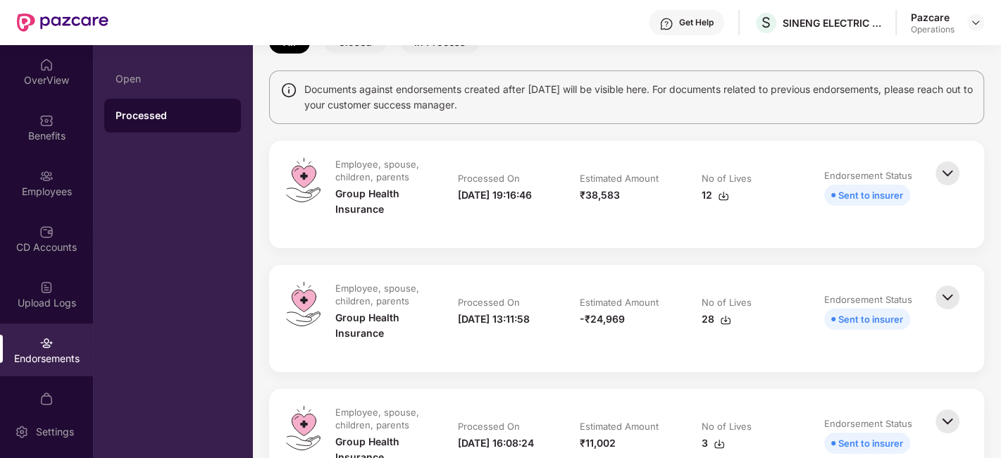
scroll to position [85, 0]
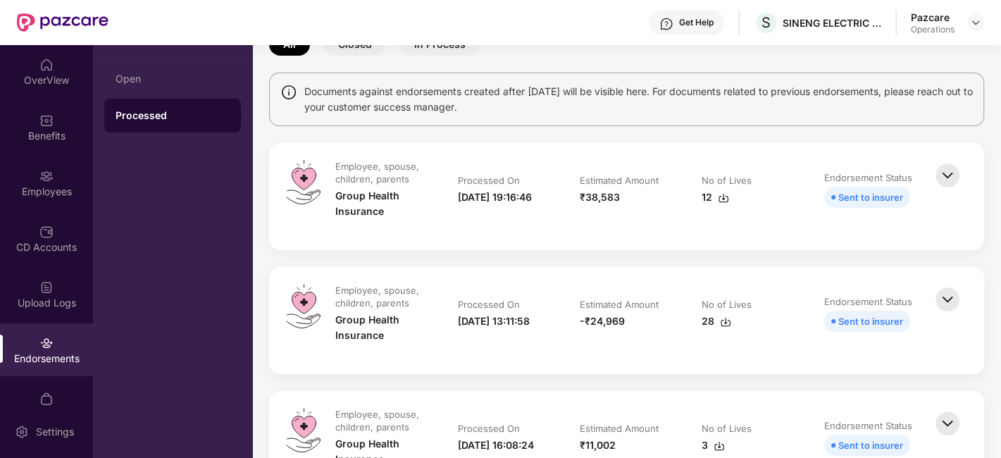
click at [720, 196] on img at bounding box center [723, 197] width 11 height 11
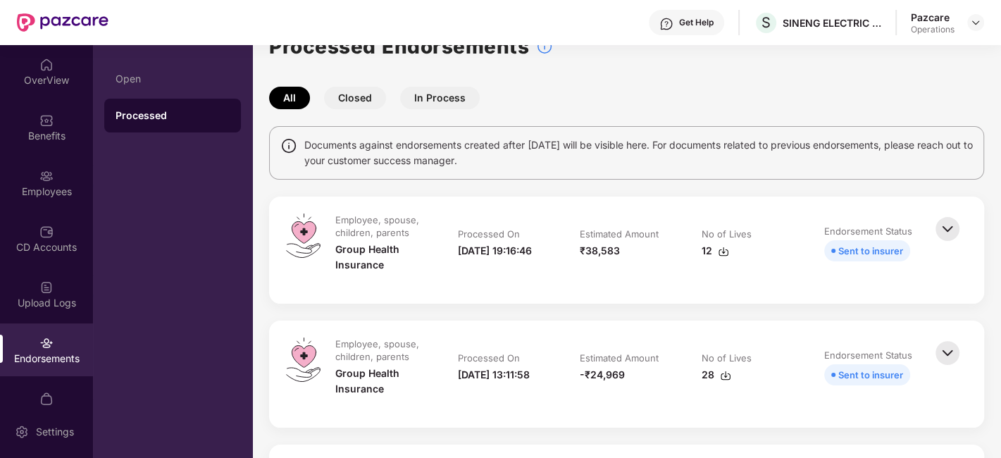
scroll to position [46, 0]
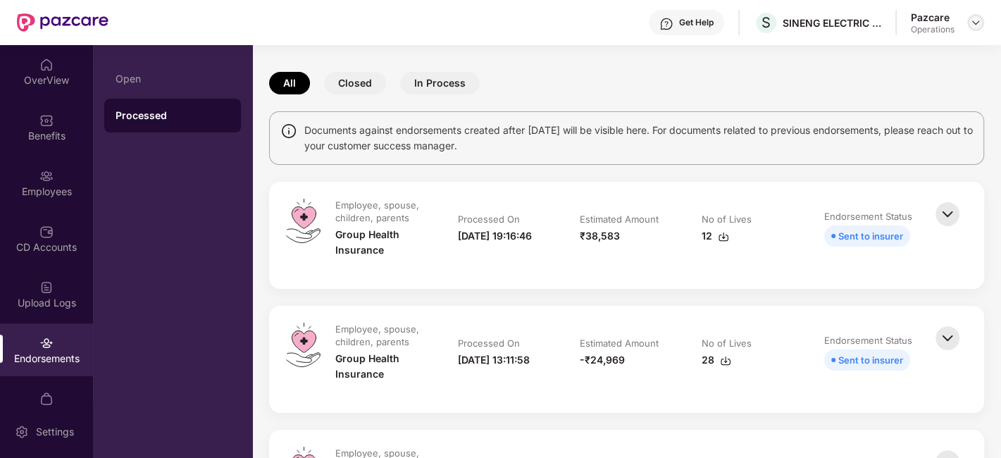
click at [976, 24] on img at bounding box center [975, 22] width 11 height 11
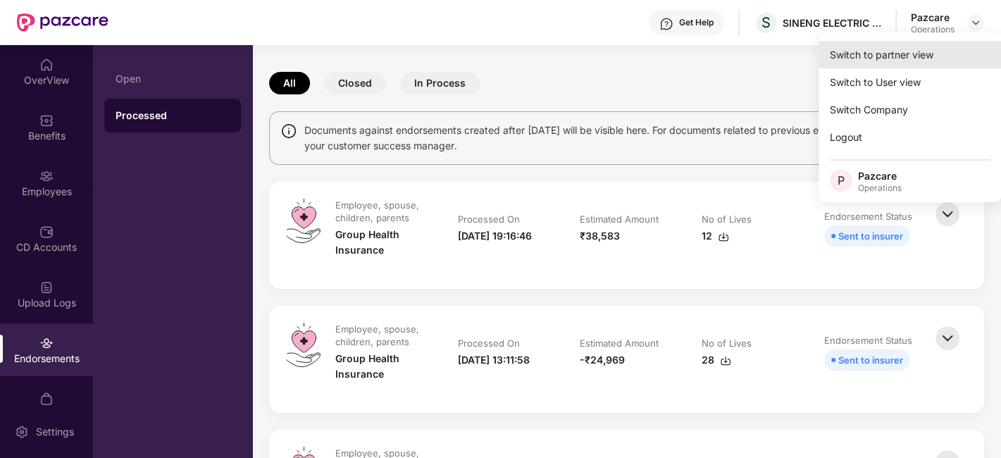
click at [879, 58] on div "Switch to partner view" at bounding box center [909, 54] width 183 height 27
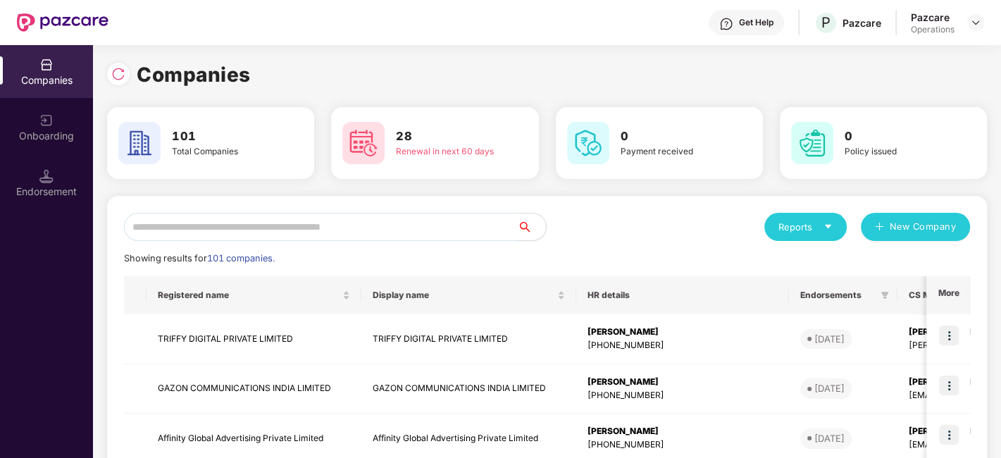
click at [437, 221] on input "text" at bounding box center [321, 227] width 394 height 28
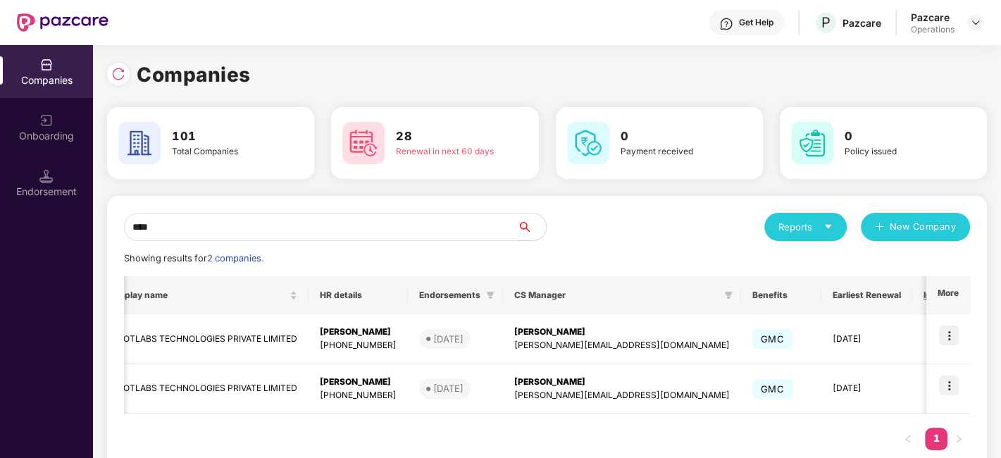
scroll to position [0, 259]
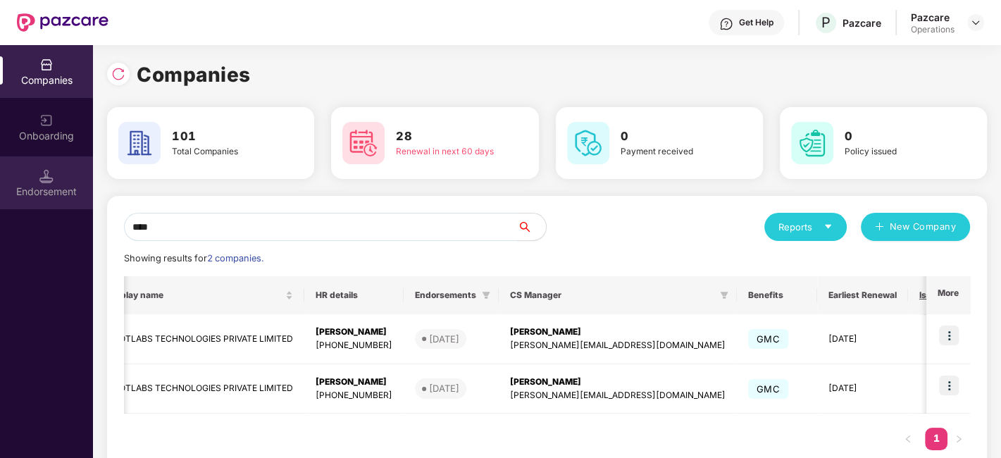
type input "****"
click at [72, 208] on div "Endorsement" at bounding box center [46, 182] width 93 height 53
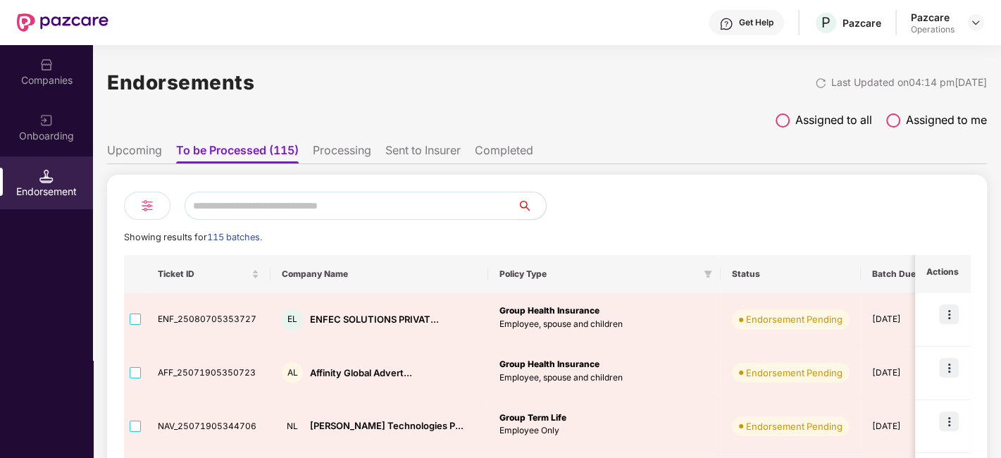
click at [780, 120] on span at bounding box center [783, 120] width 14 height 14
click at [502, 151] on li "Completed" at bounding box center [497, 153] width 58 height 20
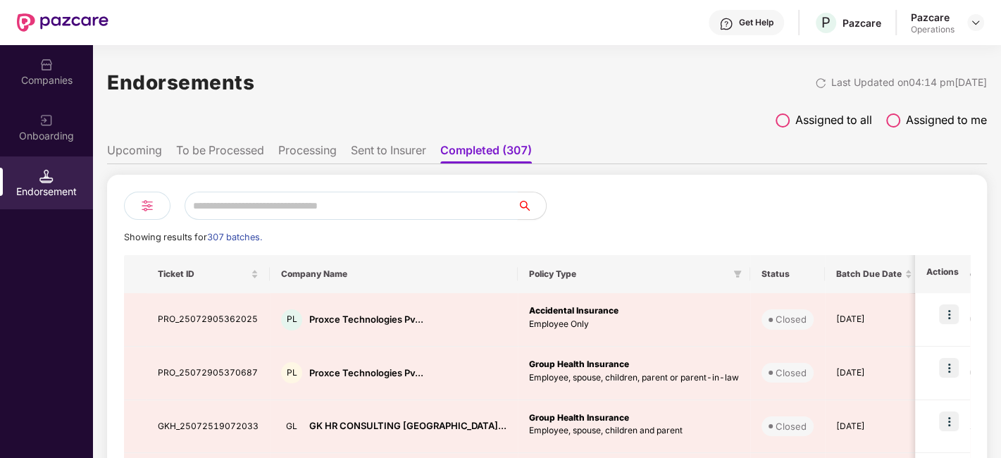
click at [342, 208] on input "text" at bounding box center [351, 206] width 333 height 28
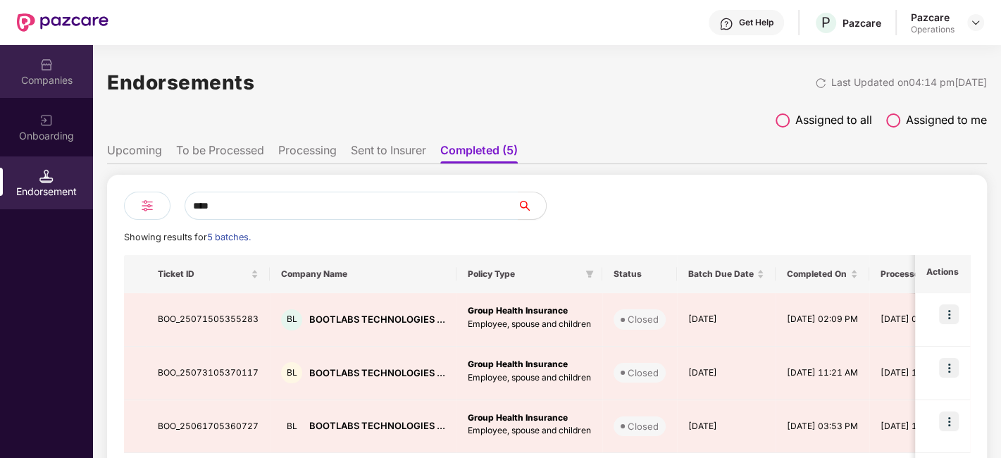
type input "****"
click at [50, 84] on div "Companies" at bounding box center [46, 80] width 93 height 14
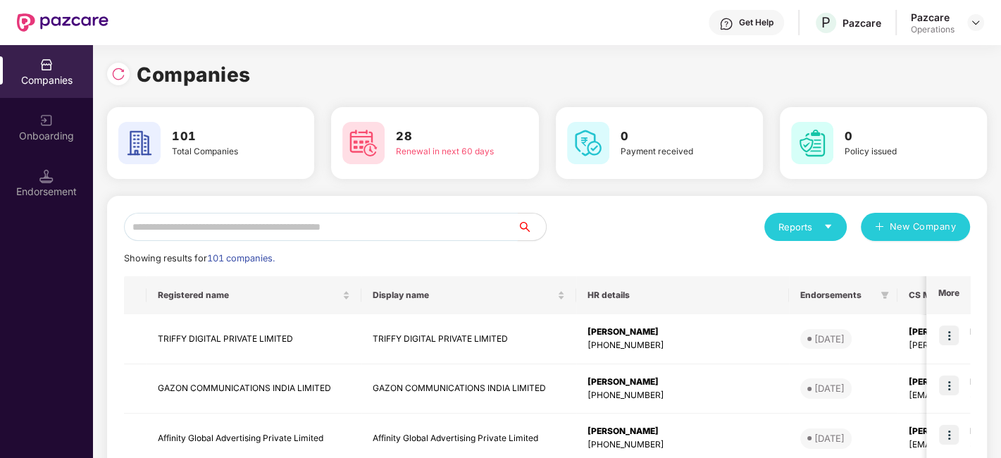
click at [218, 234] on input "text" at bounding box center [321, 227] width 394 height 28
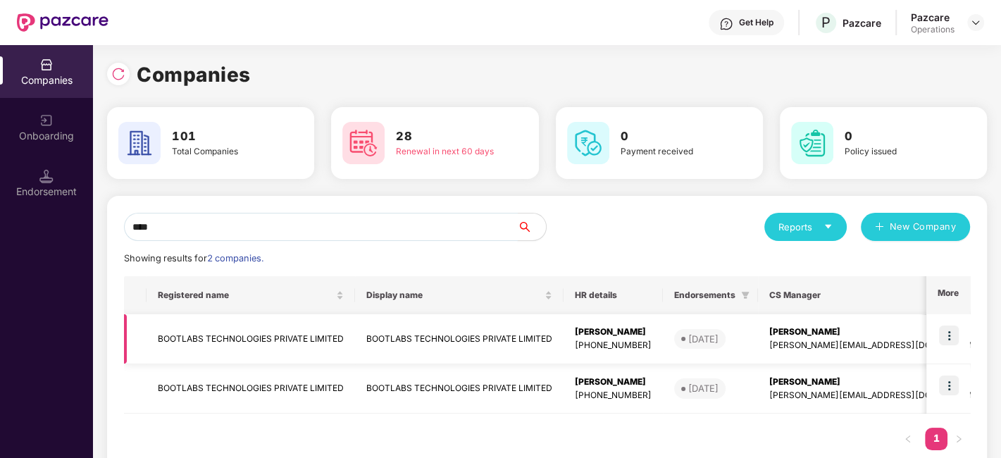
type input "****"
click at [946, 332] on img at bounding box center [949, 335] width 20 height 20
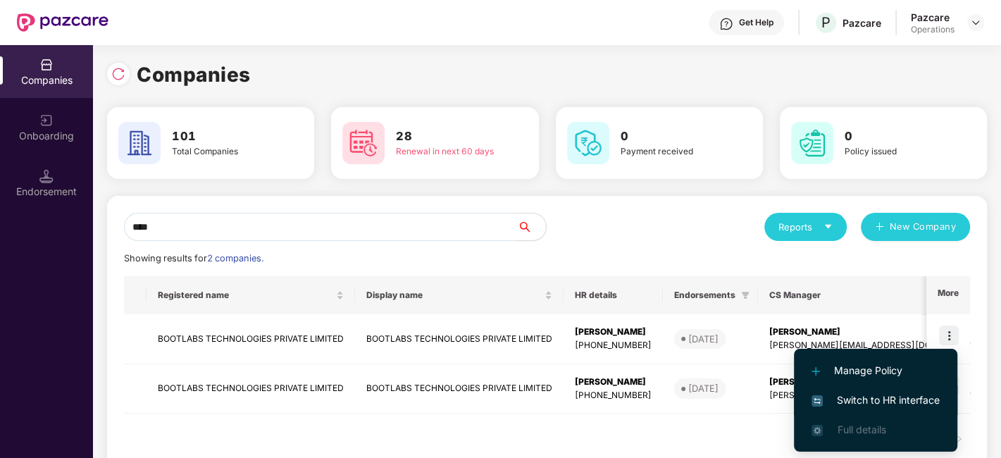
click at [892, 397] on span "Switch to HR interface" at bounding box center [875, 399] width 128 height 15
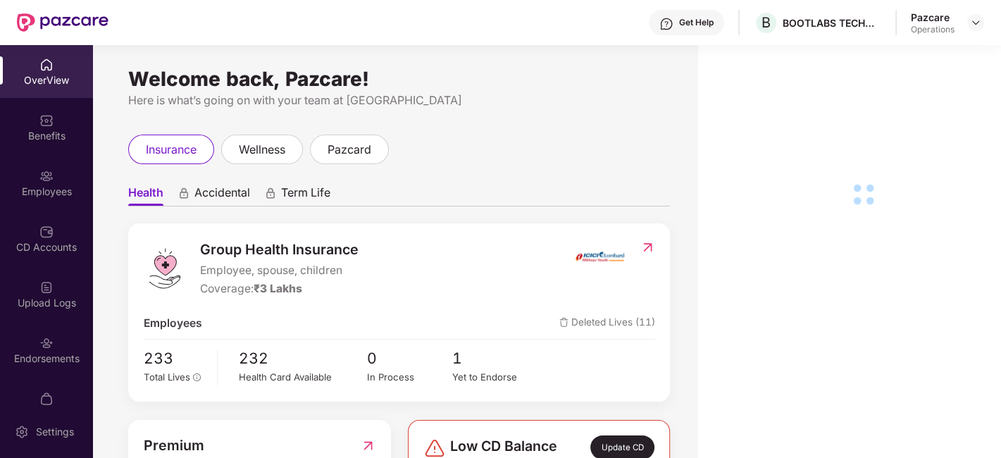
click at [52, 347] on div "Endorsements" at bounding box center [46, 349] width 93 height 53
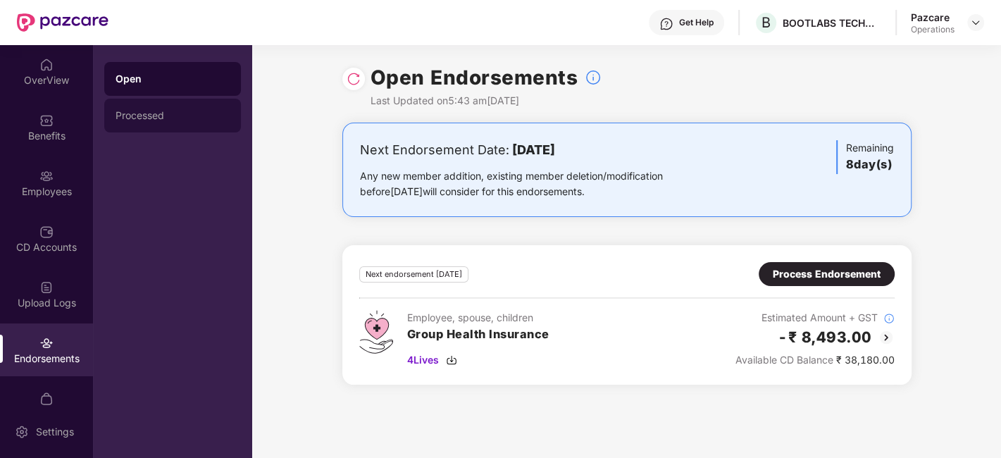
click at [127, 113] on div "Processed" at bounding box center [173, 115] width 114 height 11
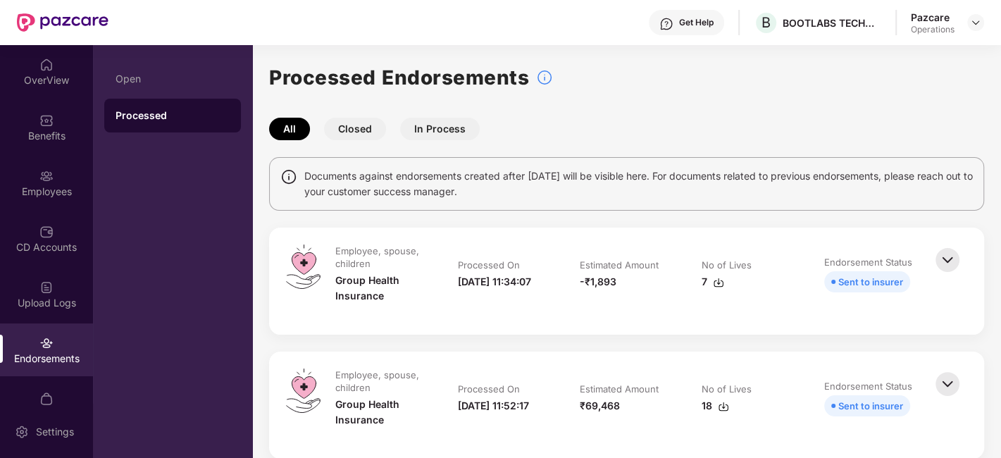
click at [348, 129] on button "Closed" at bounding box center [355, 129] width 62 height 23
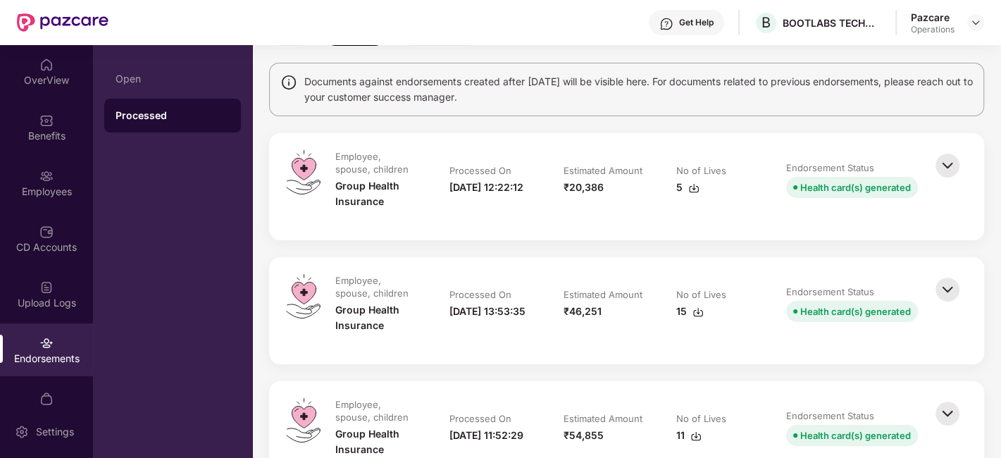
scroll to position [98, 0]
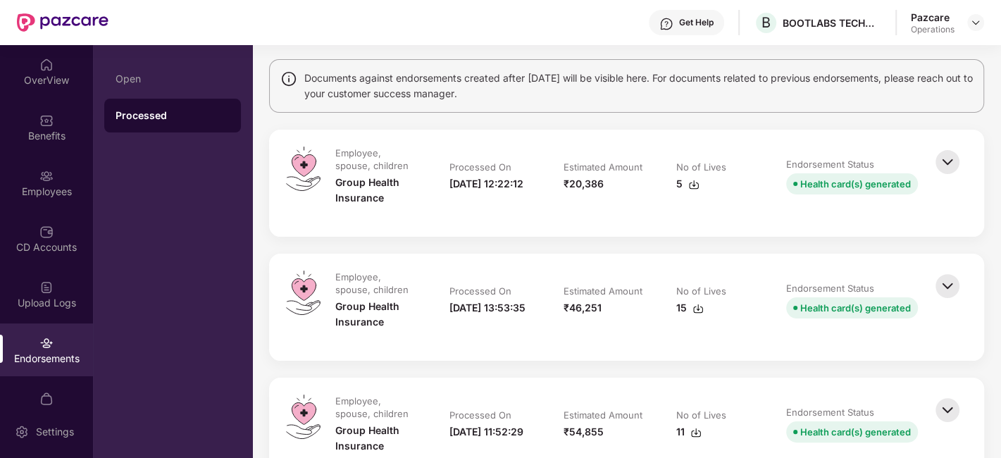
click at [943, 284] on img at bounding box center [947, 285] width 31 height 31
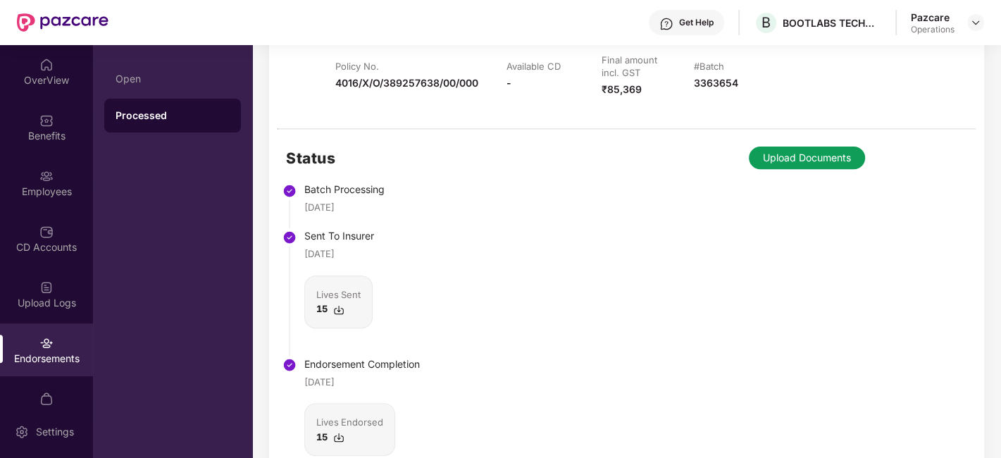
scroll to position [376, 0]
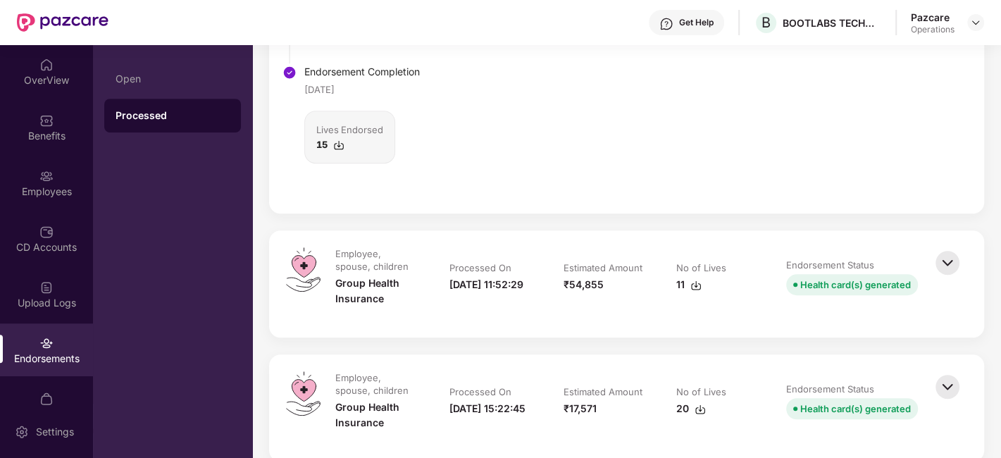
scroll to position [649, 0]
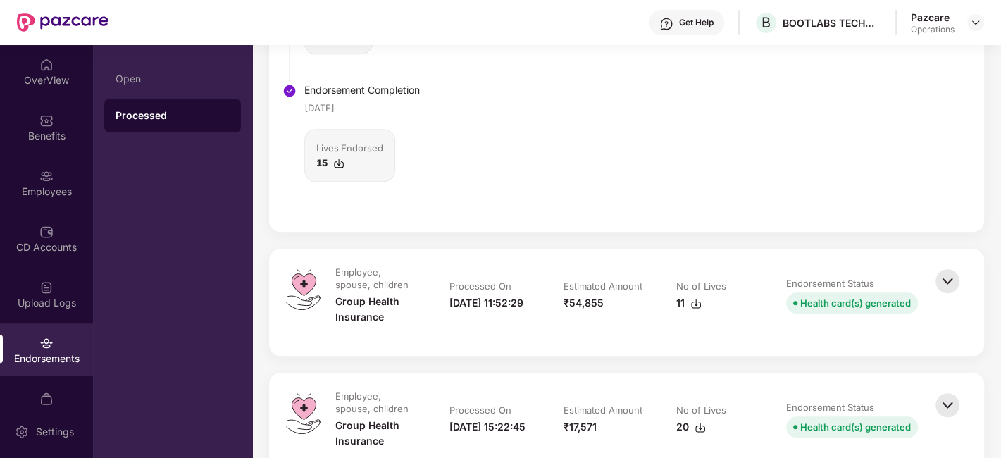
click at [945, 271] on img at bounding box center [947, 281] width 31 height 31
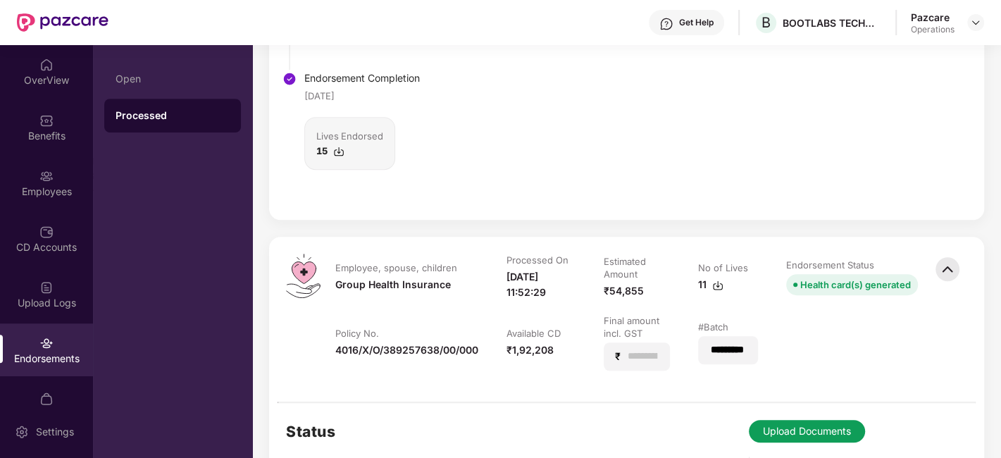
scroll to position [662, 0]
click at [950, 270] on img at bounding box center [947, 268] width 31 height 31
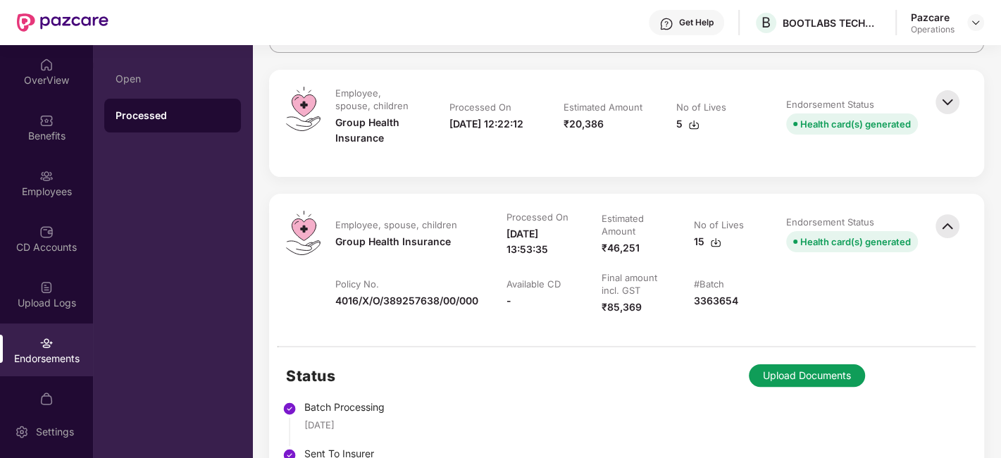
scroll to position [0, 0]
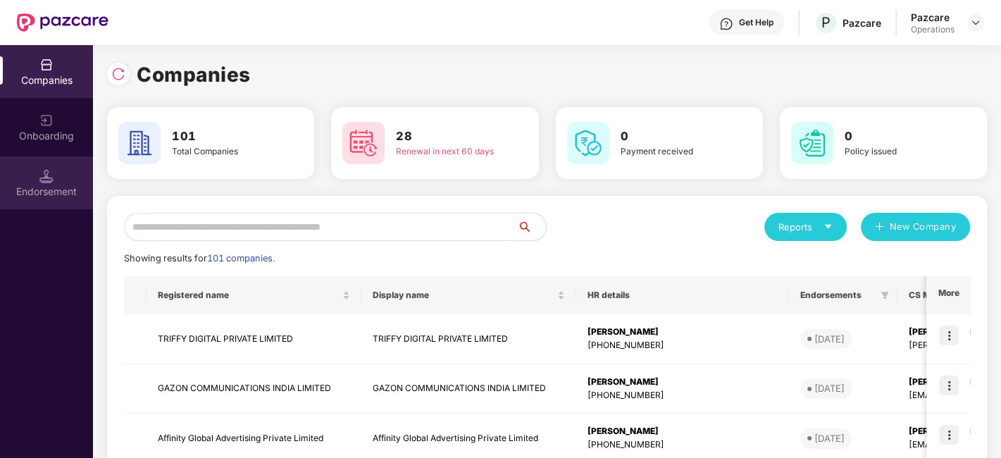
click at [51, 178] on img at bounding box center [46, 176] width 14 height 14
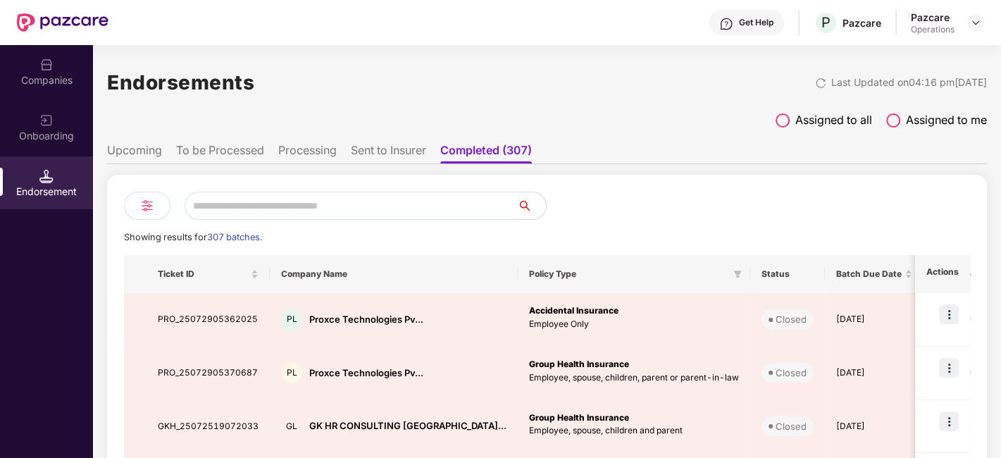
click at [371, 149] on li "Sent to Insurer" at bounding box center [388, 153] width 75 height 20
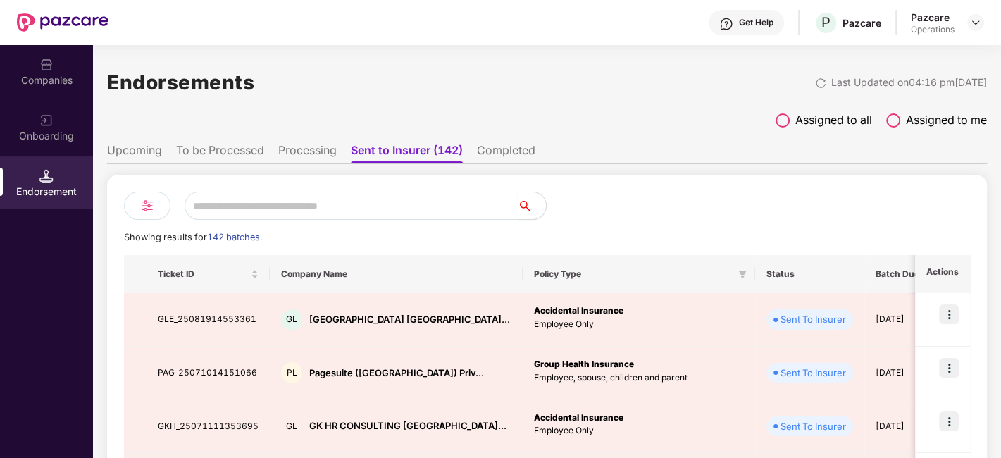
click at [305, 149] on li "Processing" at bounding box center [307, 153] width 58 height 20
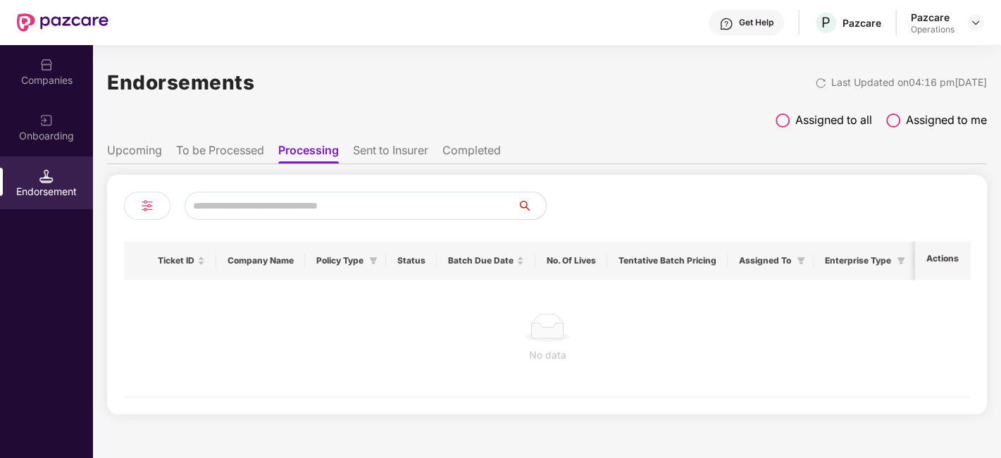
click at [225, 144] on li "To be Processed" at bounding box center [220, 153] width 88 height 20
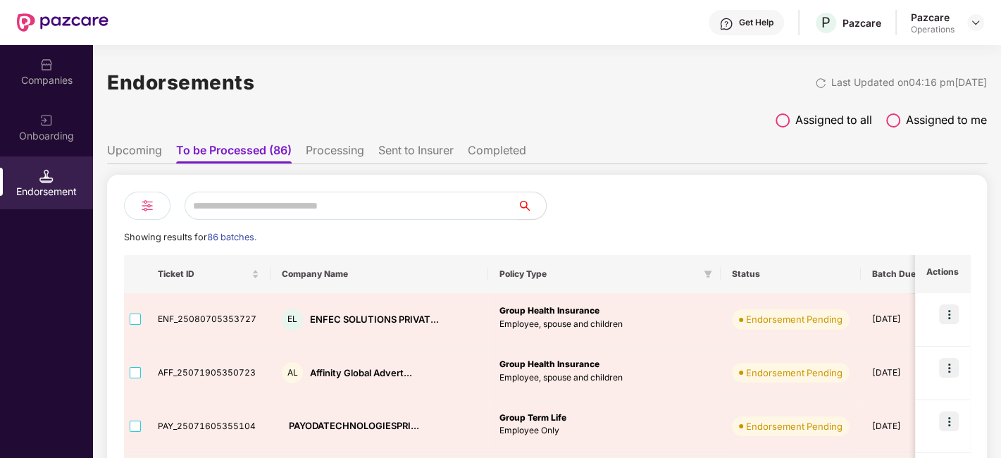
click at [146, 202] on img at bounding box center [147, 205] width 17 height 17
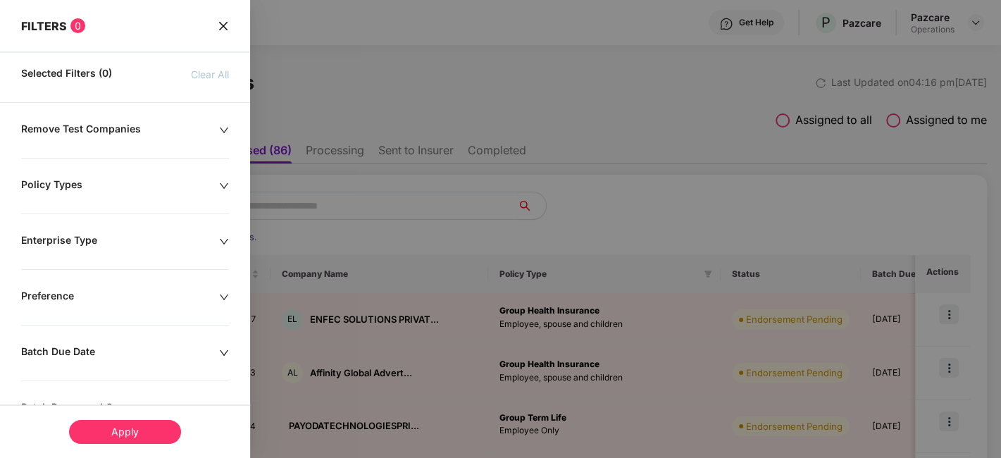
scroll to position [330, 0]
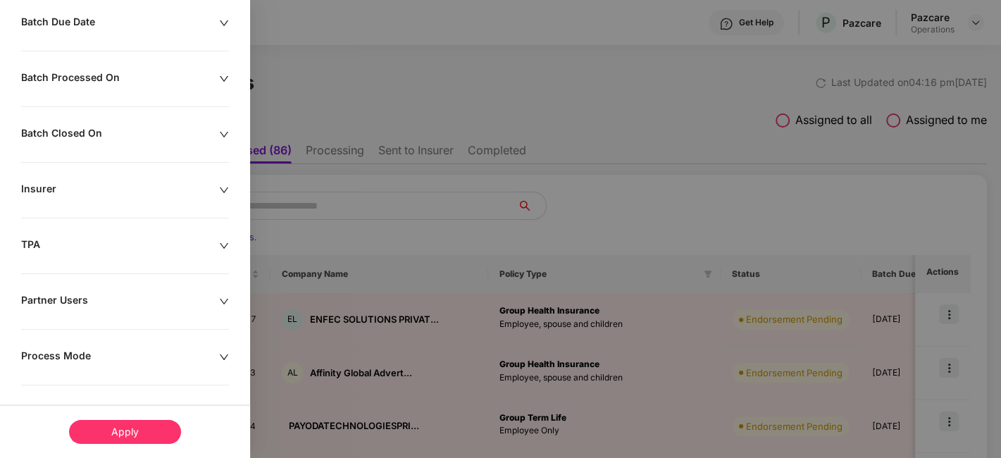
click at [124, 353] on div "Process Mode" at bounding box center [120, 356] width 198 height 15
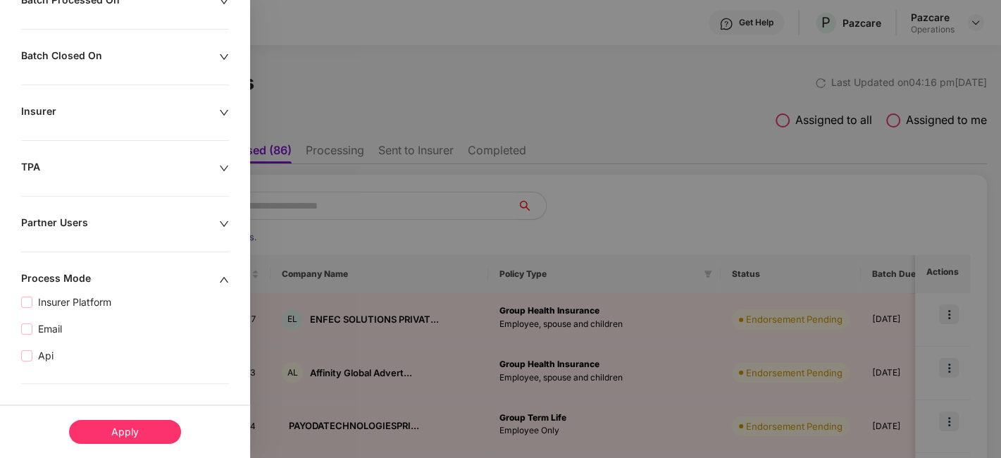
scroll to position [436, 0]
click at [142, 428] on div "Apply" at bounding box center [125, 432] width 112 height 24
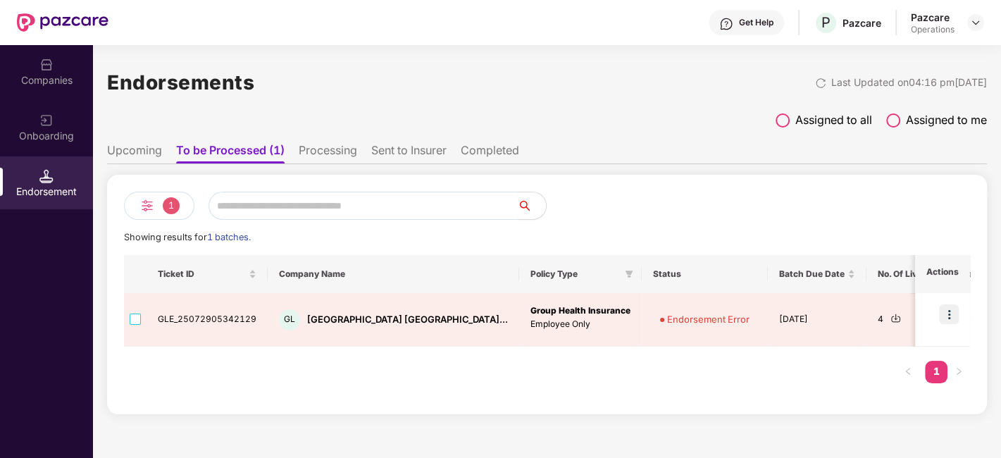
click at [511, 141] on ul "Upcoming To be Processed (1) Processing Sent to Insurer Completed" at bounding box center [547, 150] width 880 height 28
click at [510, 142] on ul "Upcoming To be Processed (1) Processing Sent to Insurer Completed" at bounding box center [547, 150] width 880 height 28
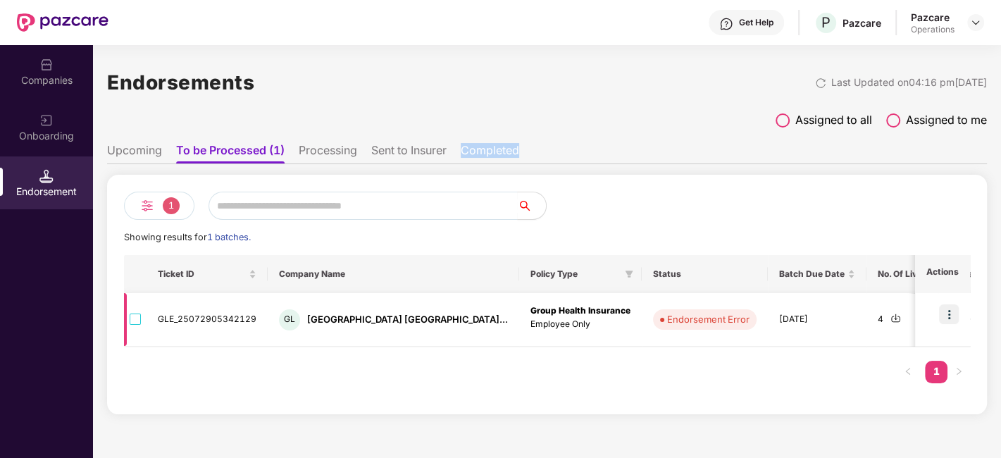
scroll to position [0, 673]
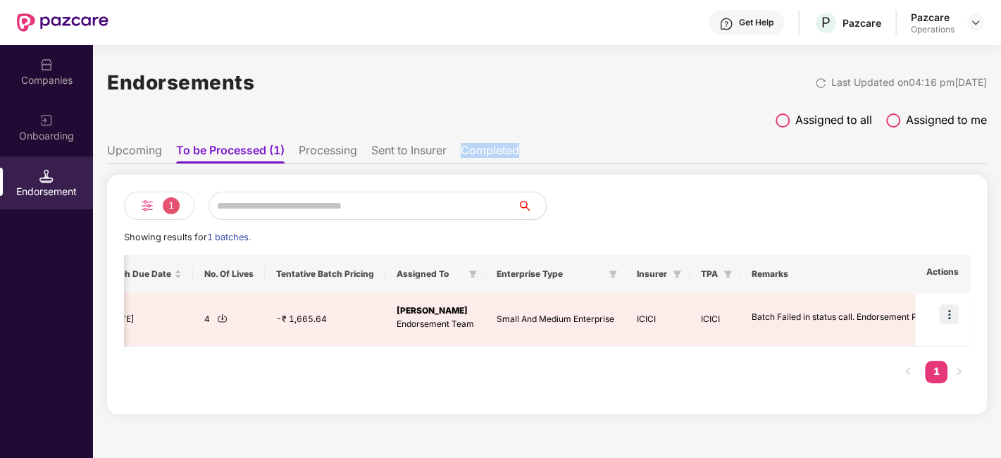
click at [614, 137] on ul "Upcoming To be Processed (1) Processing Sent to Insurer Completed" at bounding box center [547, 150] width 880 height 28
click at [499, 143] on li "Completed" at bounding box center [490, 153] width 58 height 20
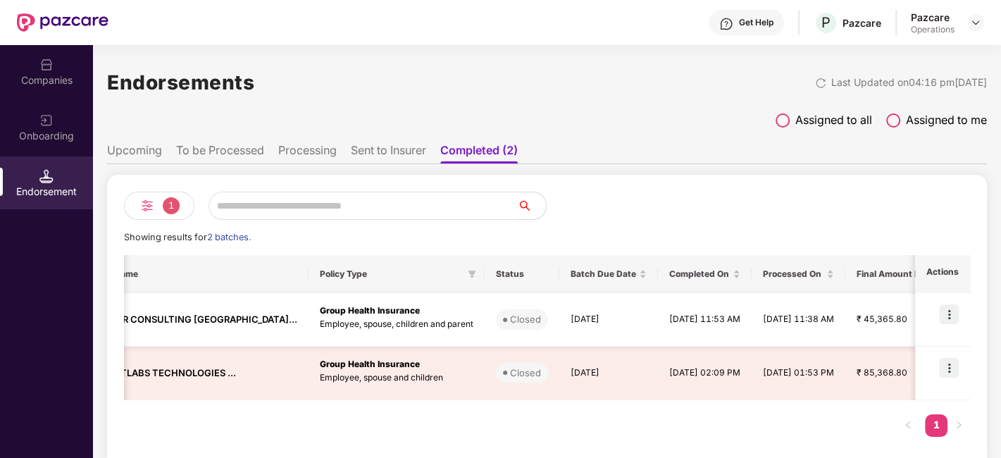
scroll to position [0, 0]
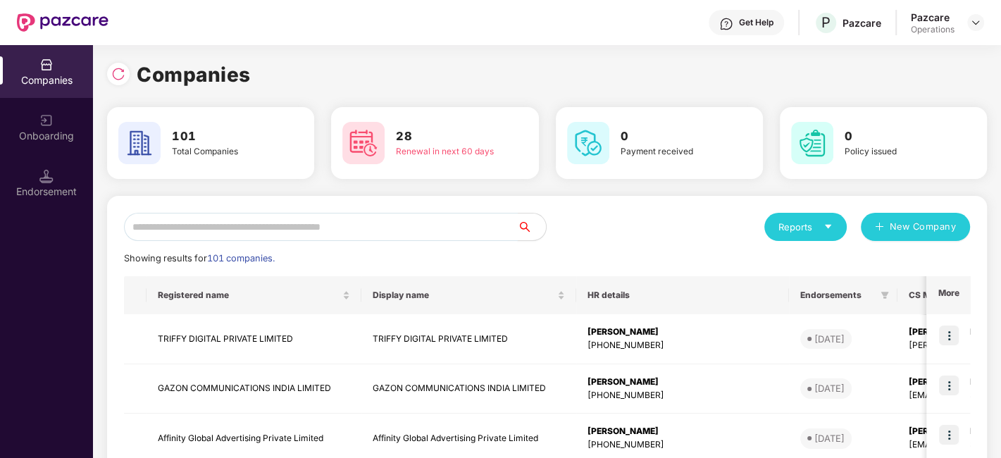
click at [273, 232] on input "text" at bounding box center [321, 227] width 394 height 28
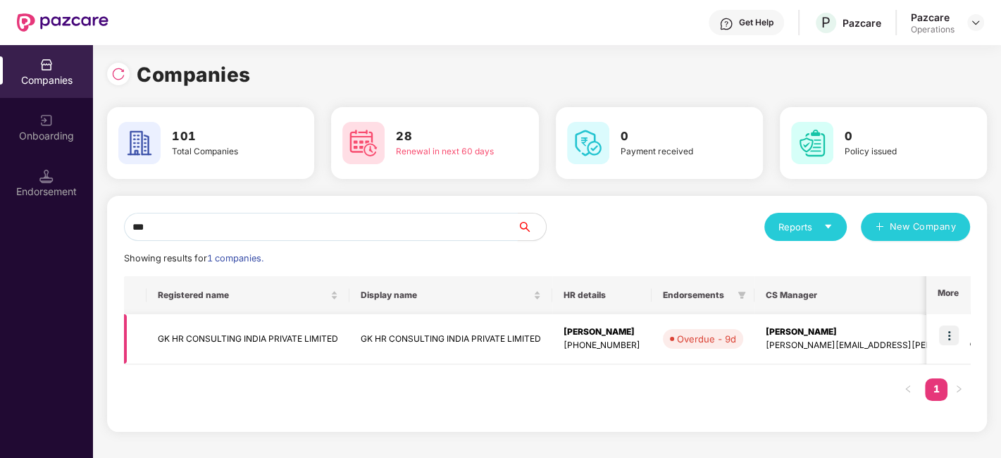
type input "**"
click at [951, 329] on img at bounding box center [949, 335] width 20 height 20
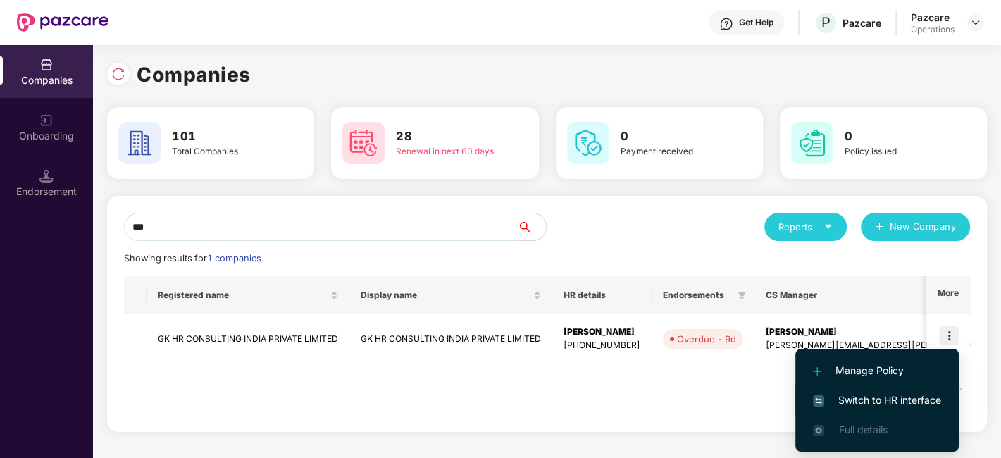
click at [849, 397] on span "Switch to HR interface" at bounding box center [877, 399] width 128 height 15
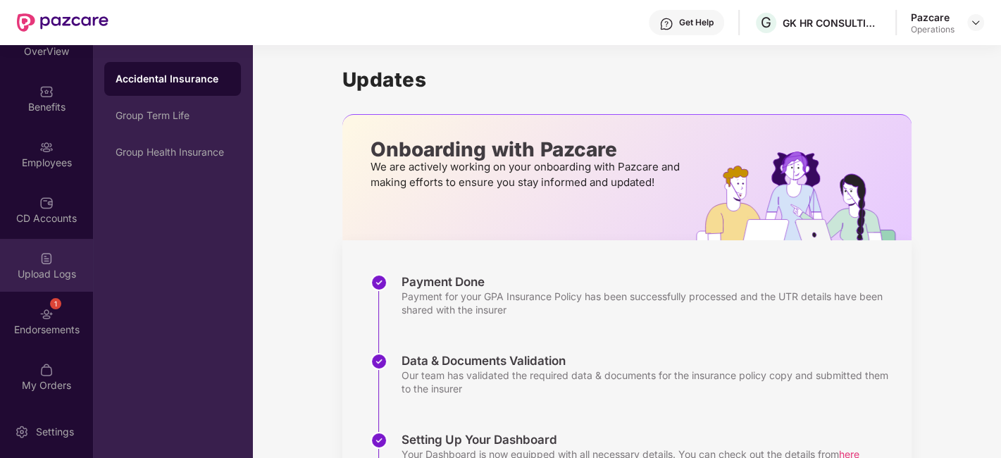
scroll to position [84, 0]
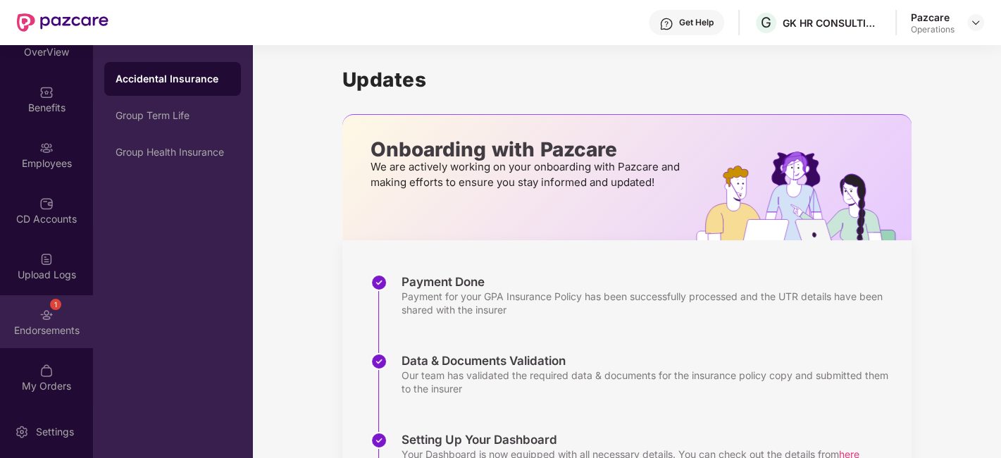
click at [44, 327] on div "Endorsements" at bounding box center [46, 330] width 93 height 14
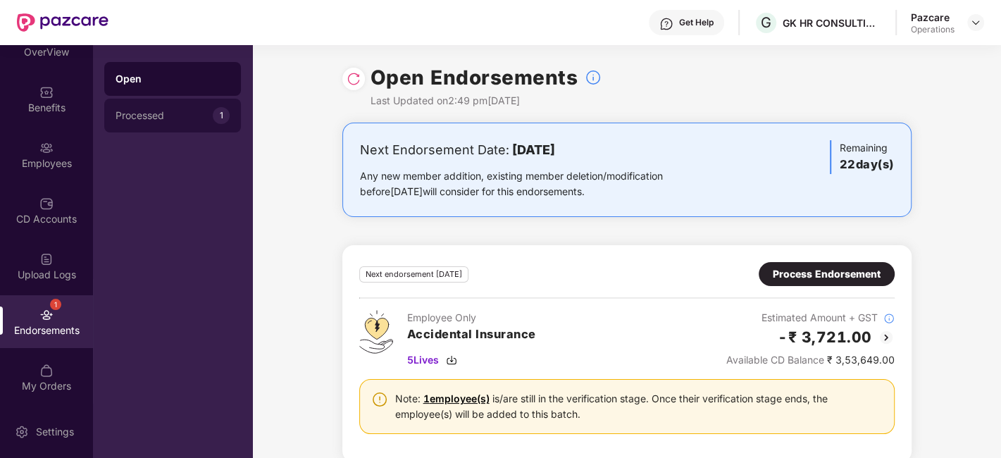
click at [175, 123] on div "Processed 1" at bounding box center [172, 116] width 137 height 34
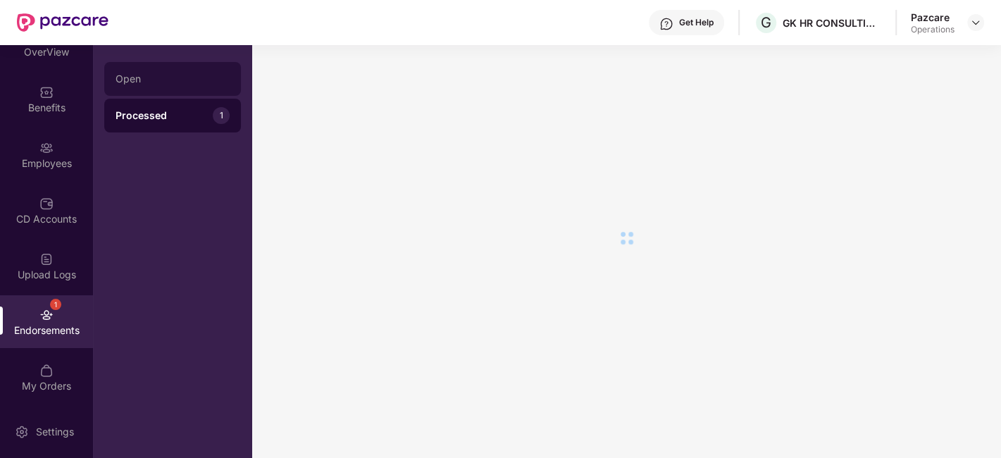
click at [219, 93] on div "Open" at bounding box center [172, 79] width 137 height 34
drag, startPoint x: 219, startPoint y: 93, endPoint x: 163, endPoint y: 67, distance: 61.4
click at [163, 67] on div "Open" at bounding box center [172, 79] width 137 height 34
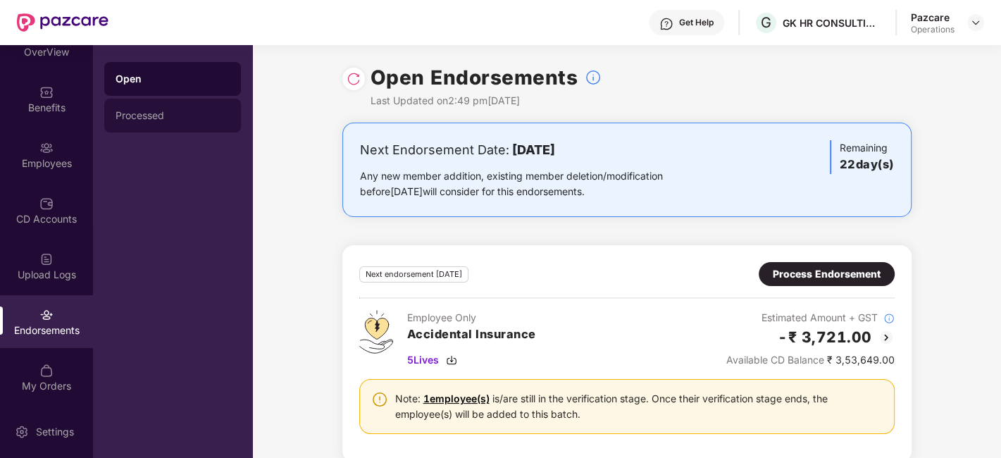
click at [134, 106] on div "Processed" at bounding box center [172, 116] width 137 height 34
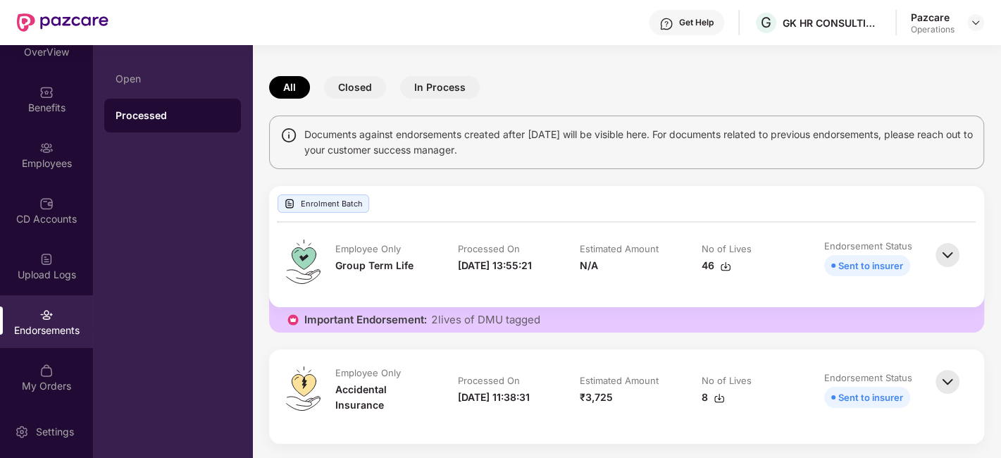
scroll to position [8, 0]
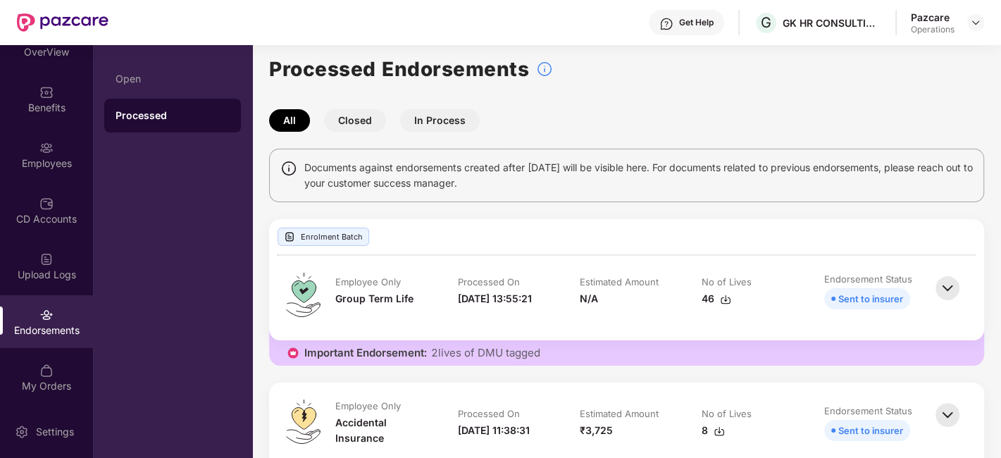
click at [358, 127] on button "Closed" at bounding box center [355, 120] width 62 height 23
click at [363, 124] on button "Closed" at bounding box center [355, 120] width 62 height 23
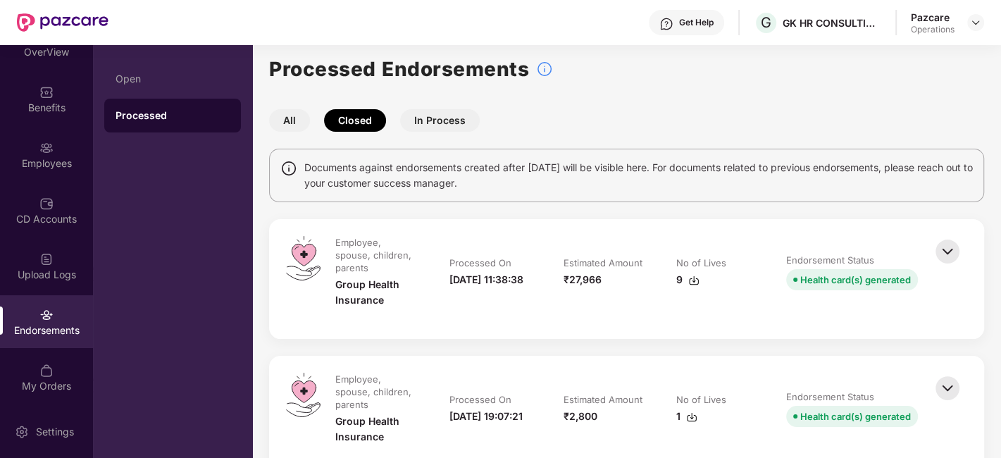
click at [945, 249] on img at bounding box center [947, 251] width 31 height 31
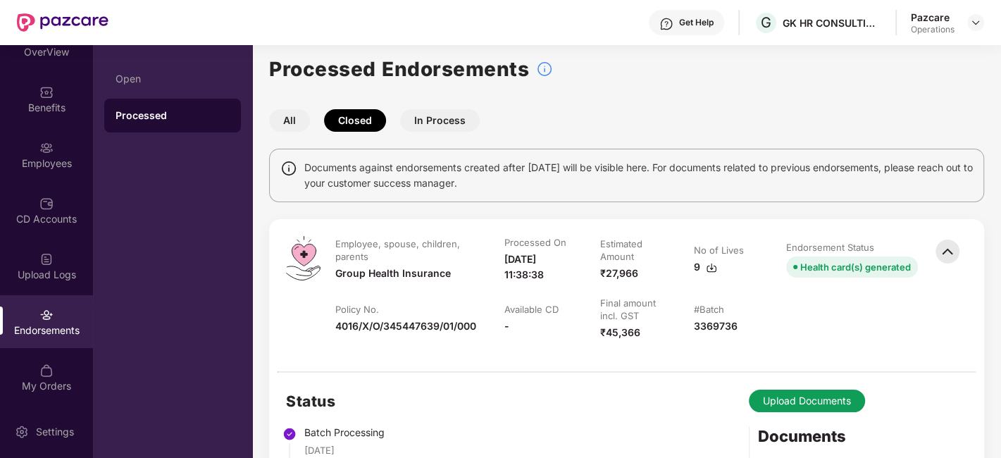
scroll to position [364, 0]
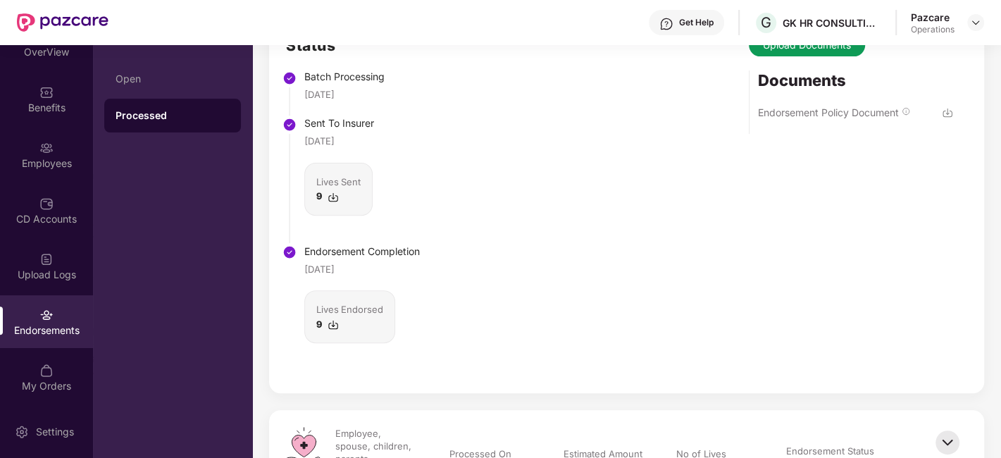
click at [947, 110] on img at bounding box center [947, 112] width 11 height 11
click at [972, 25] on img at bounding box center [975, 22] width 11 height 11
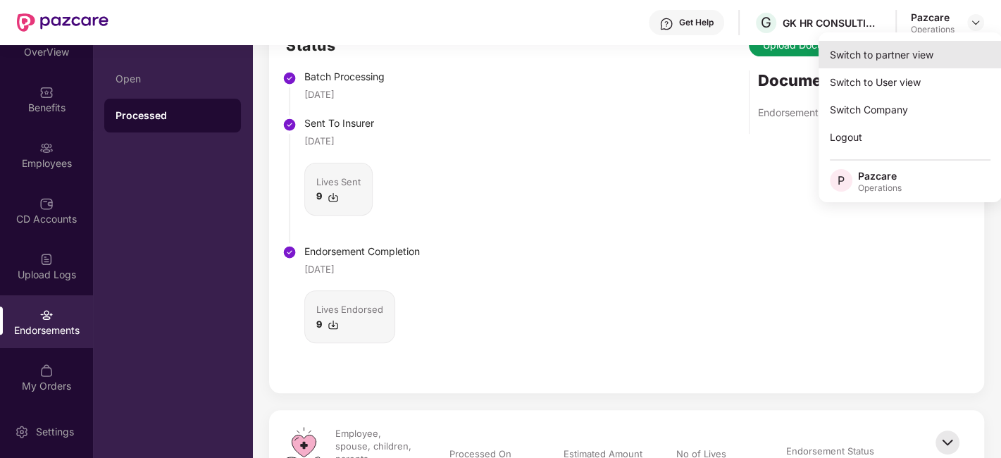
click at [885, 63] on div "Switch to partner view" at bounding box center [909, 54] width 183 height 27
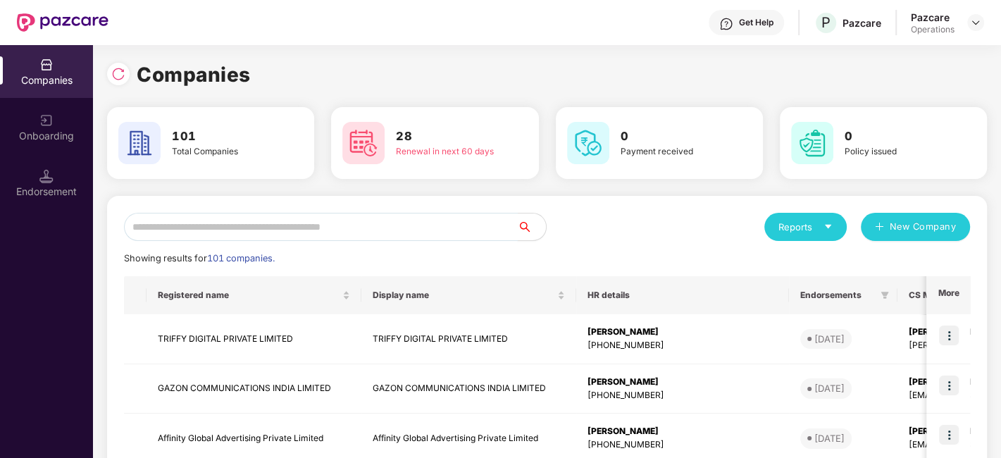
click at [371, 228] on input "text" at bounding box center [321, 227] width 394 height 28
paste input "*********"
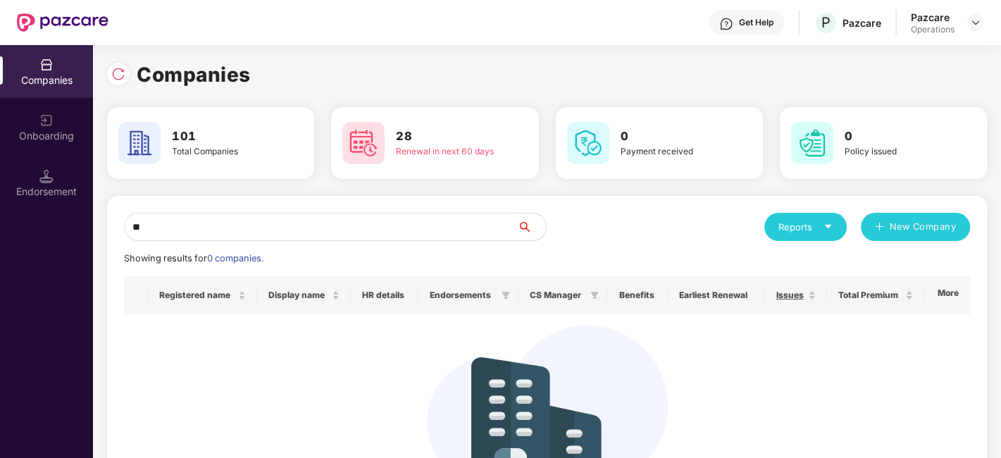
type input "*"
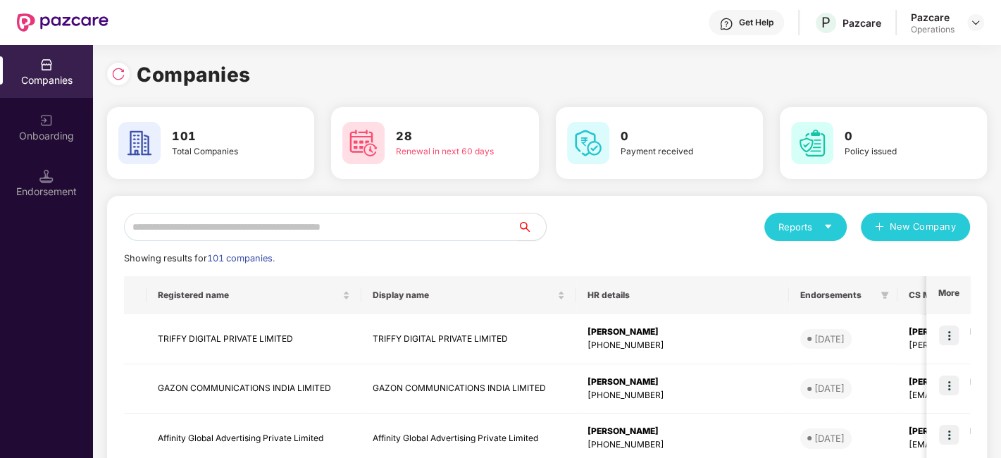
paste input "*********"
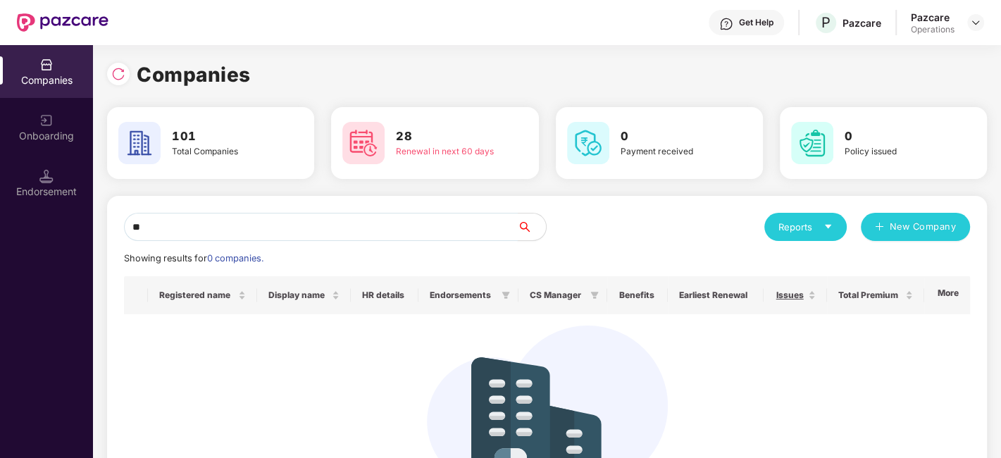
type input "*"
click at [211, 228] on input "******" at bounding box center [321, 227] width 394 height 28
type input "*"
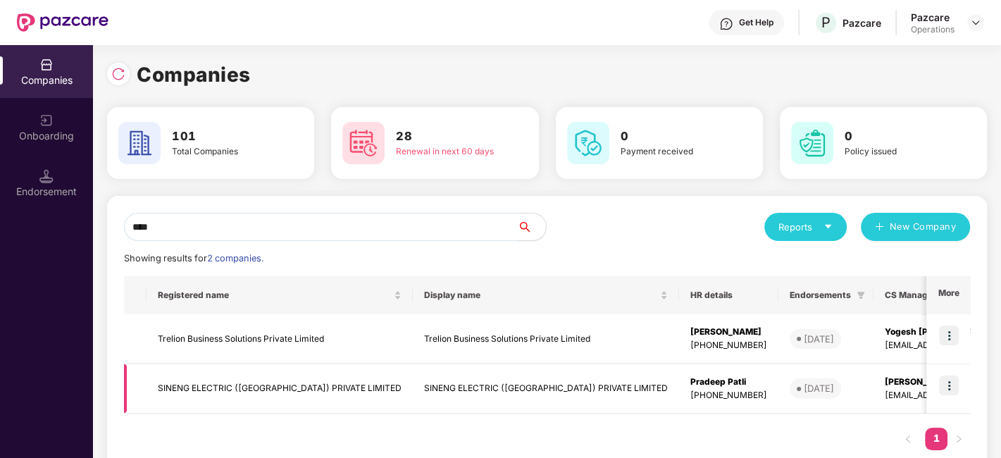
type input "****"
click at [949, 376] on img at bounding box center [949, 385] width 20 height 20
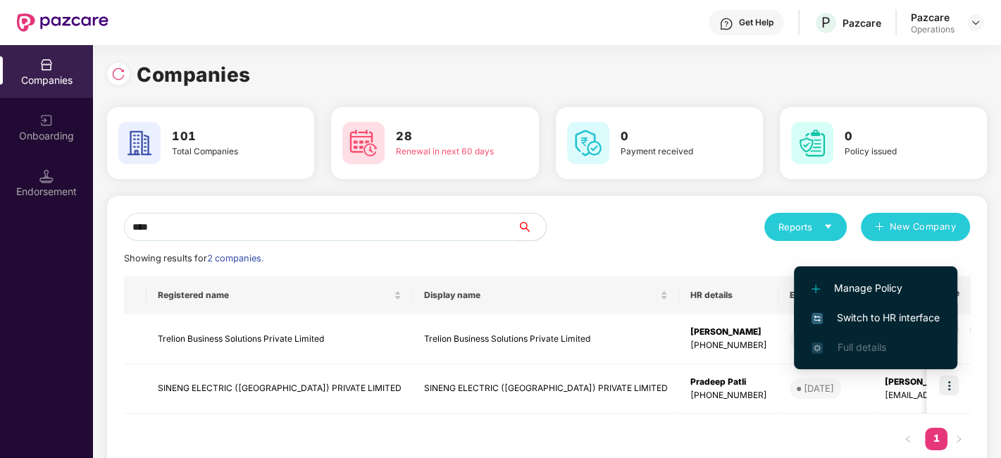
click at [856, 321] on span "Switch to HR interface" at bounding box center [875, 317] width 128 height 15
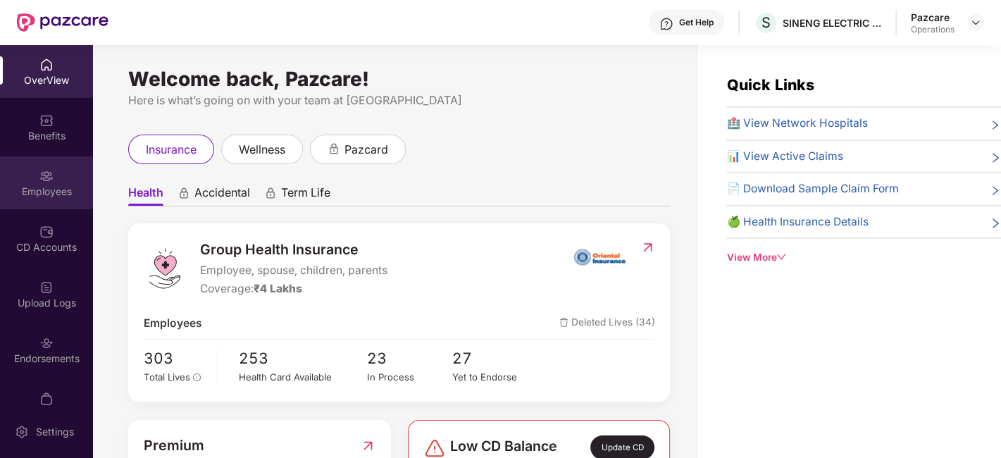
click at [39, 179] on img at bounding box center [46, 176] width 14 height 14
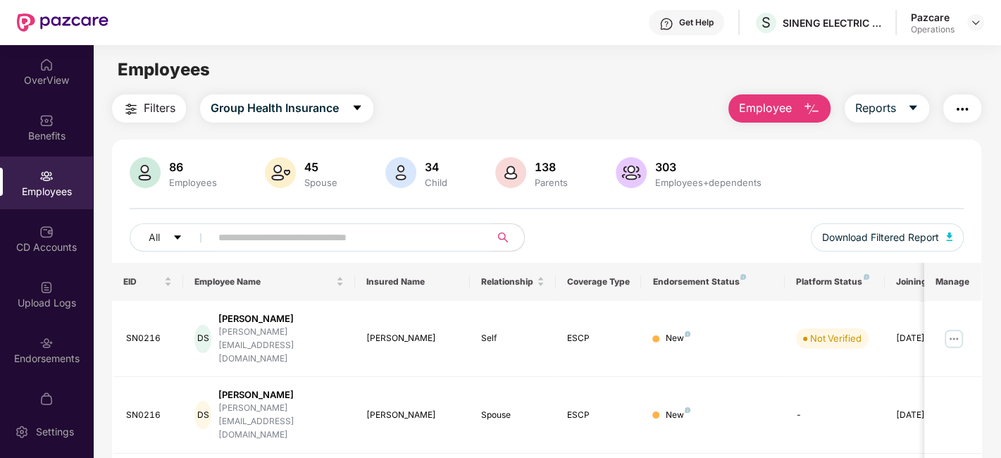
click at [361, 239] on input "text" at bounding box center [344, 237] width 253 height 21
paste input "*********"
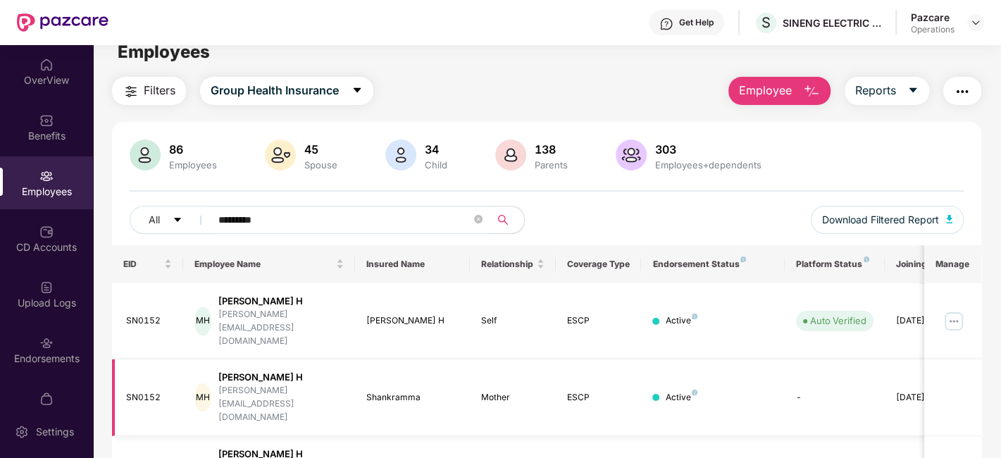
scroll to position [46, 0]
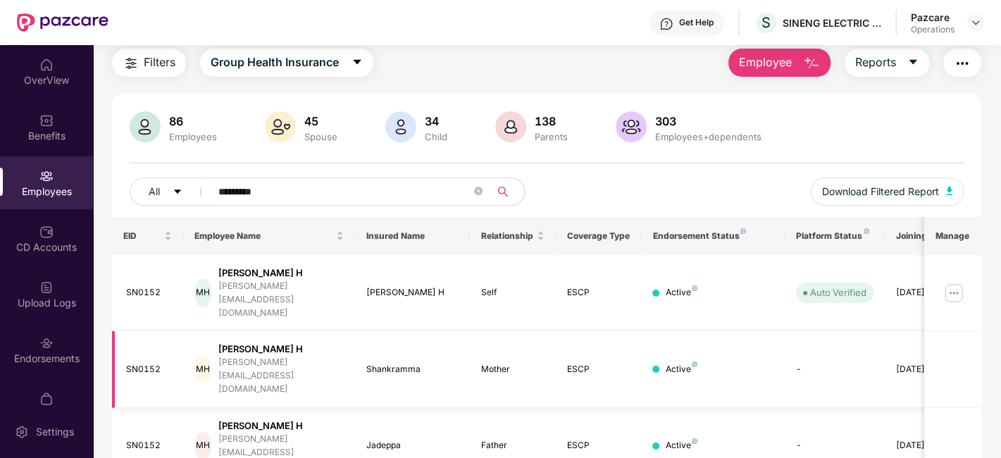
click at [402, 363] on div "Shankramma" at bounding box center [412, 369] width 92 height 13
copy div "Shankramma"
click at [392, 439] on div "Jadeppa" at bounding box center [412, 445] width 92 height 13
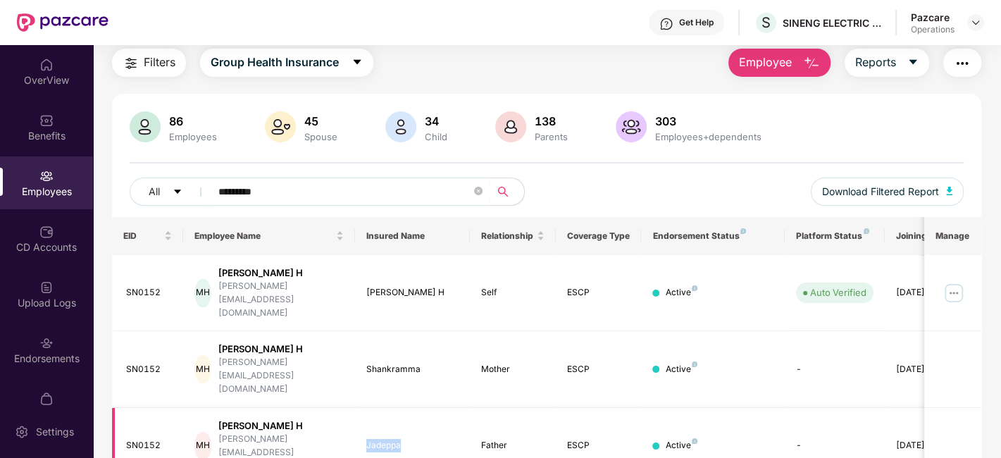
copy div "Jadeppa"
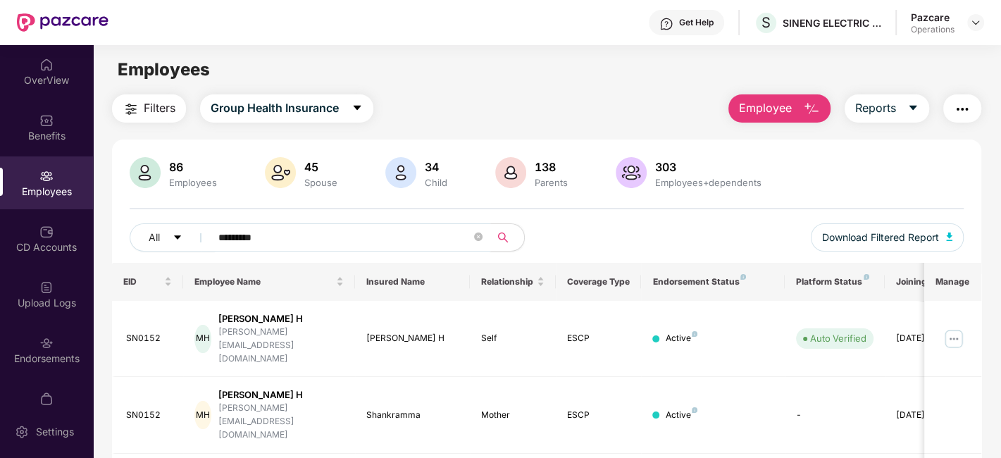
click at [299, 240] on input "*********" at bounding box center [344, 237] width 253 height 21
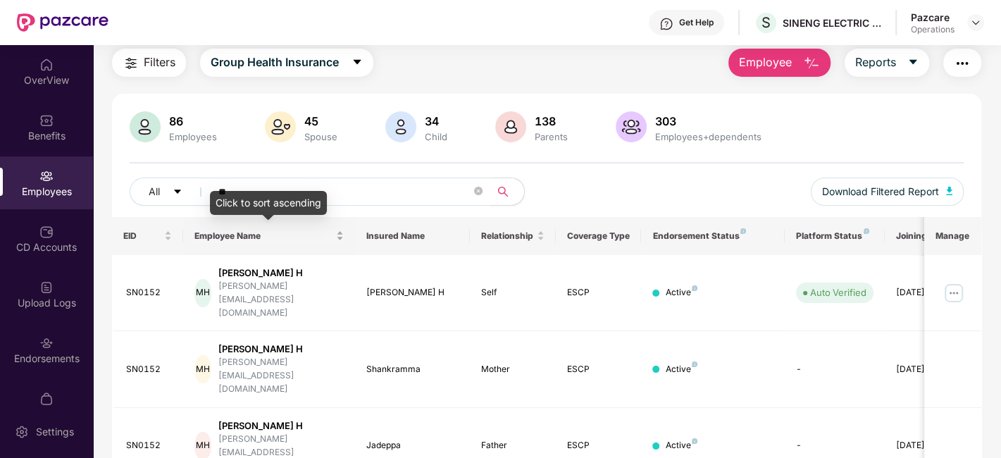
type input "*"
paste input "*********"
click at [335, 188] on input "*********" at bounding box center [344, 191] width 253 height 21
type input "*"
paste input "**********"
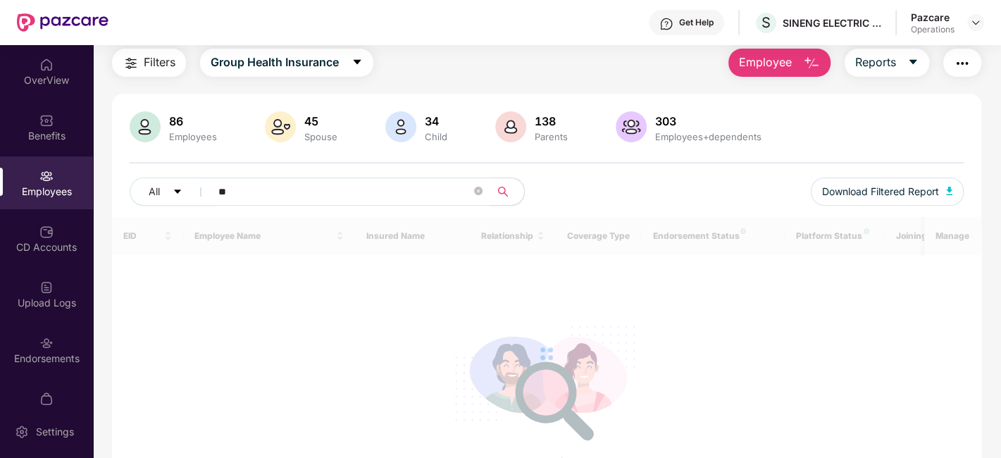
type input "*"
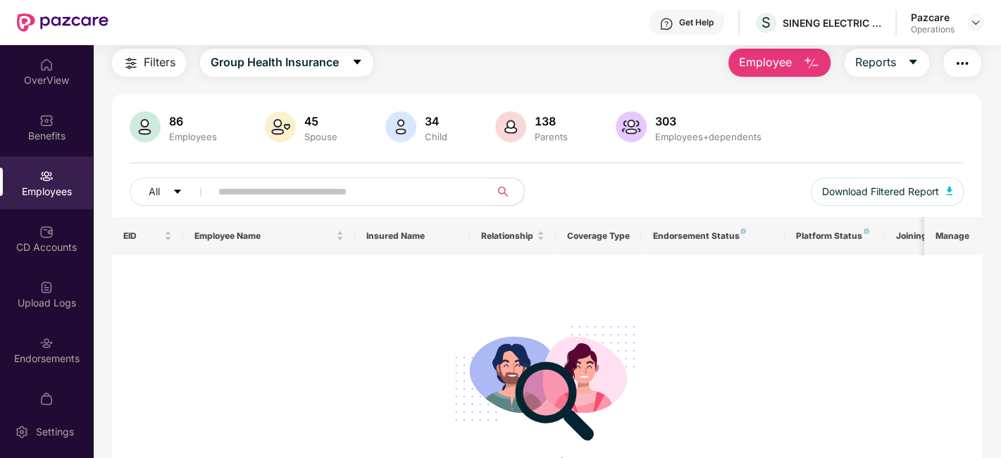
paste input "*********"
click at [335, 188] on input "*********" at bounding box center [344, 191] width 253 height 21
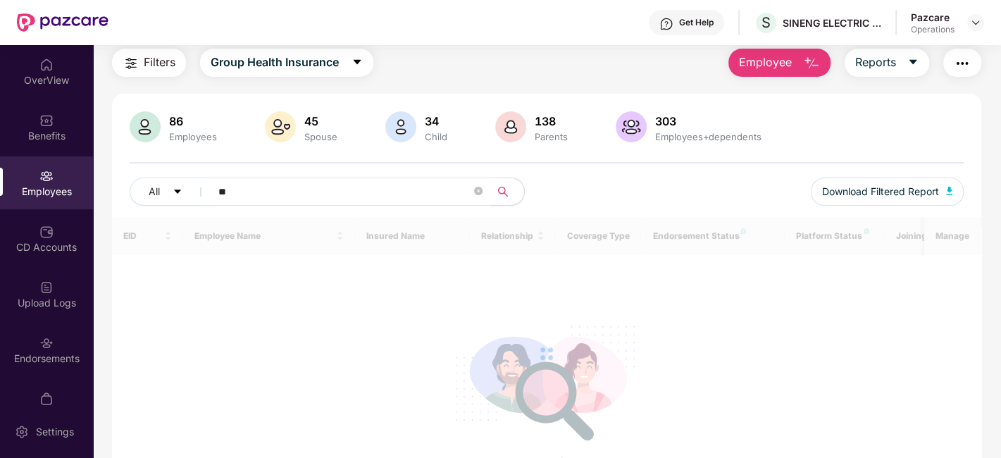
type input "*"
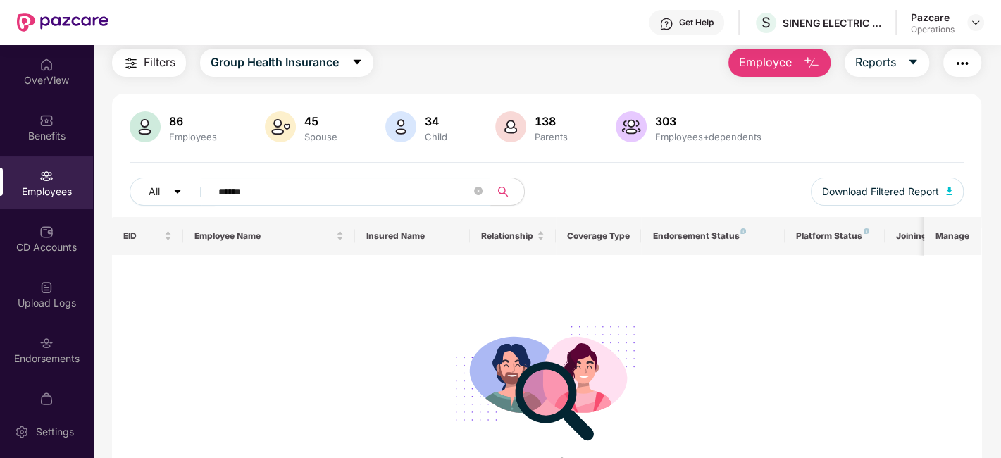
type input "******"
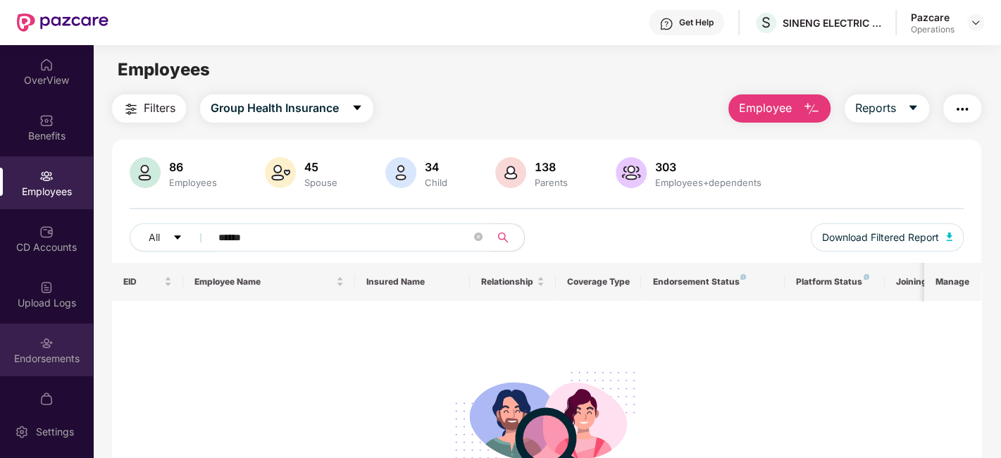
click at [20, 347] on div "Endorsements" at bounding box center [46, 349] width 93 height 53
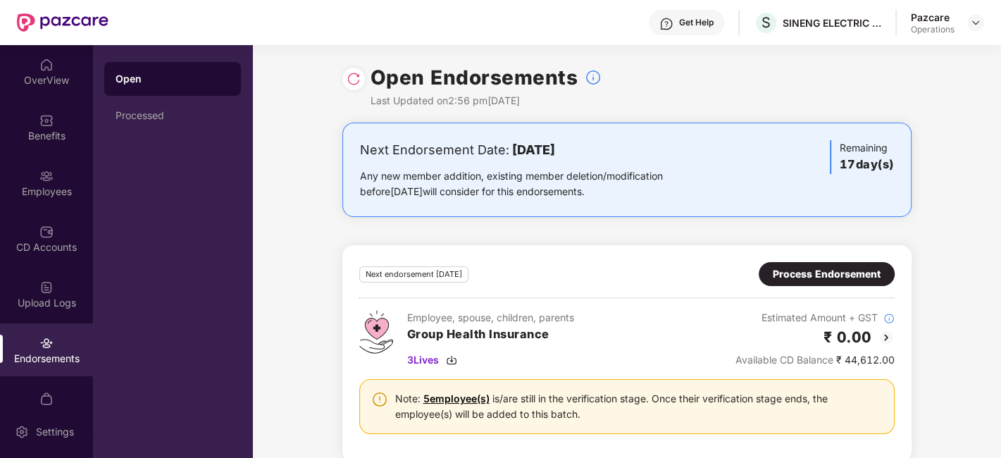
scroll to position [20, 0]
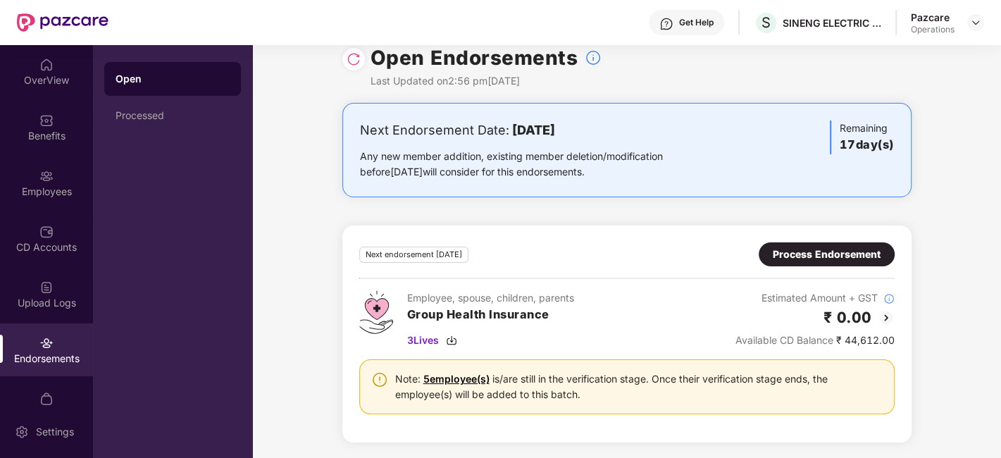
click at [349, 61] on img at bounding box center [354, 59] width 14 height 14
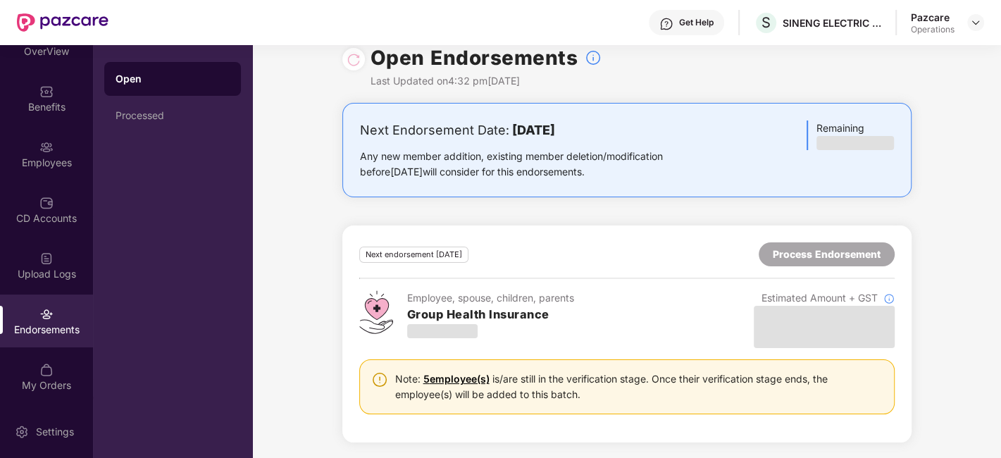
scroll to position [0, 0]
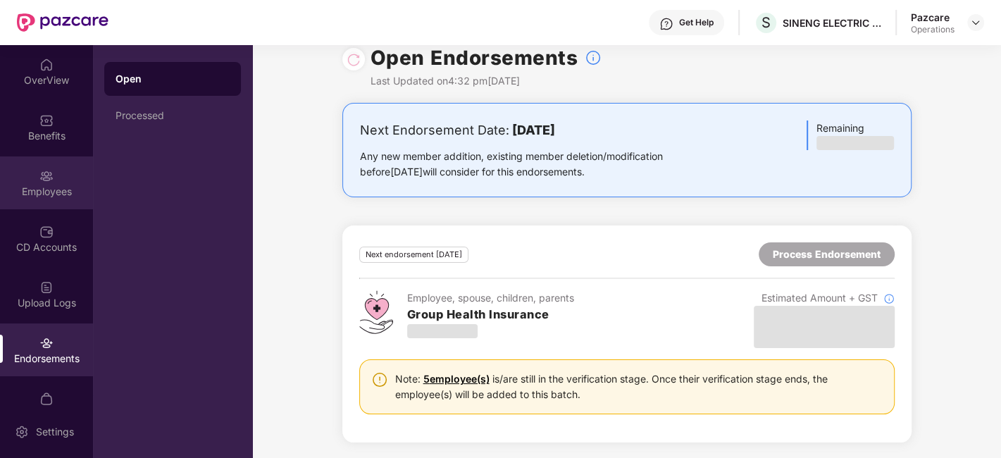
click at [28, 189] on div "Employees" at bounding box center [46, 192] width 93 height 14
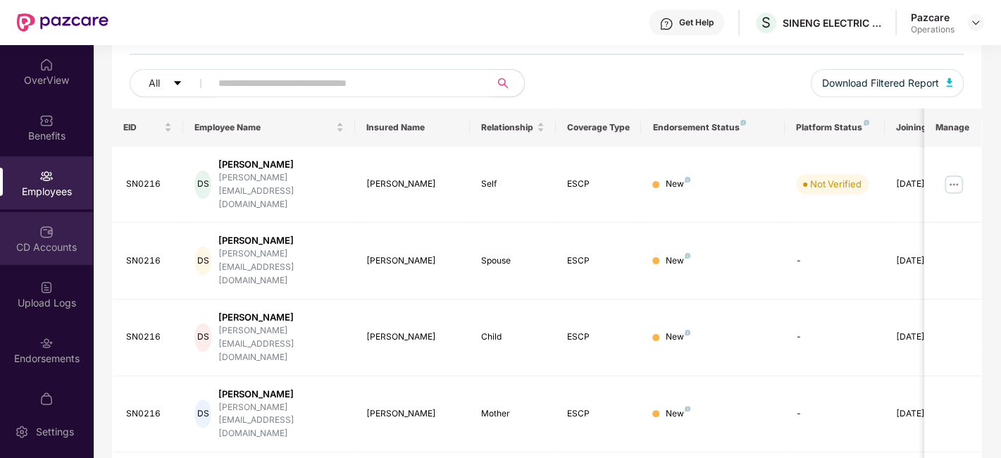
scroll to position [29, 0]
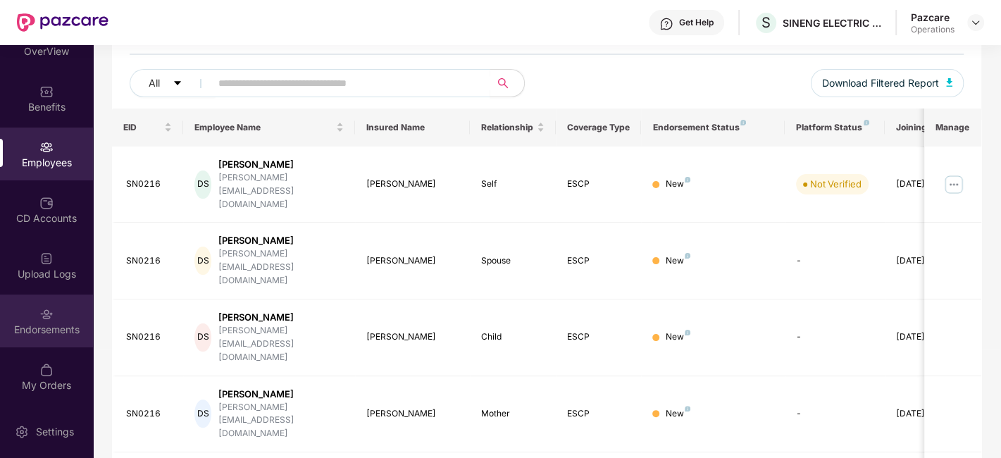
click at [30, 309] on div "Endorsements" at bounding box center [46, 320] width 93 height 53
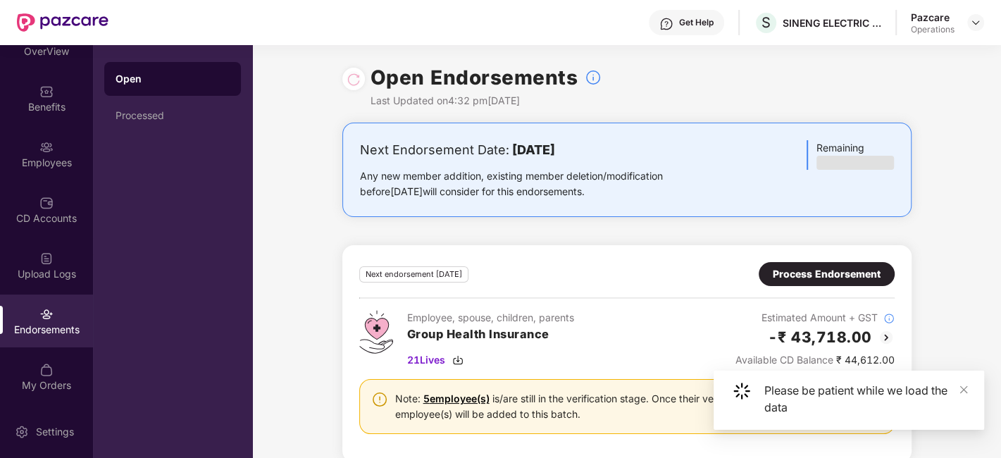
scroll to position [20, 0]
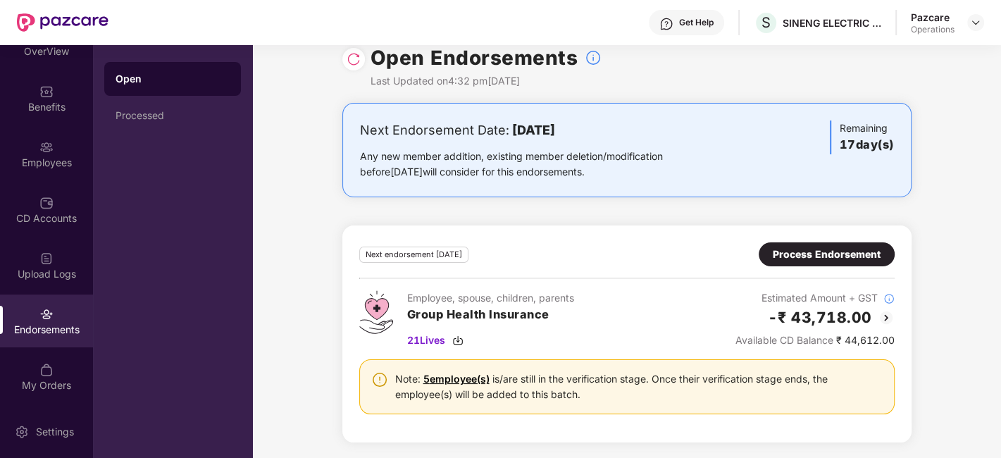
click at [459, 375] on link "5 employee(s)" at bounding box center [456, 379] width 66 height 12
click at [887, 315] on img at bounding box center [886, 317] width 17 height 17
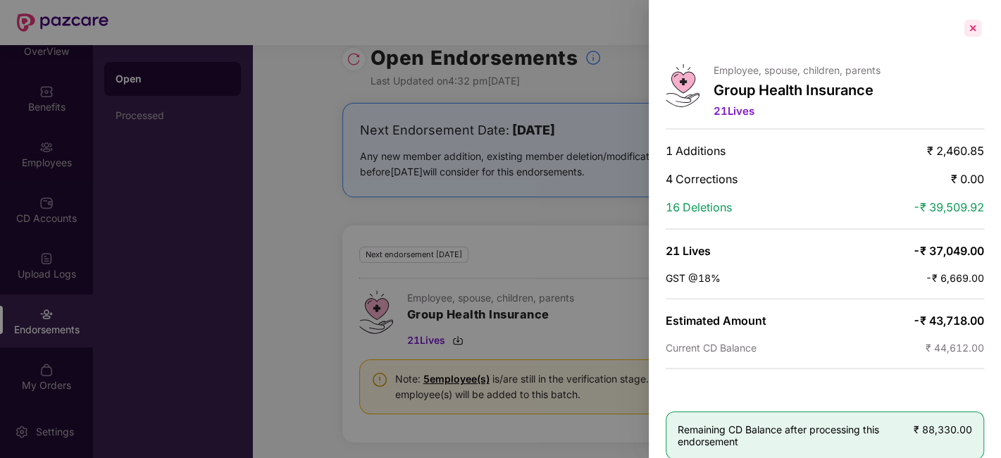
click at [969, 32] on div at bounding box center [972, 28] width 23 height 23
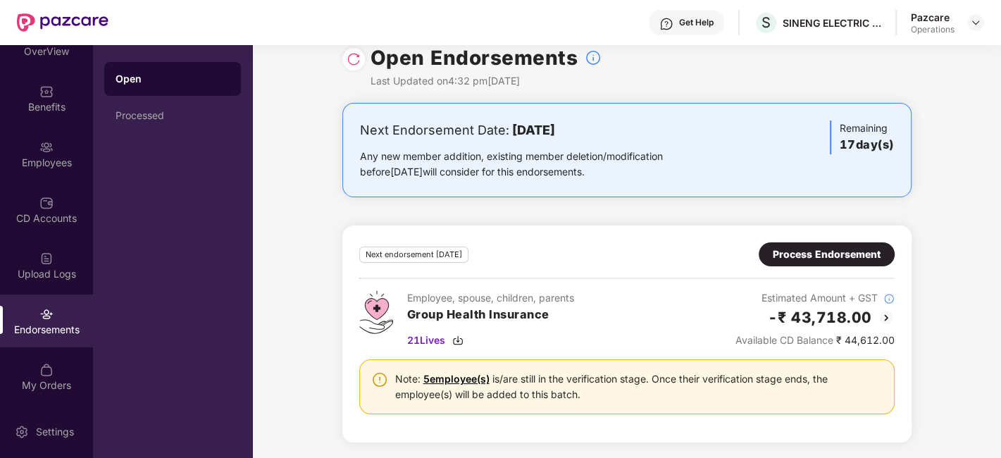
scroll to position [0, 0]
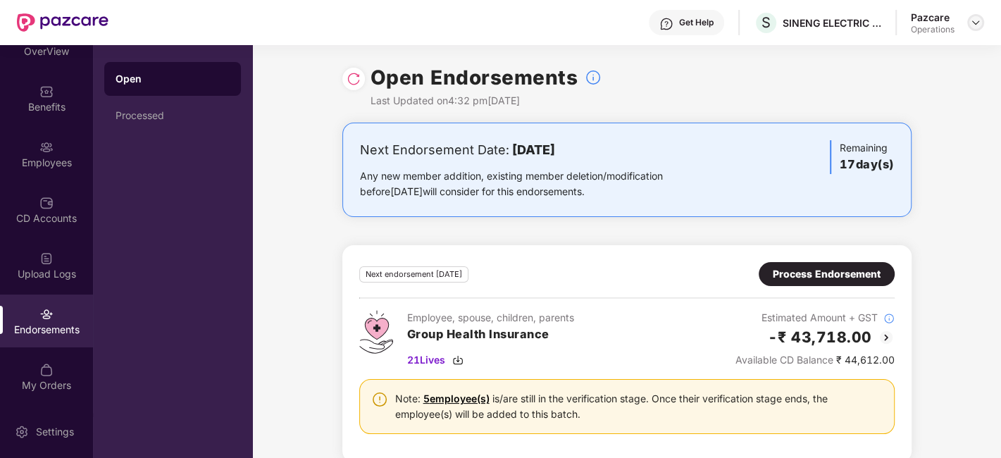
click at [978, 20] on img at bounding box center [975, 22] width 11 height 11
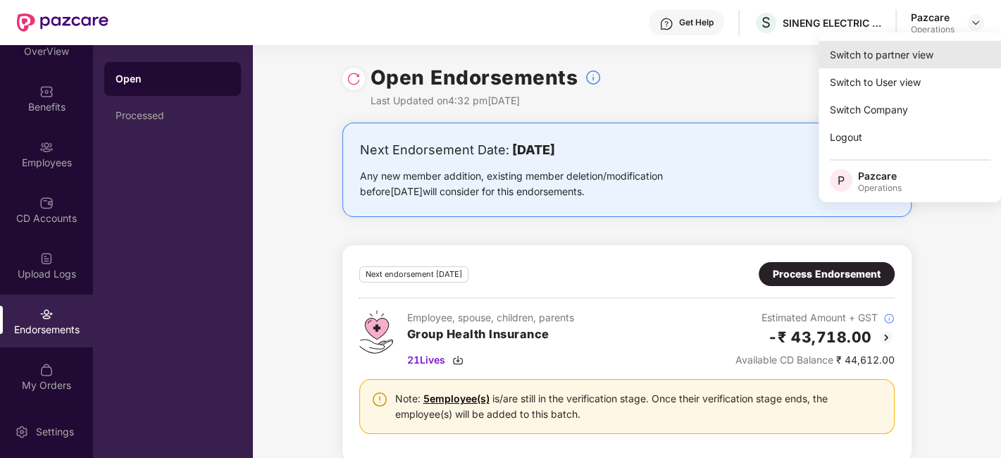
click at [873, 51] on div "Switch to partner view" at bounding box center [909, 54] width 183 height 27
